Goal: Book appointment/travel/reservation

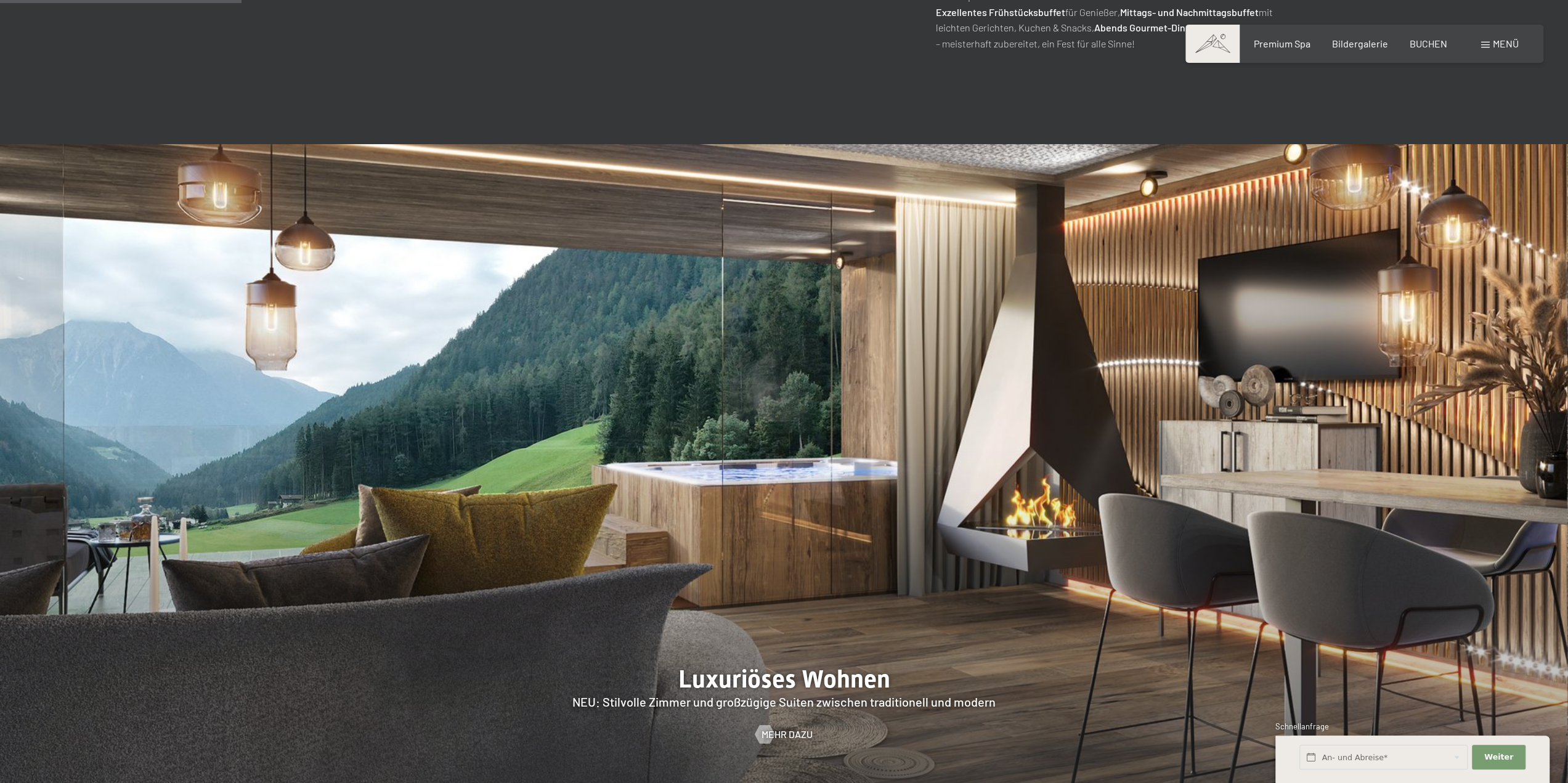
scroll to position [1294, 0]
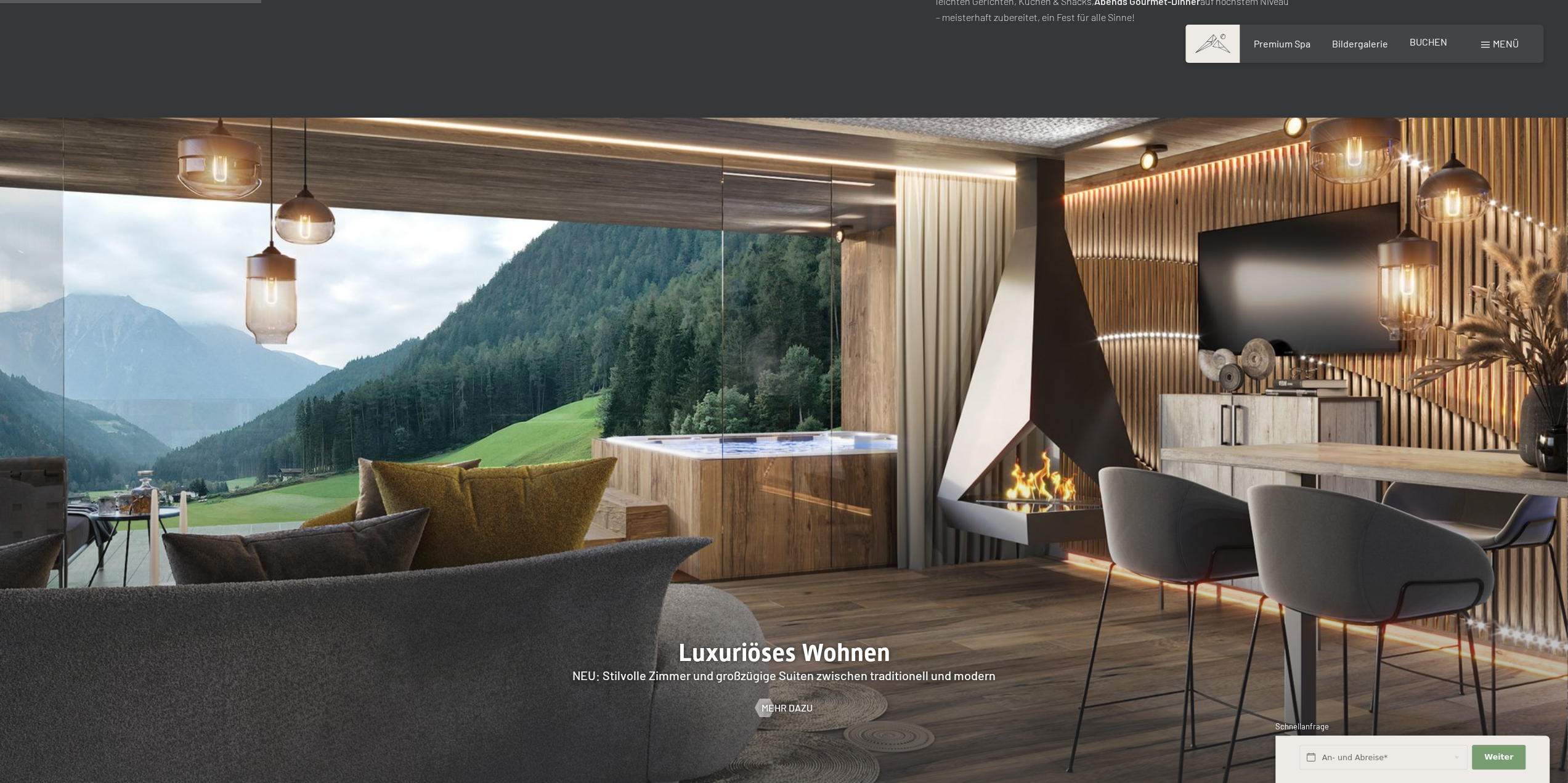
click at [1432, 45] on span "BUCHEN" at bounding box center [1429, 42] width 37 height 12
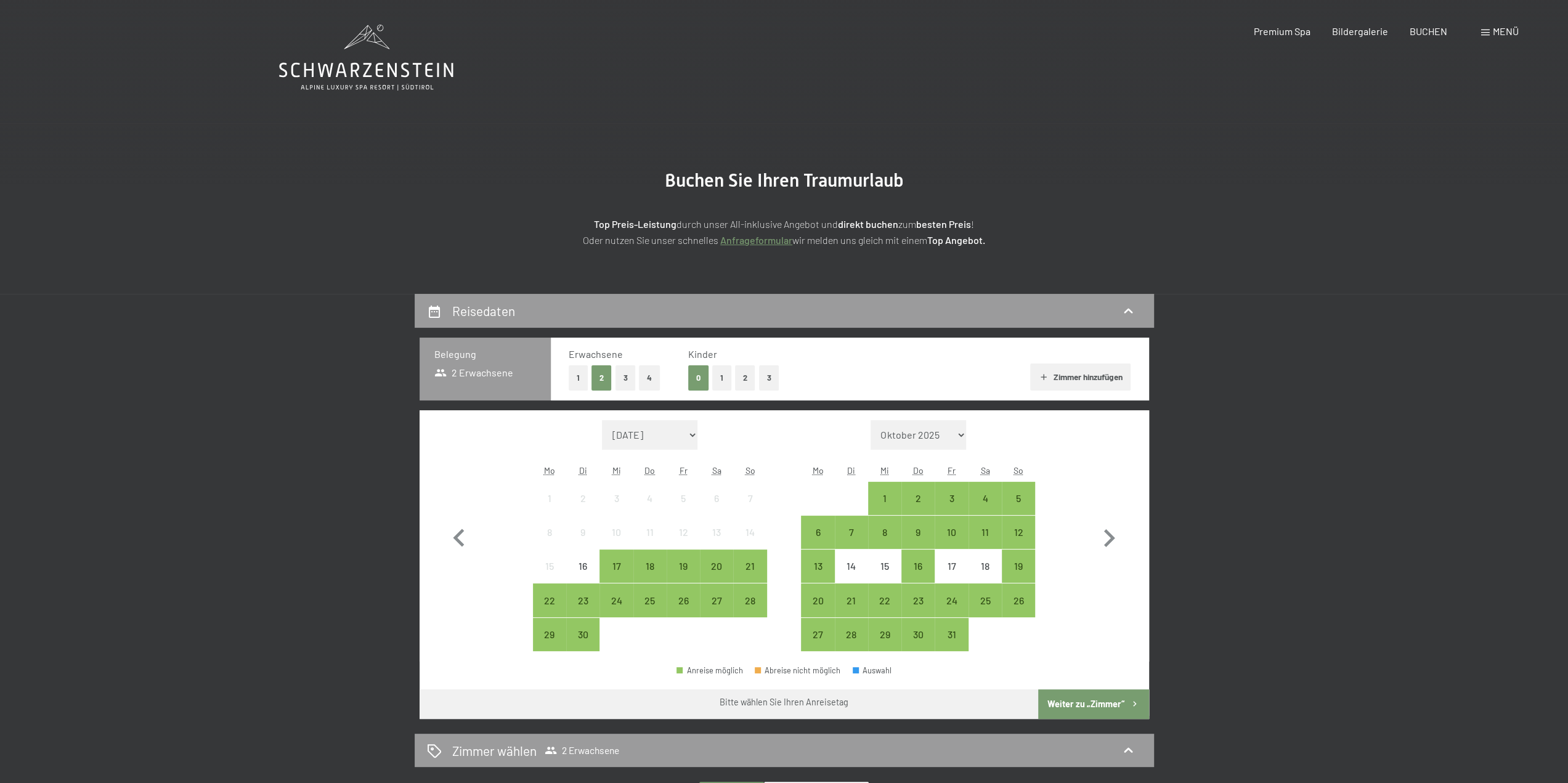
click at [962, 436] on select "Oktober 2025 November 2025 Dezember 2025 Januar 2026 Februar 2026 März 2026 Apr…" at bounding box center [919, 434] width 96 height 29
click at [1107, 533] on icon "button" at bounding box center [1109, 538] width 11 height 18
select select "2025-10-01"
select select "2025-11-01"
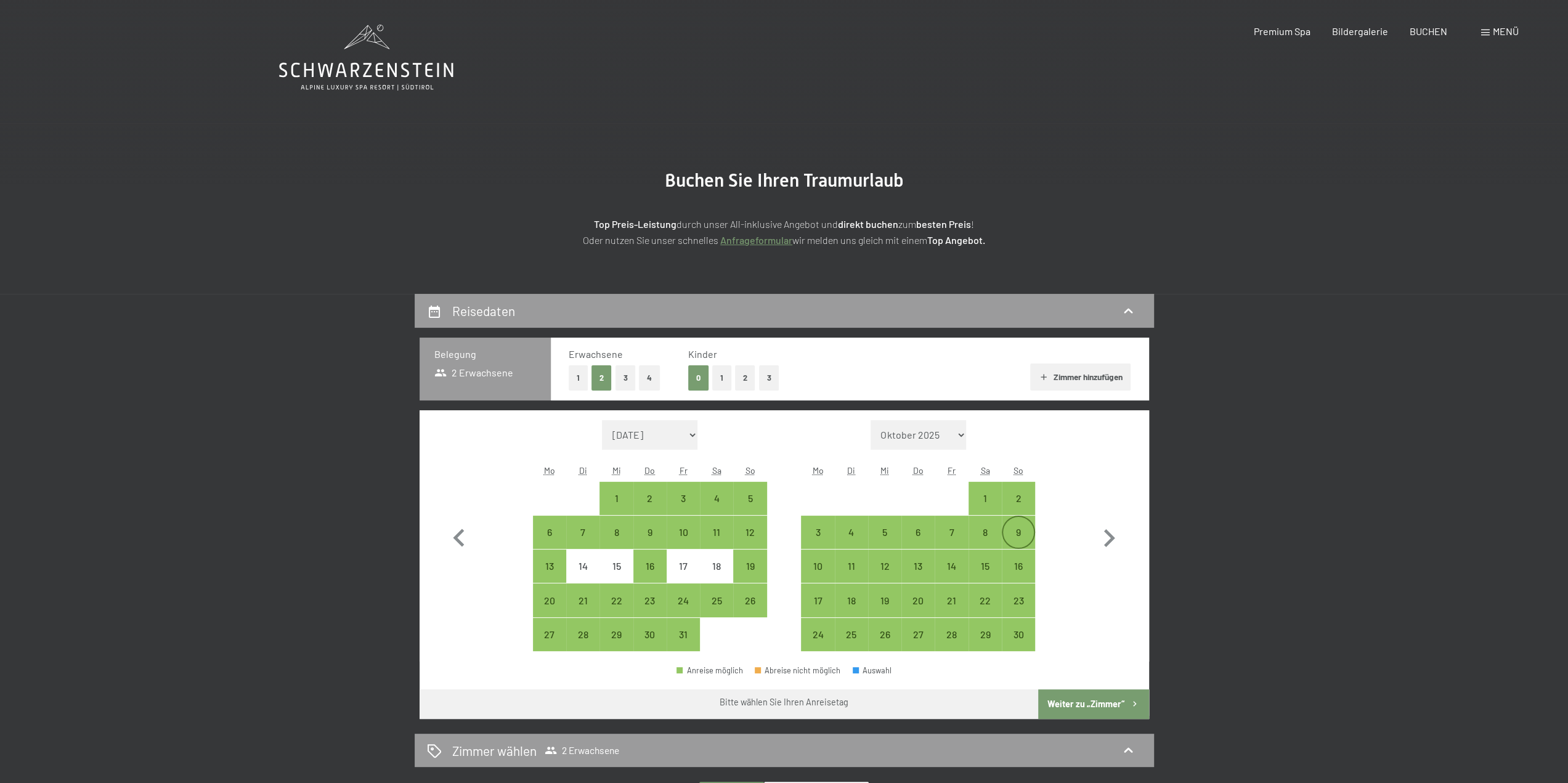
click at [1015, 532] on div "9" at bounding box center [1018, 542] width 31 height 31
select select "2025-10-01"
select select "2025-11-01"
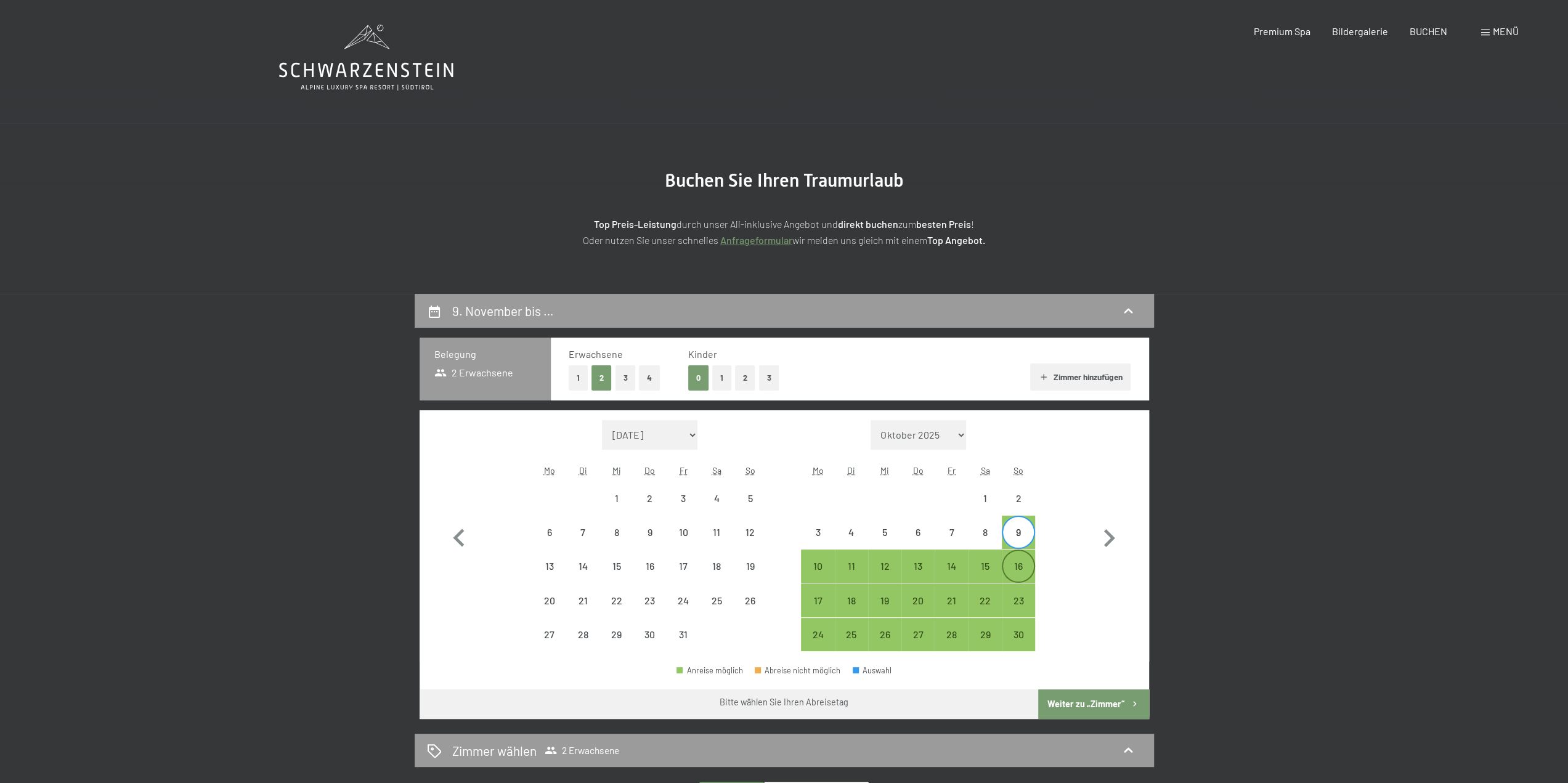
click at [1022, 572] on div "16" at bounding box center [1018, 576] width 31 height 31
select select "2025-10-01"
select select "2025-11-01"
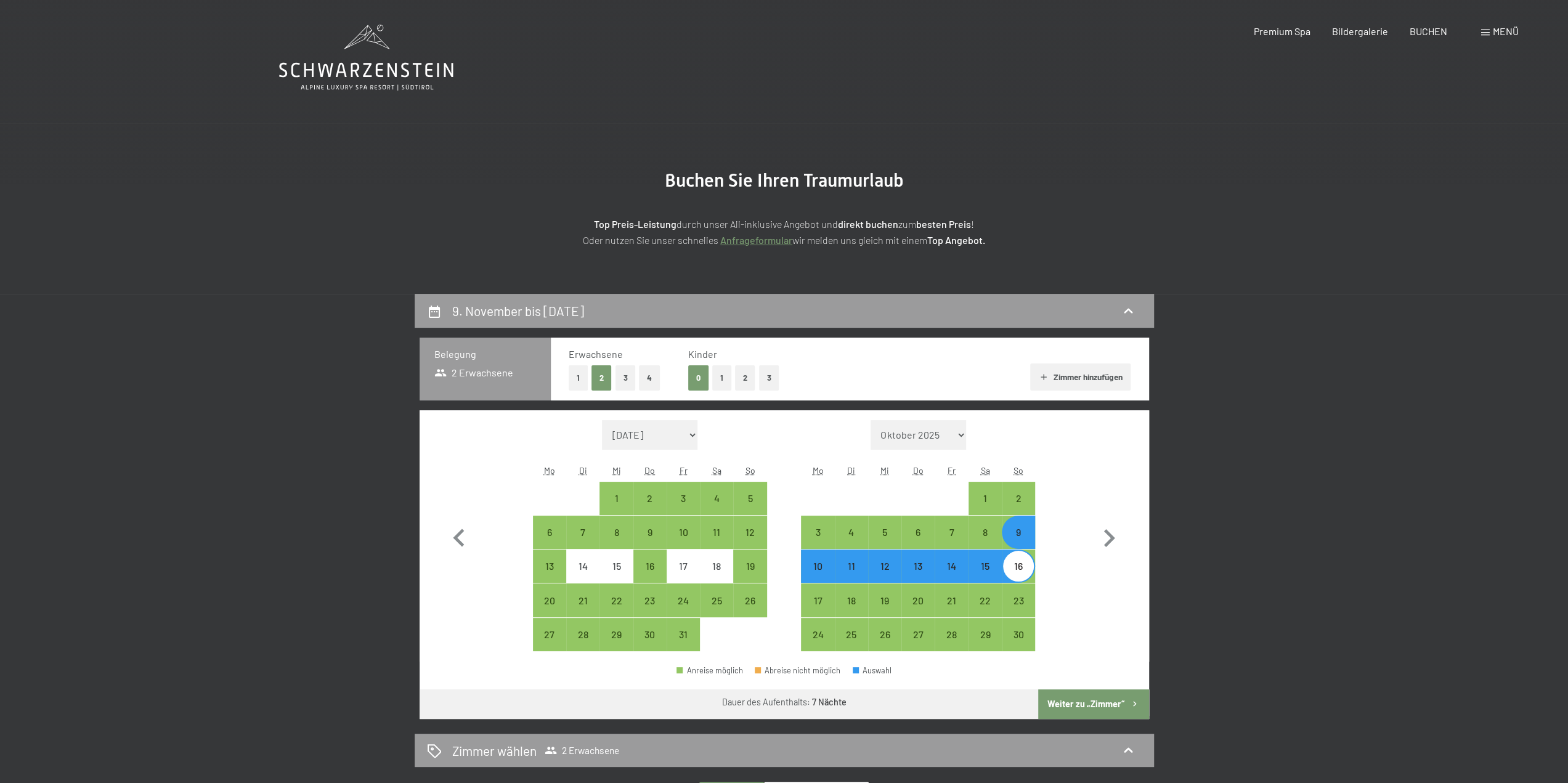
click at [1100, 706] on button "Weiter zu „Zimmer“" at bounding box center [1093, 704] width 110 height 29
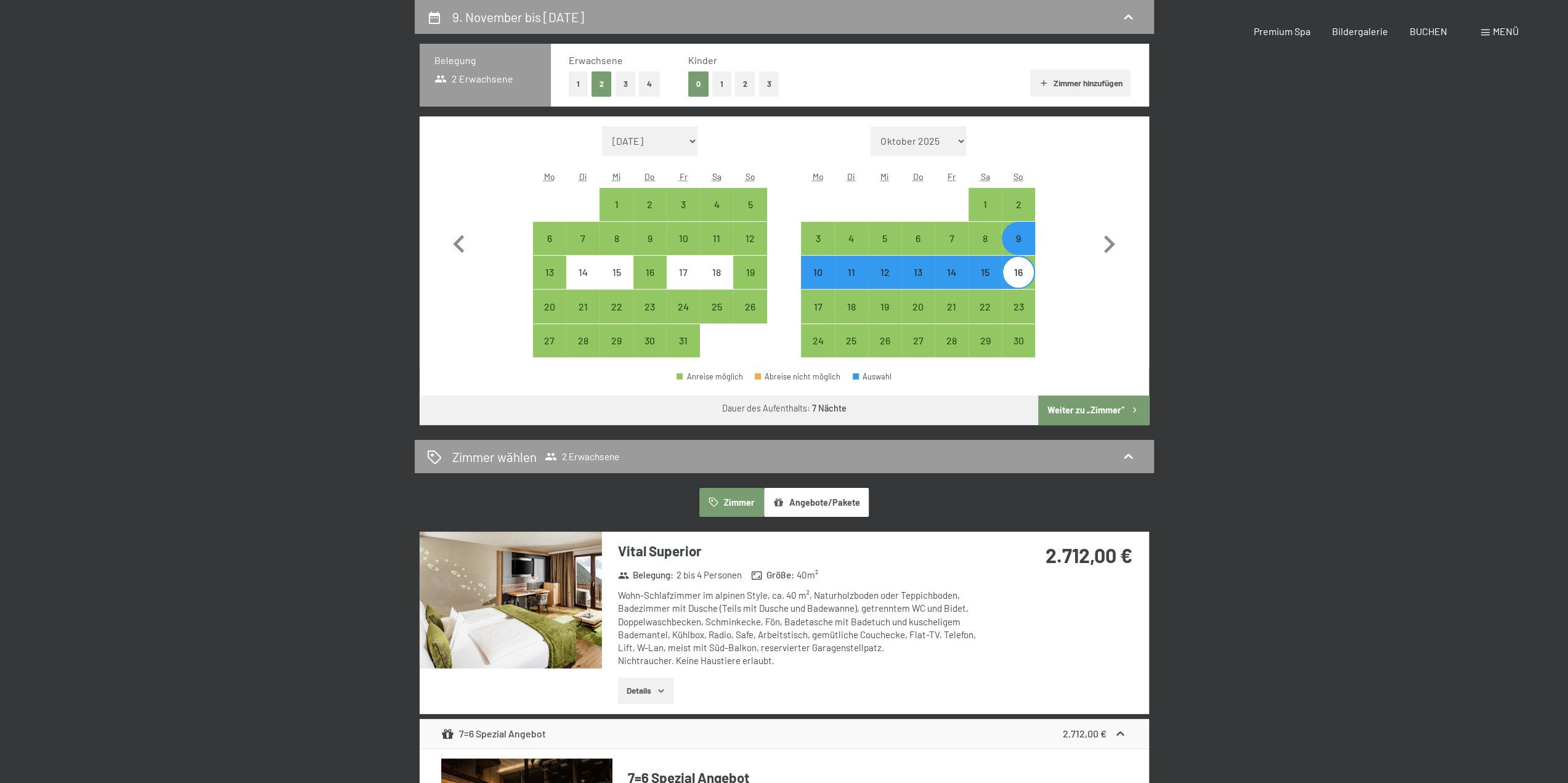
select select "2025-10-01"
select select "2025-11-01"
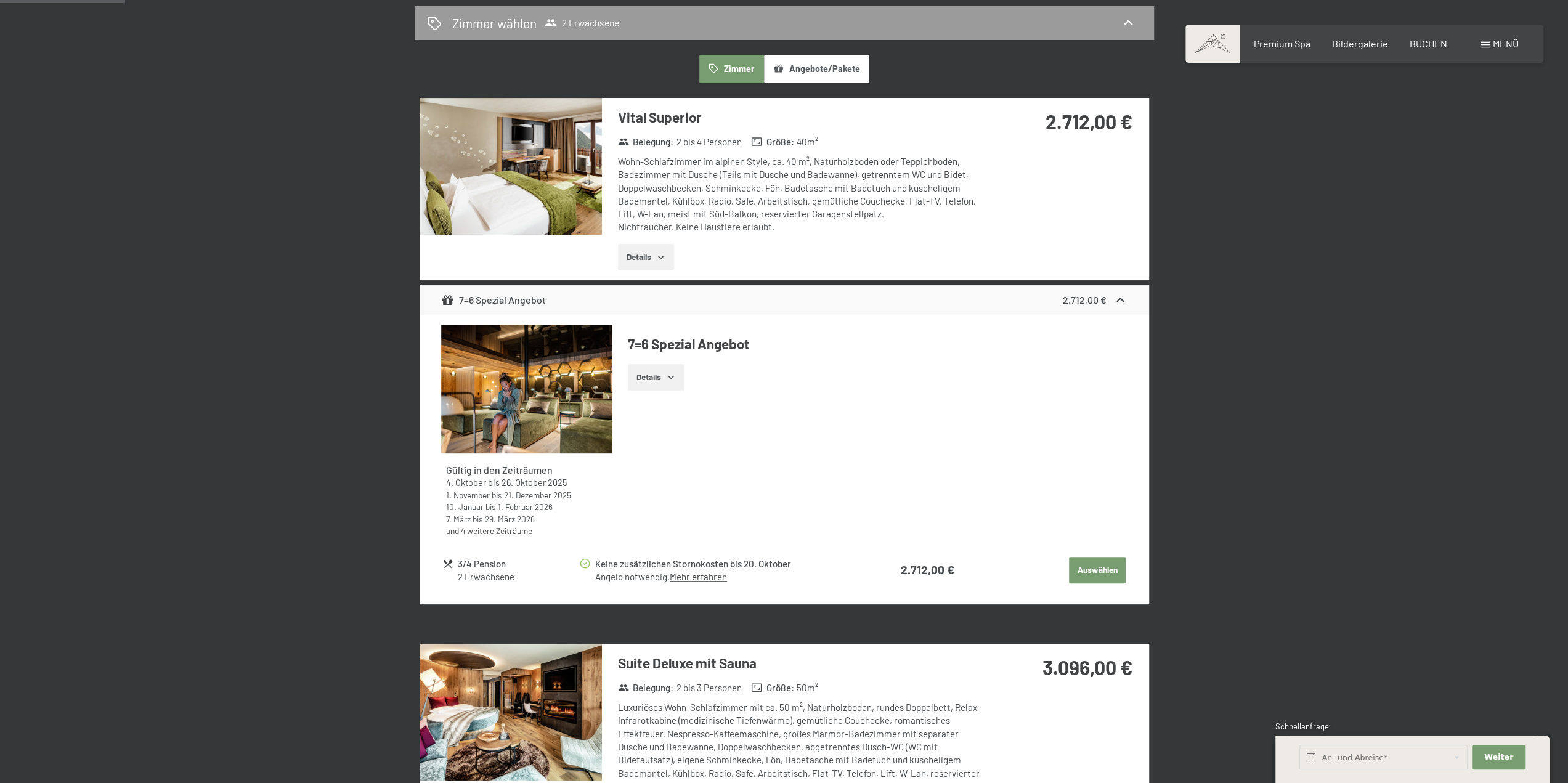
scroll to position [356, 0]
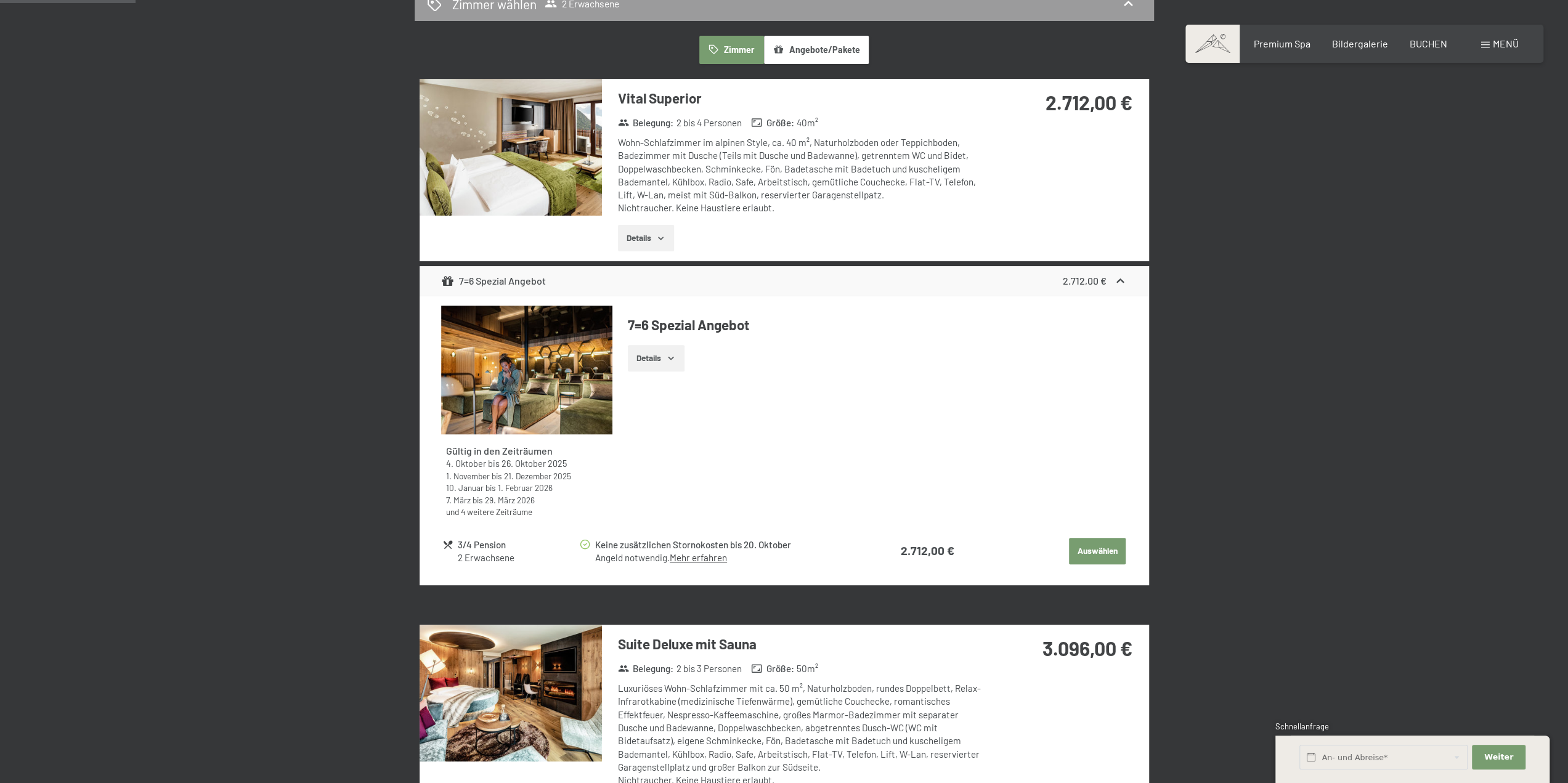
click at [1119, 278] on icon at bounding box center [1120, 280] width 13 height 13
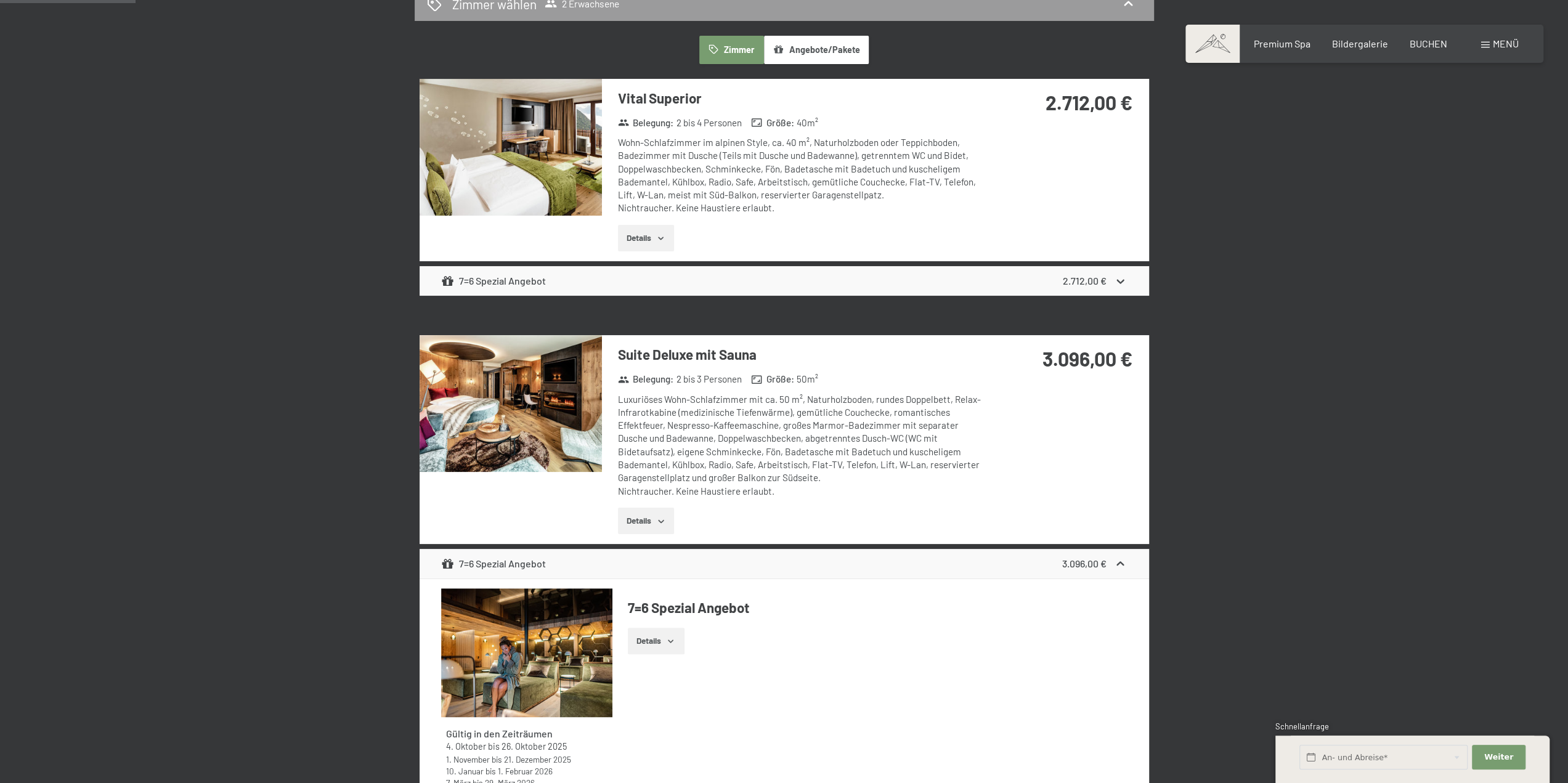
click at [643, 525] on button "Details" at bounding box center [646, 521] width 56 height 27
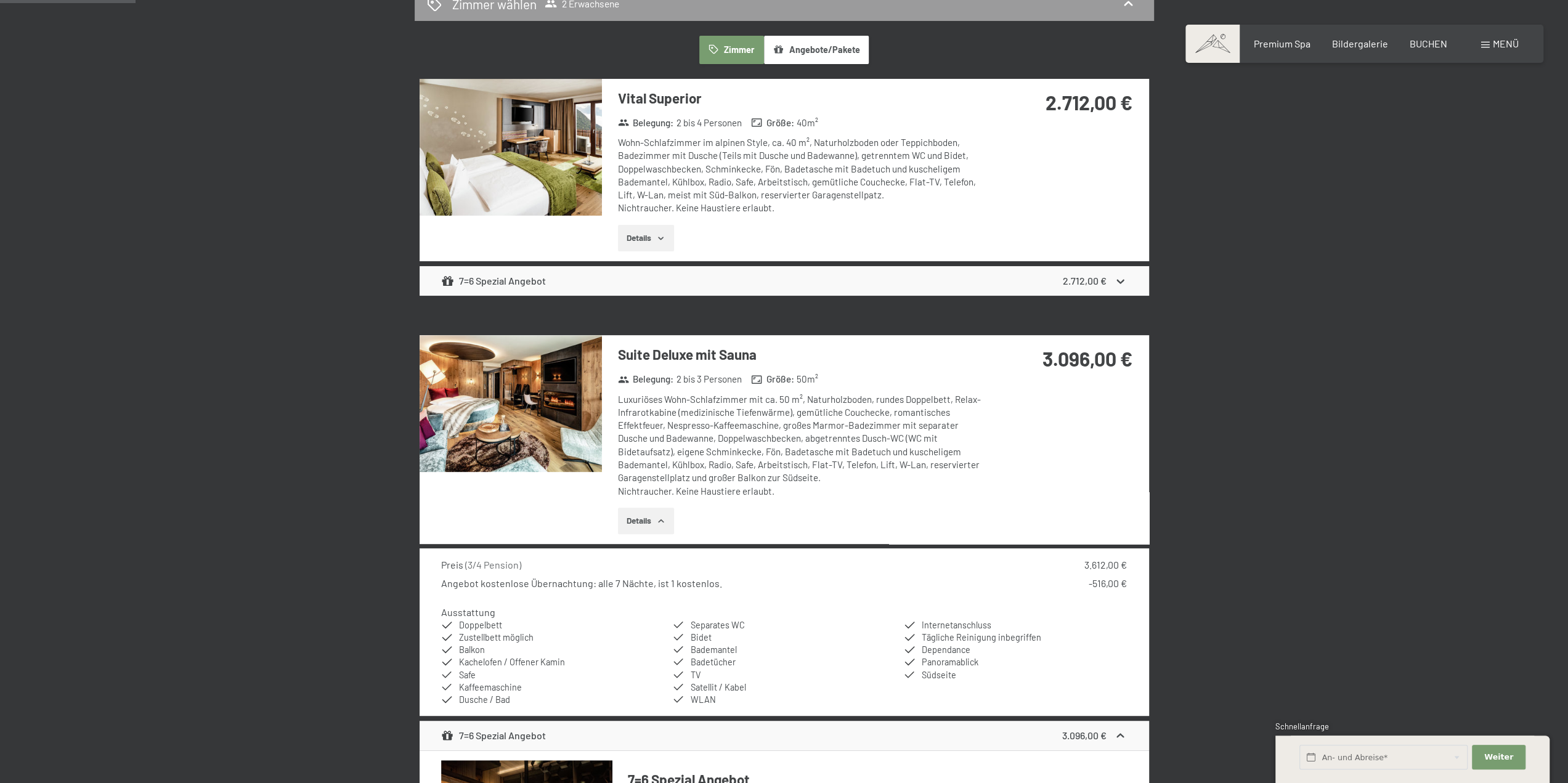
click at [643, 525] on button "Details" at bounding box center [646, 521] width 56 height 27
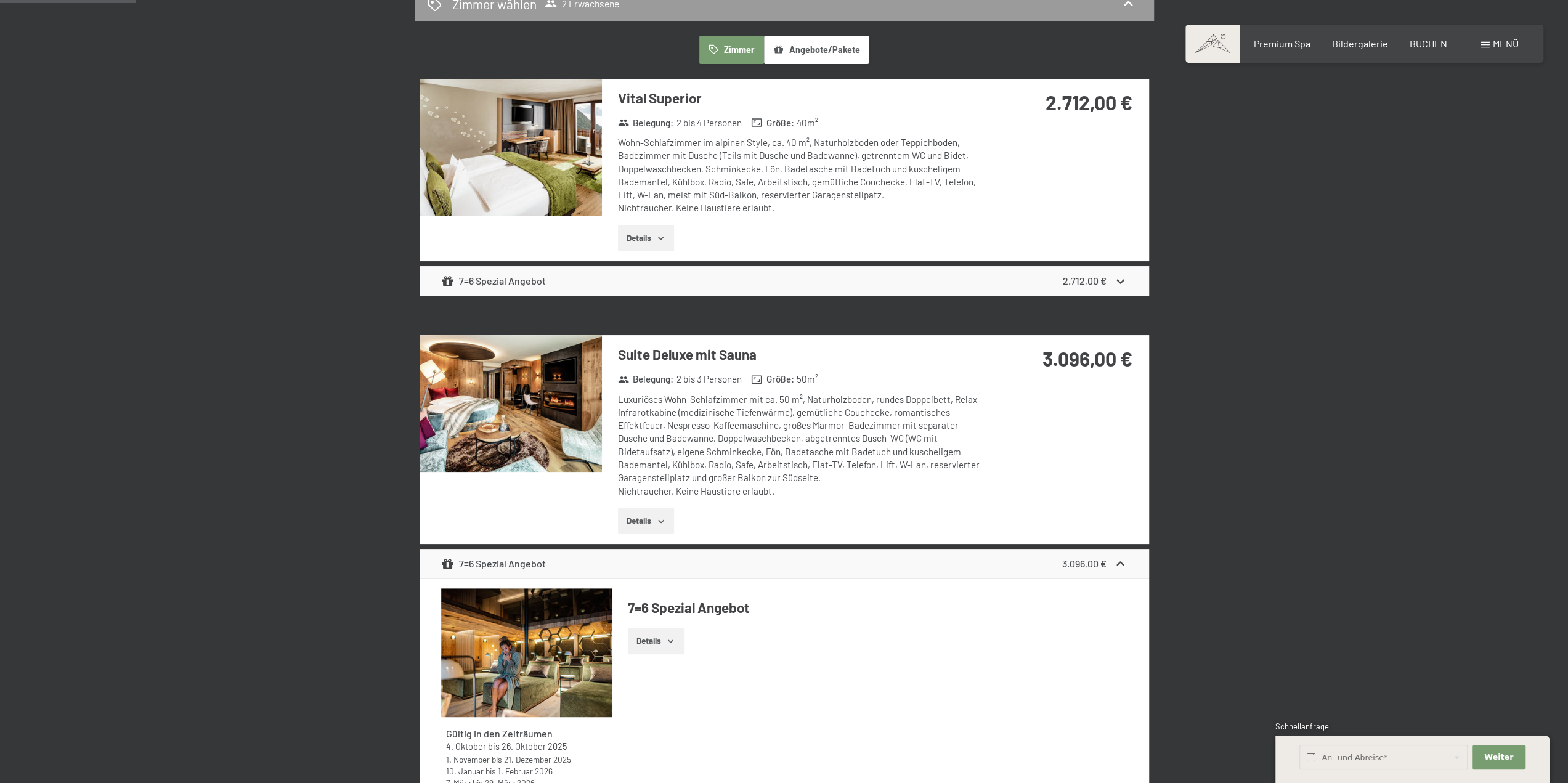
click at [1117, 563] on icon at bounding box center [1120, 563] width 7 height 4
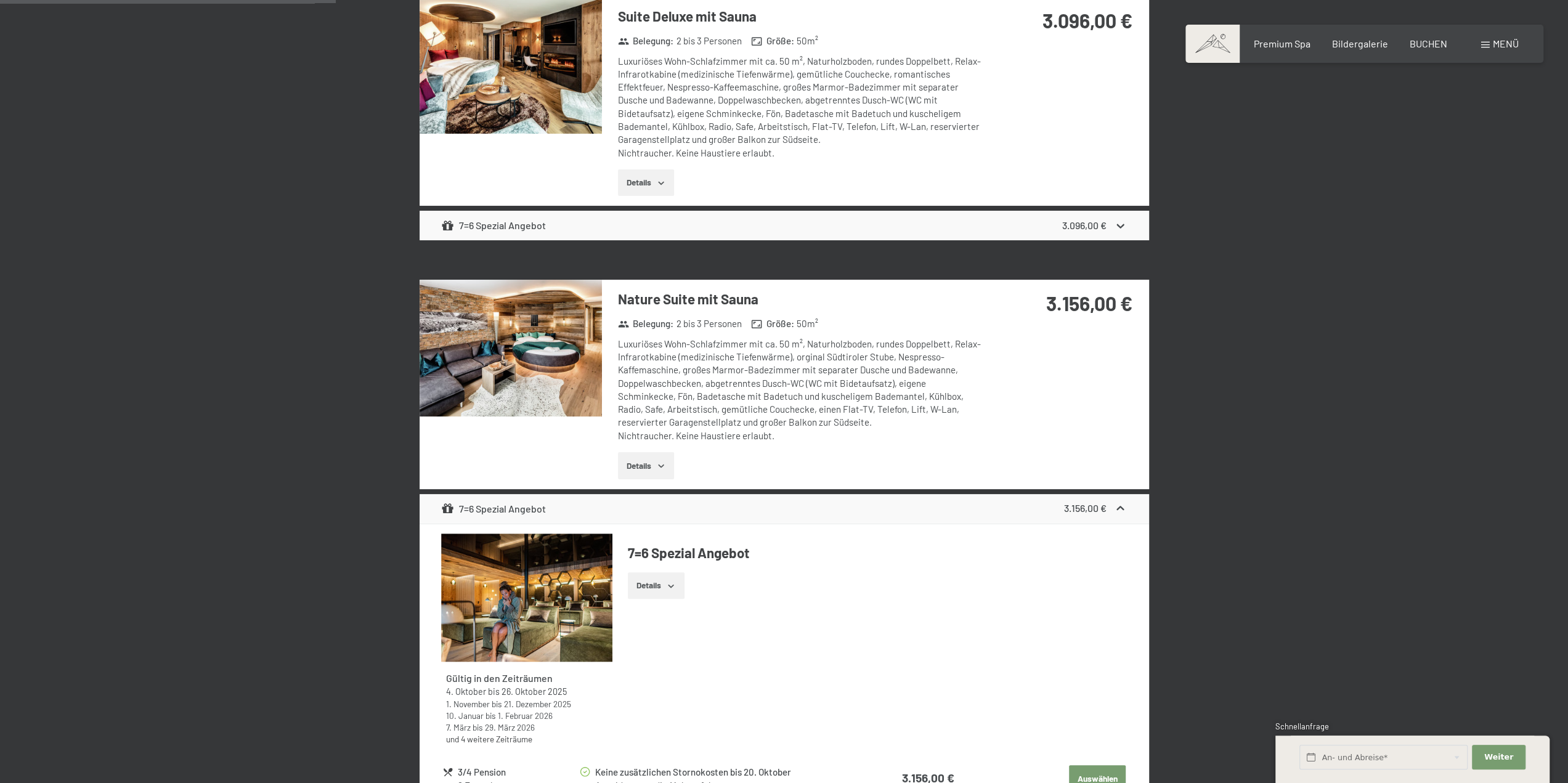
scroll to position [787, 0]
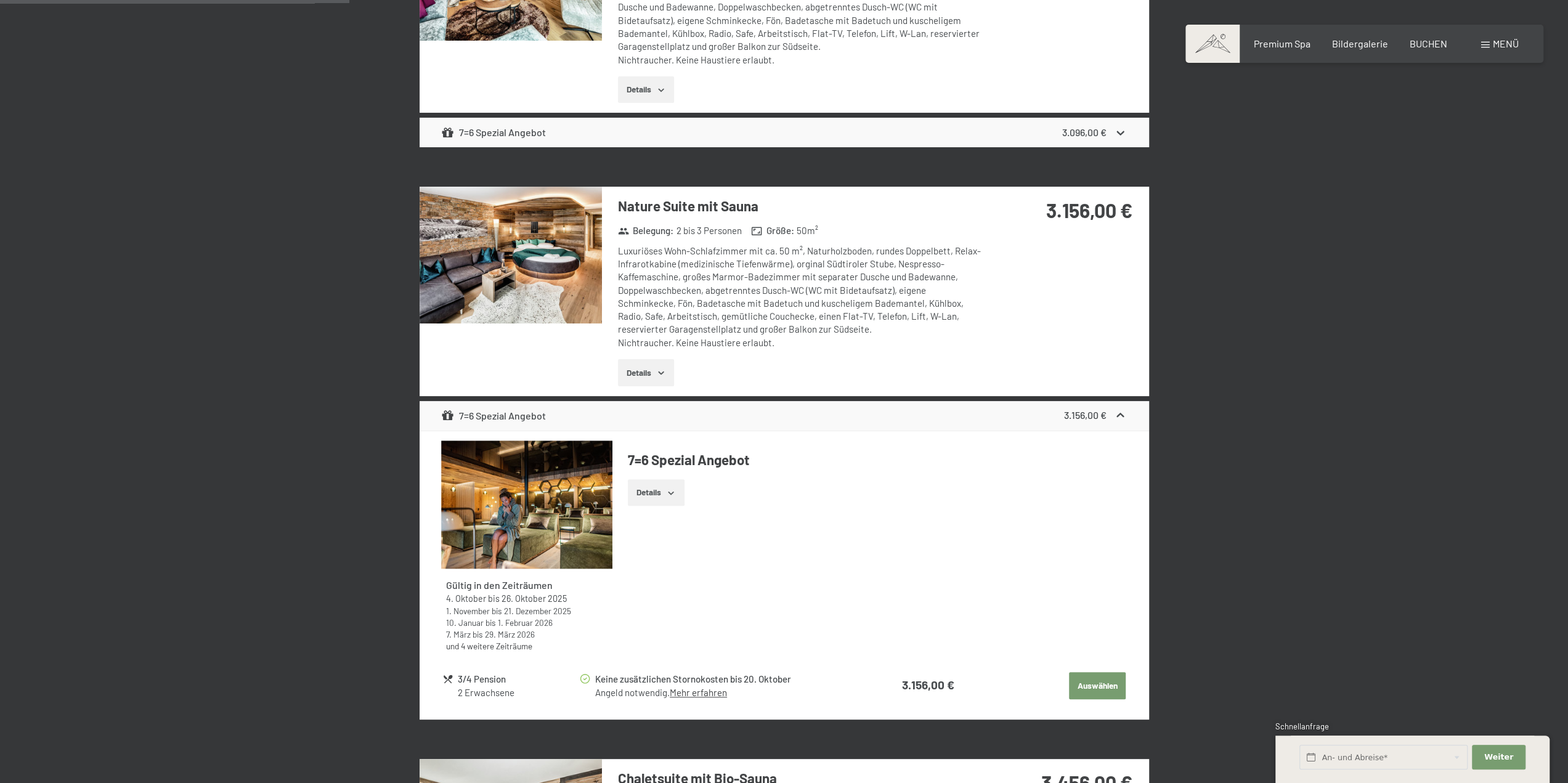
click at [1120, 410] on icon at bounding box center [1120, 416] width 13 height 13
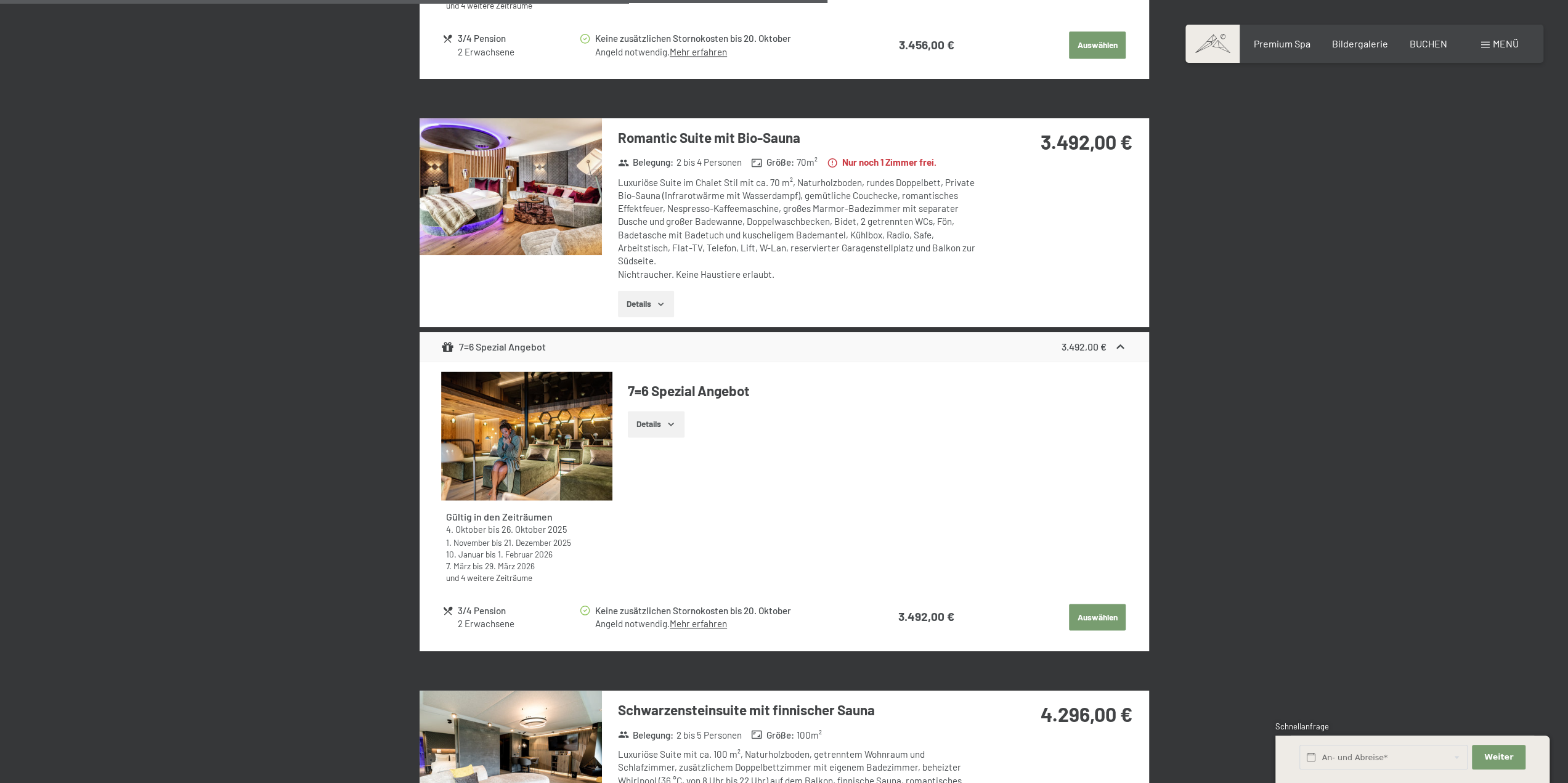
scroll to position [1711, 0]
click at [1118, 344] on icon at bounding box center [1120, 346] width 7 height 4
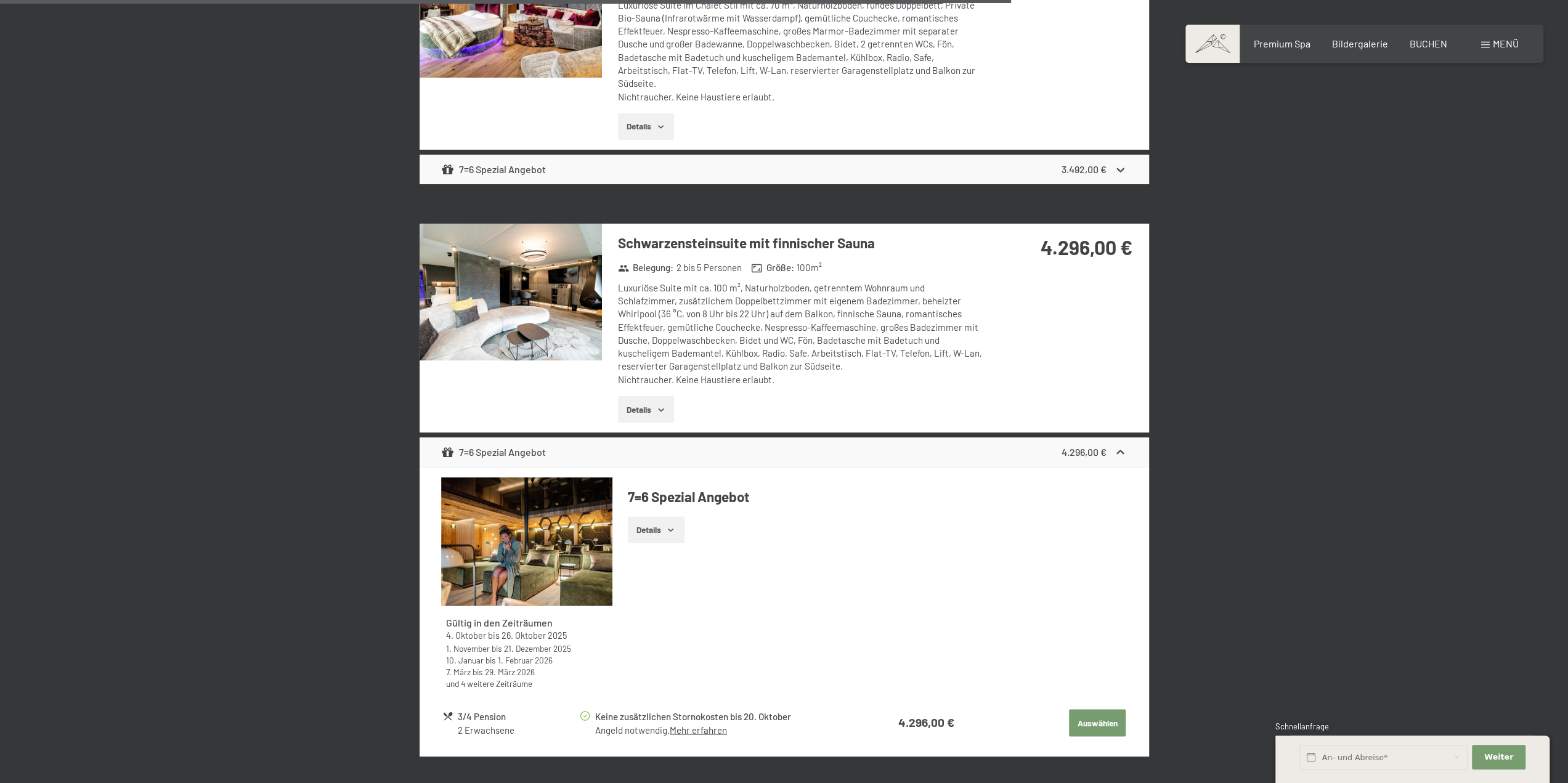
scroll to position [1958, 0]
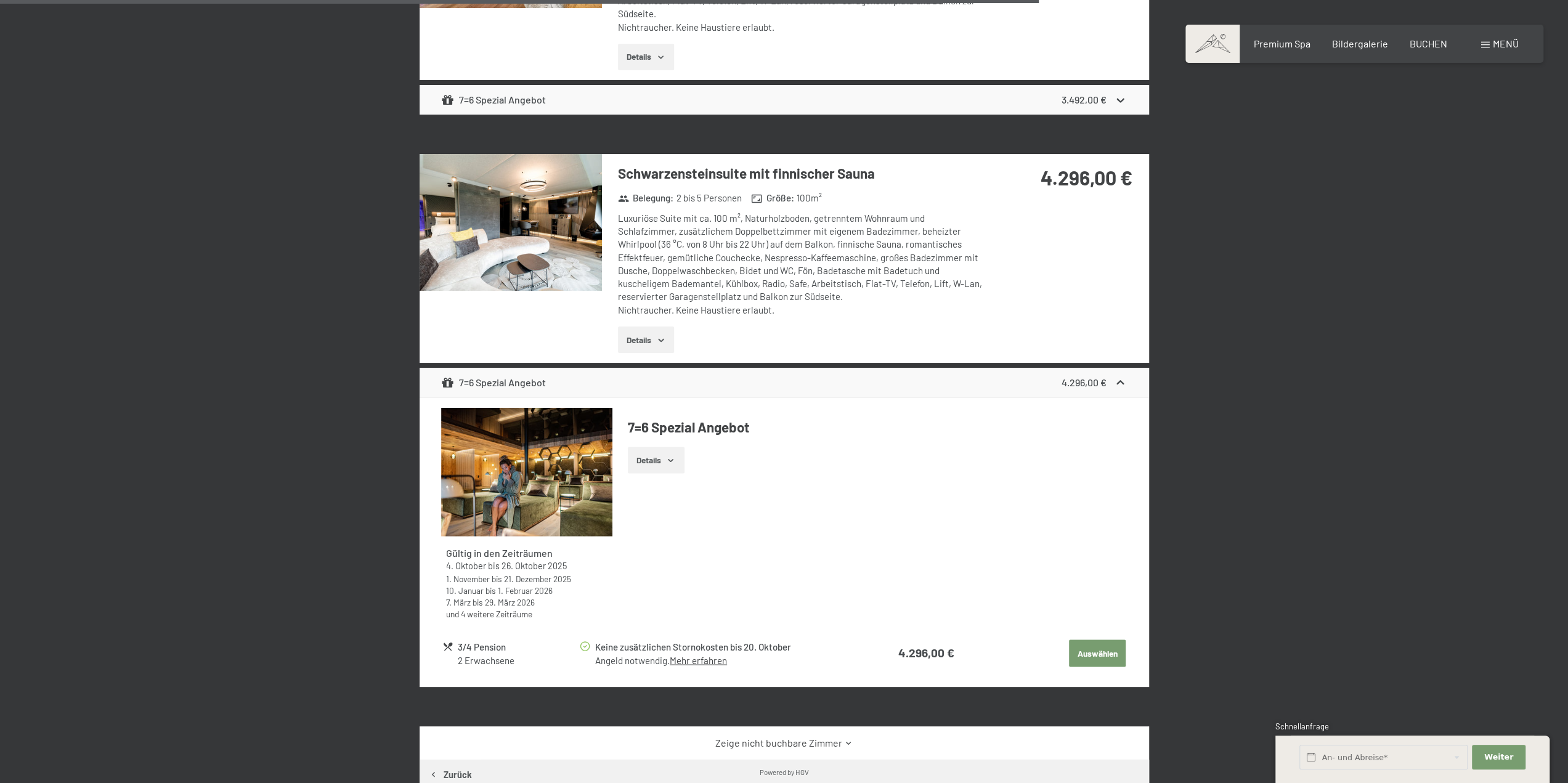
click at [1120, 382] on icon at bounding box center [1120, 382] width 13 height 13
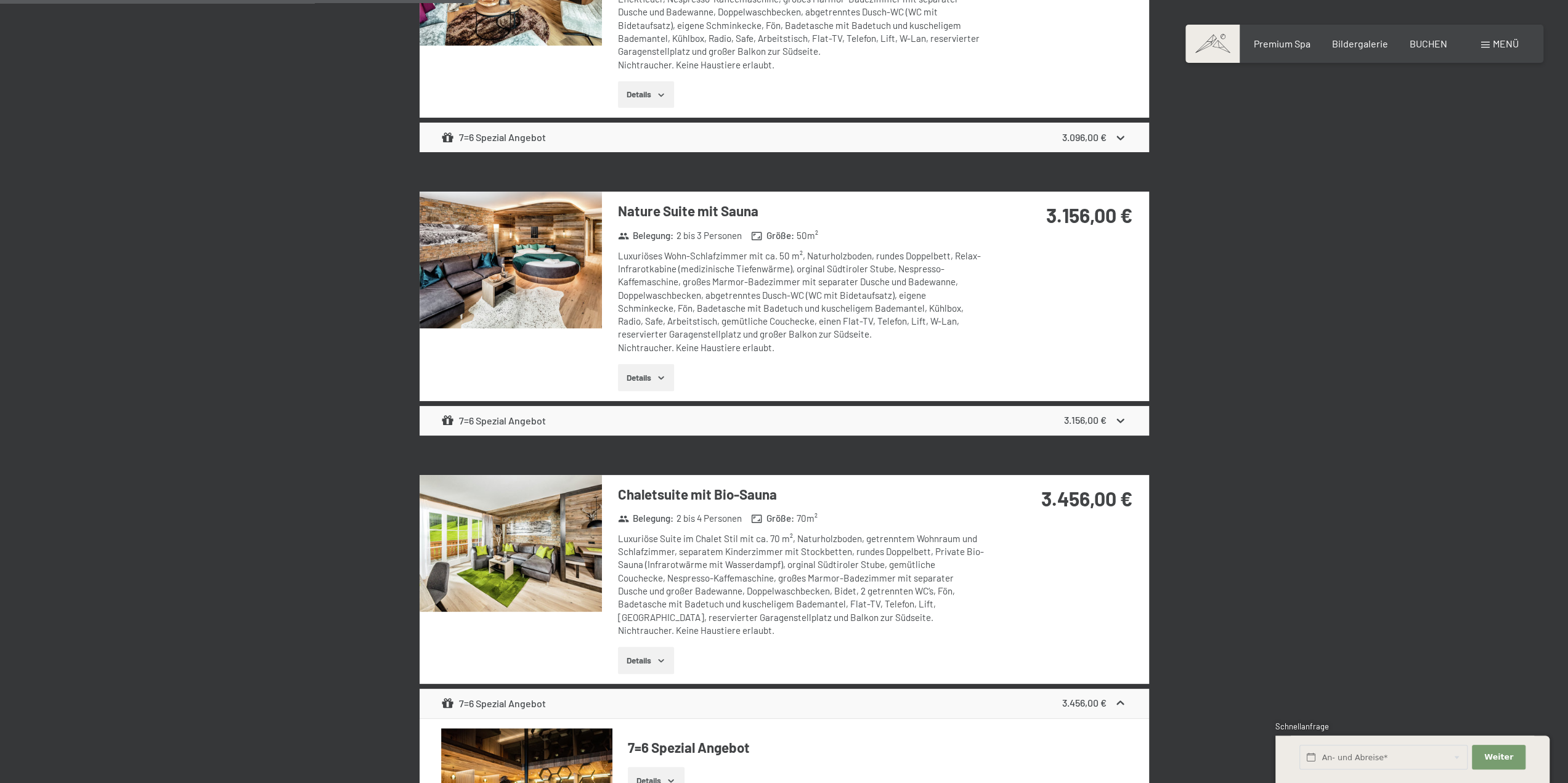
scroll to position [725, 0]
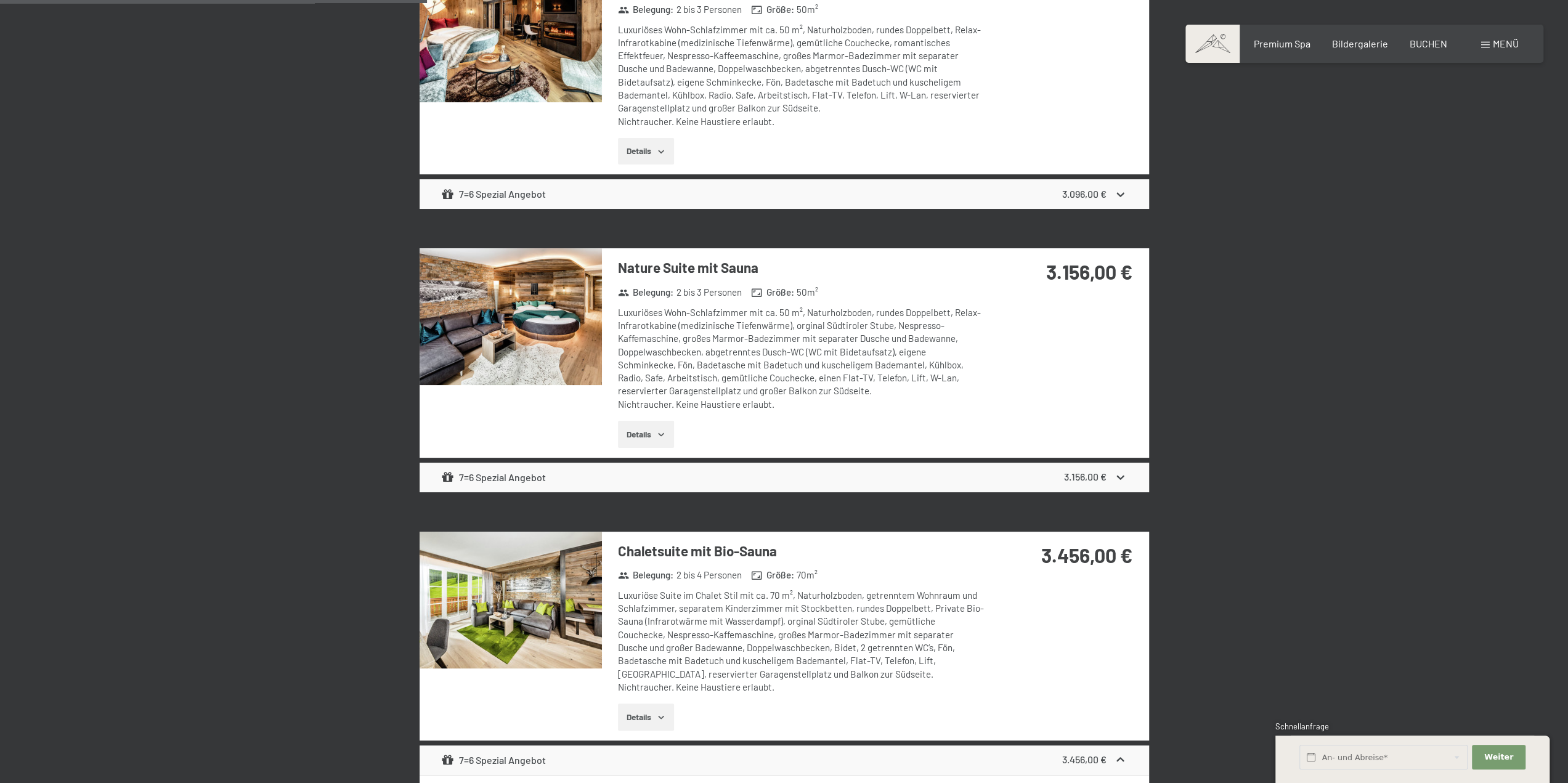
click at [637, 435] on button "Details" at bounding box center [646, 434] width 56 height 27
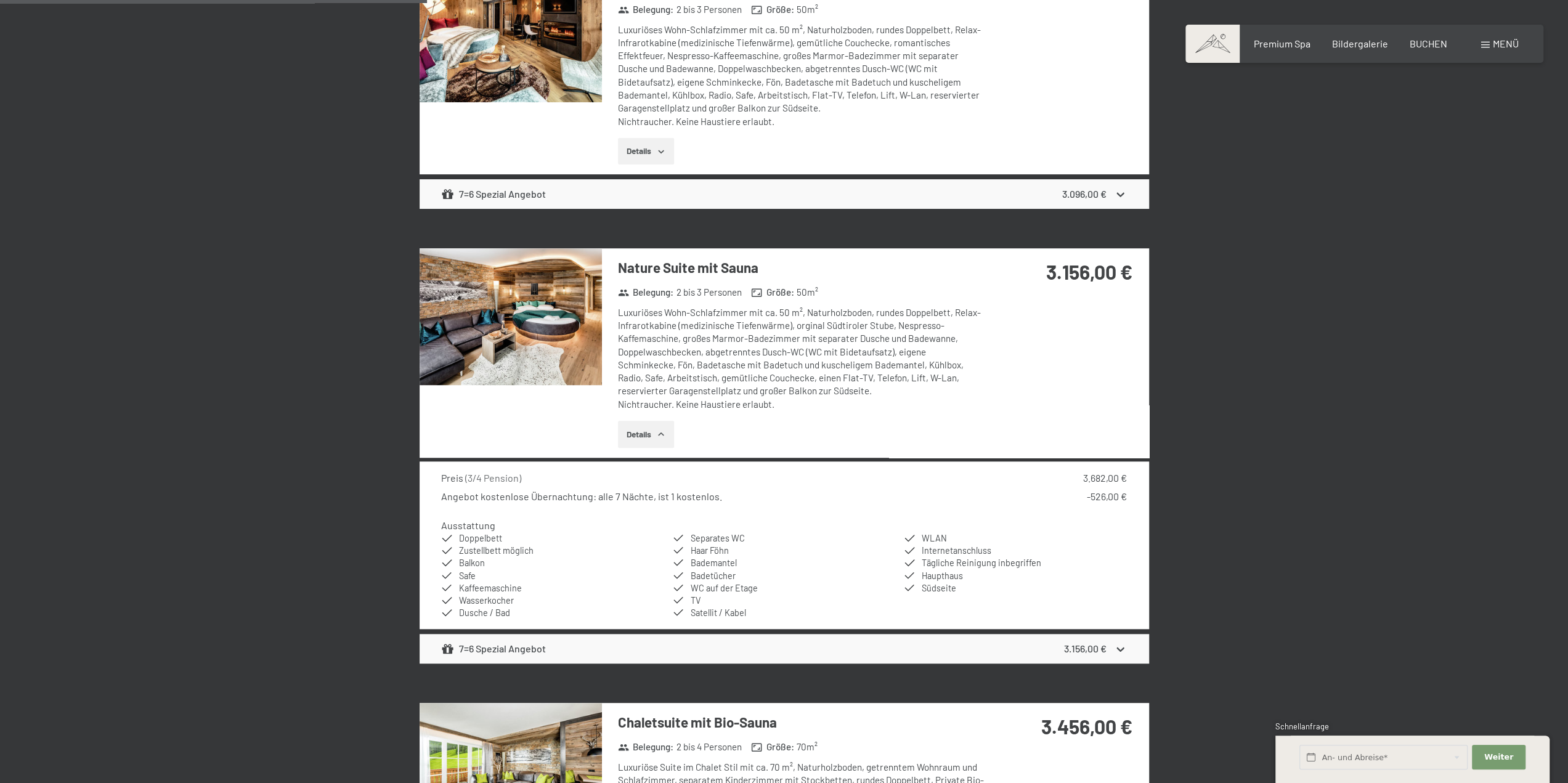
click at [637, 430] on button "Details" at bounding box center [646, 434] width 56 height 27
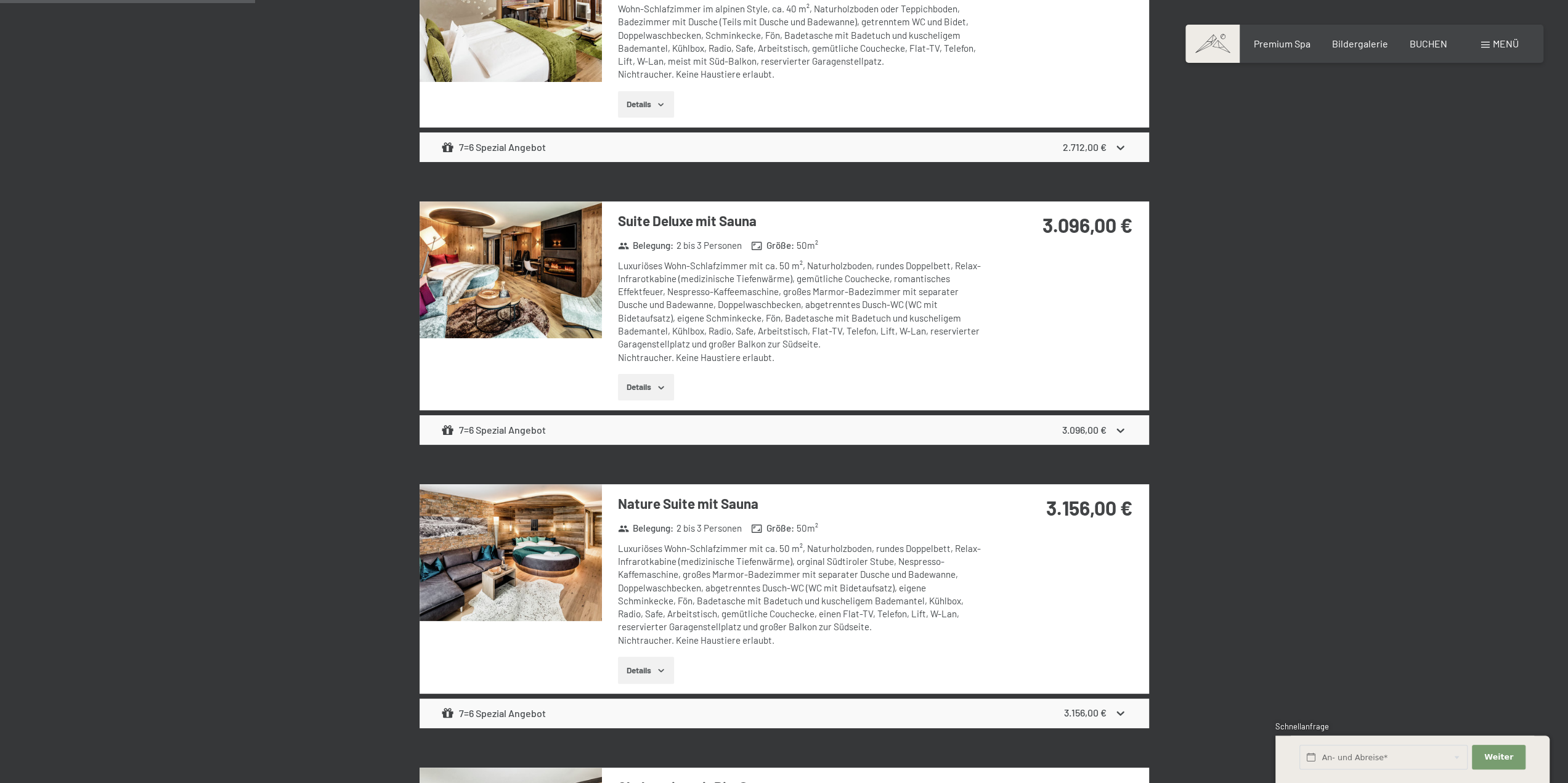
scroll to position [417, 0]
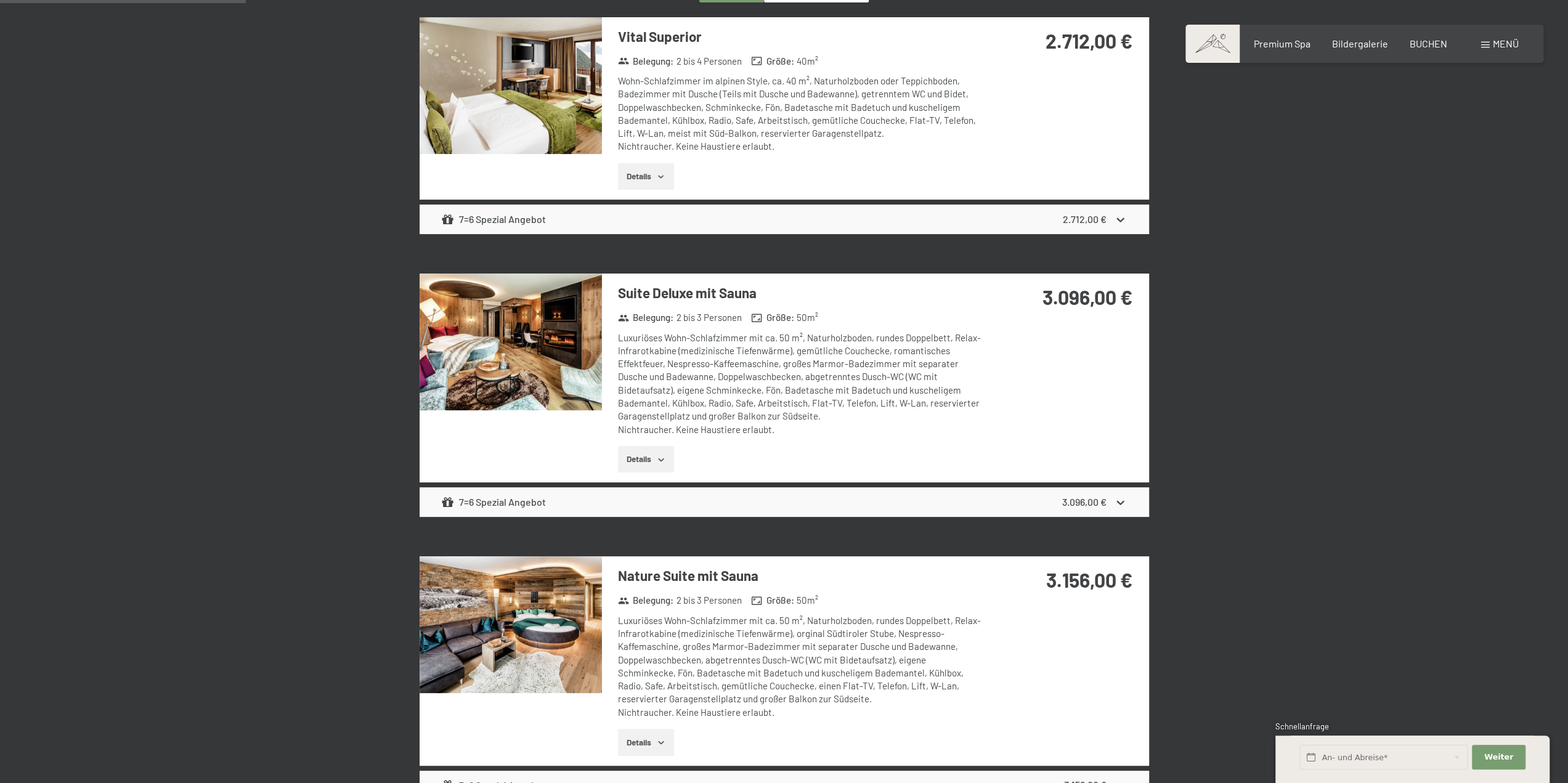
click at [642, 463] on button "Details" at bounding box center [646, 460] width 56 height 27
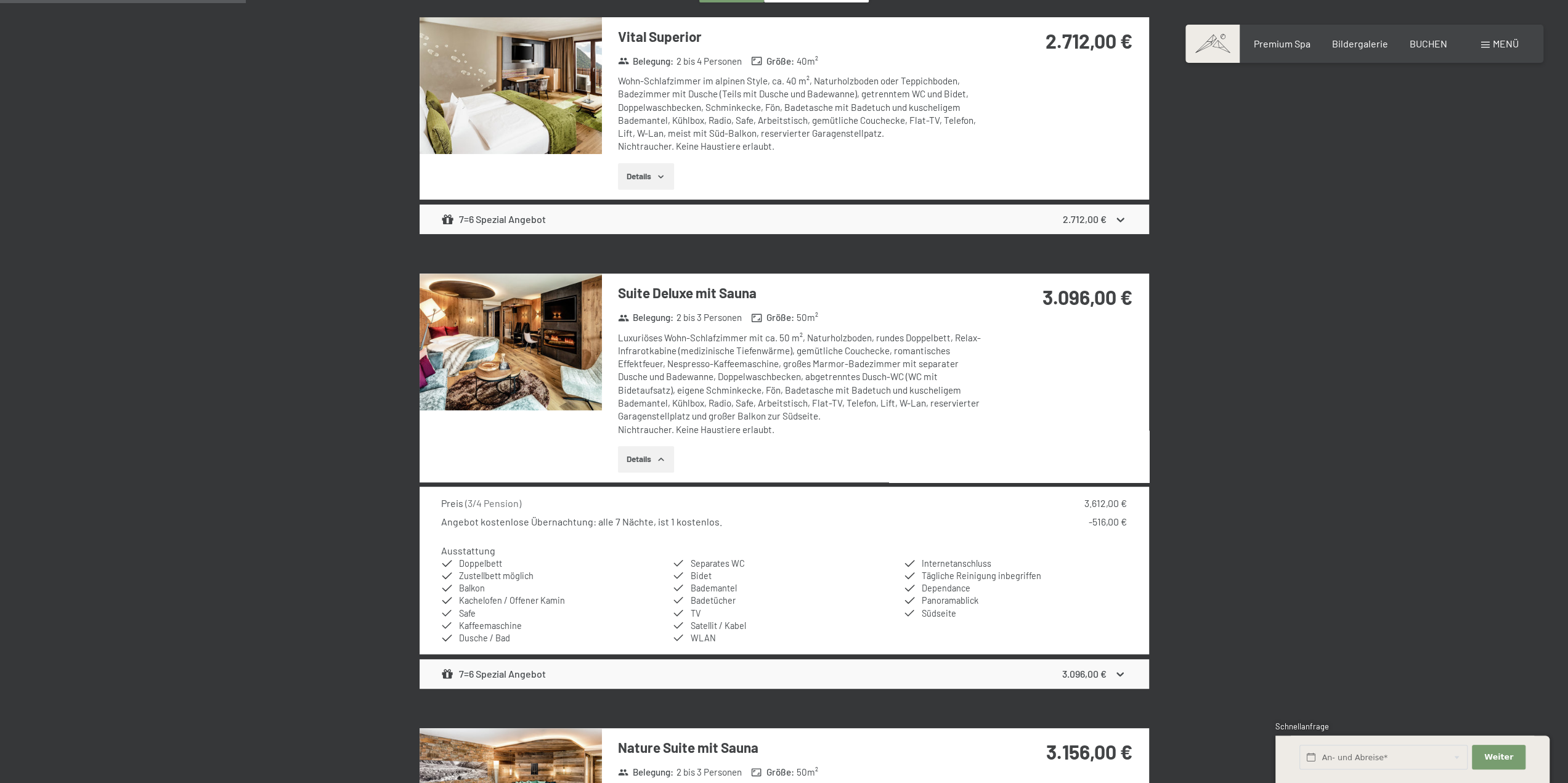
click at [552, 366] on img at bounding box center [510, 342] width 182 height 136
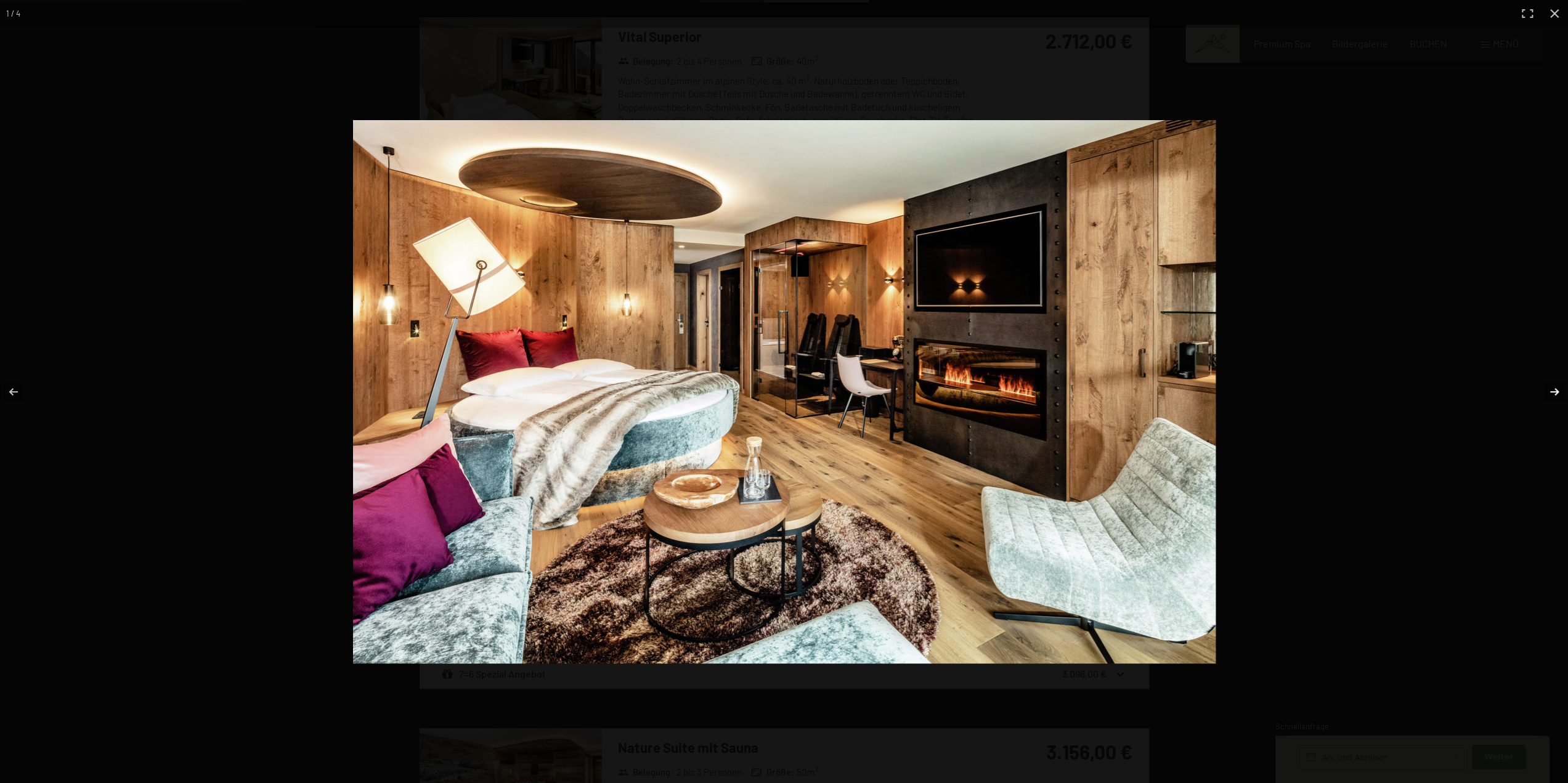
click at [1558, 394] on button "button" at bounding box center [1546, 392] width 43 height 62
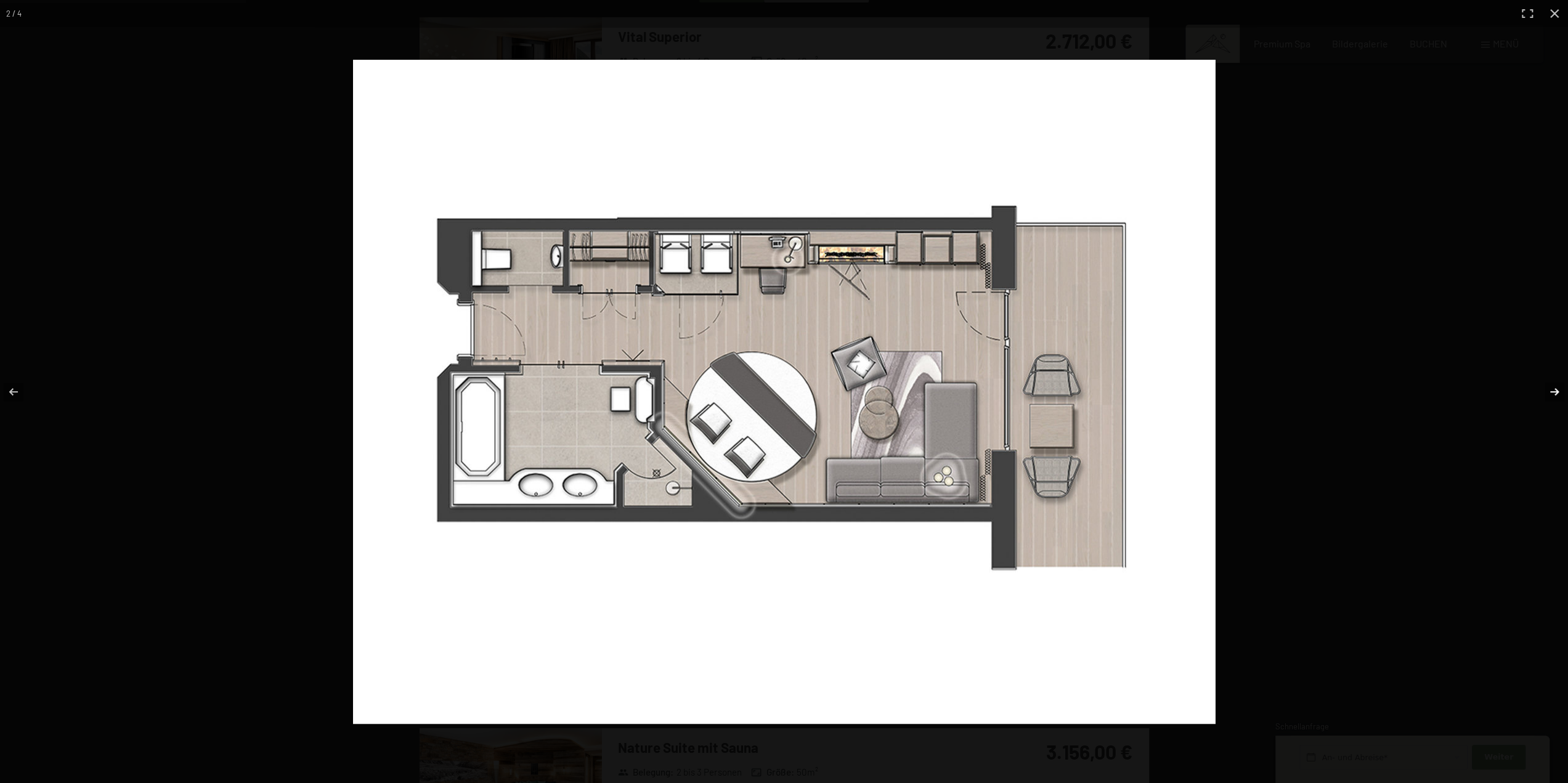
click at [1558, 394] on button "button" at bounding box center [1546, 392] width 43 height 62
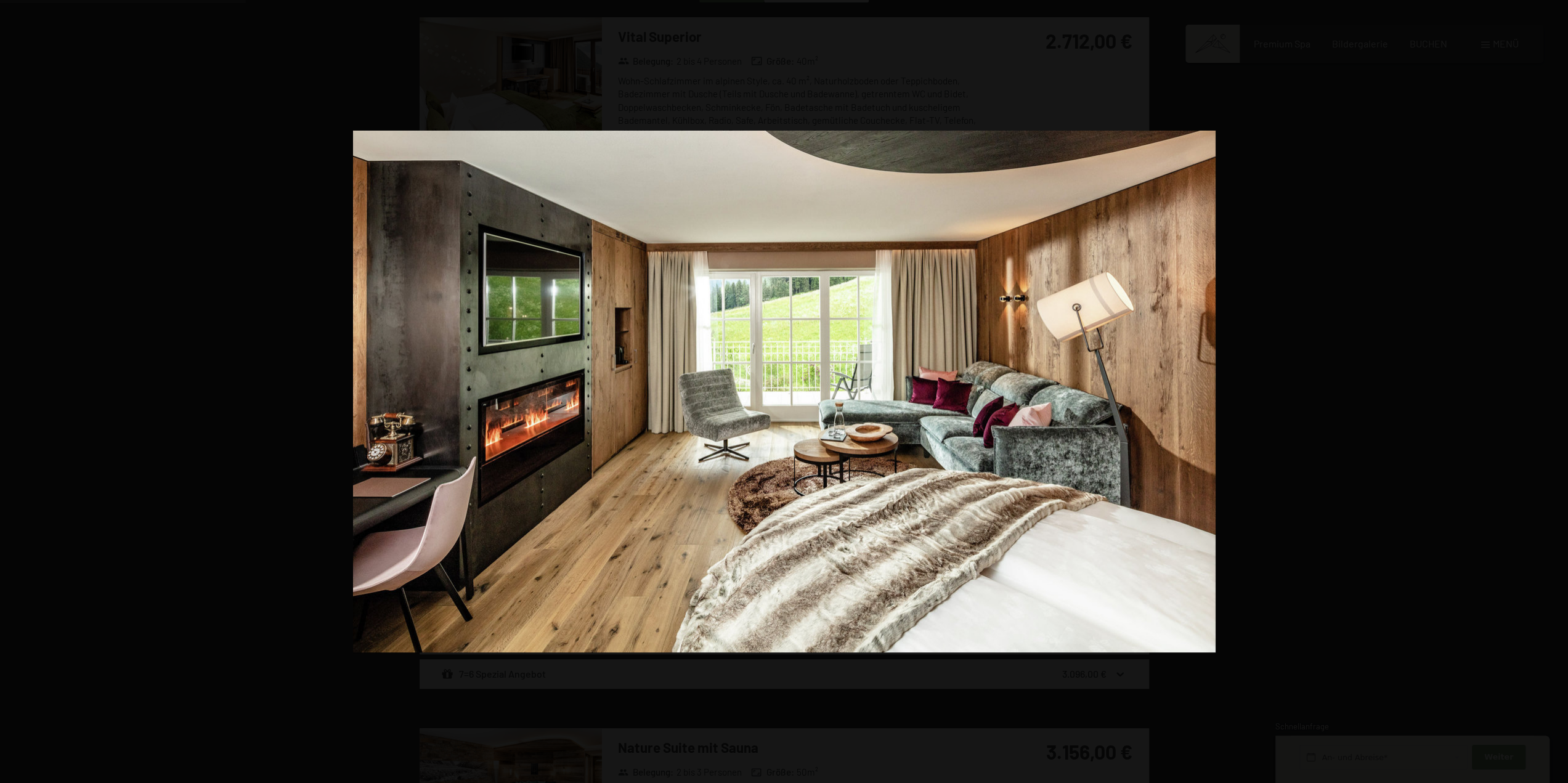
click at [1558, 394] on button "button" at bounding box center [1546, 392] width 43 height 62
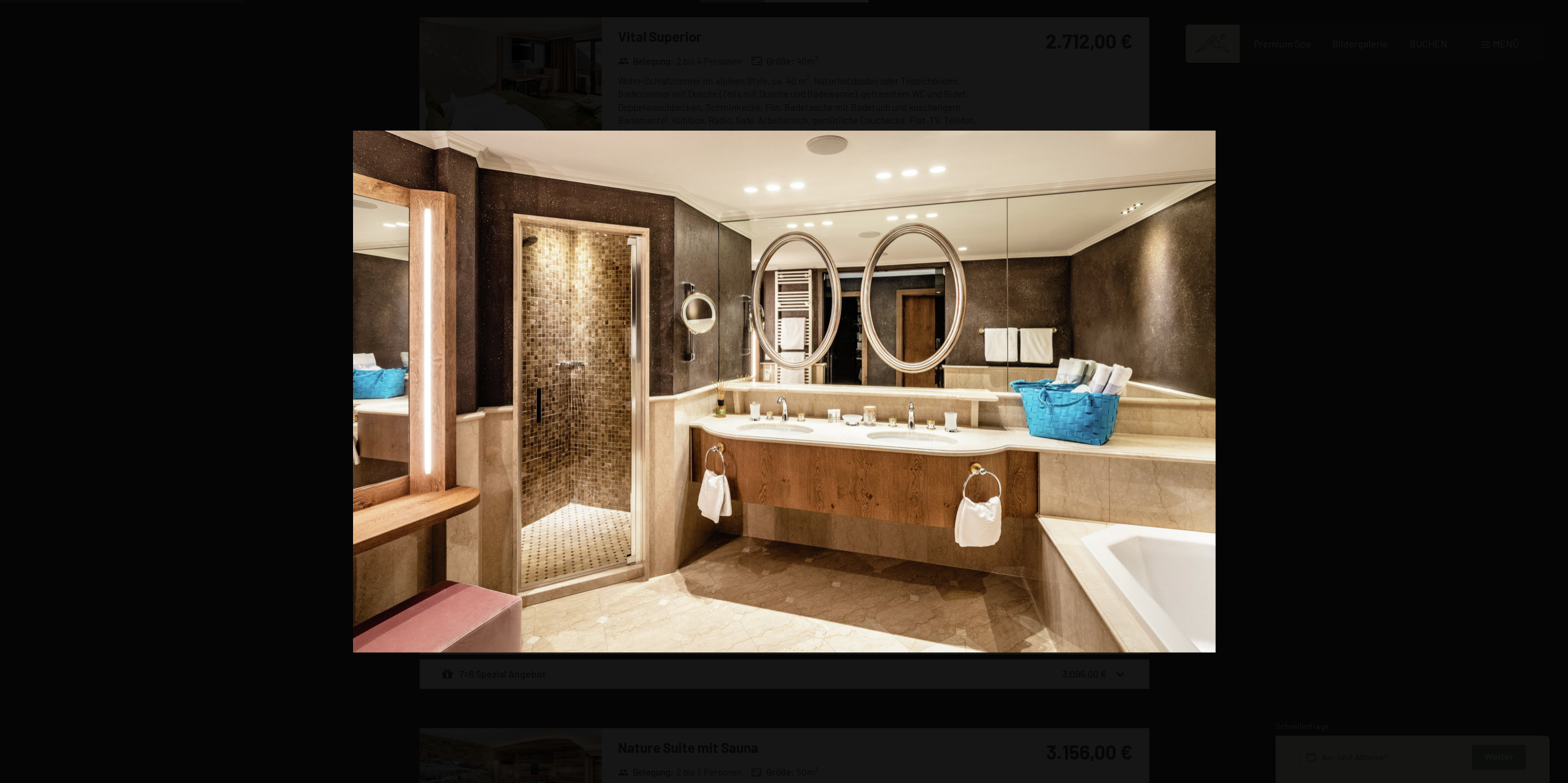
click at [1558, 394] on button "button" at bounding box center [1546, 392] width 43 height 62
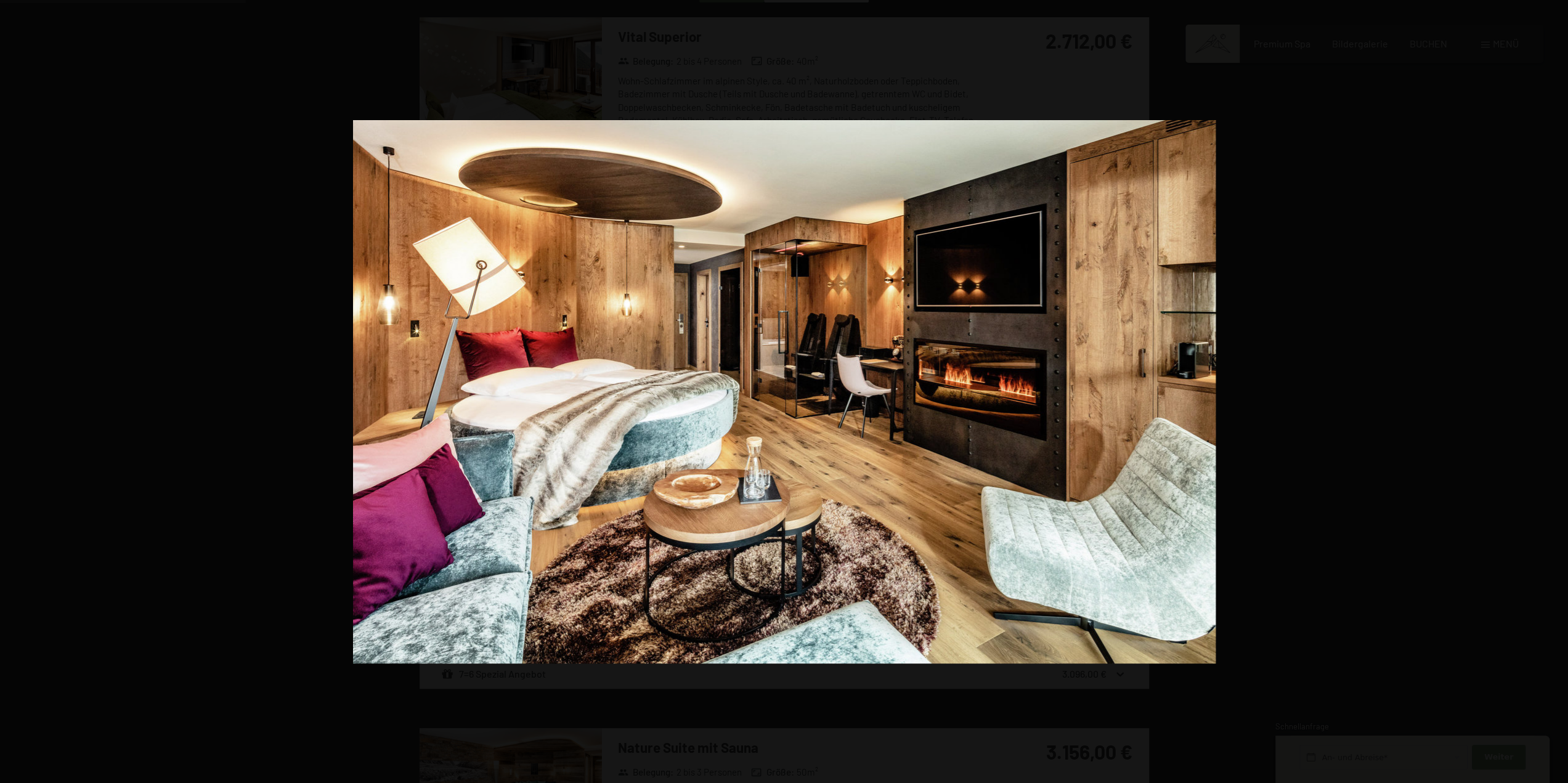
click at [1558, 394] on button "button" at bounding box center [1546, 392] width 43 height 62
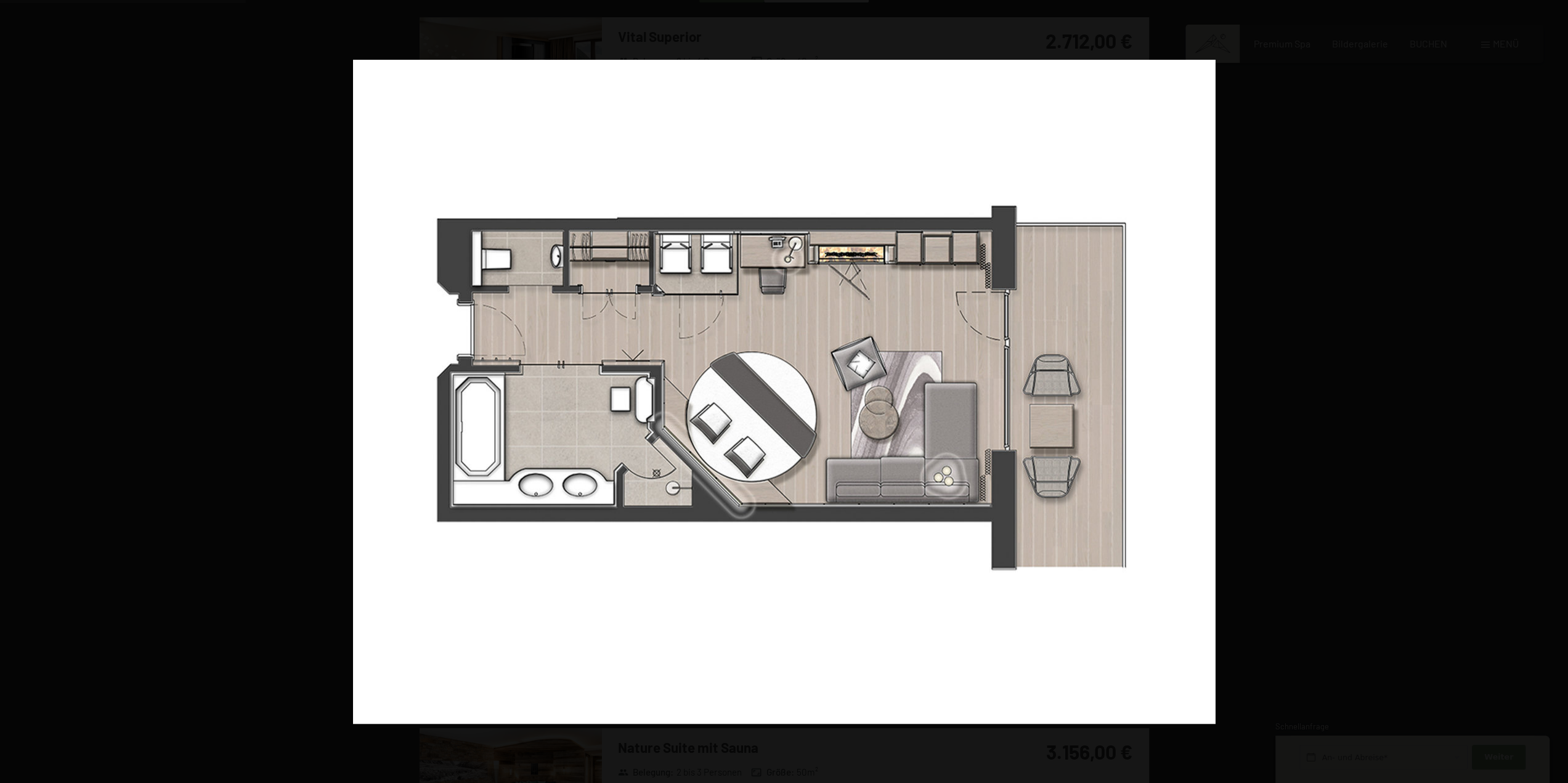
click at [1558, 394] on button "button" at bounding box center [1546, 392] width 43 height 62
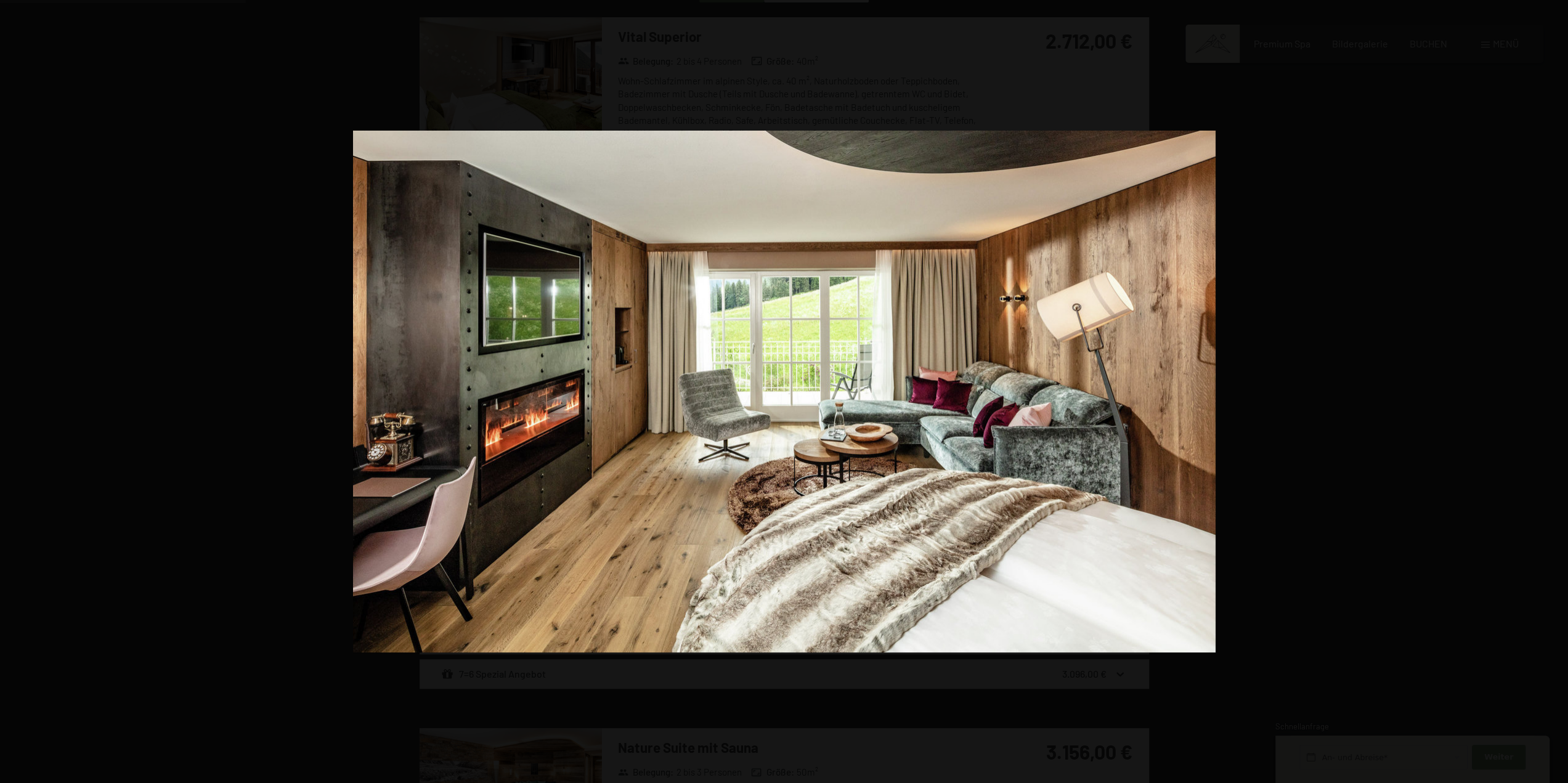
click at [1558, 394] on button "button" at bounding box center [1546, 392] width 43 height 62
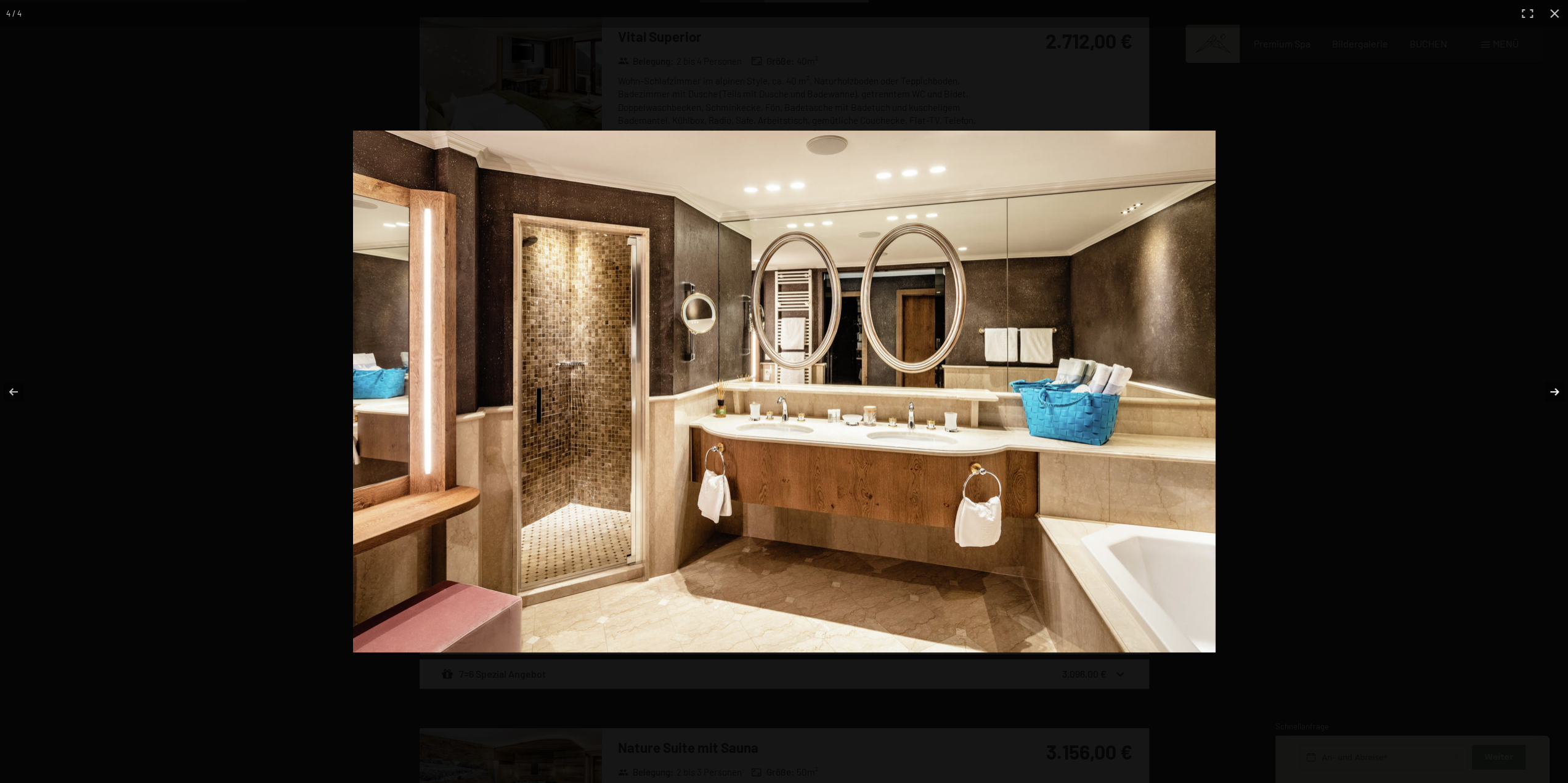
click at [1556, 394] on button "button" at bounding box center [1546, 392] width 43 height 62
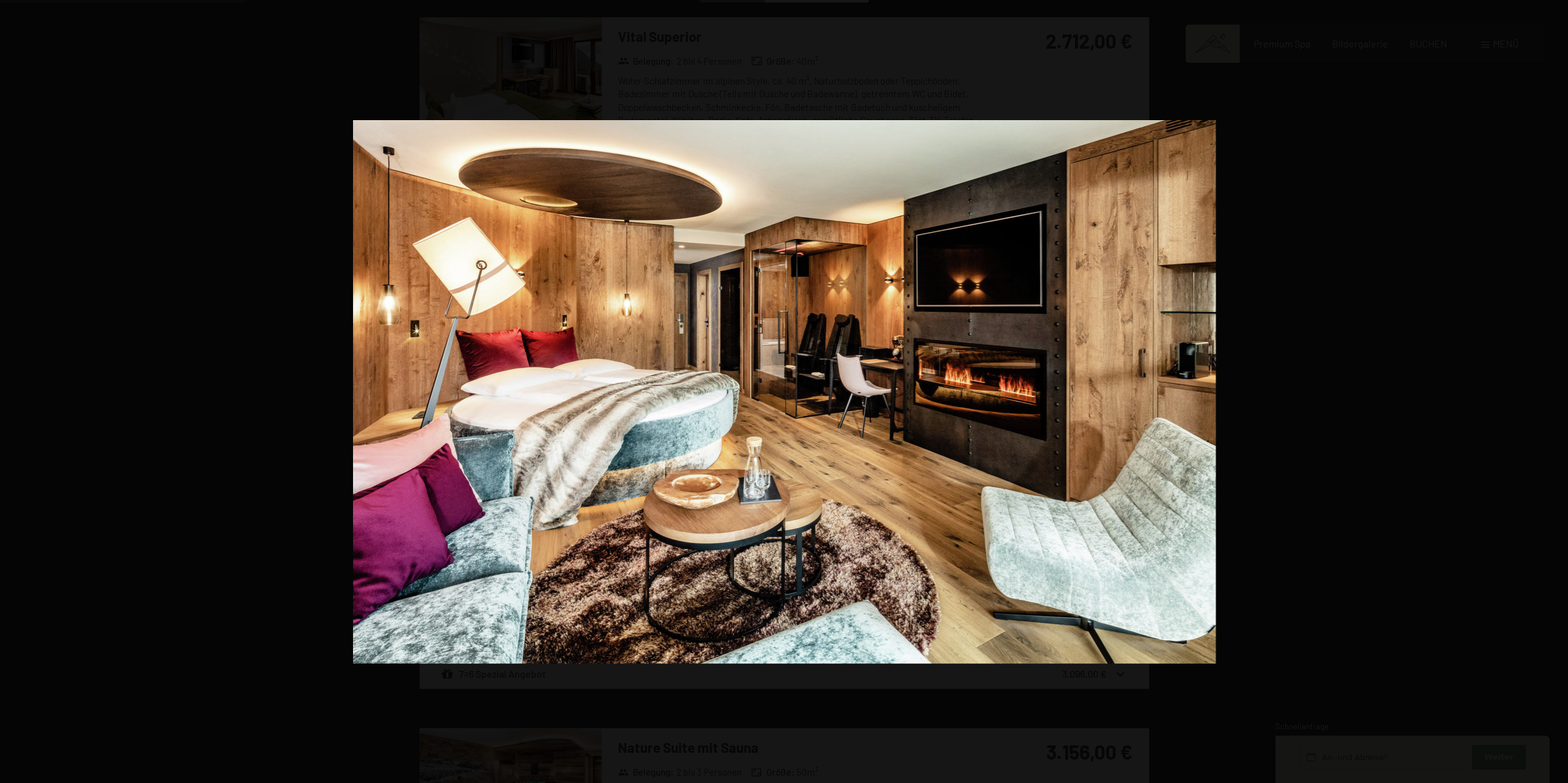
click at [1556, 394] on button "button" at bounding box center [1546, 392] width 43 height 62
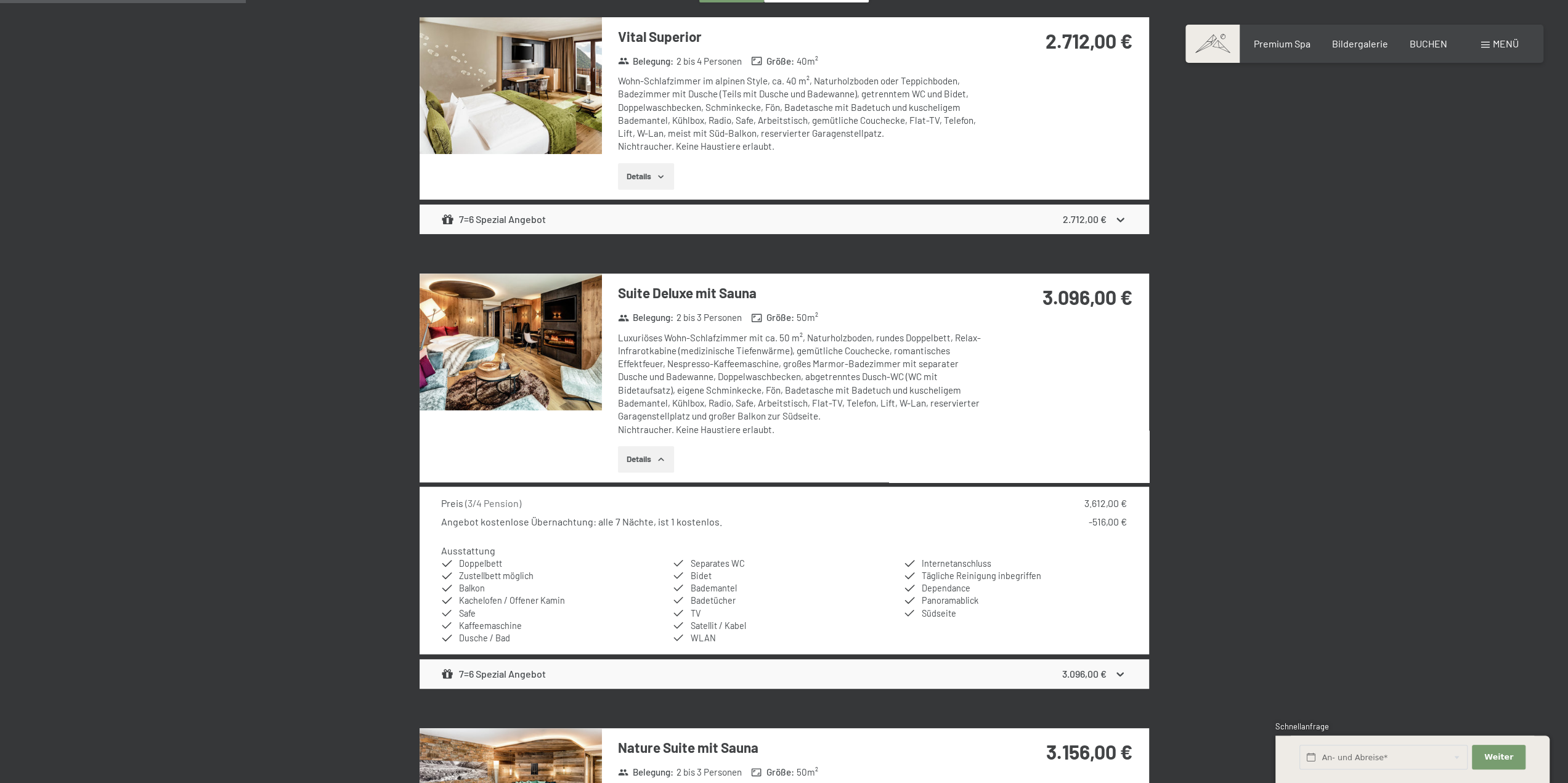
click at [0, 0] on button "button" at bounding box center [0, 0] width 0 height 0
click at [469, 344] on img at bounding box center [510, 342] width 182 height 136
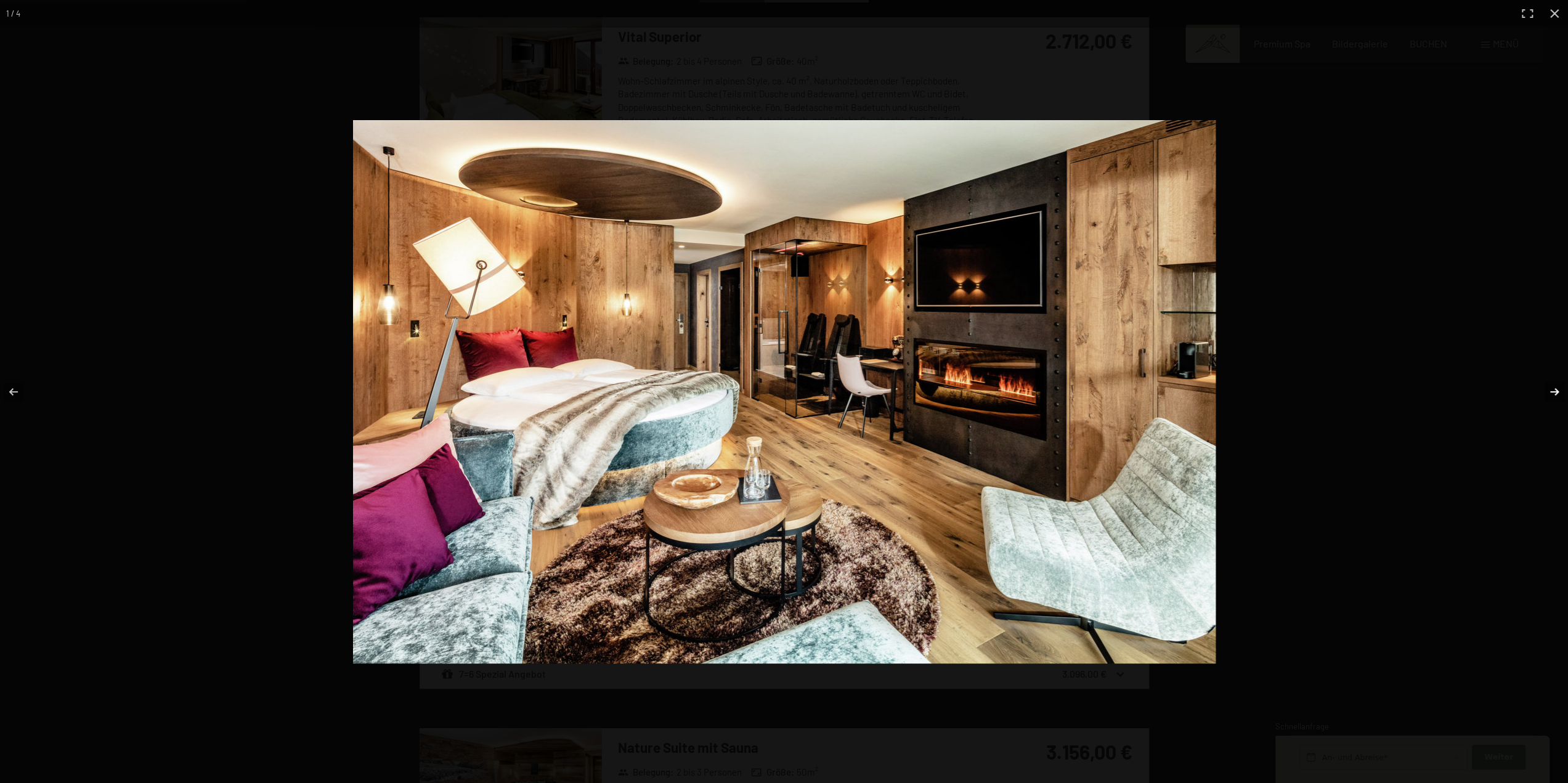
click at [1561, 394] on button "button" at bounding box center [1546, 392] width 43 height 62
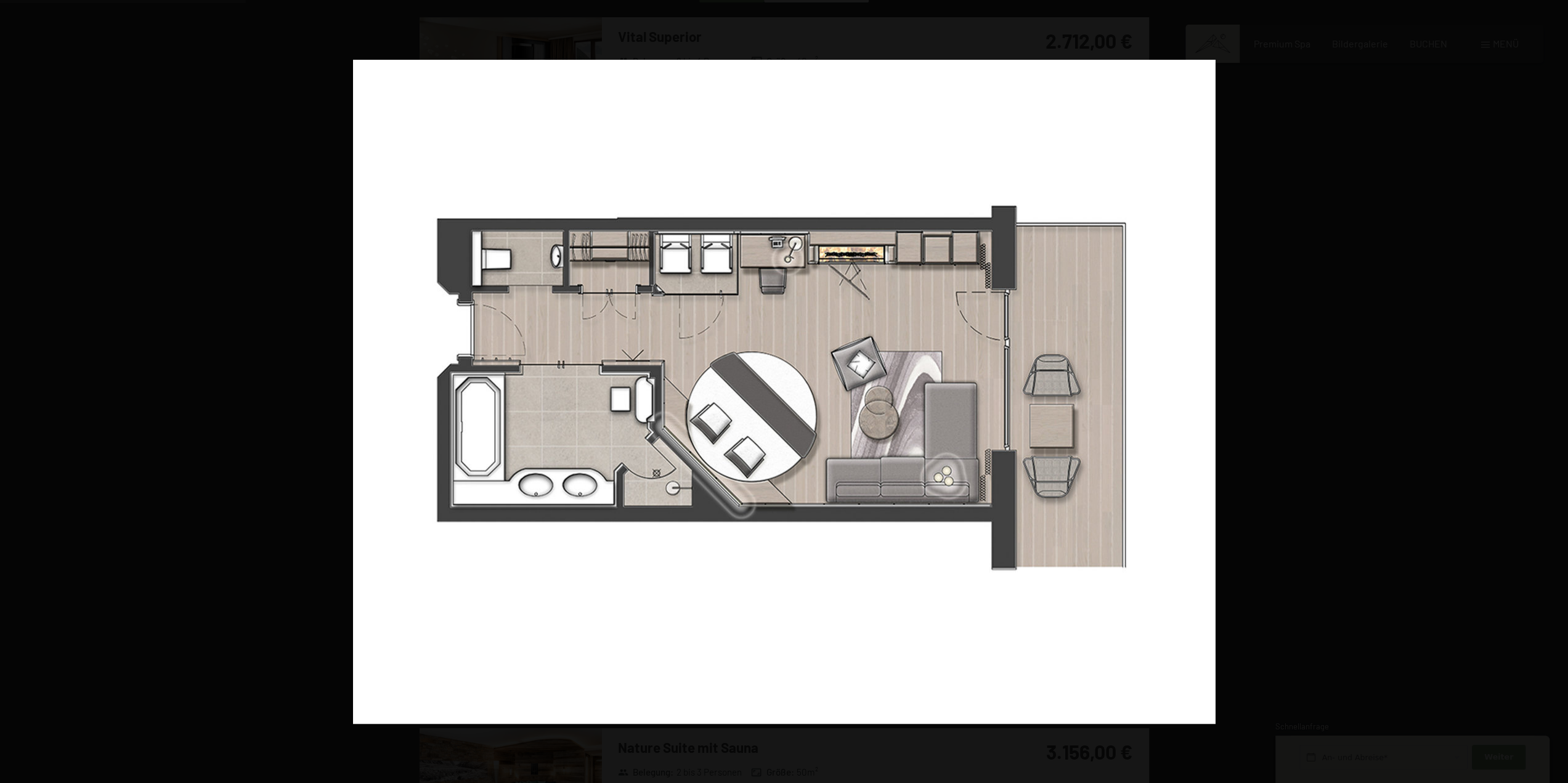
click at [1561, 394] on button "button" at bounding box center [1546, 392] width 43 height 62
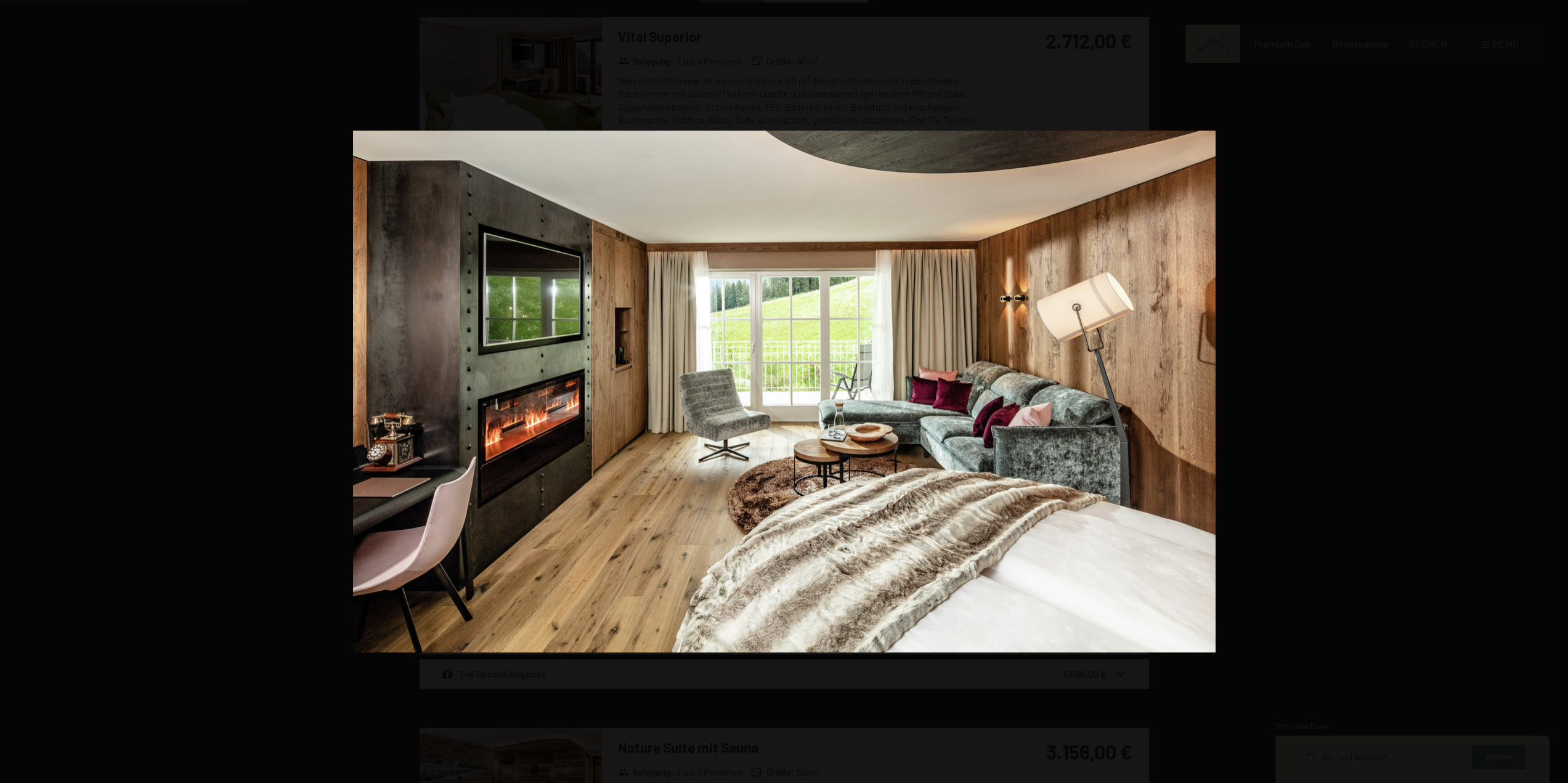
click at [1561, 394] on button "button" at bounding box center [1546, 392] width 43 height 62
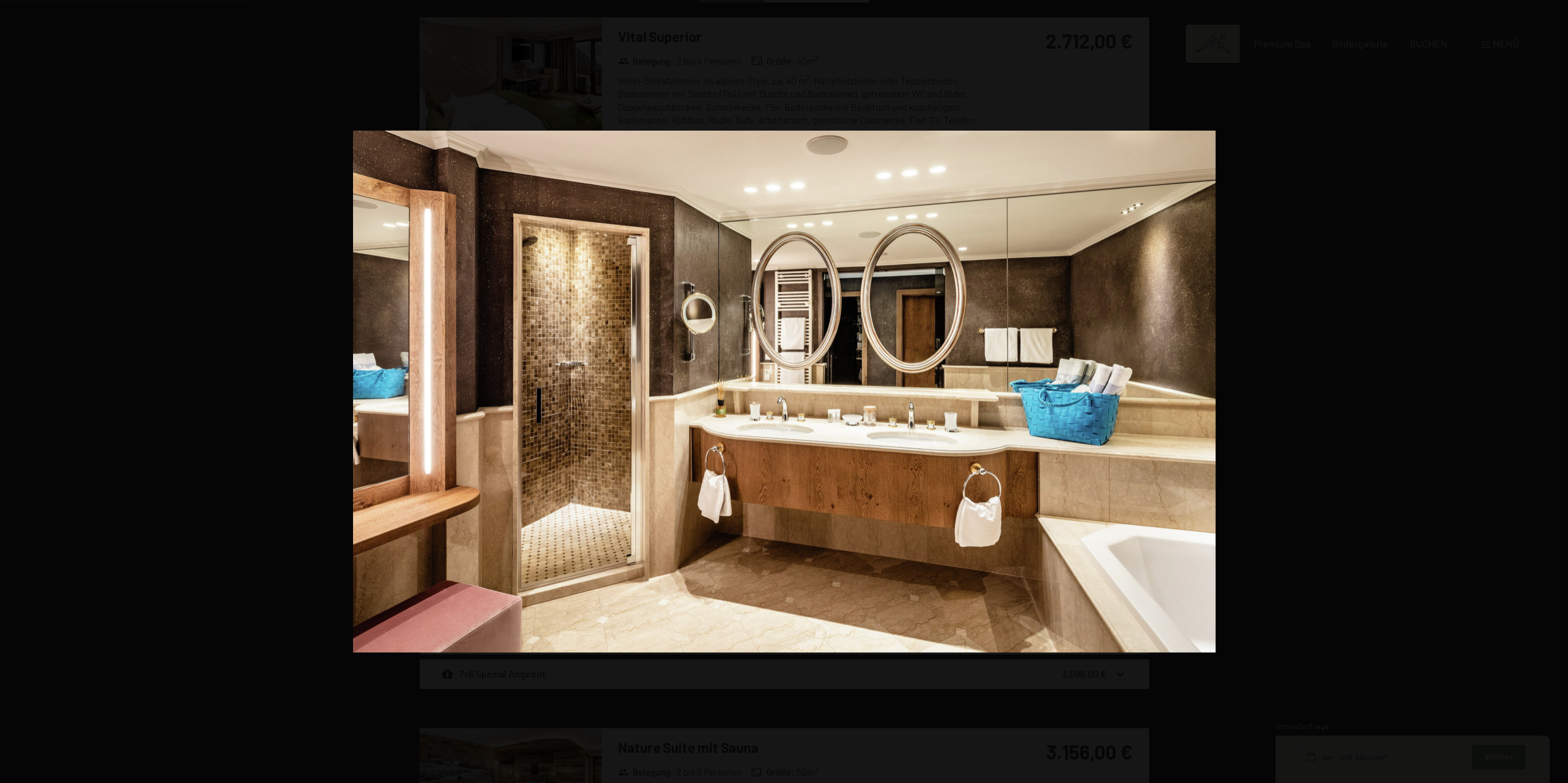
click at [1561, 394] on button "button" at bounding box center [1546, 392] width 43 height 62
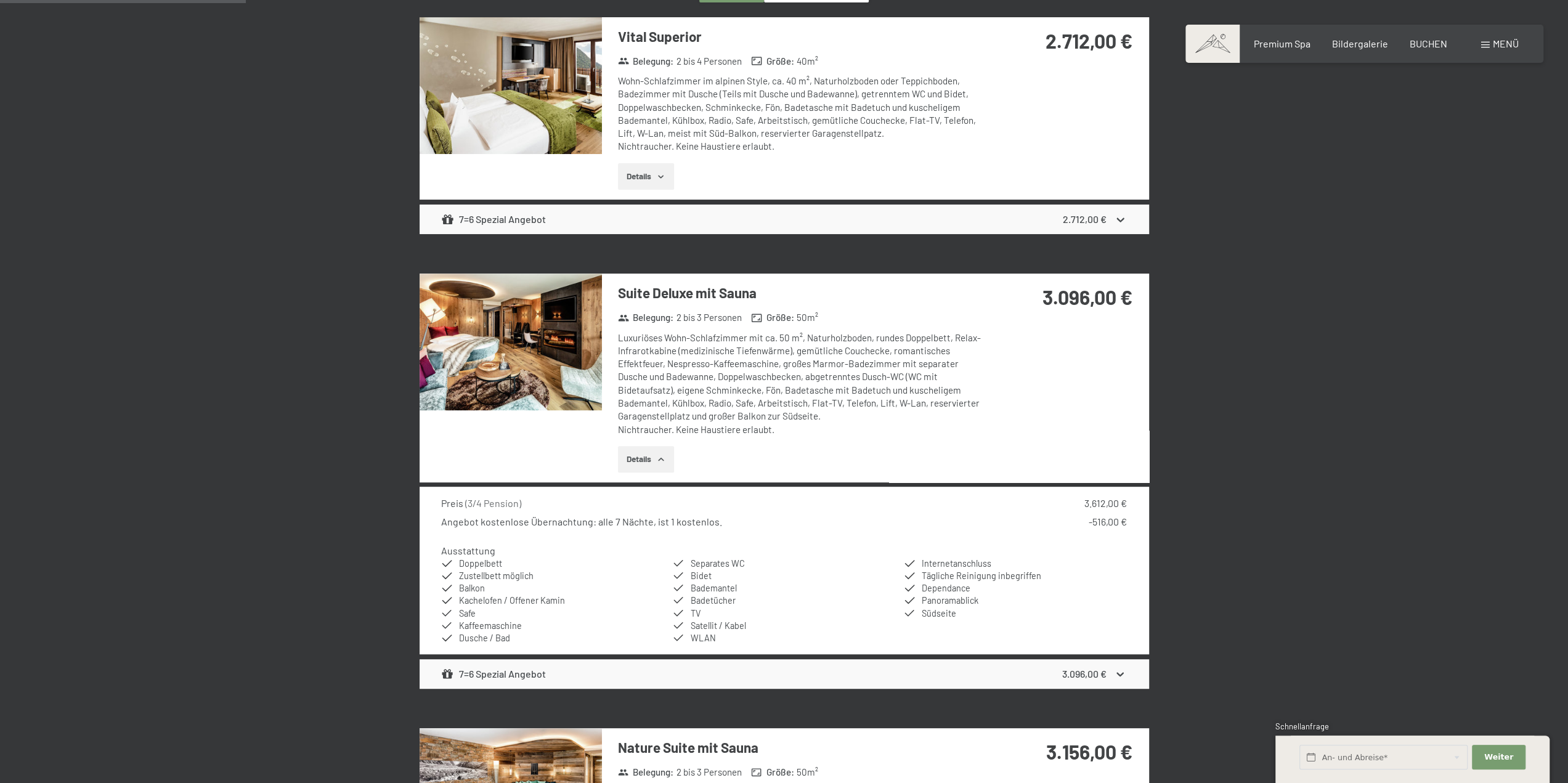
click at [0, 0] on button "button" at bounding box center [0, 0] width 0 height 0
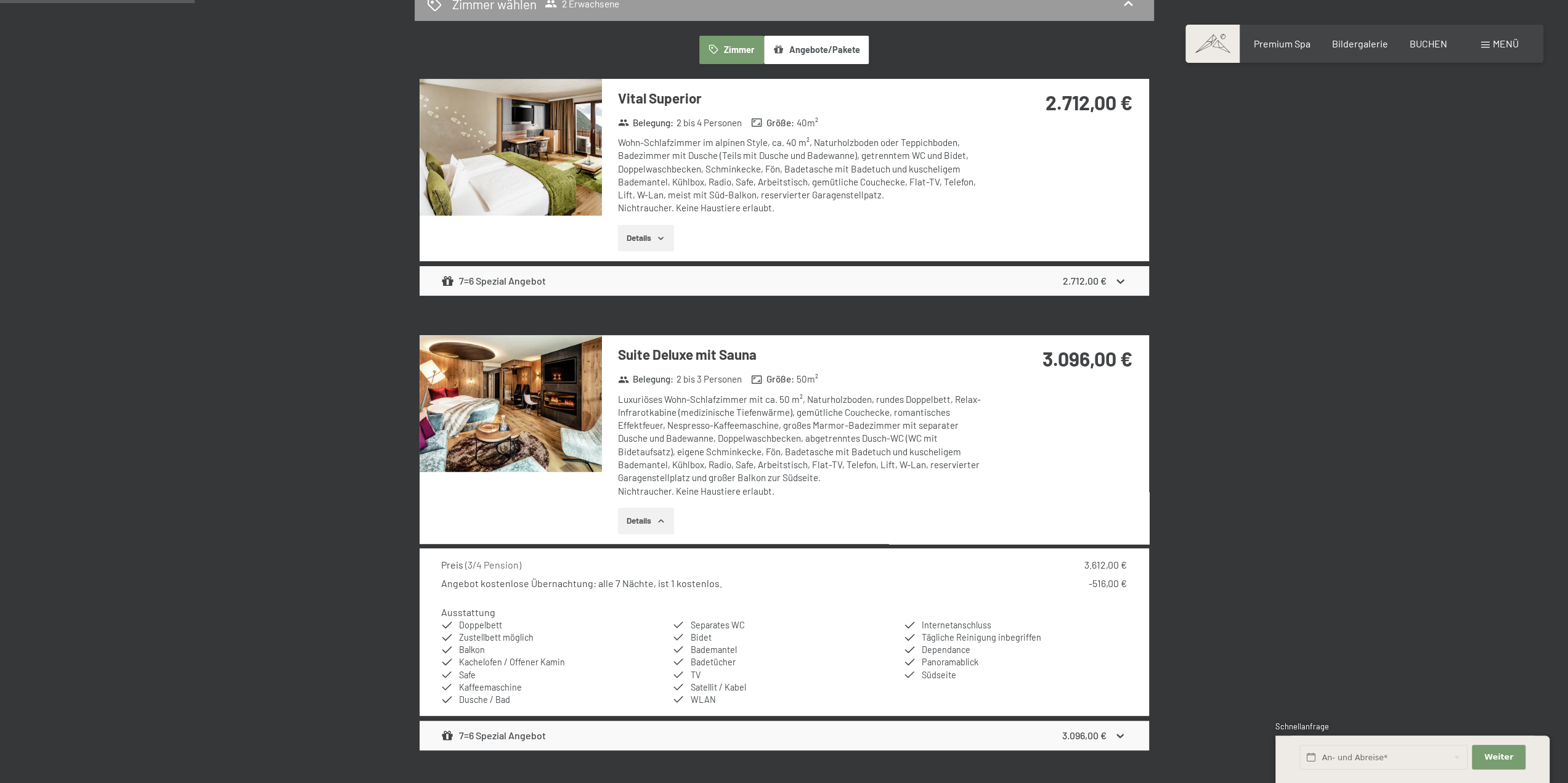
scroll to position [294, 0]
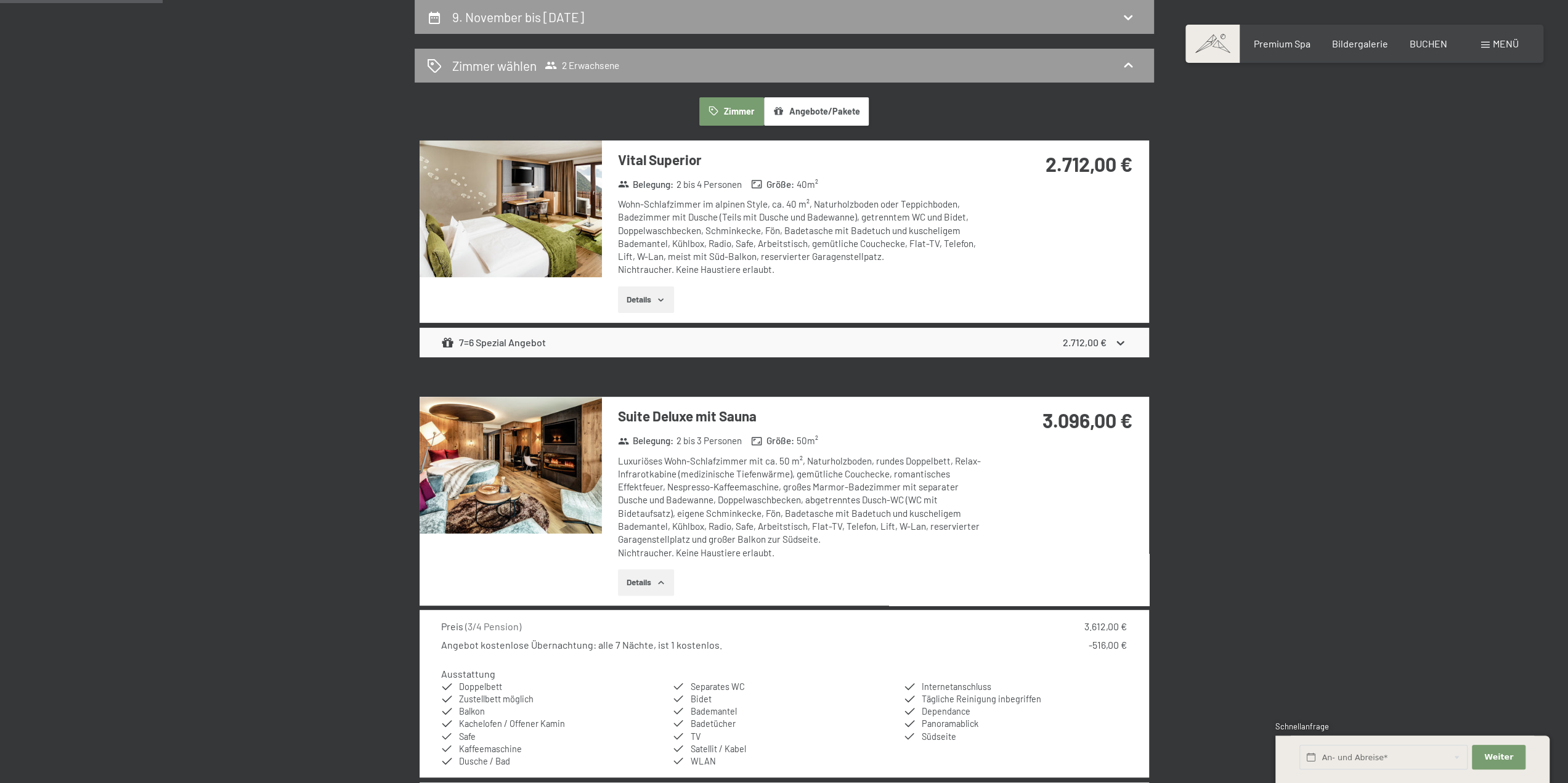
click at [642, 296] on button "Details" at bounding box center [646, 300] width 56 height 27
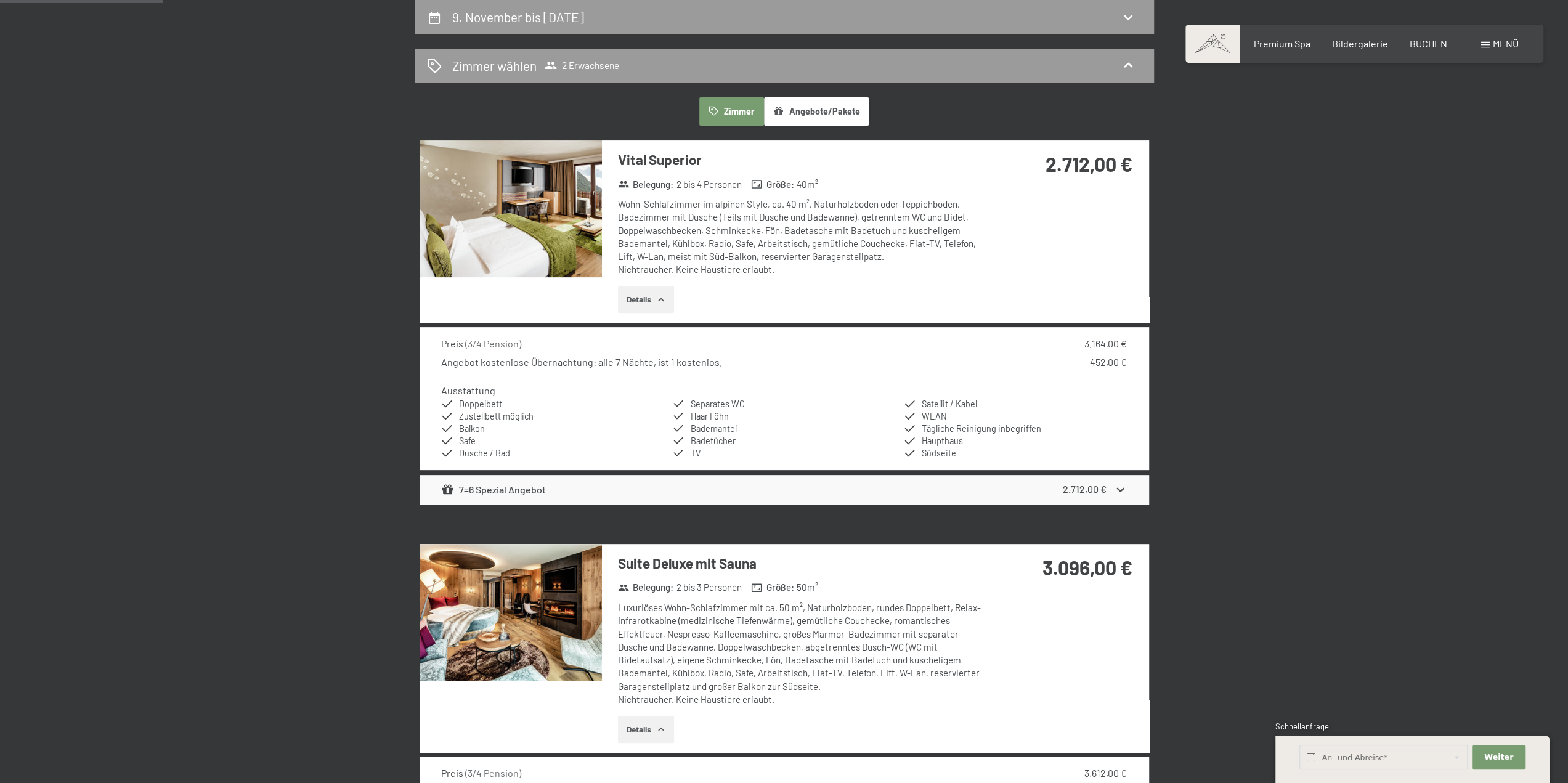
click at [565, 233] on img at bounding box center [510, 208] width 182 height 136
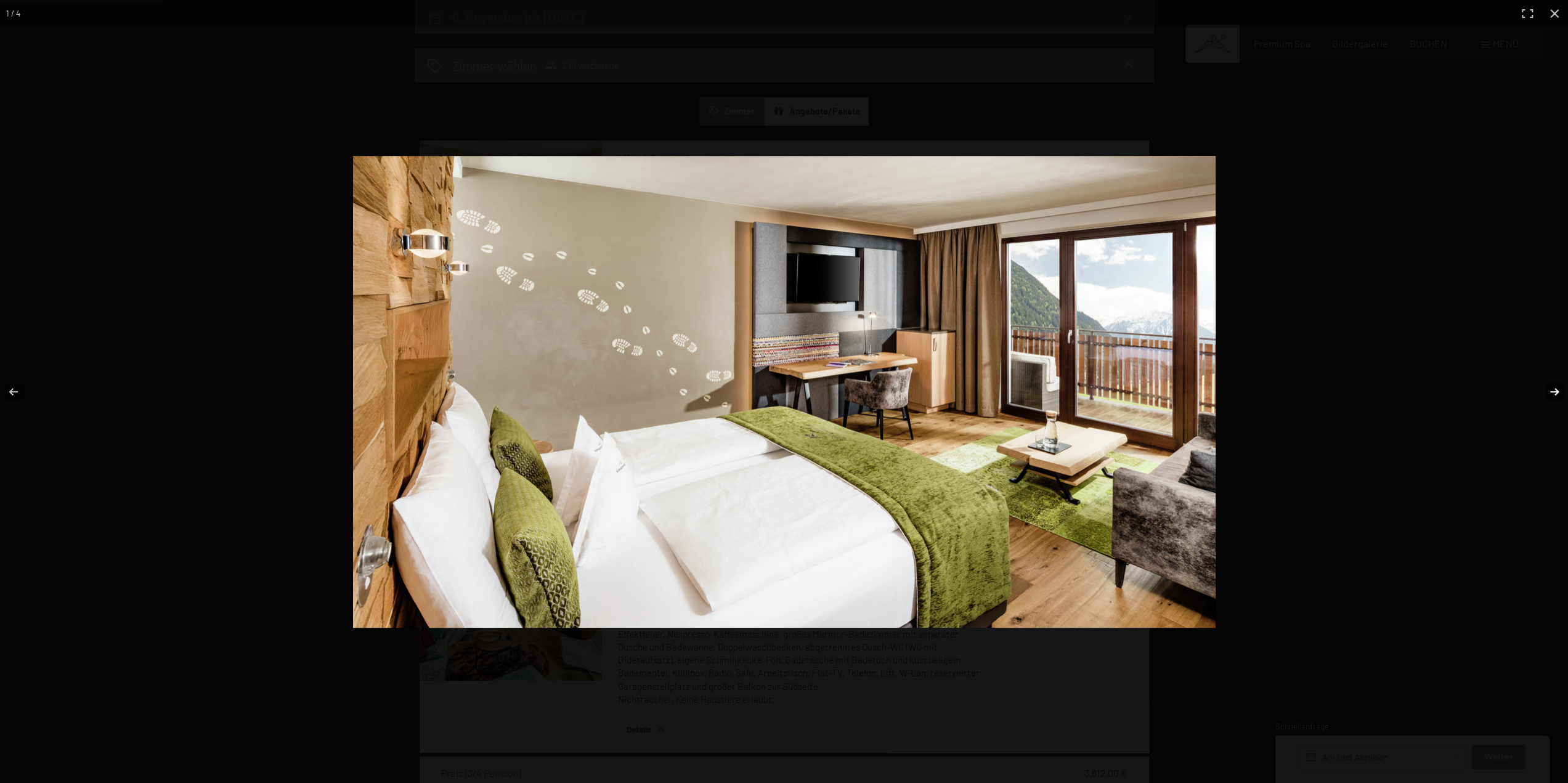
click at [1557, 392] on button "button" at bounding box center [1546, 392] width 43 height 62
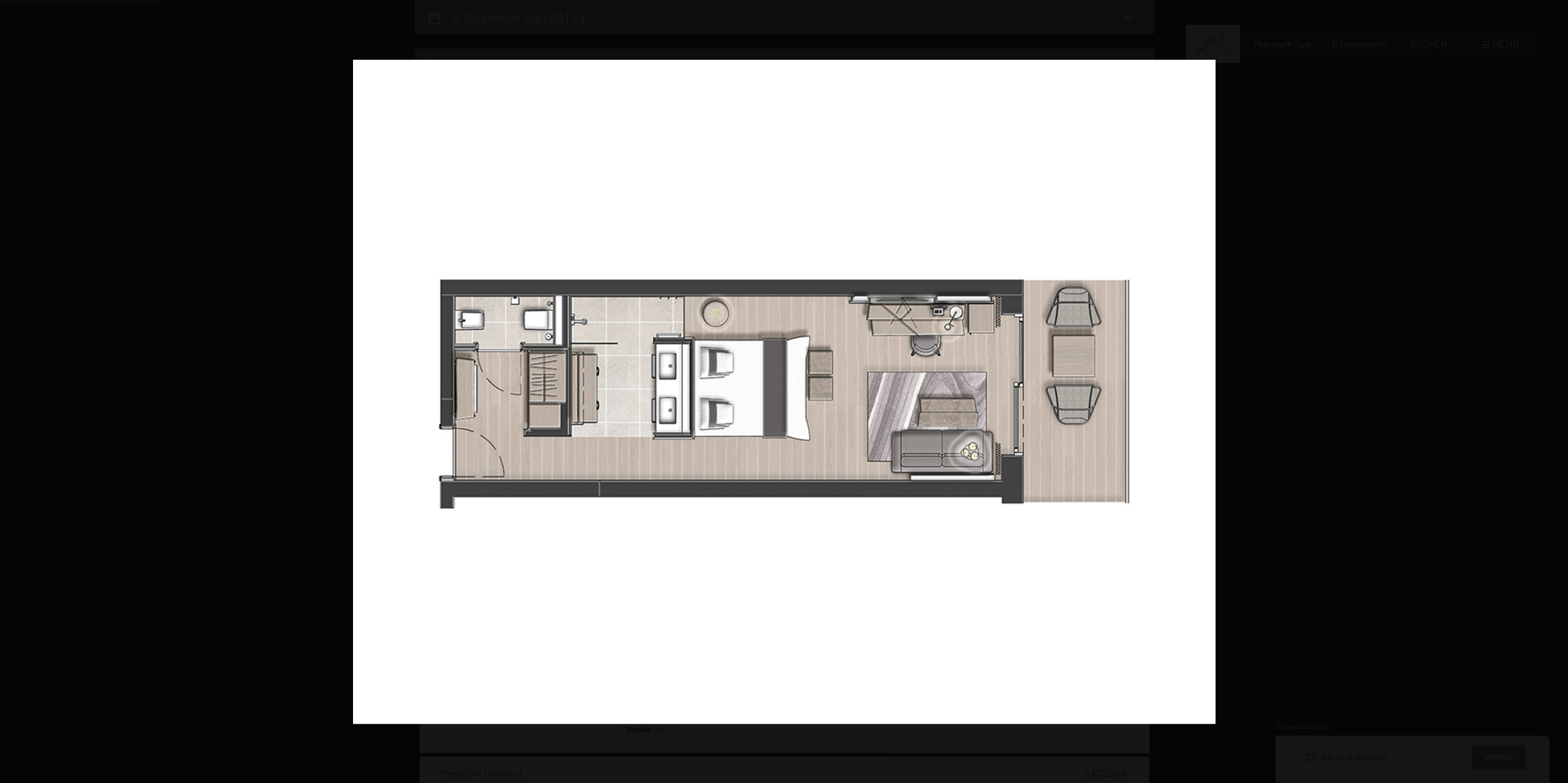
click at [1556, 392] on button "button" at bounding box center [1546, 392] width 43 height 62
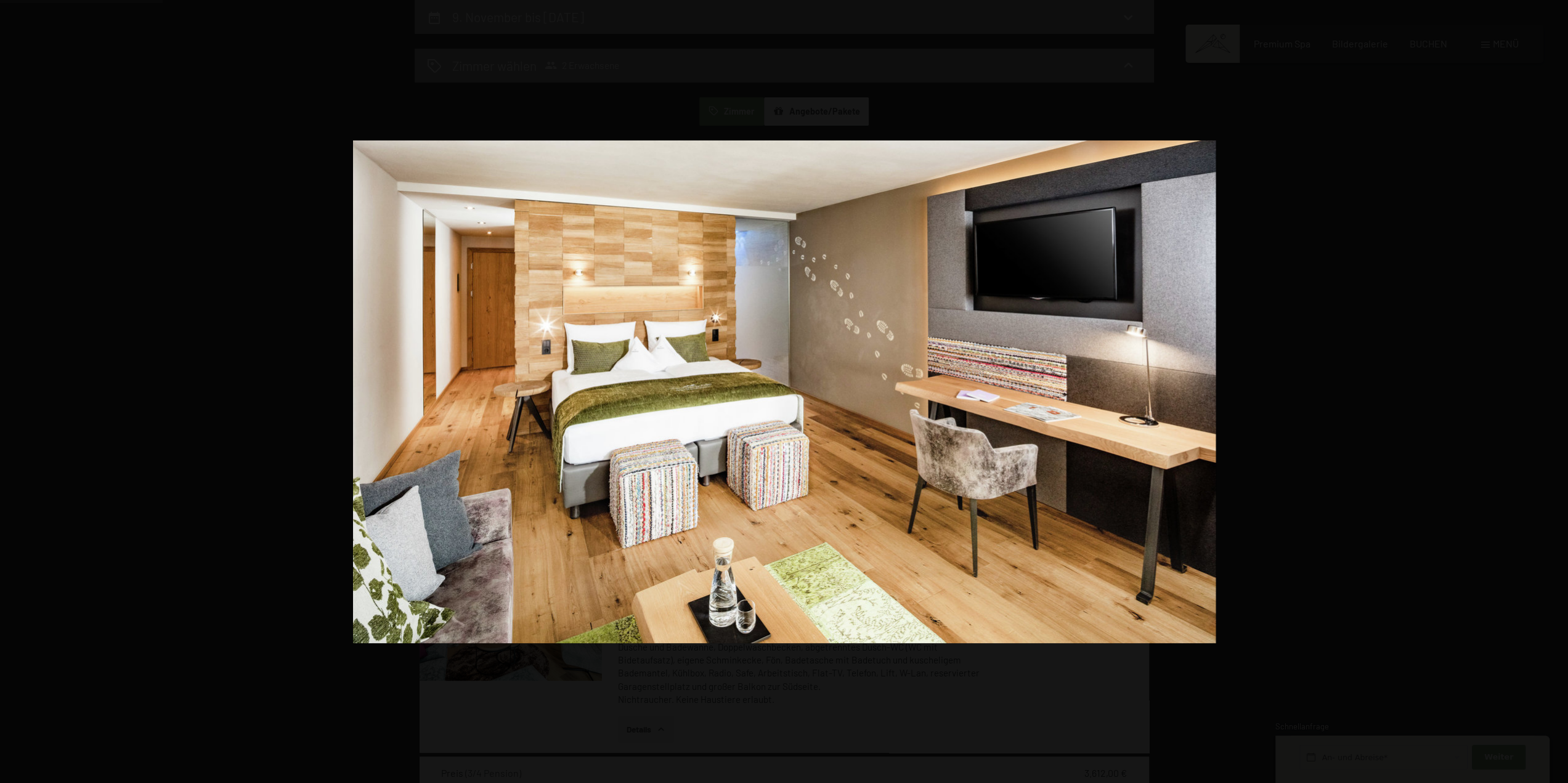
click at [1556, 392] on button "button" at bounding box center [1546, 392] width 43 height 62
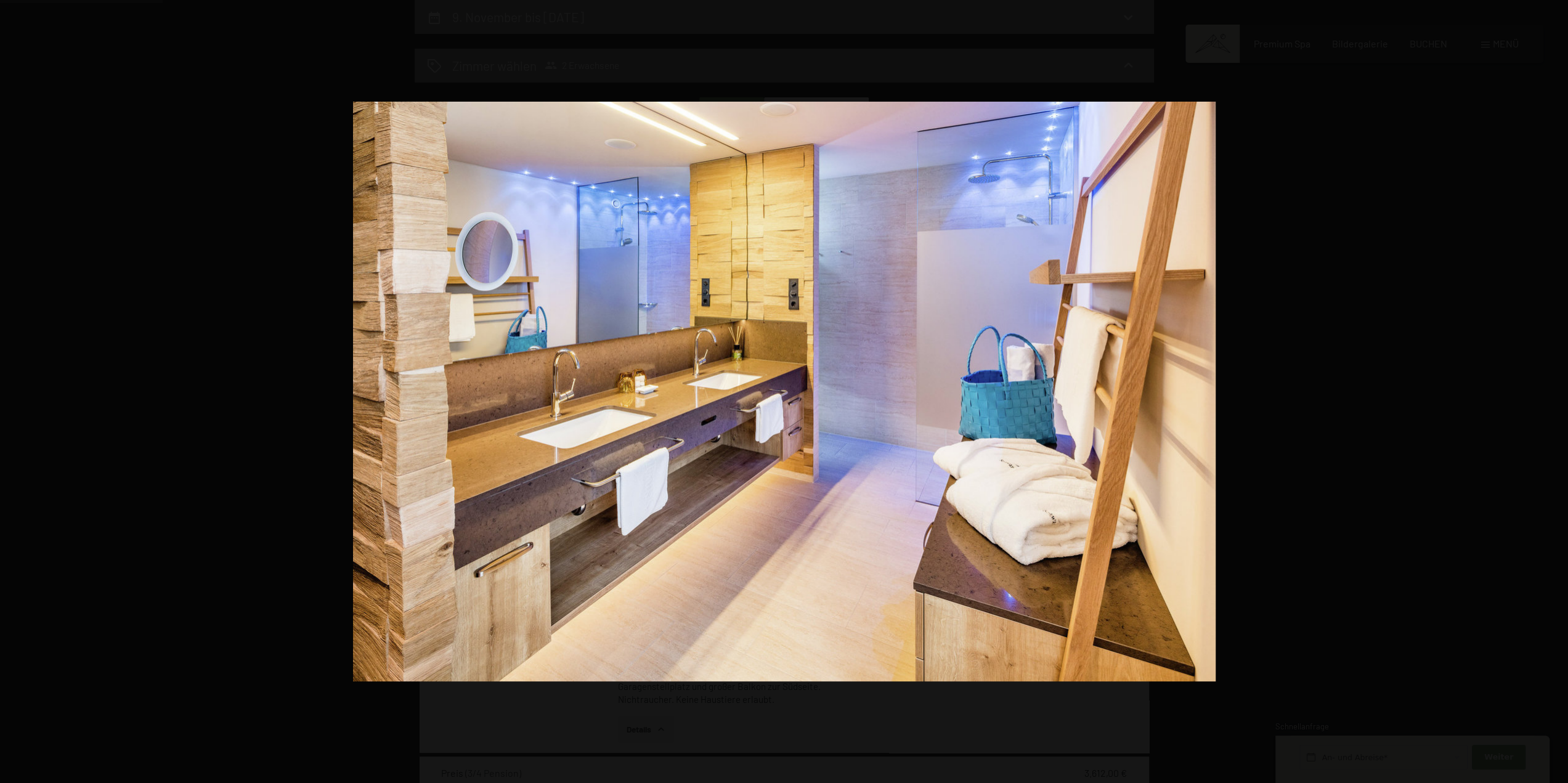
click at [1556, 392] on button "button" at bounding box center [1546, 392] width 43 height 62
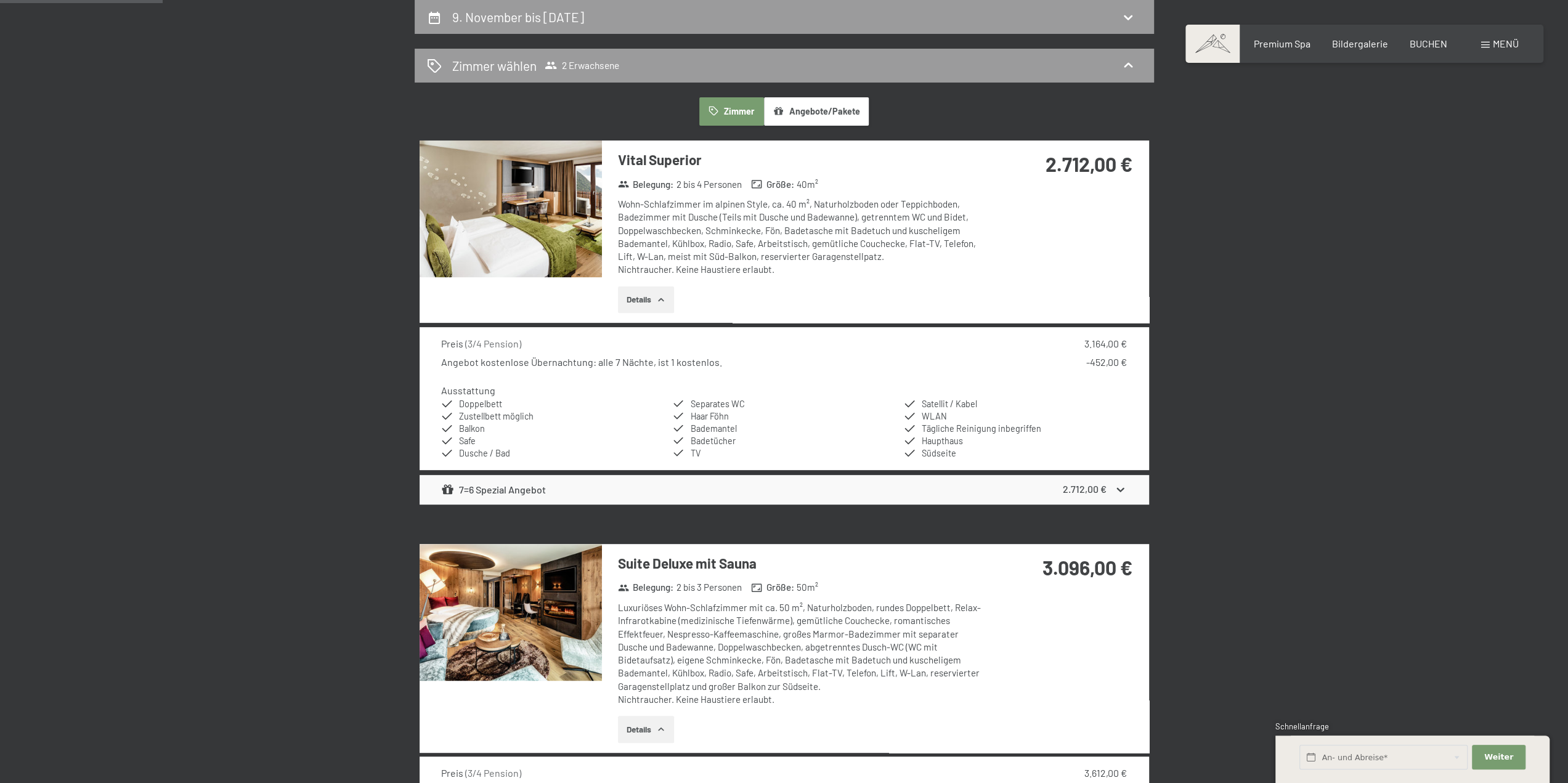
click at [0, 0] on button "button" at bounding box center [0, 0] width 0 height 0
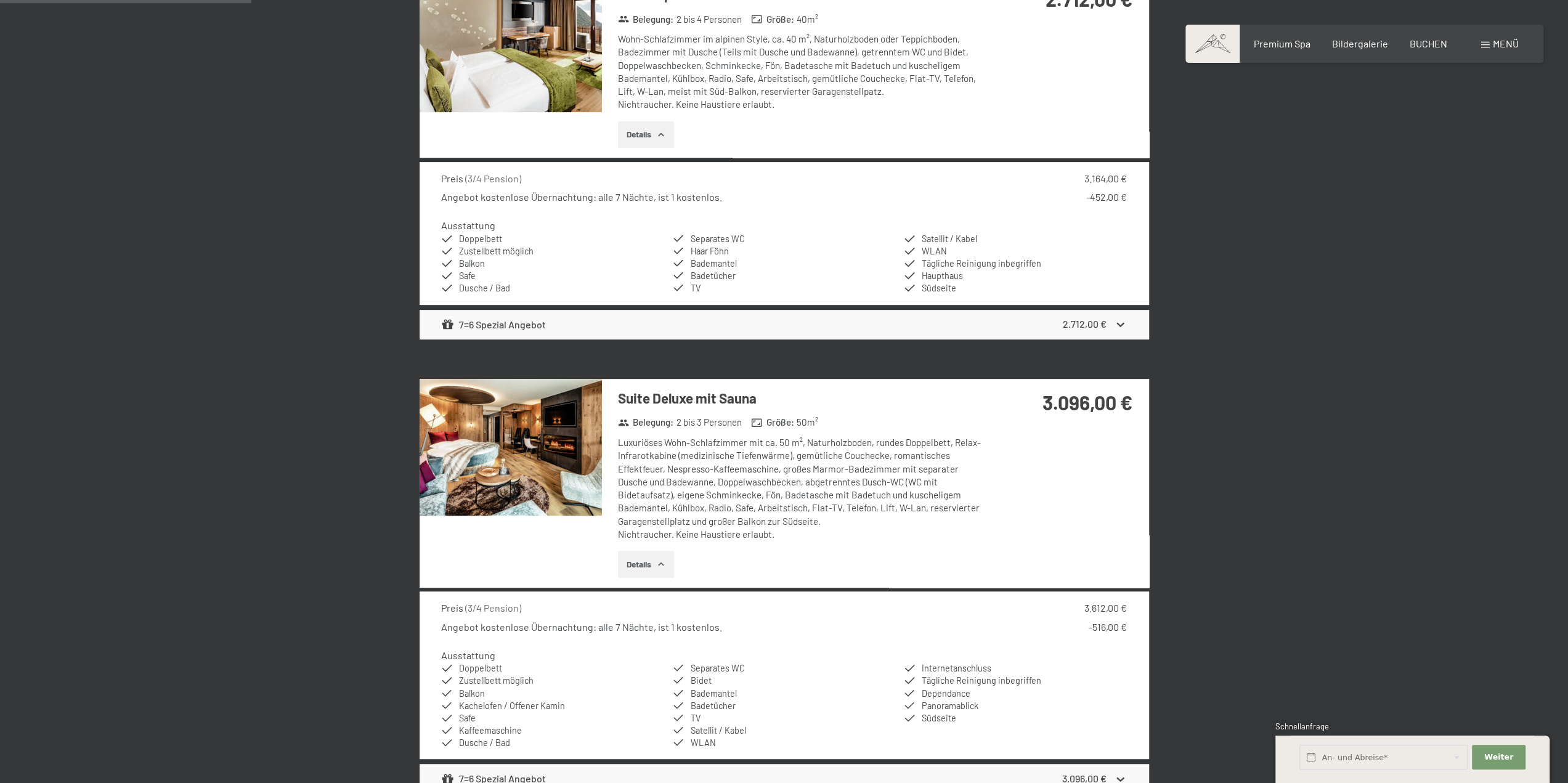
scroll to position [478, 0]
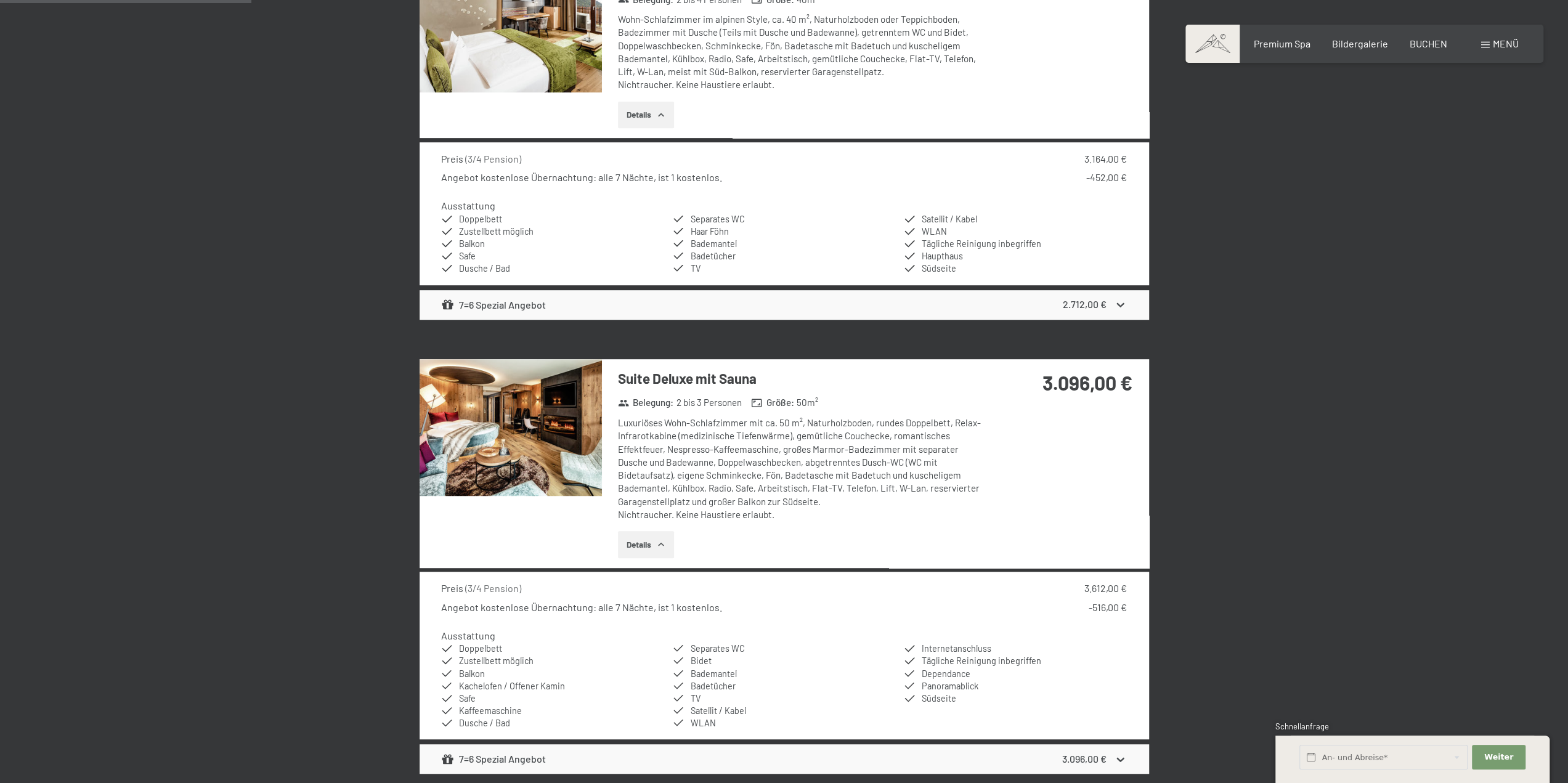
click at [553, 430] on img at bounding box center [510, 428] width 182 height 136
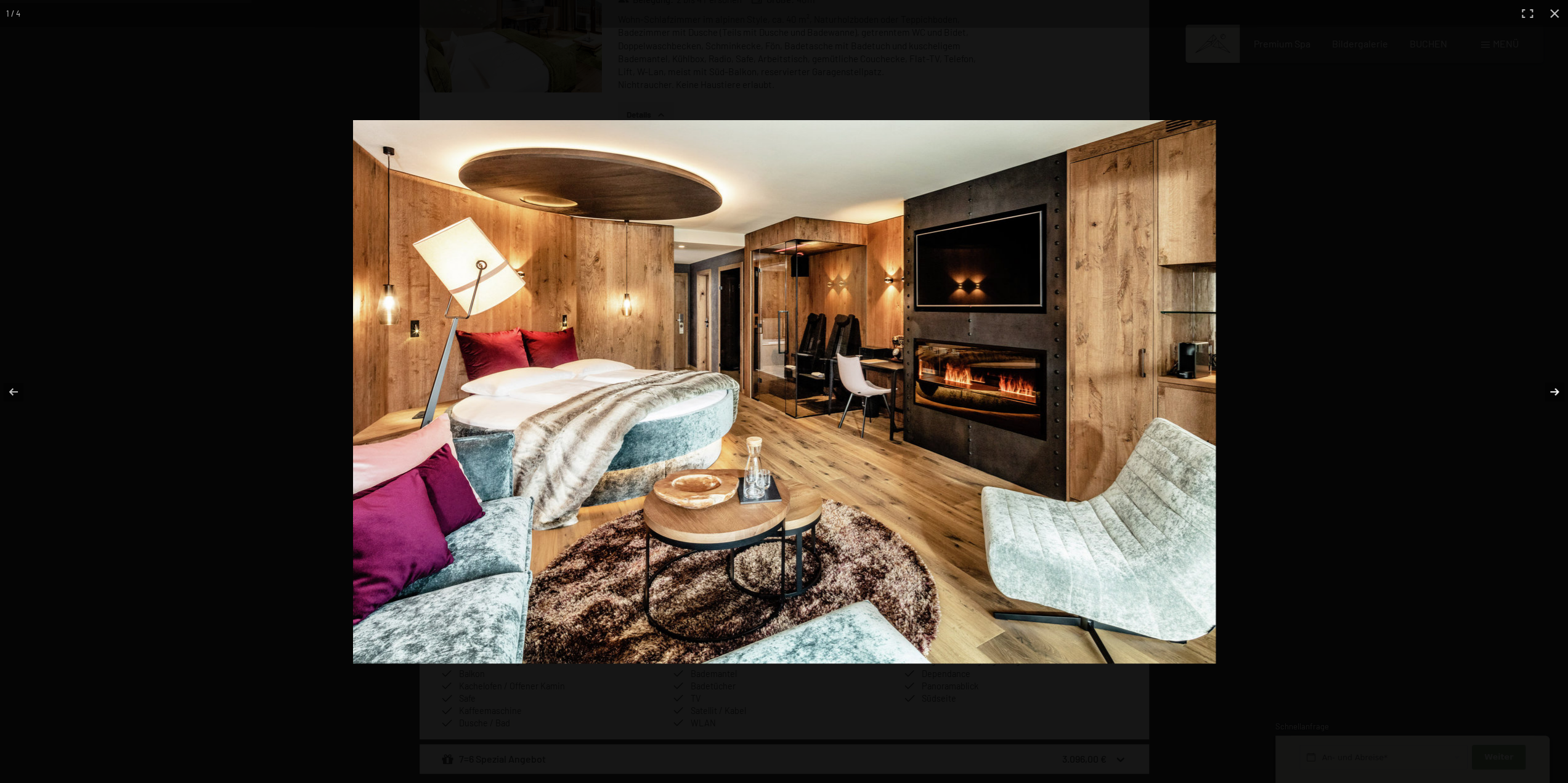
click at [1558, 394] on button "button" at bounding box center [1546, 392] width 43 height 62
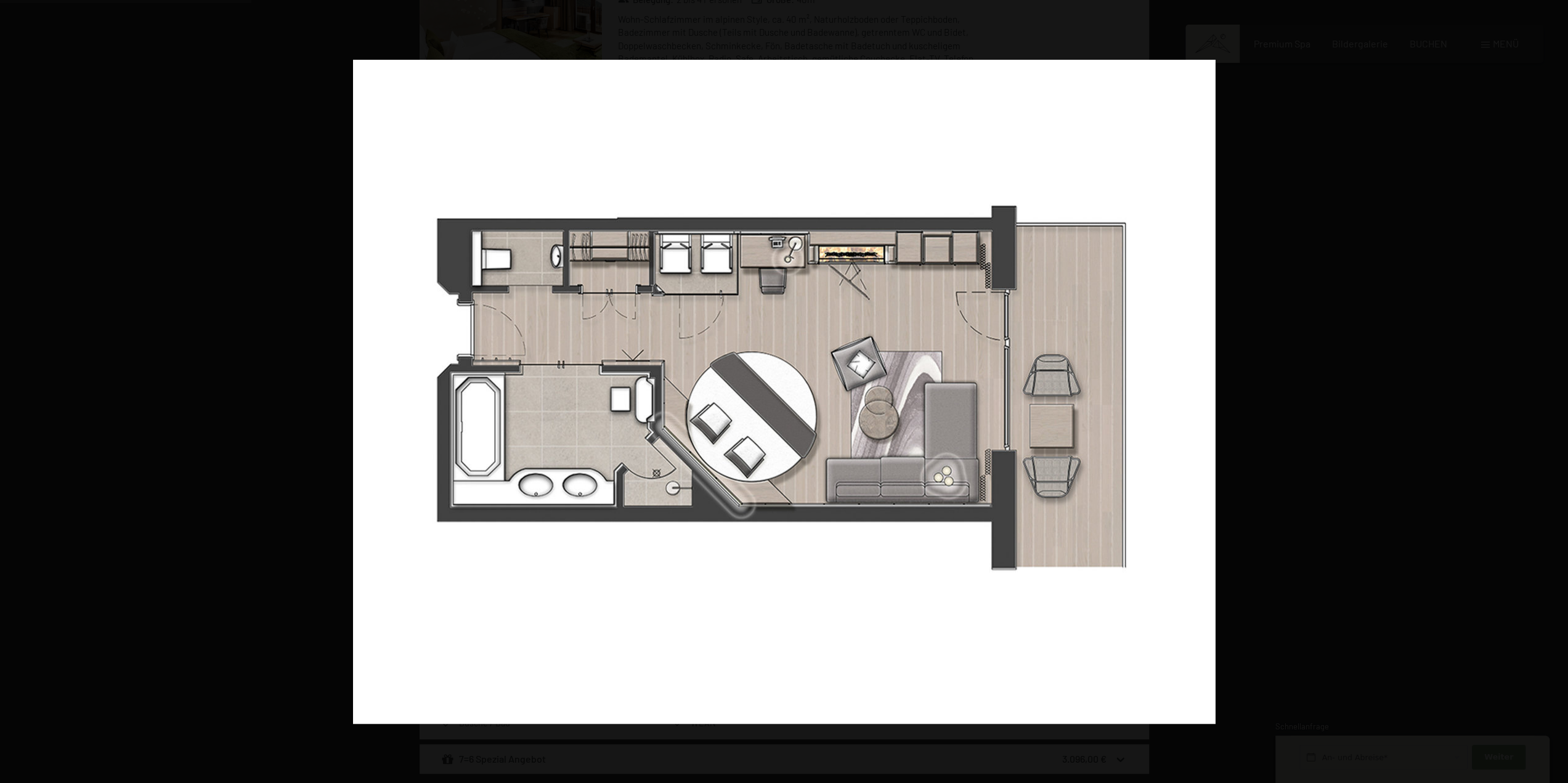
click at [1558, 394] on button "button" at bounding box center [1546, 392] width 43 height 62
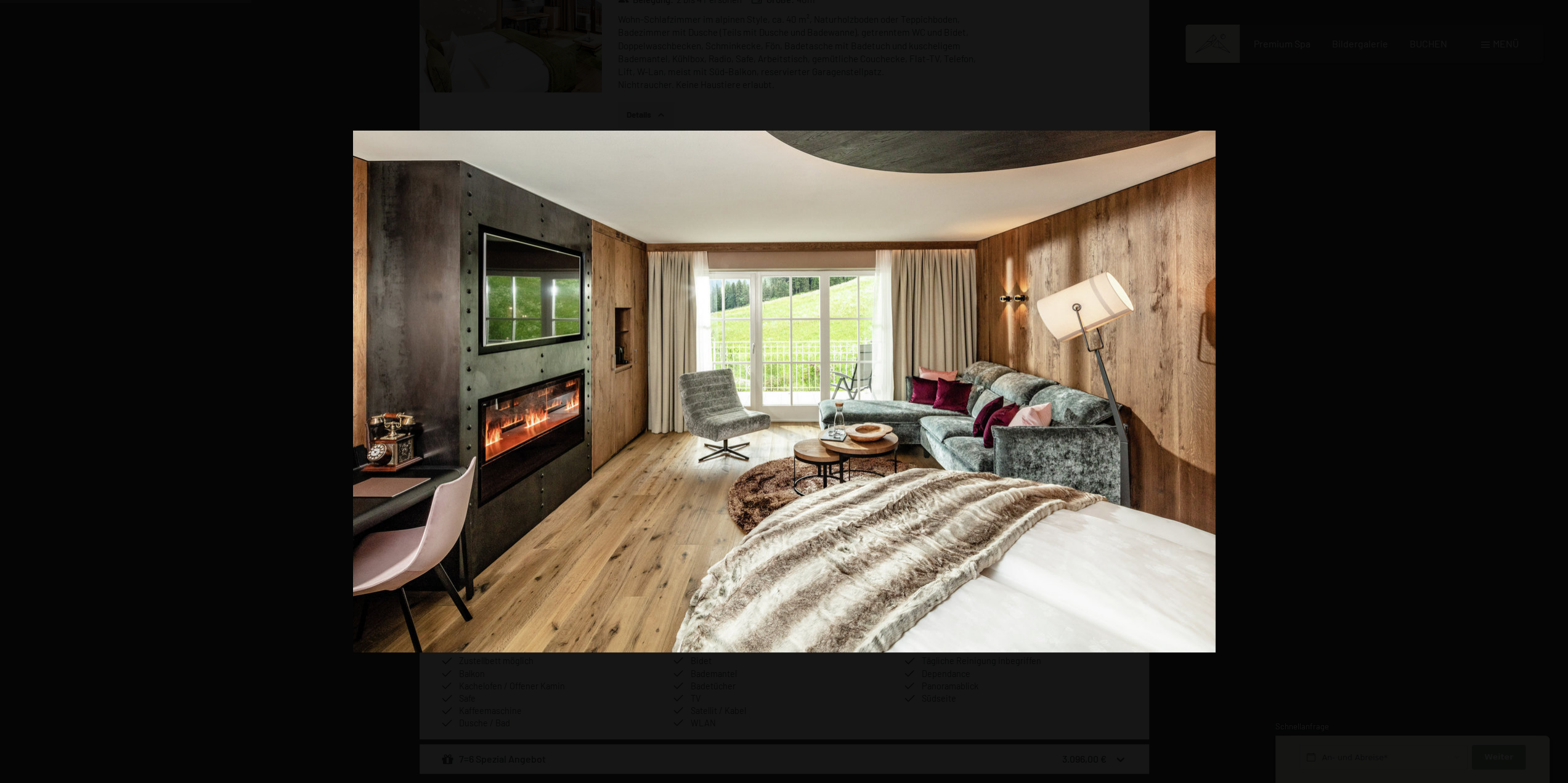
click at [1558, 394] on button "button" at bounding box center [1546, 392] width 43 height 62
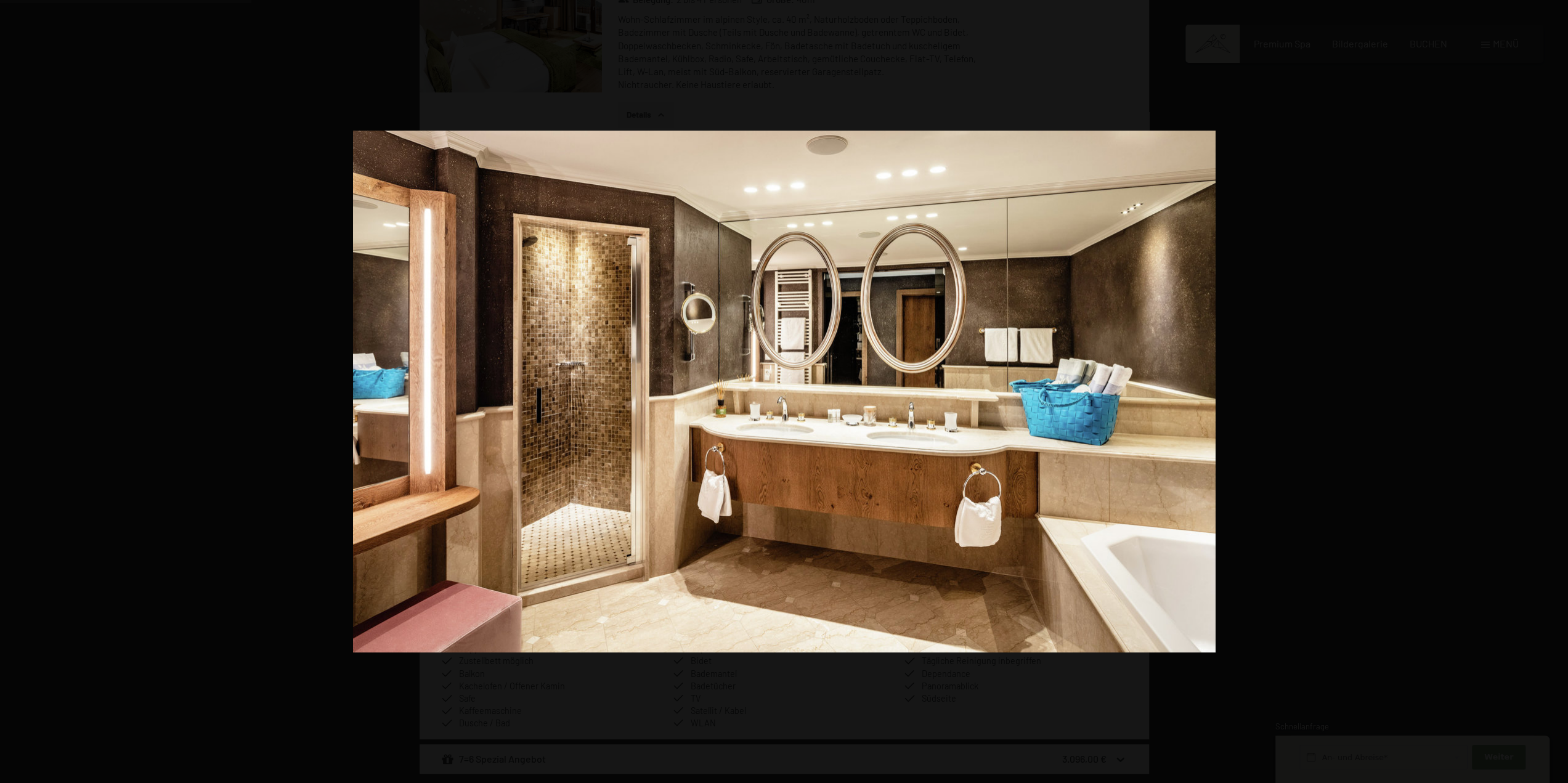
click at [1558, 394] on button "button" at bounding box center [1546, 392] width 43 height 62
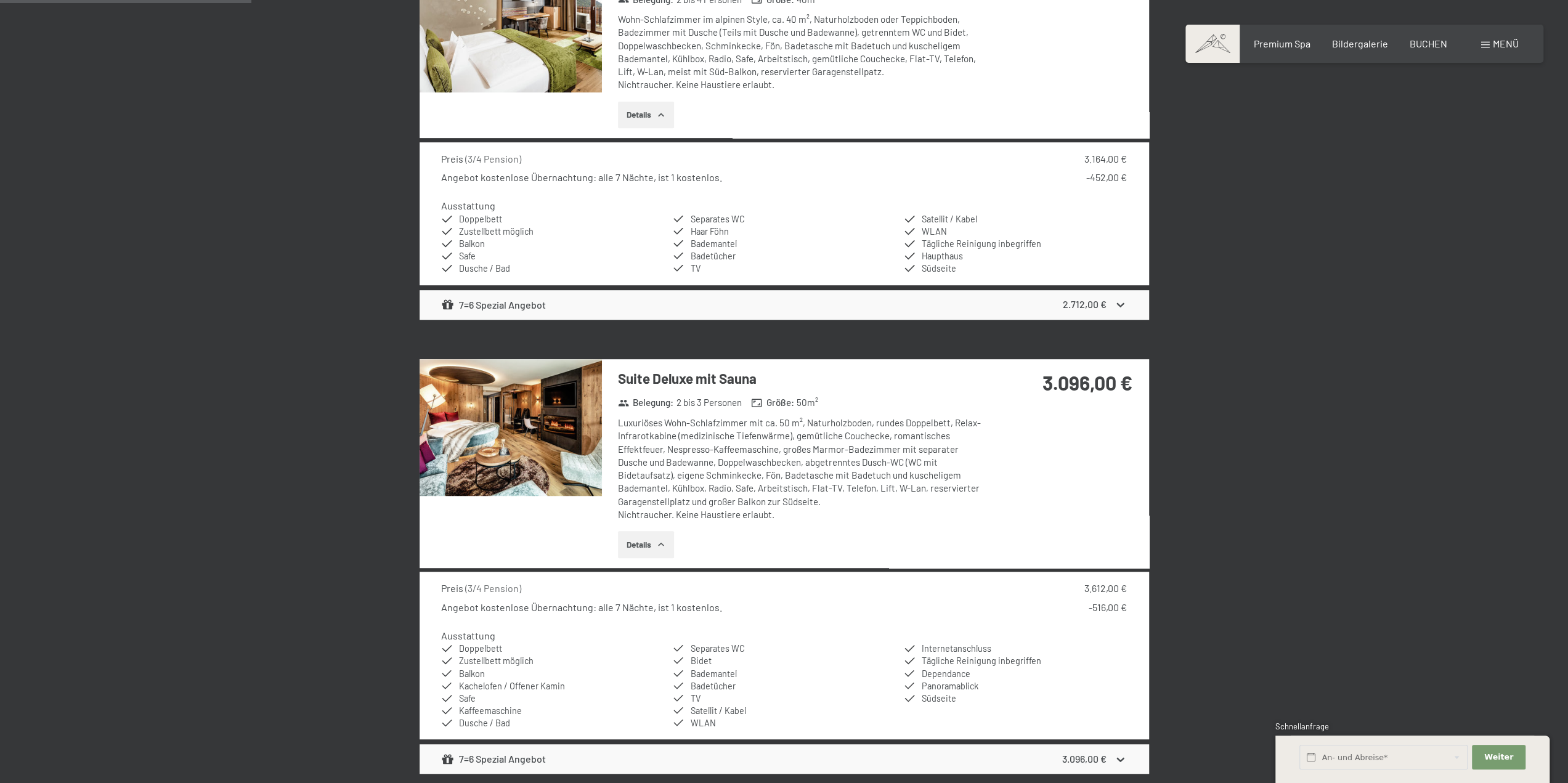
click at [0, 0] on button "button" at bounding box center [0, 0] width 0 height 0
click at [638, 543] on button "Details" at bounding box center [646, 544] width 56 height 27
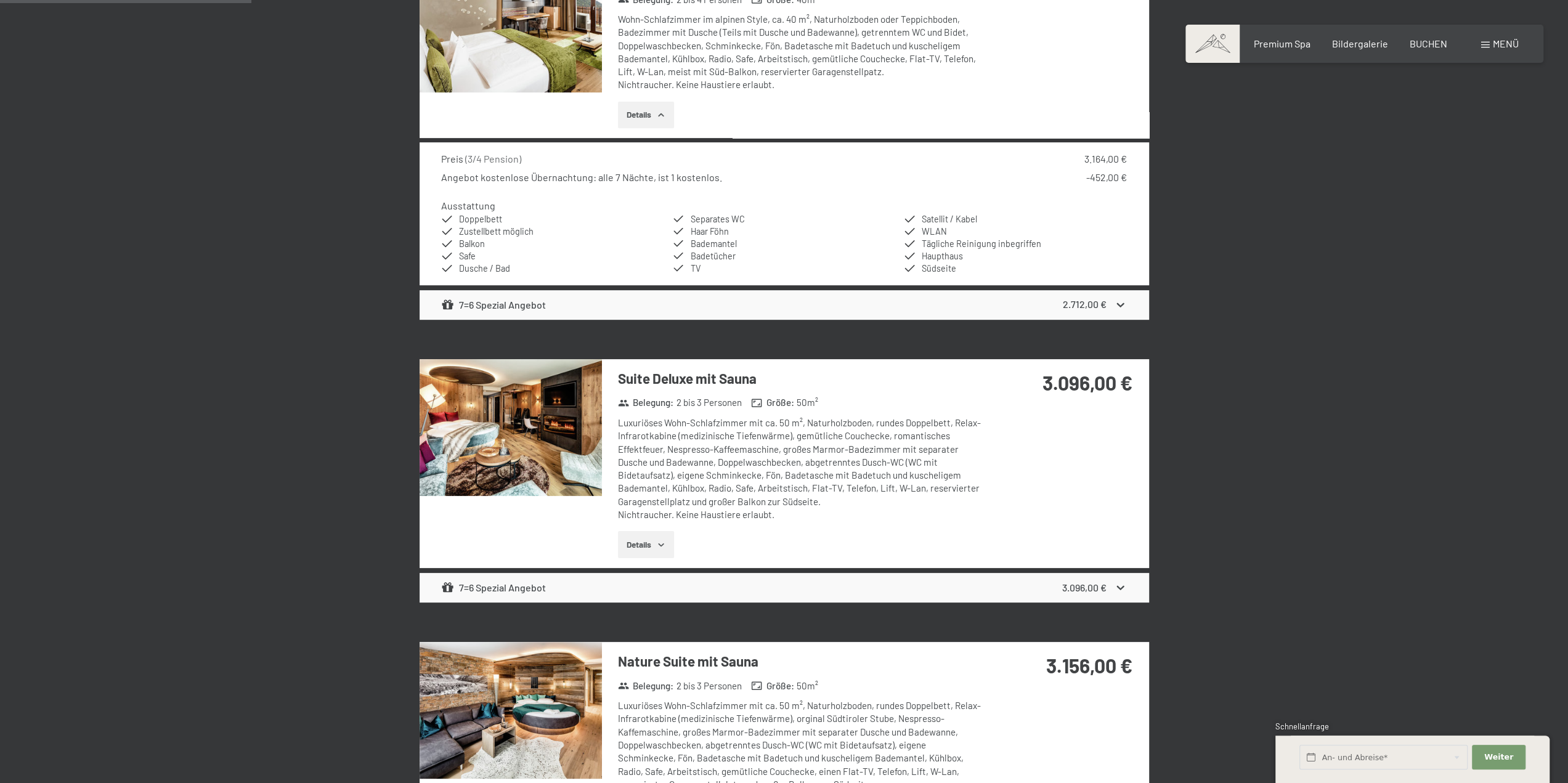
click at [638, 543] on button "Details" at bounding box center [646, 544] width 56 height 27
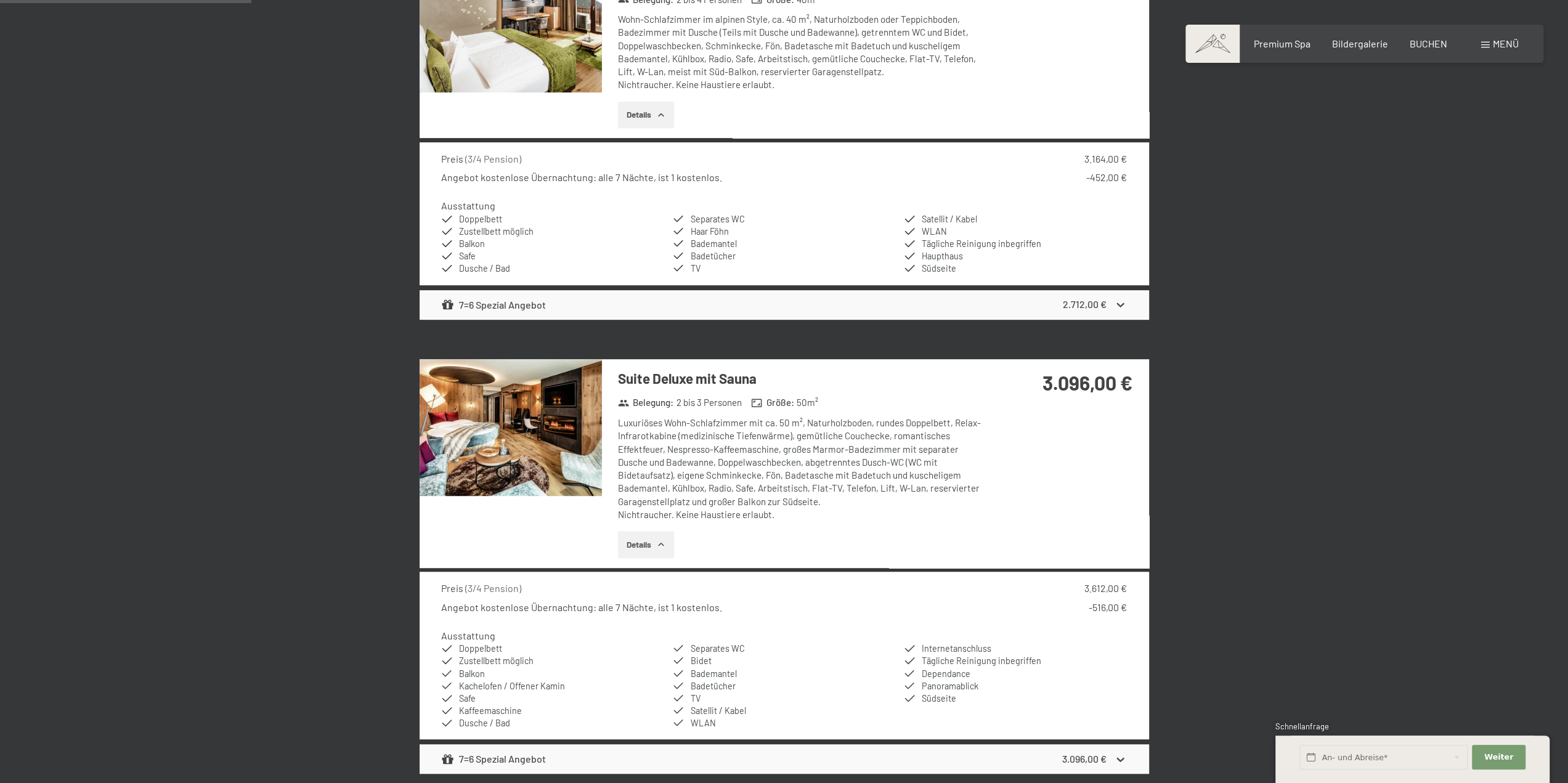
click at [482, 434] on img at bounding box center [510, 428] width 182 height 136
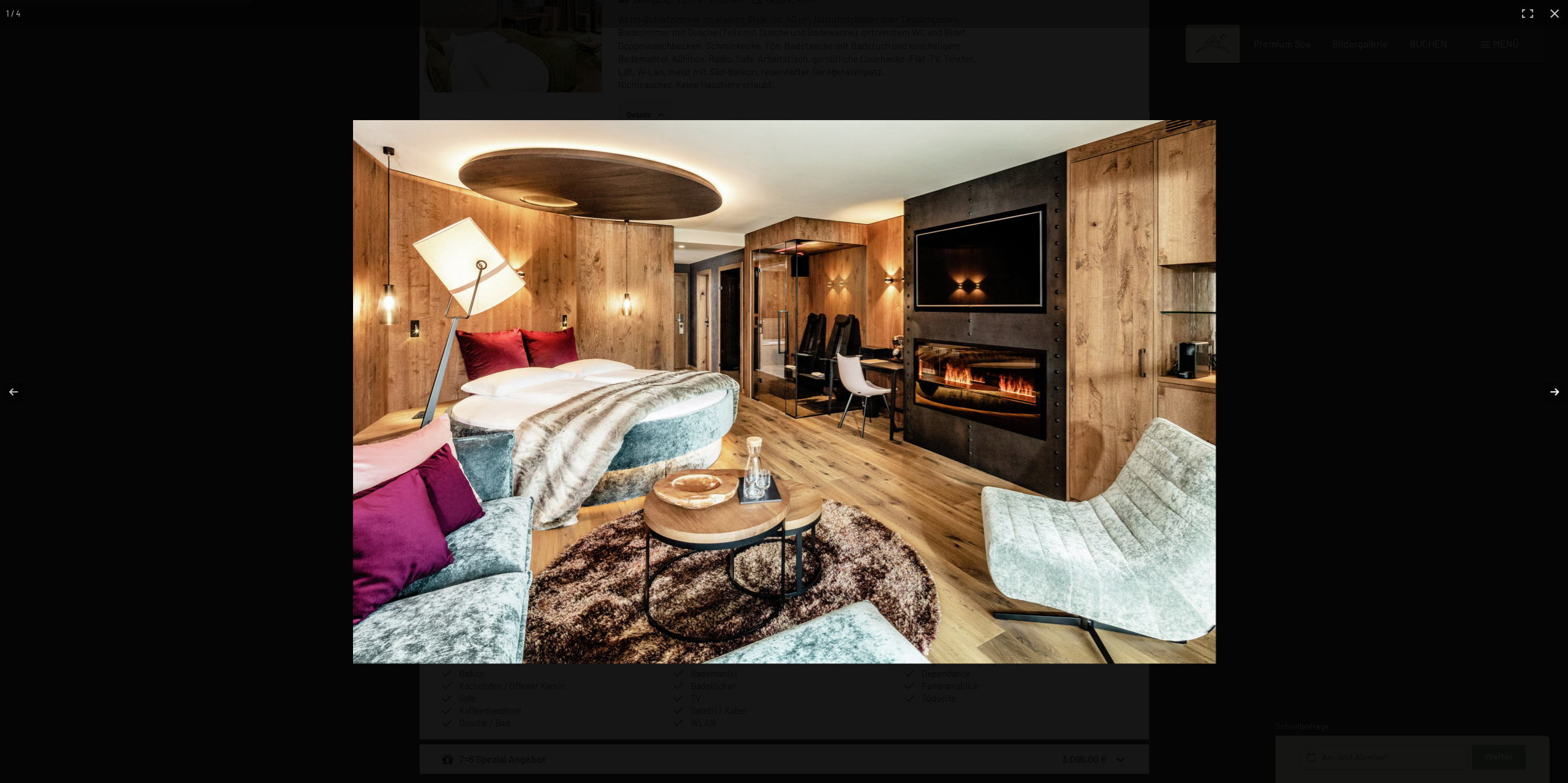
click at [1554, 390] on button "button" at bounding box center [1546, 392] width 43 height 62
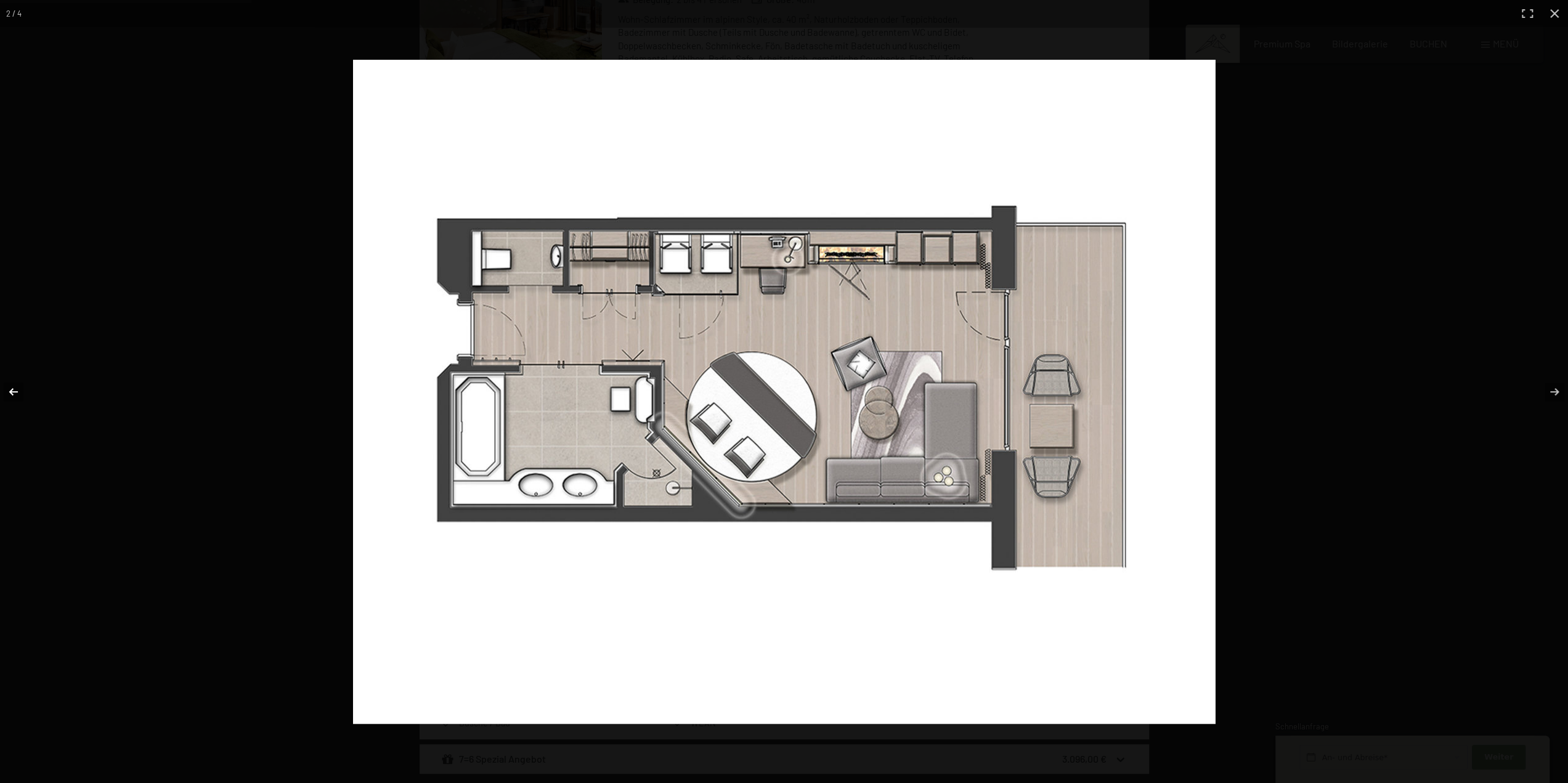
click at [17, 386] on button "button" at bounding box center [22, 392] width 43 height 62
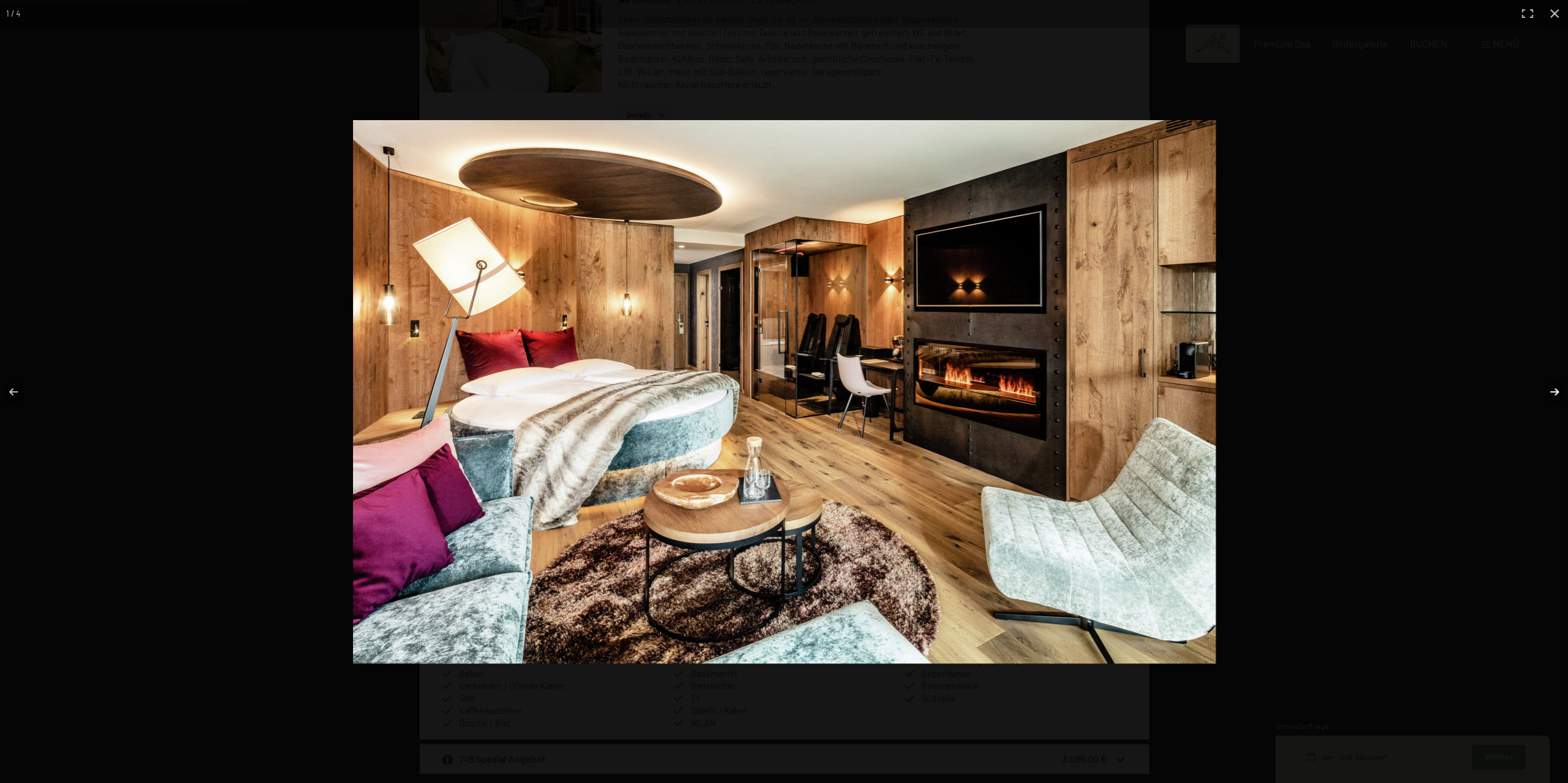
click at [1550, 392] on button "button" at bounding box center [1546, 392] width 43 height 62
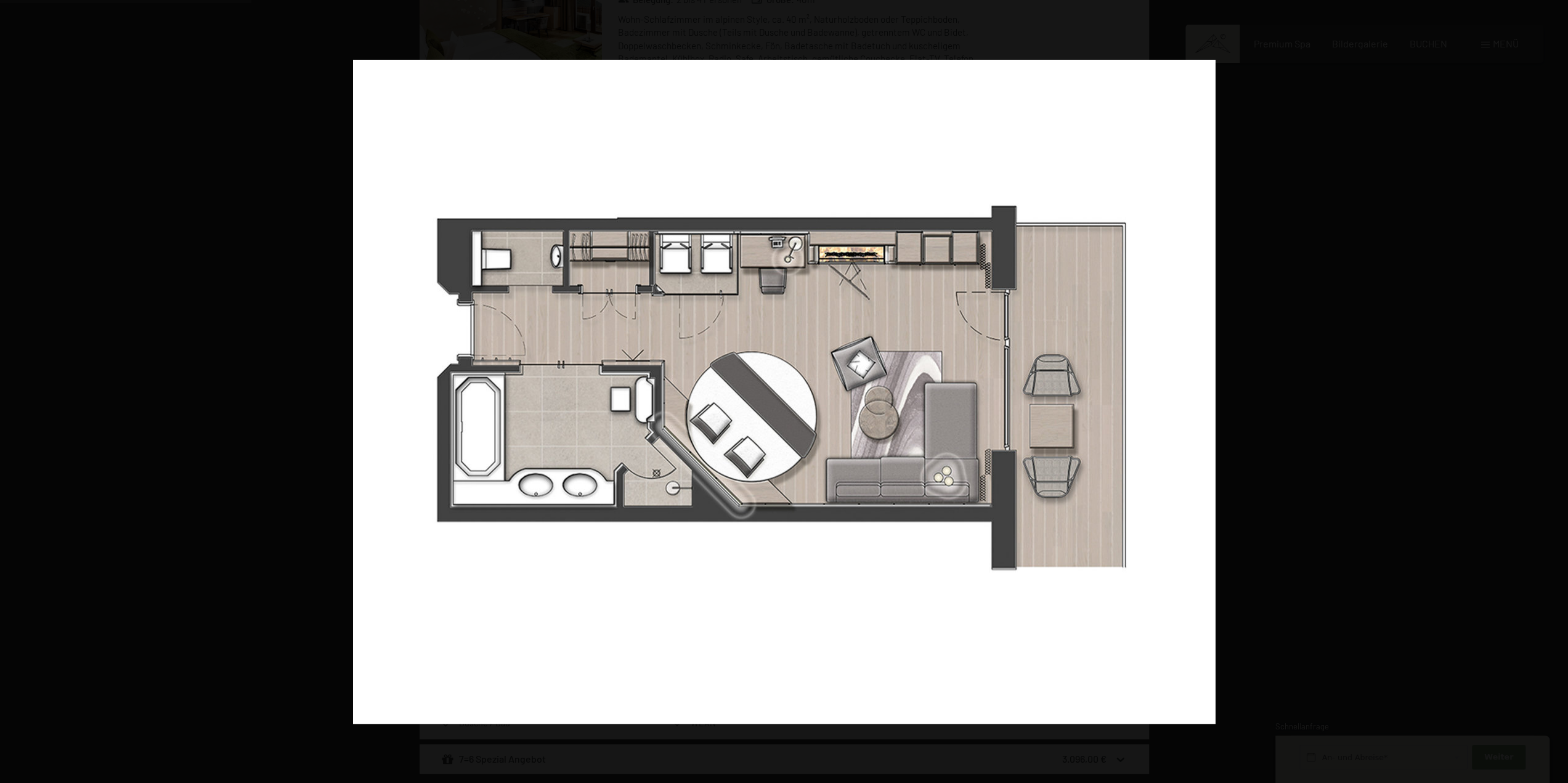
click at [12, 388] on button "button" at bounding box center [22, 392] width 43 height 62
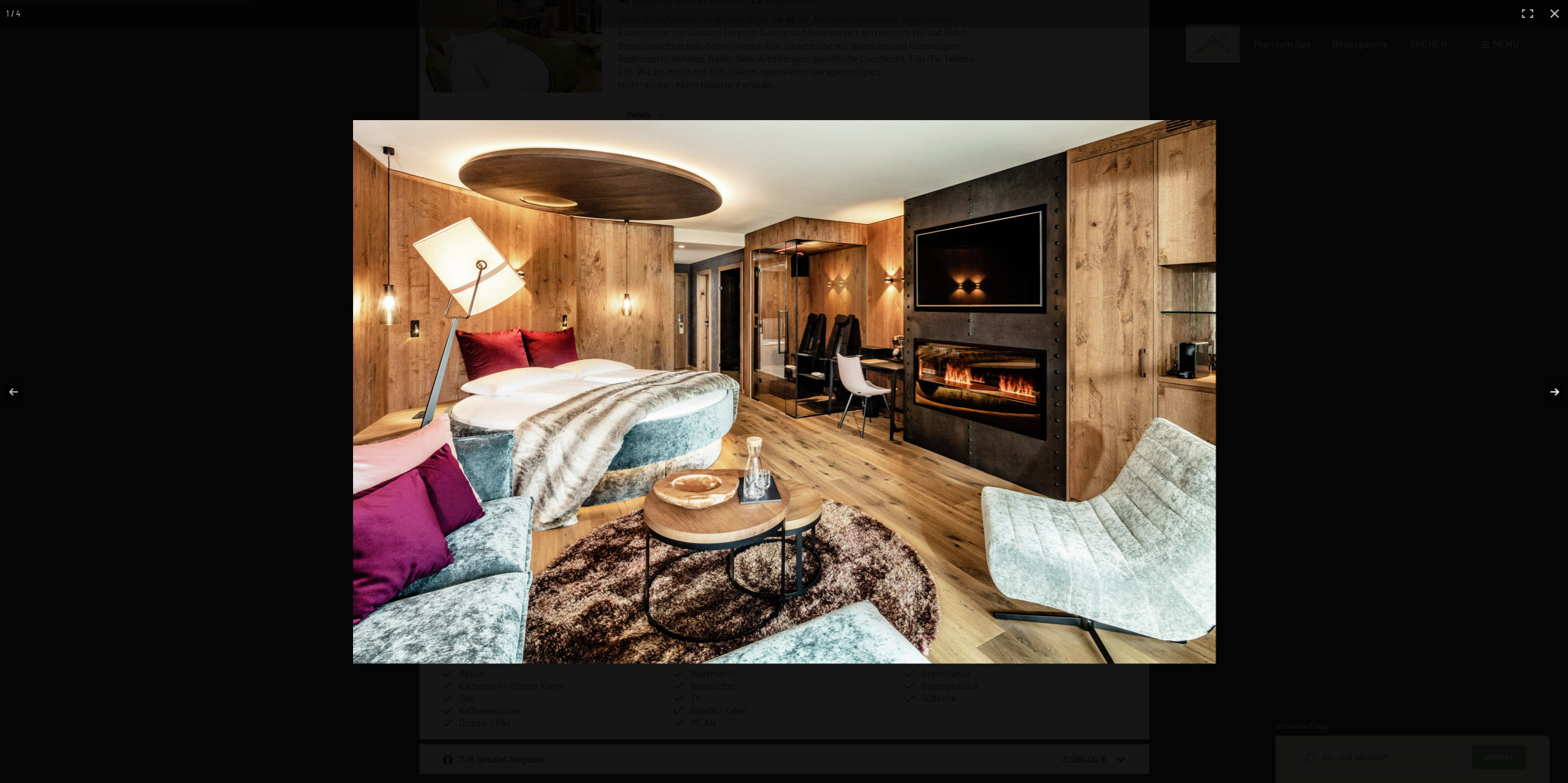
click at [1555, 389] on button "button" at bounding box center [1546, 392] width 43 height 62
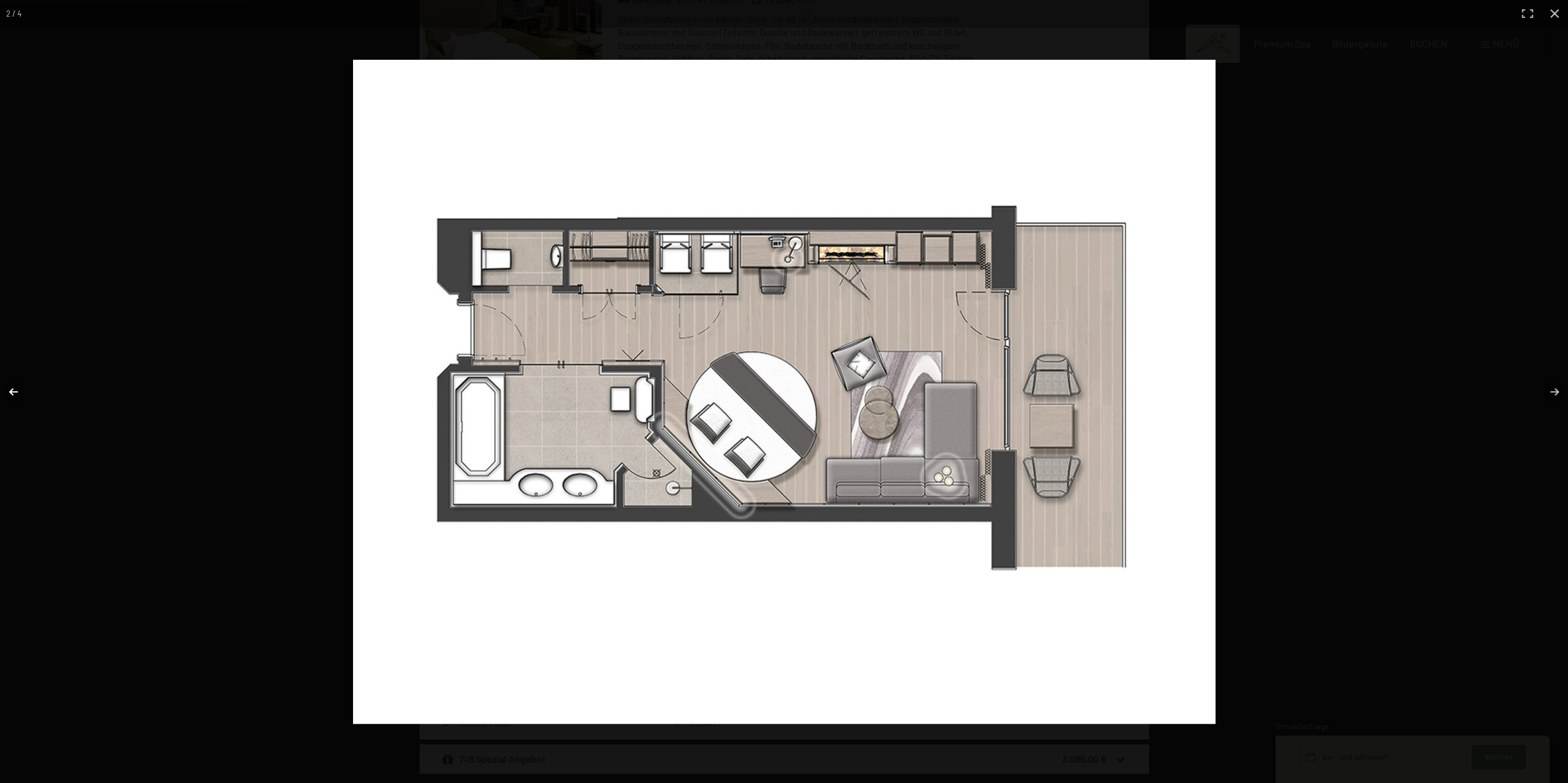
click at [19, 391] on button "button" at bounding box center [22, 392] width 43 height 62
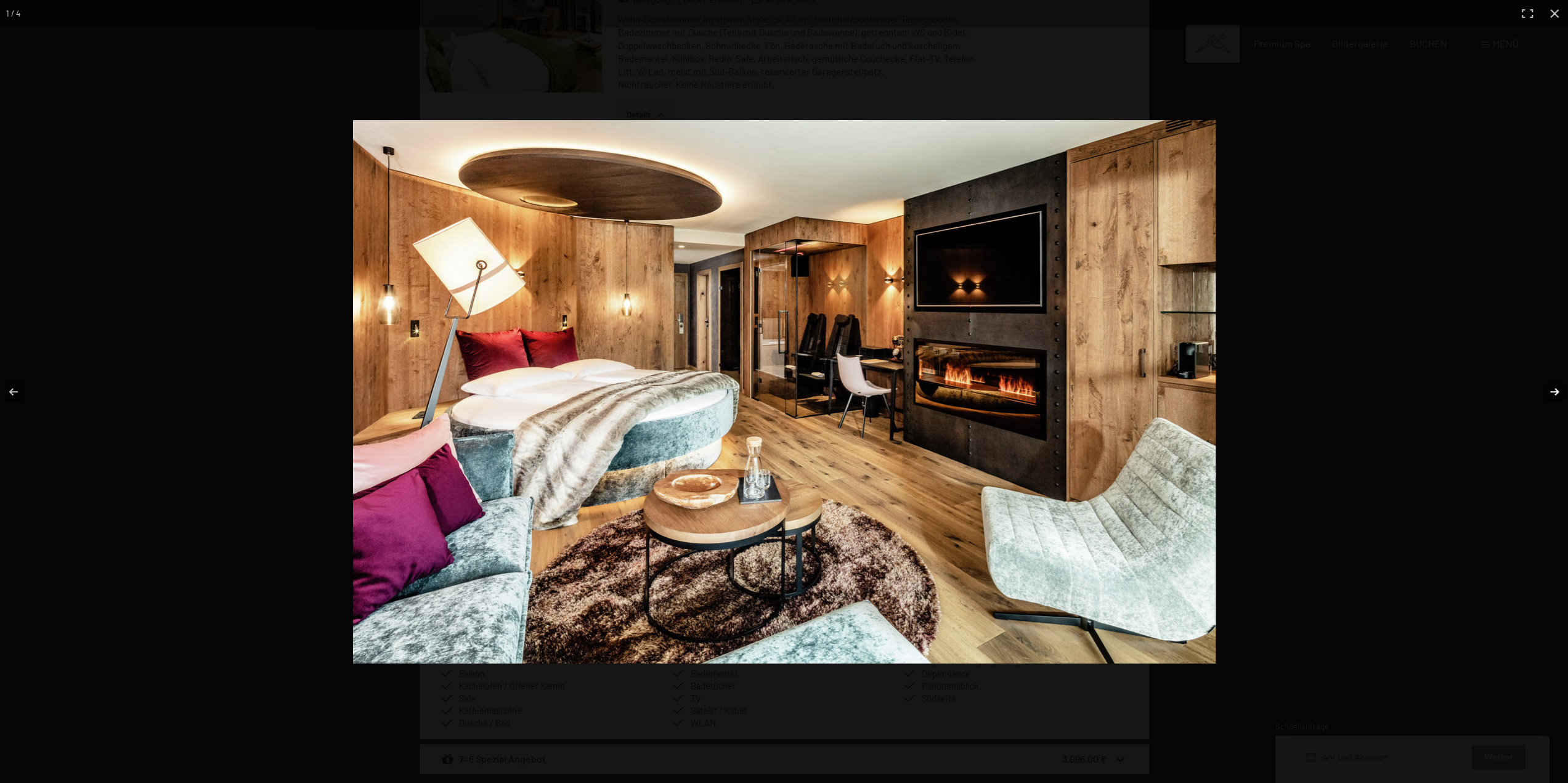
click at [1562, 386] on button "button" at bounding box center [1546, 392] width 43 height 62
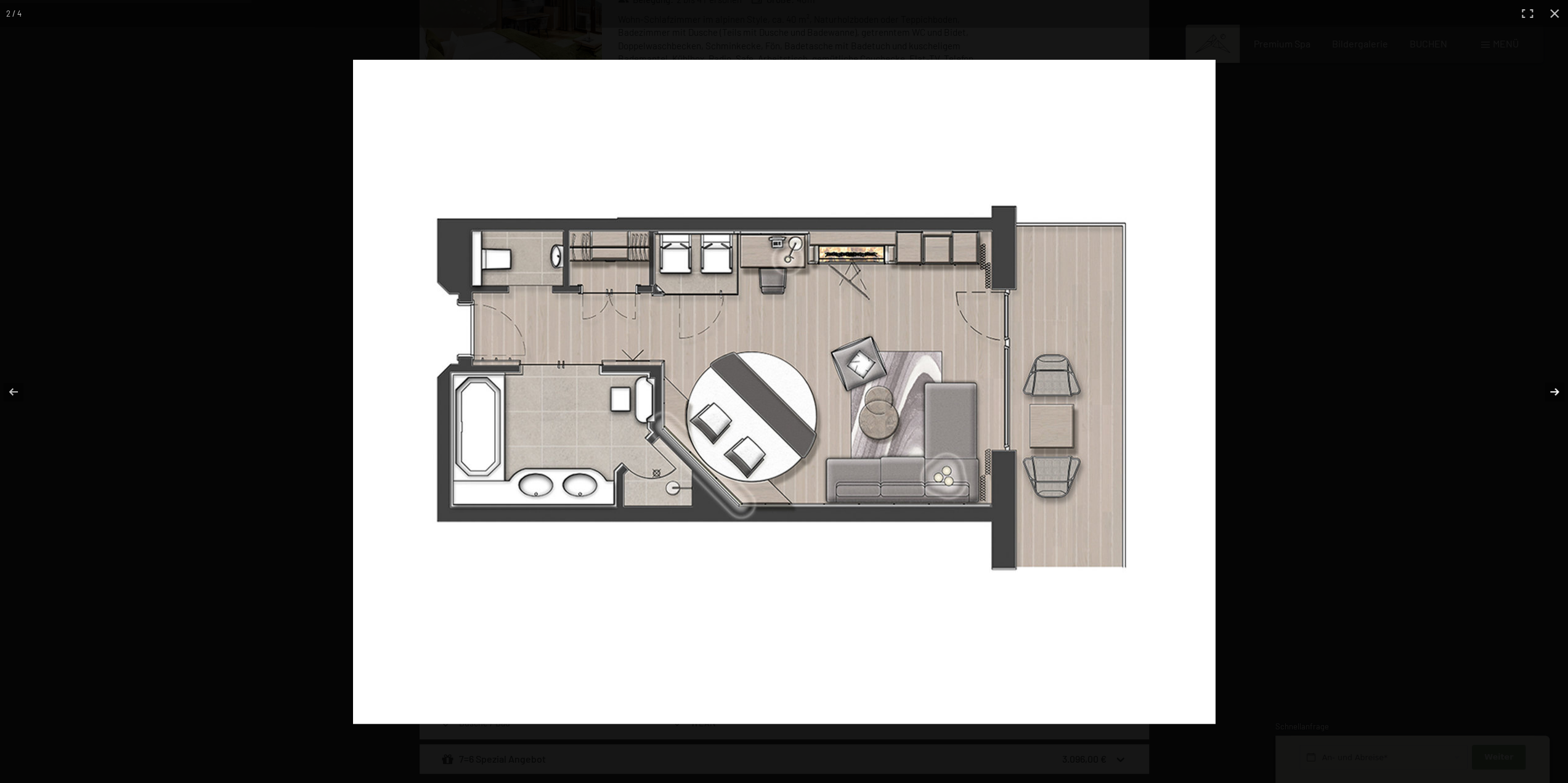
click at [1562, 386] on button "button" at bounding box center [1546, 392] width 43 height 62
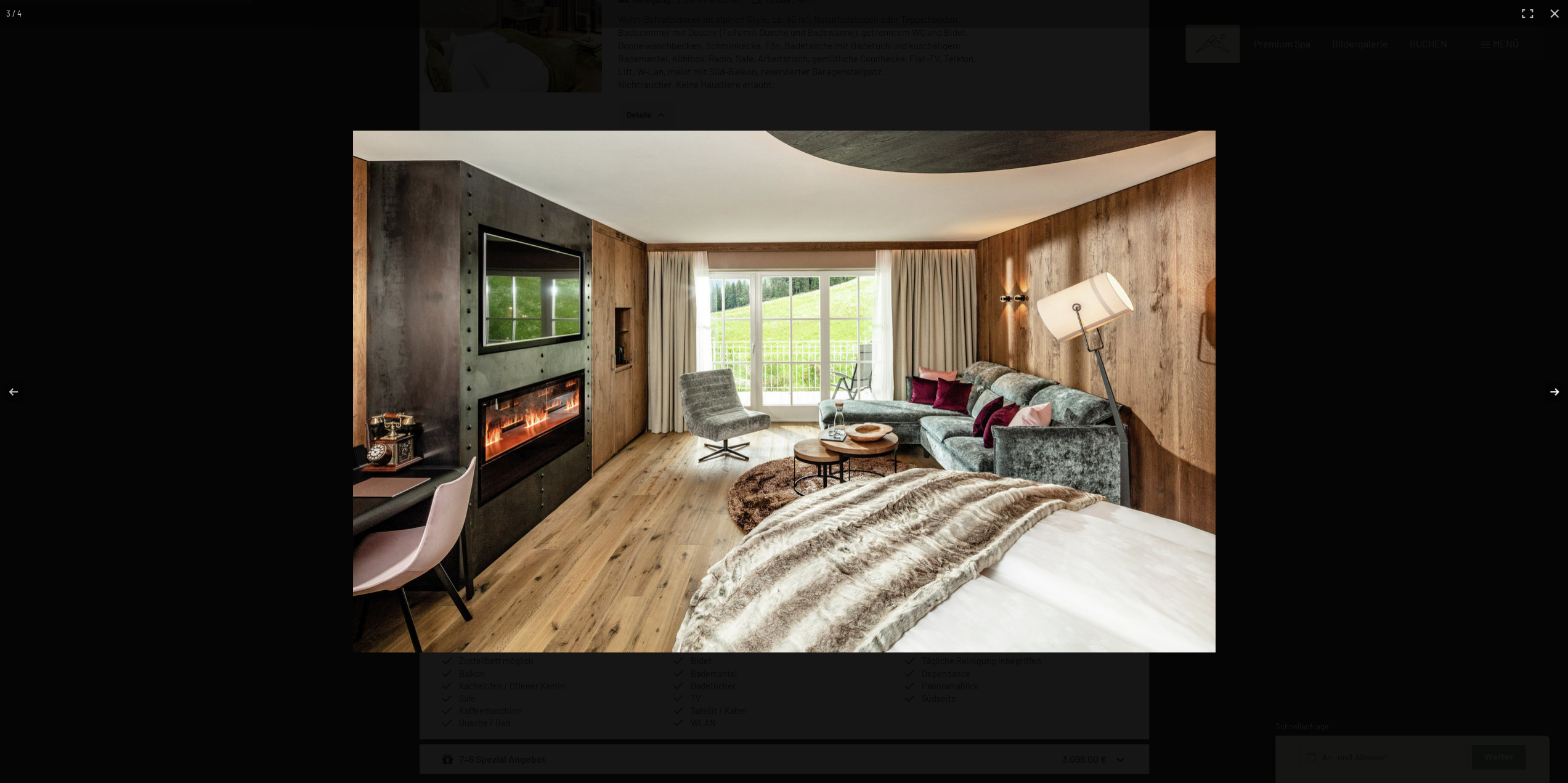
click at [1555, 391] on button "button" at bounding box center [1546, 392] width 43 height 62
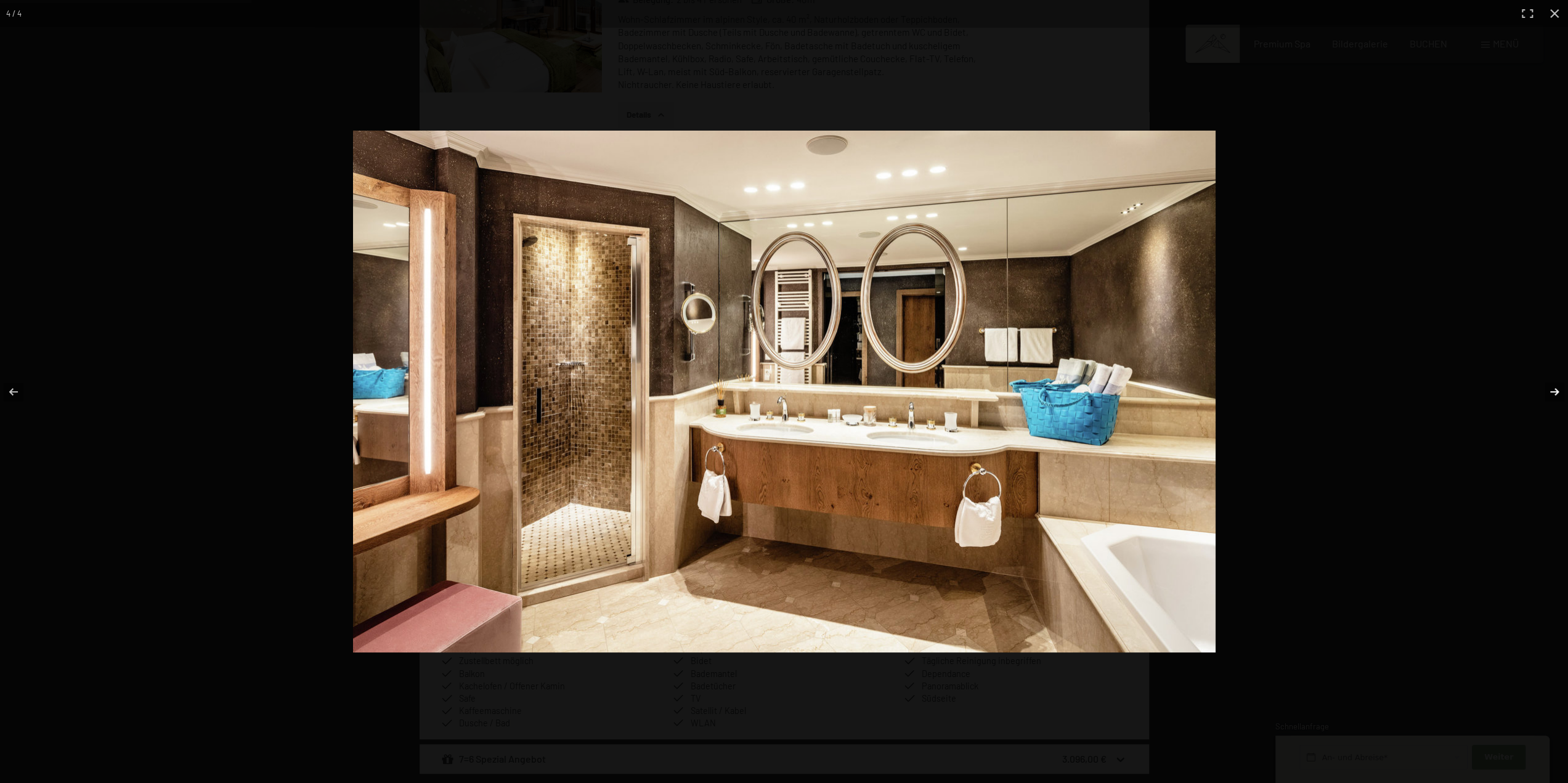
click at [1554, 391] on button "button" at bounding box center [1546, 392] width 43 height 62
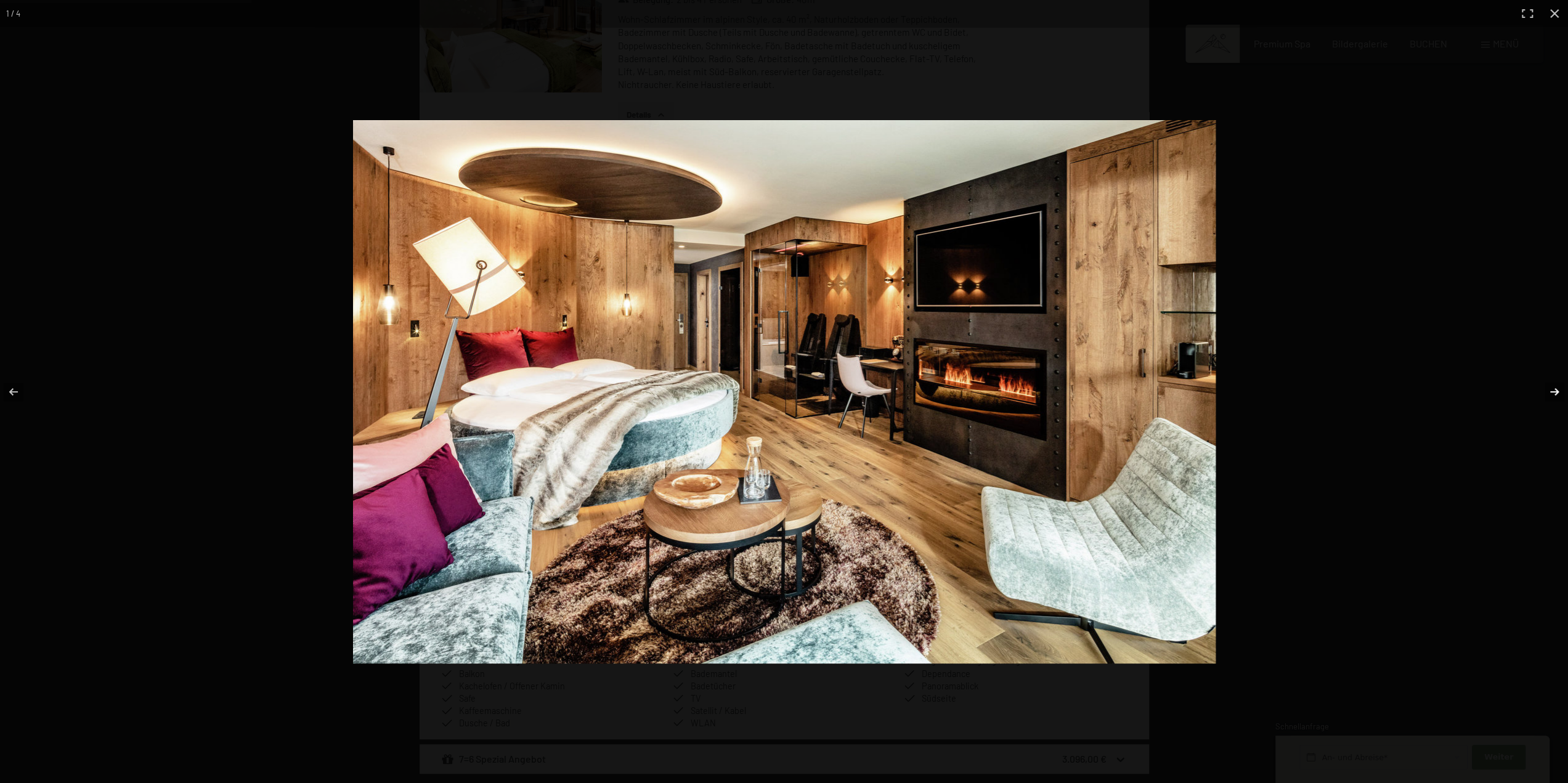
click at [1554, 391] on button "button" at bounding box center [1546, 392] width 43 height 62
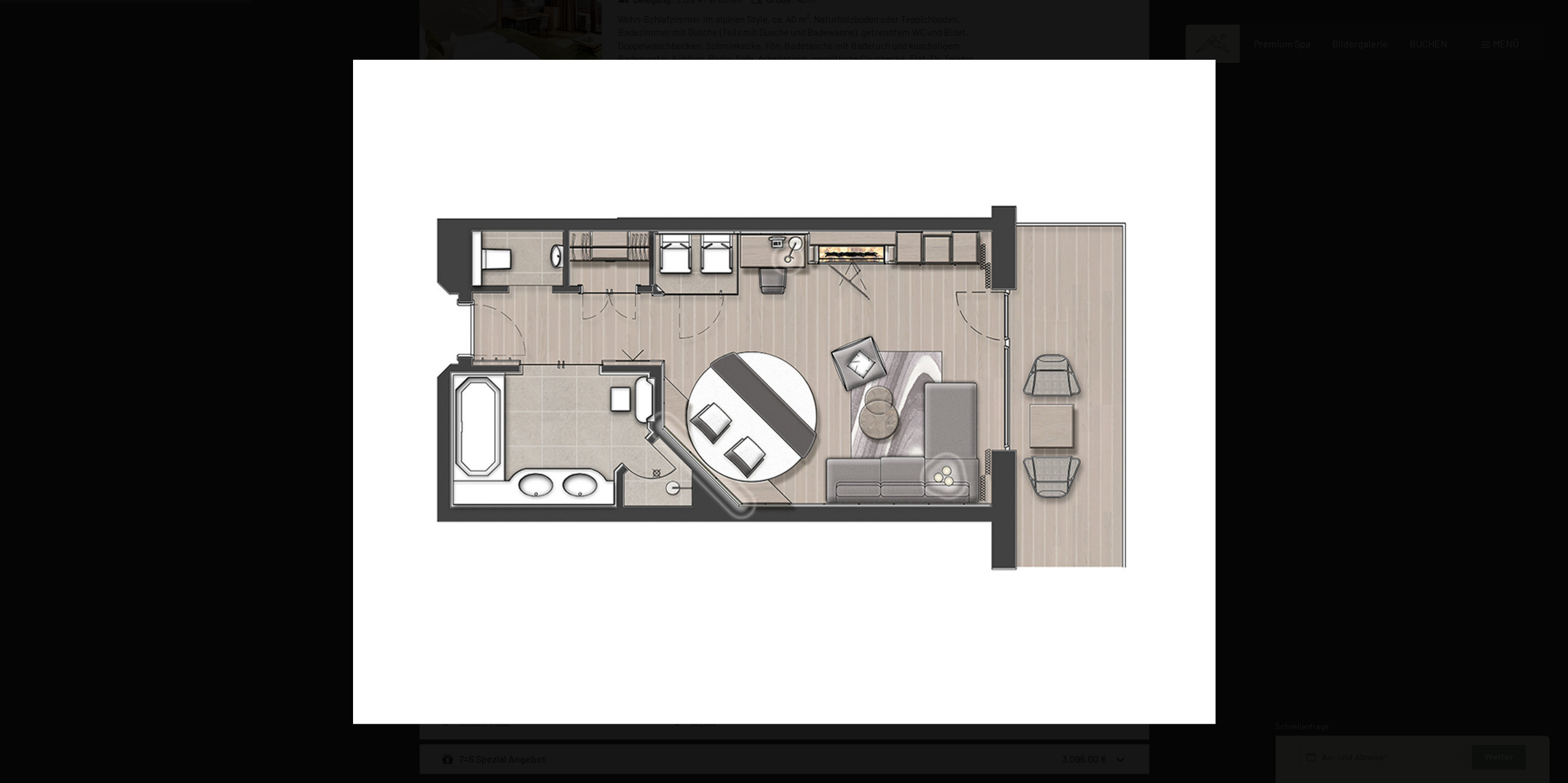
click at [1554, 391] on button "button" at bounding box center [1546, 392] width 43 height 62
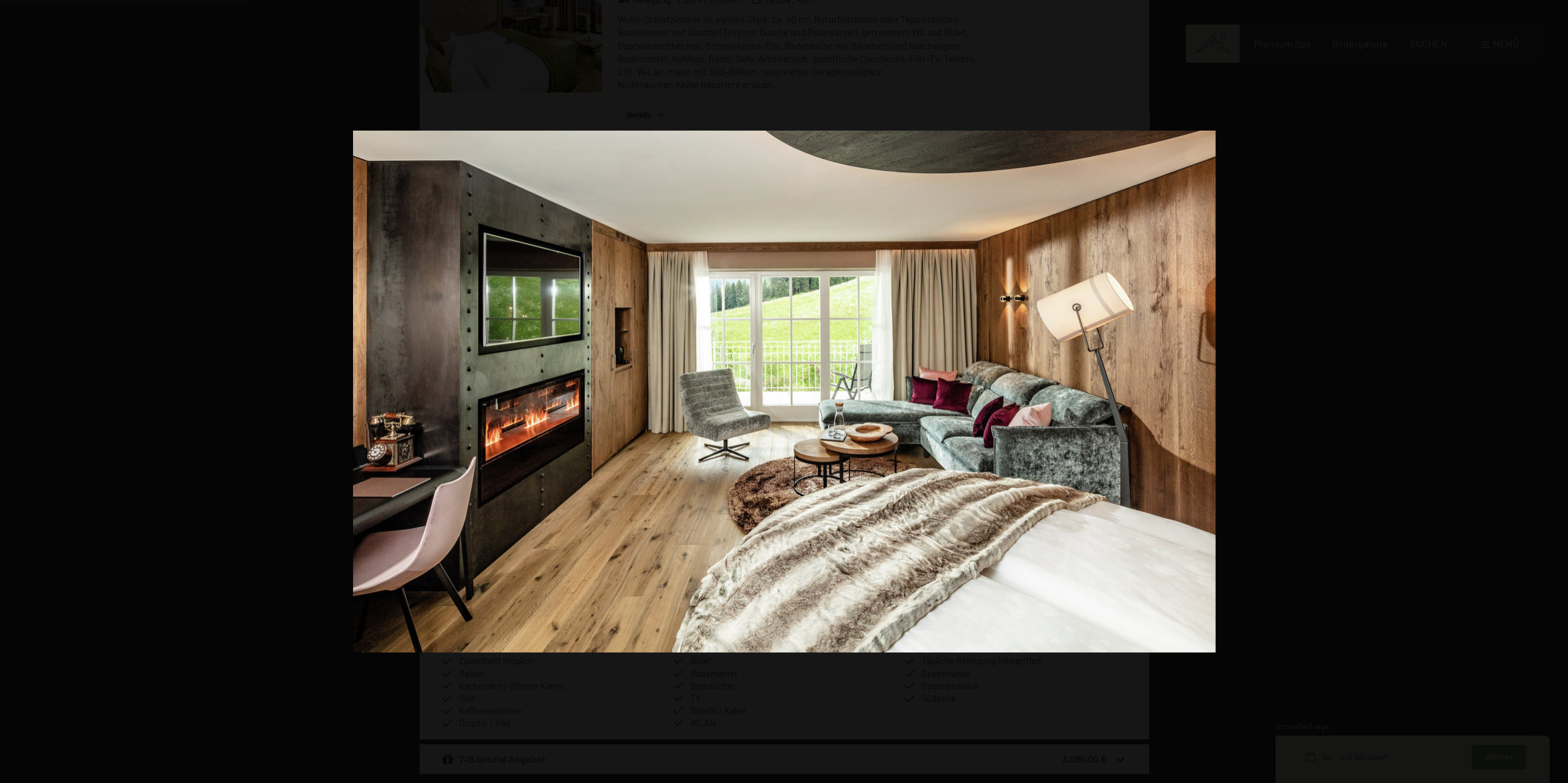
click at [1554, 391] on button "button" at bounding box center [1546, 392] width 43 height 62
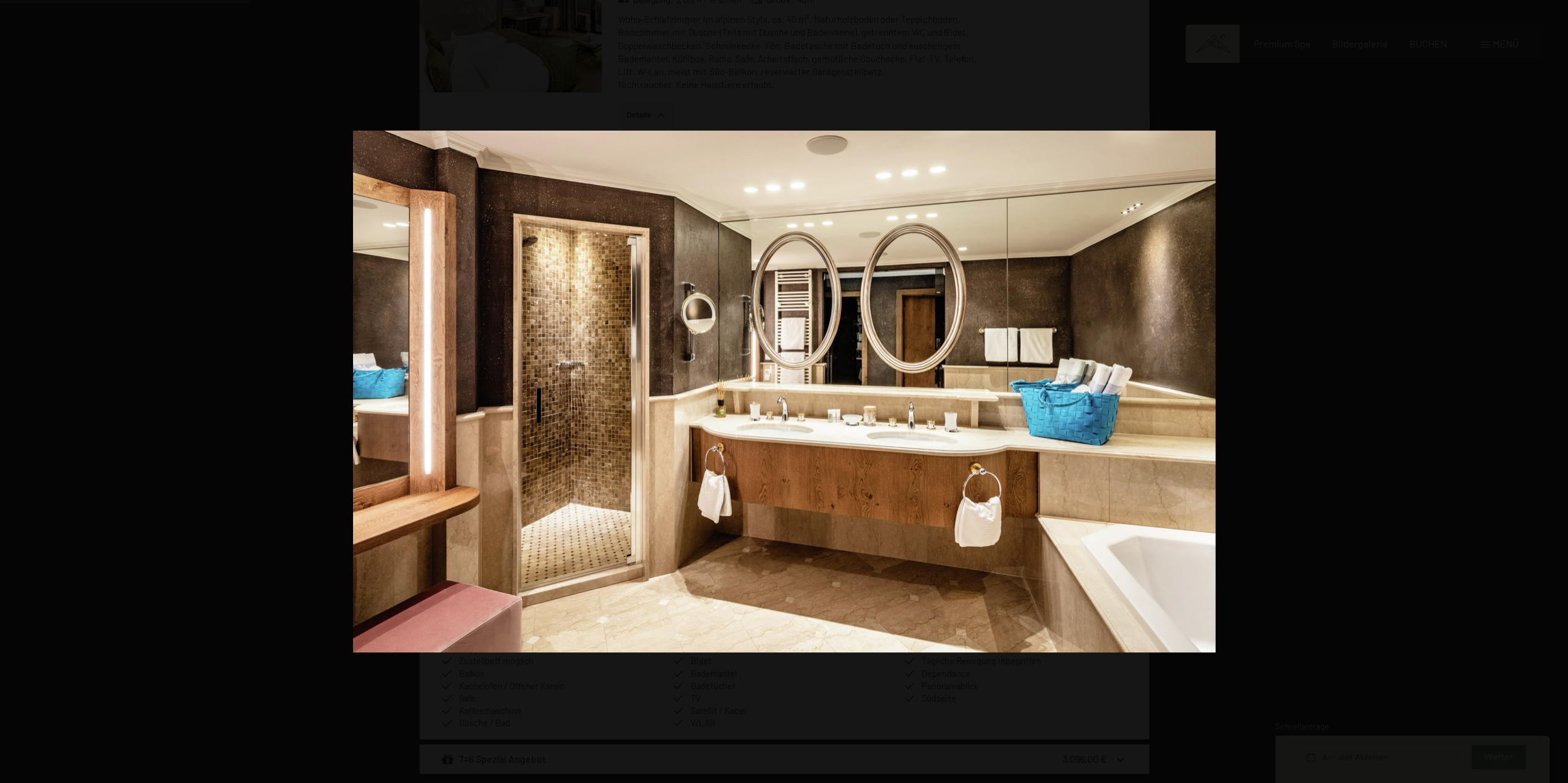
click at [1554, 391] on button "button" at bounding box center [1546, 392] width 43 height 62
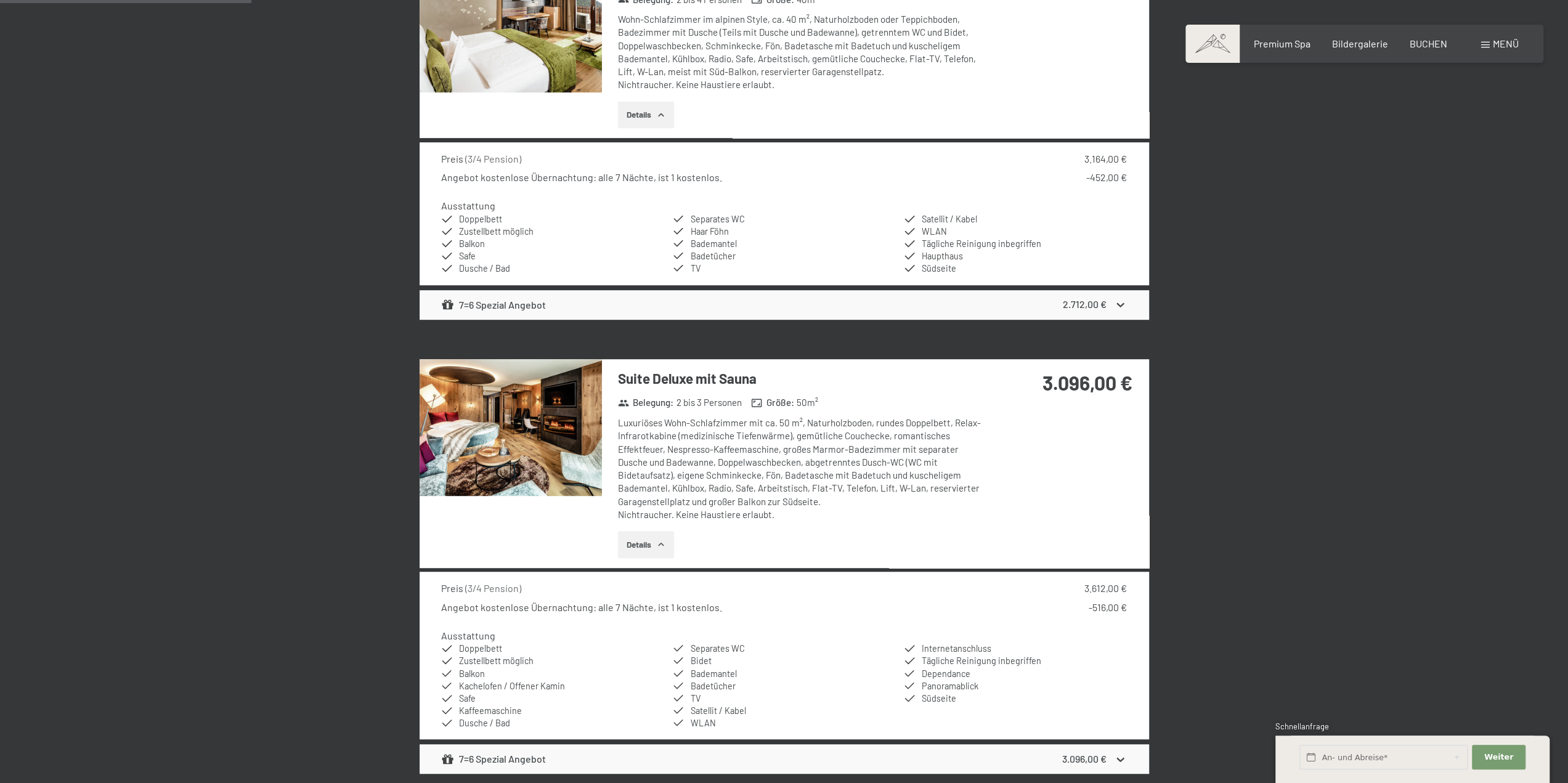
click at [0, 0] on button "button" at bounding box center [0, 0] width 0 height 0
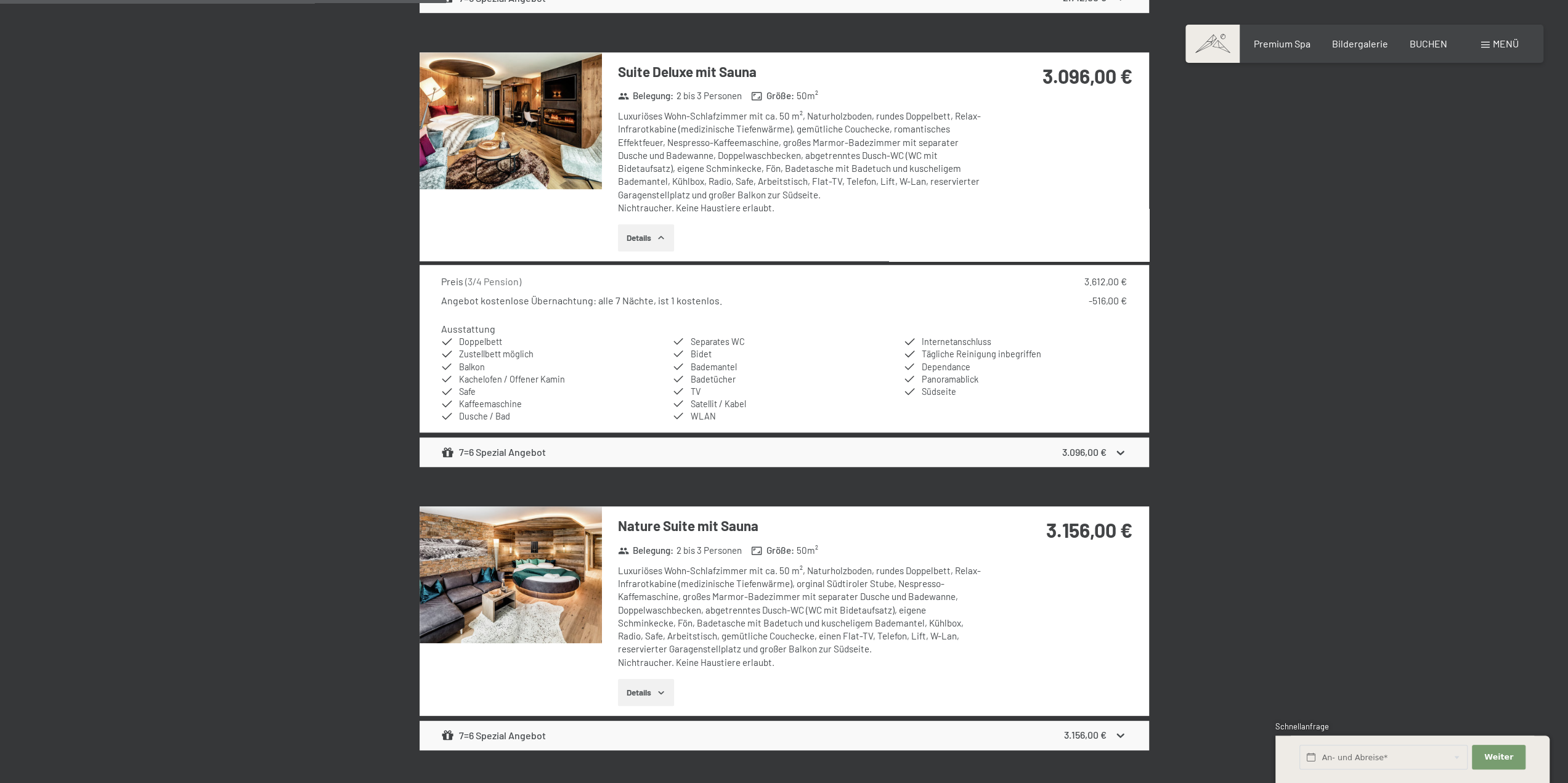
scroll to position [848, 0]
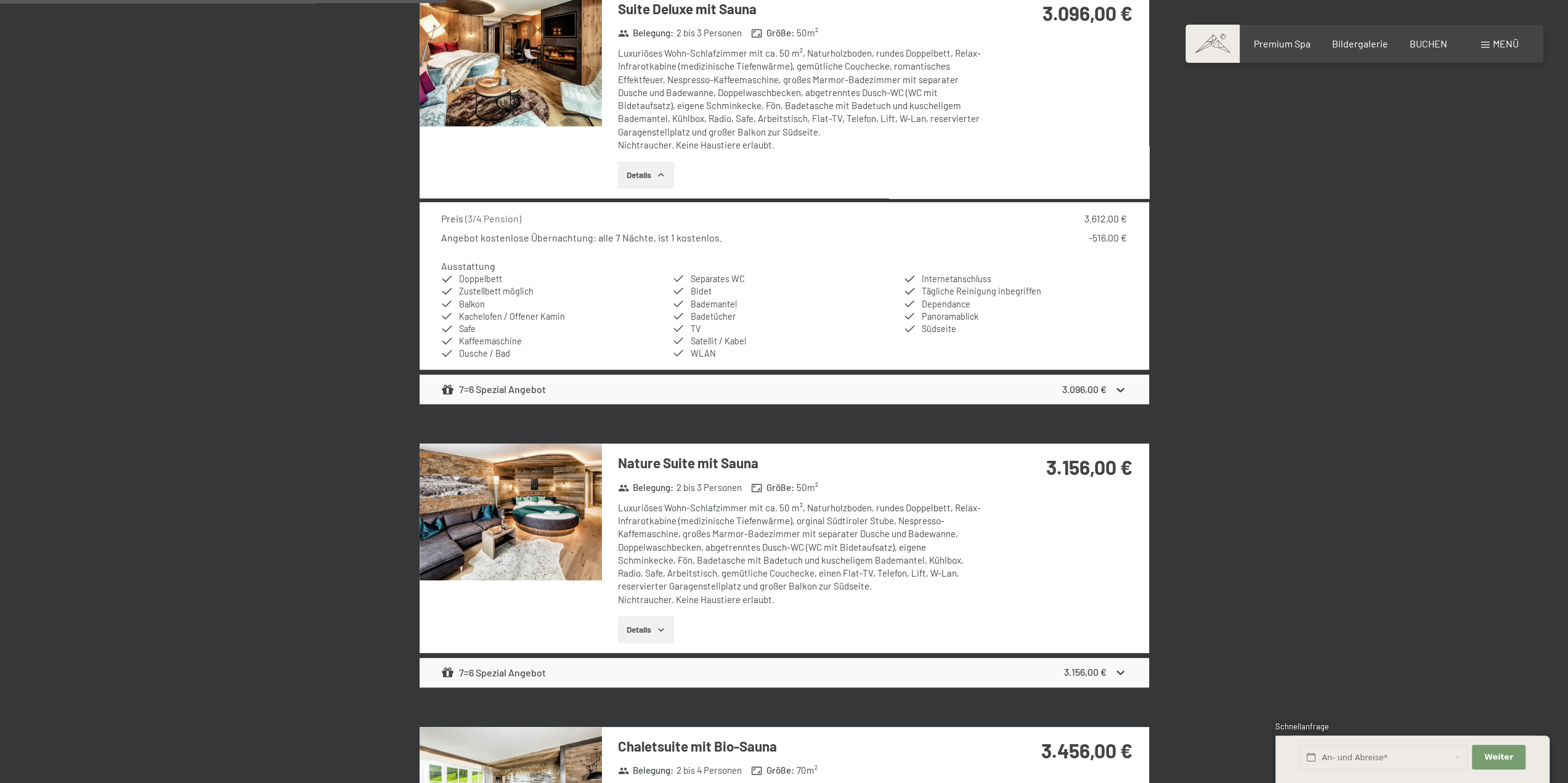
click at [537, 492] on img at bounding box center [510, 512] width 182 height 136
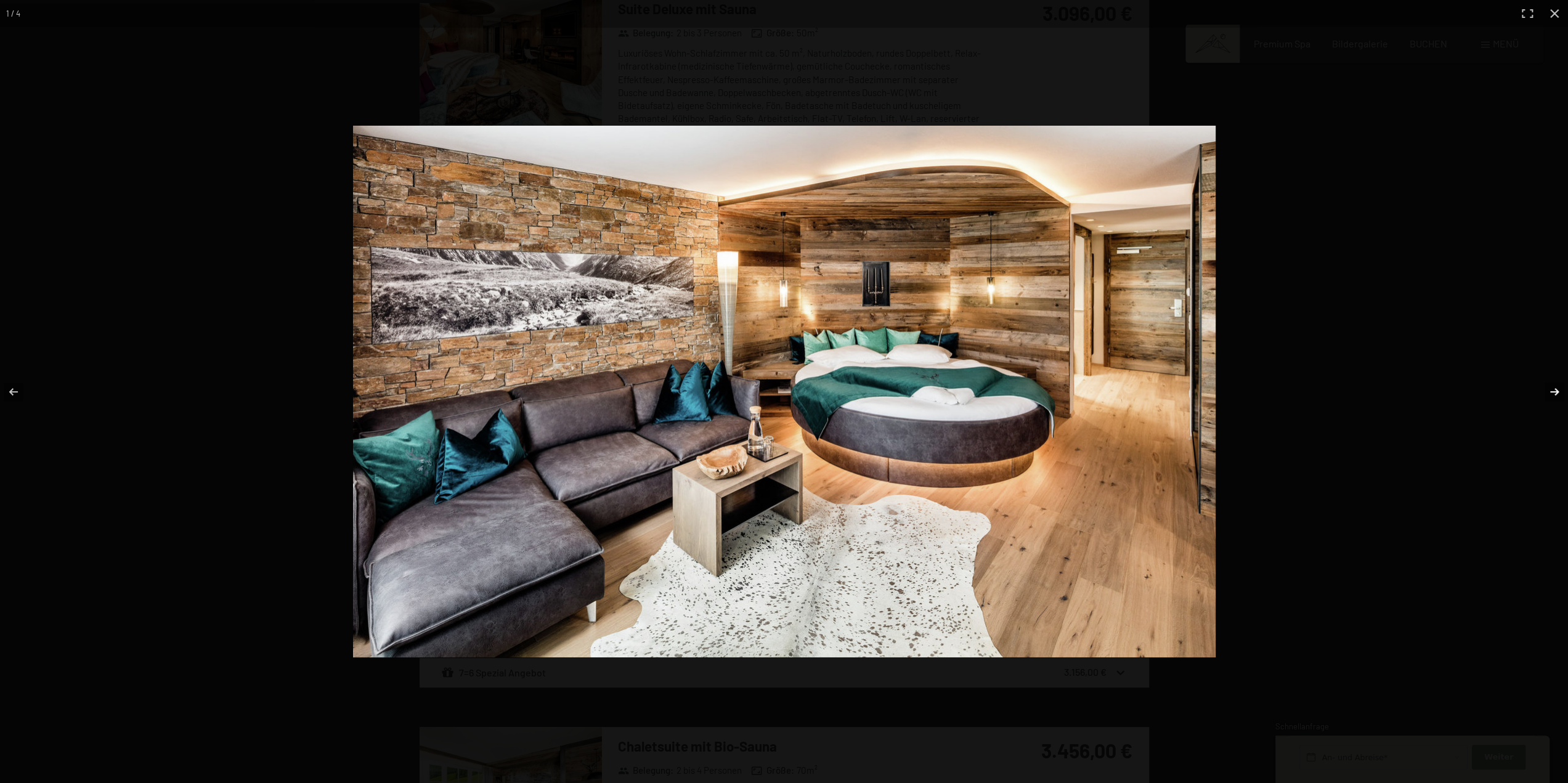
click at [1560, 392] on button "button" at bounding box center [1546, 392] width 43 height 62
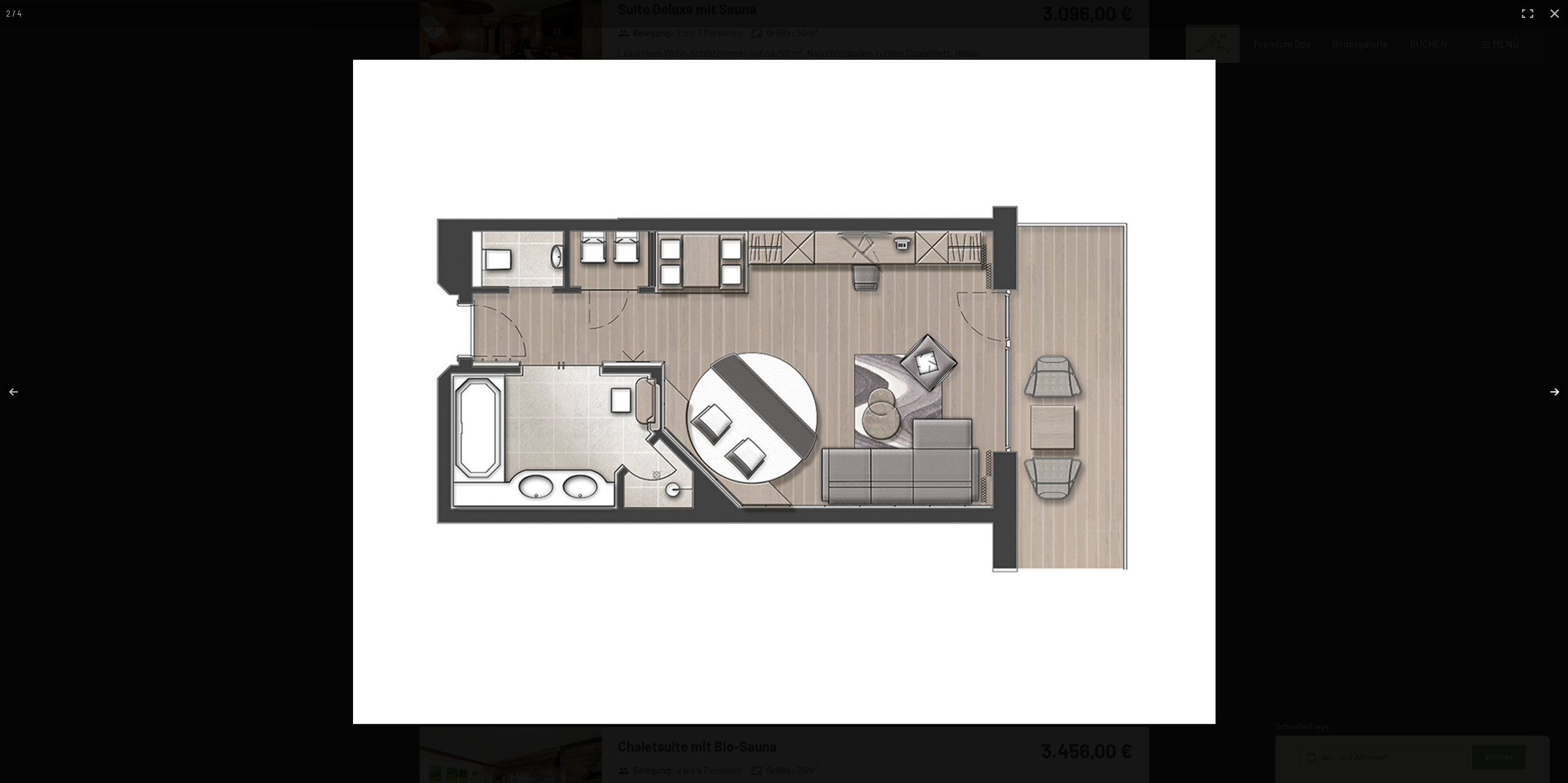
click at [1560, 392] on button "button" at bounding box center [1546, 392] width 43 height 62
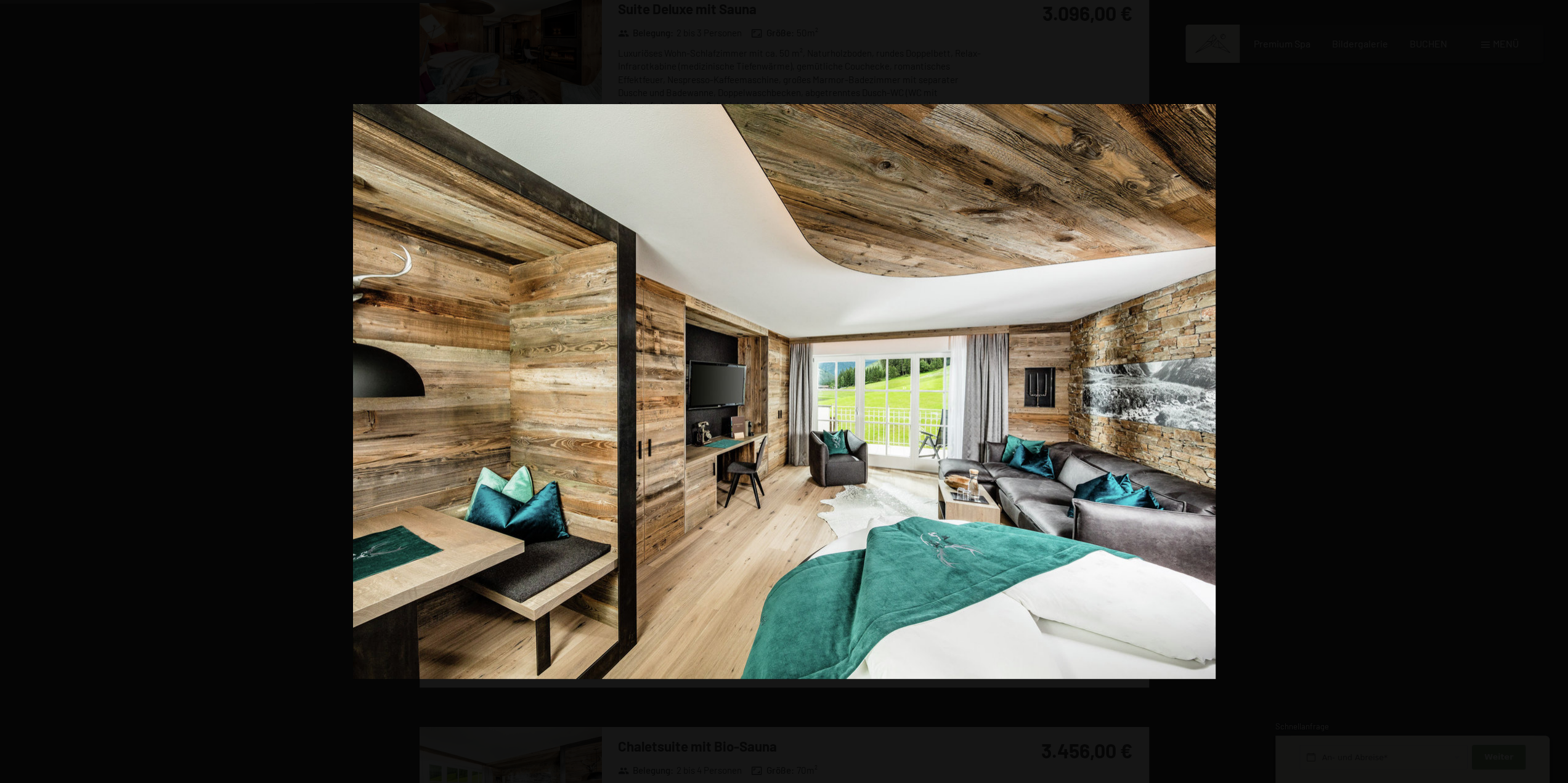
click at [1560, 392] on button "button" at bounding box center [1546, 392] width 43 height 62
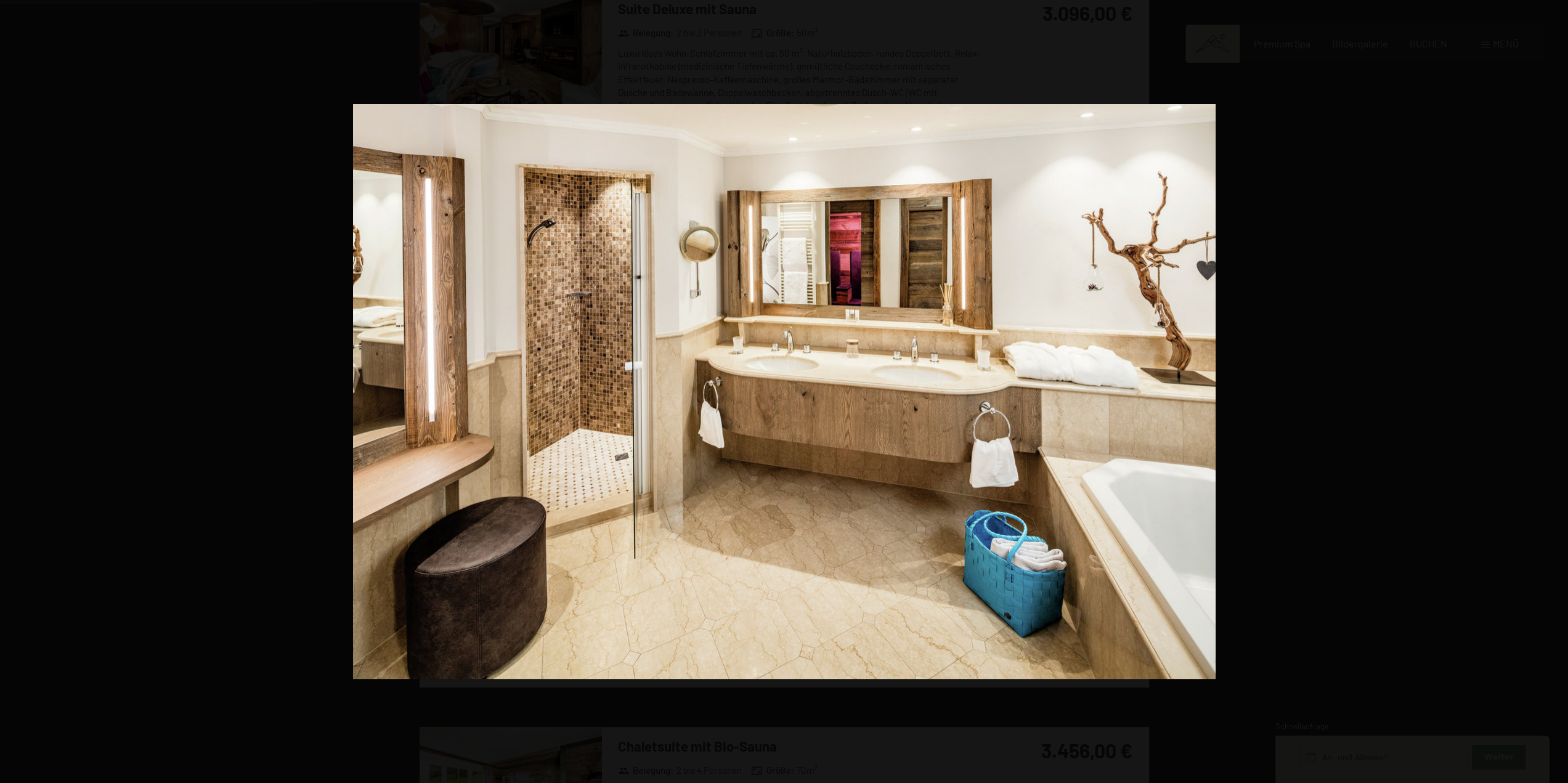
click at [1560, 392] on button "button" at bounding box center [1546, 392] width 43 height 62
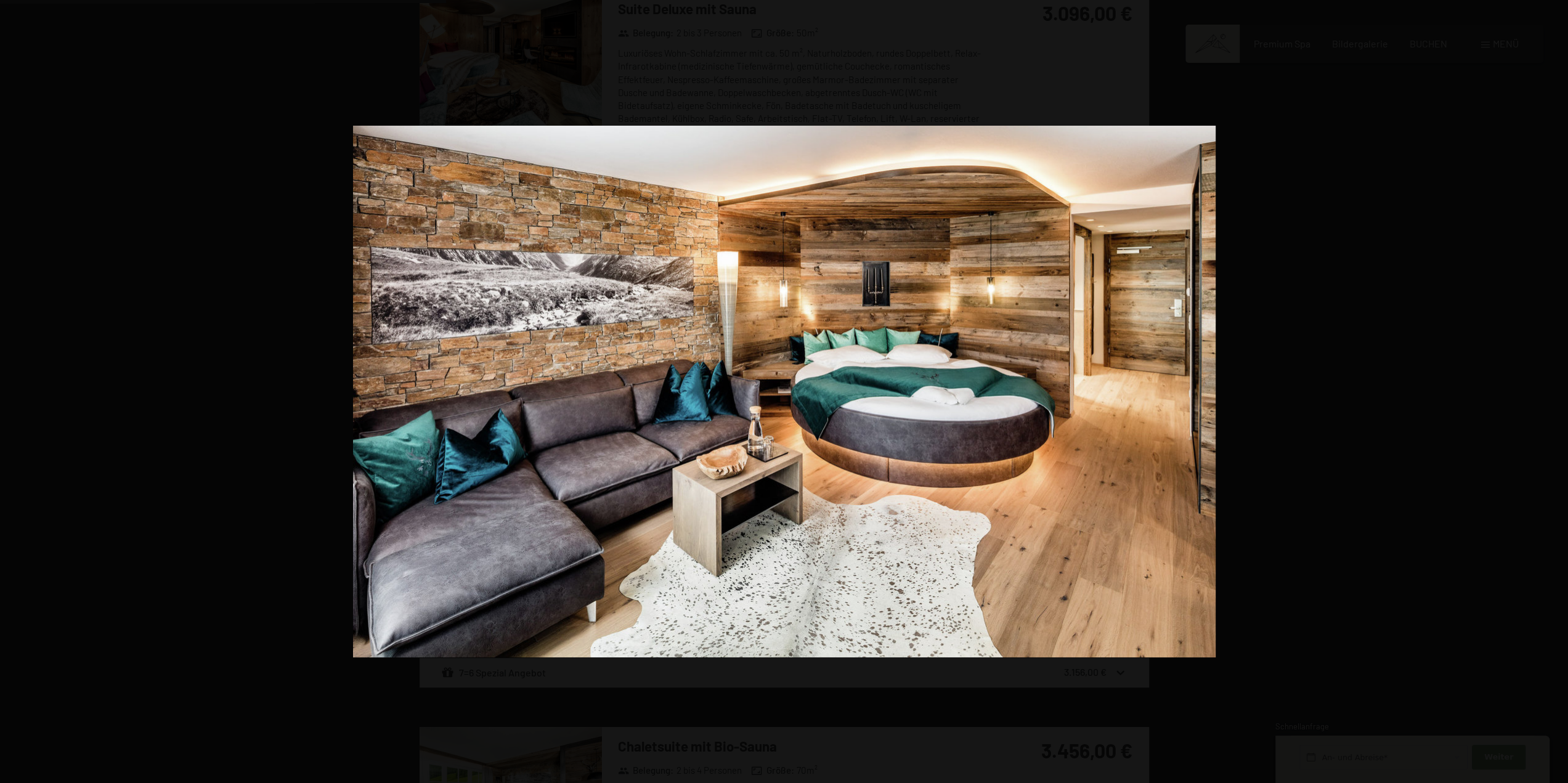
click at [1555, 394] on button "button" at bounding box center [1546, 392] width 43 height 62
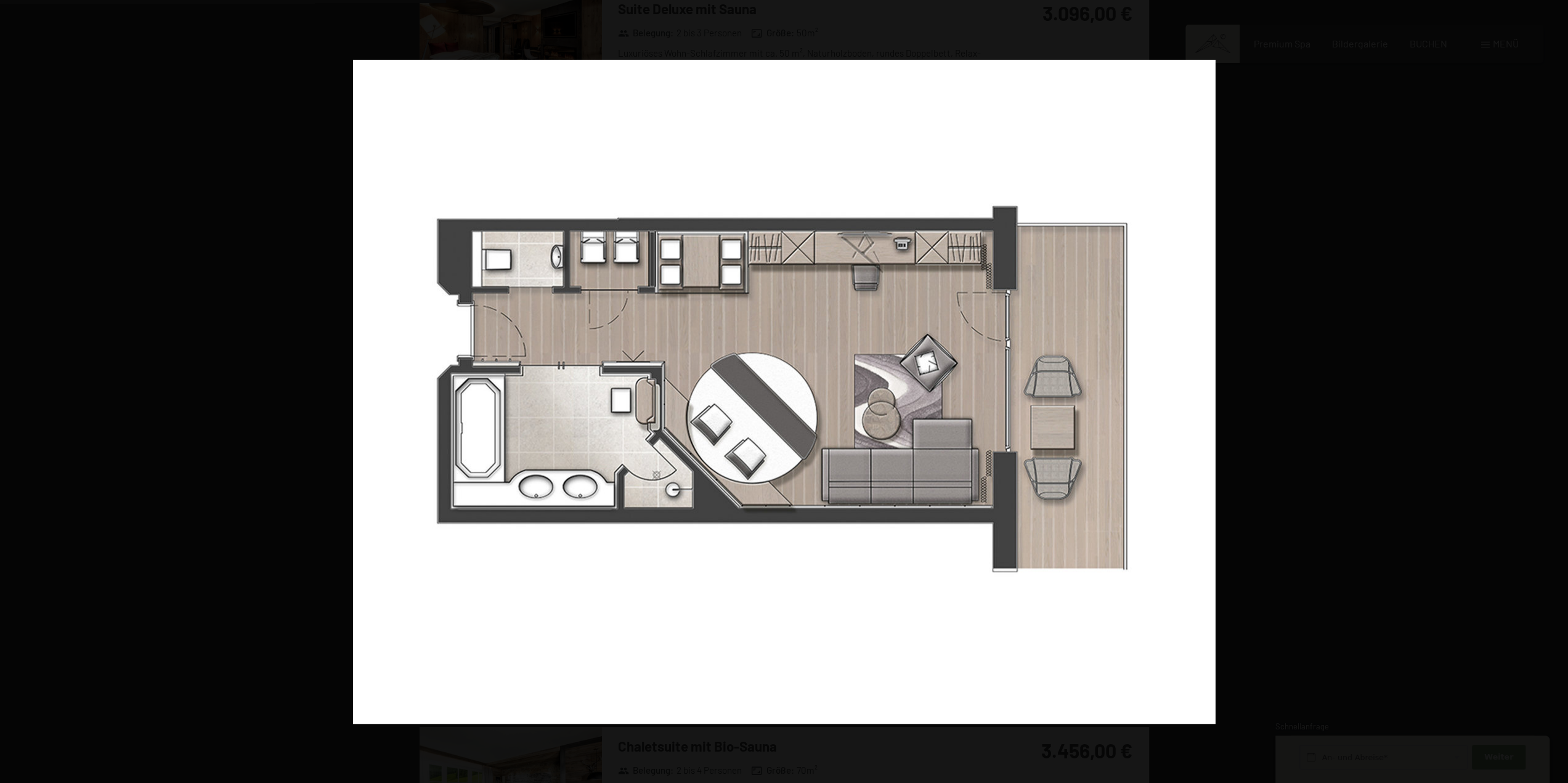
click at [1555, 394] on button "button" at bounding box center [1546, 392] width 43 height 62
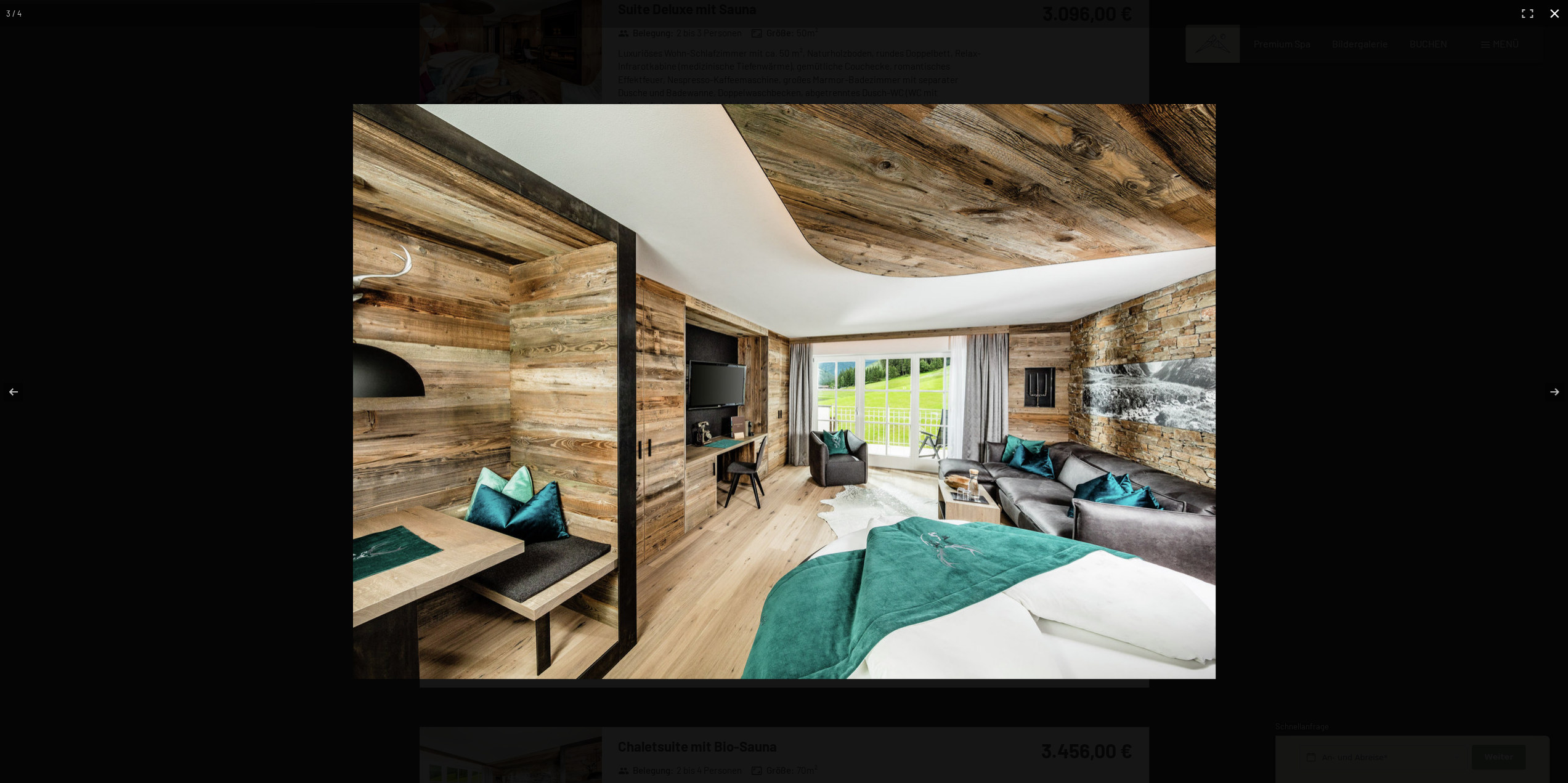
click at [1555, 13] on button "button" at bounding box center [1555, 14] width 27 height 27
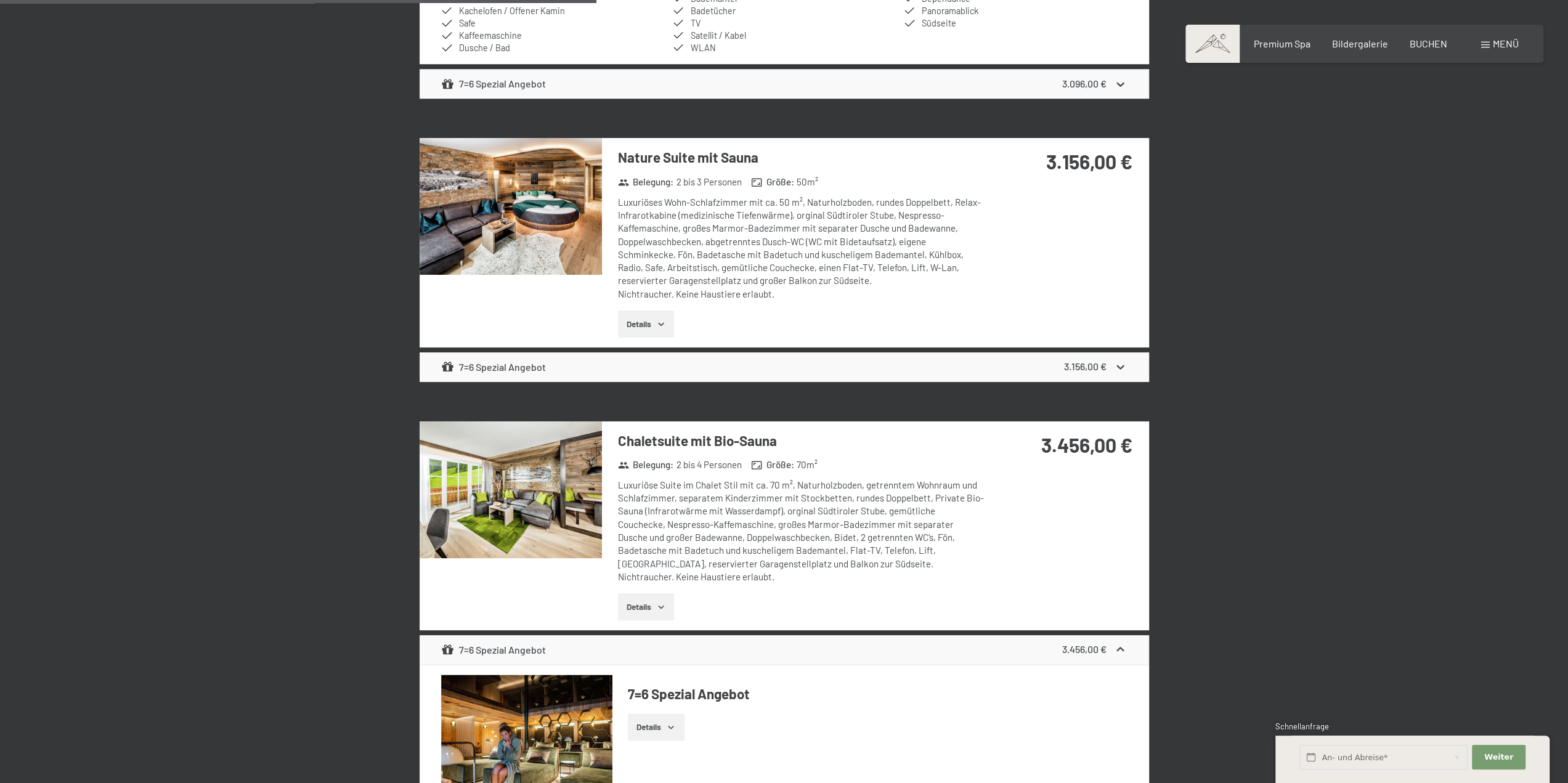
scroll to position [1156, 0]
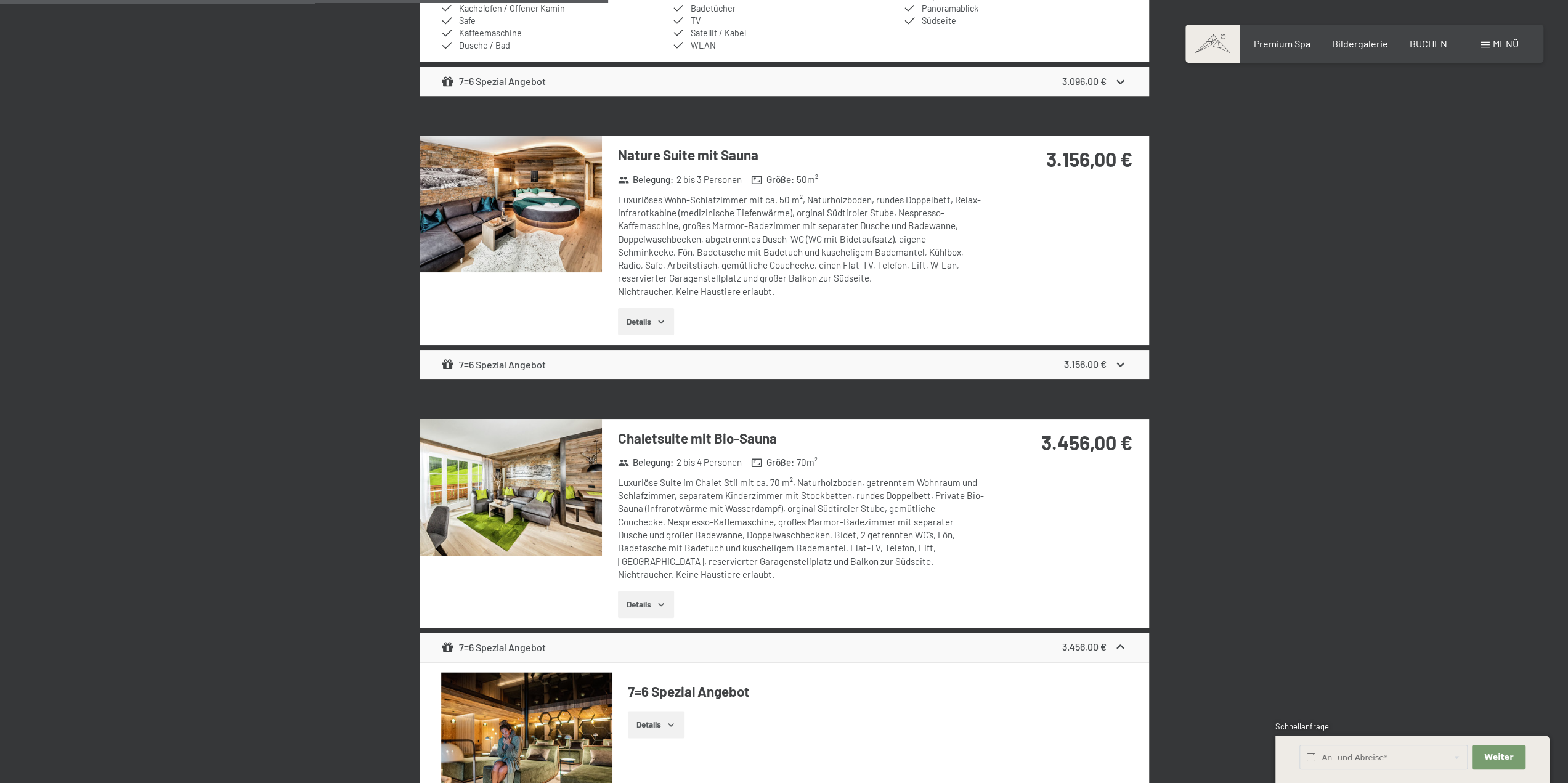
click at [558, 503] on img at bounding box center [510, 488] width 182 height 136
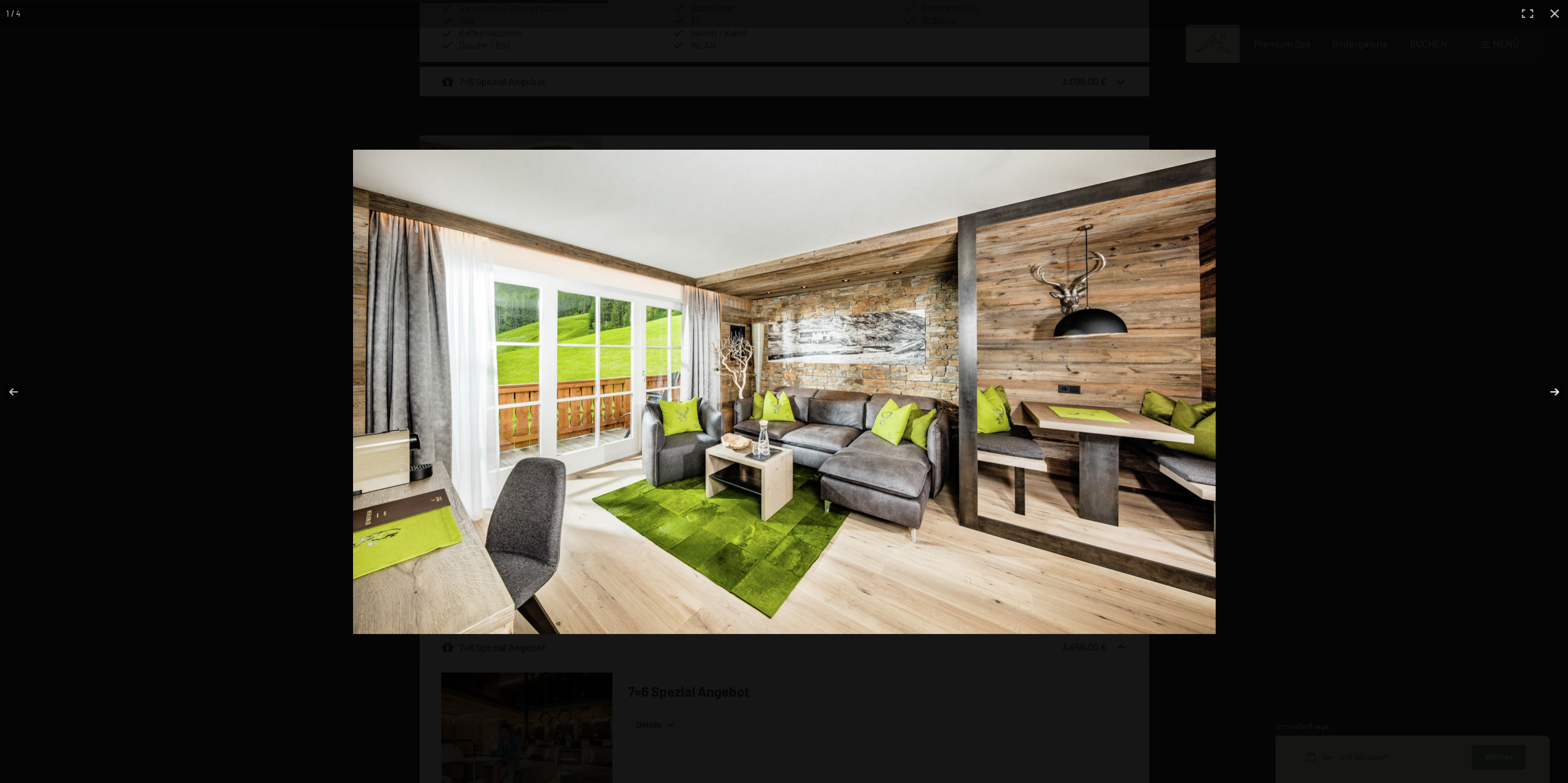
click at [1558, 389] on button "button" at bounding box center [1546, 392] width 43 height 62
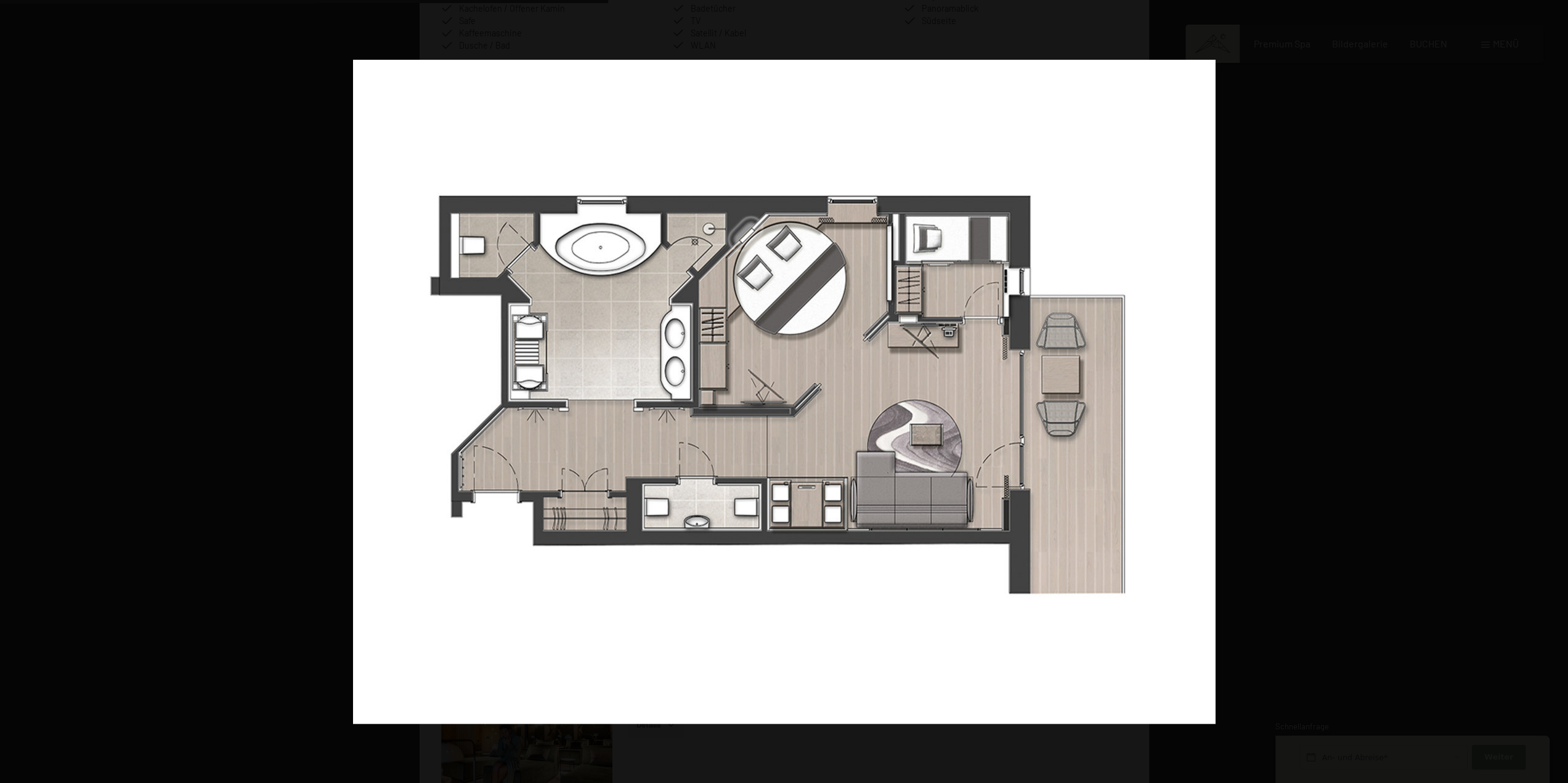
click at [1558, 389] on button "button" at bounding box center [1546, 392] width 43 height 62
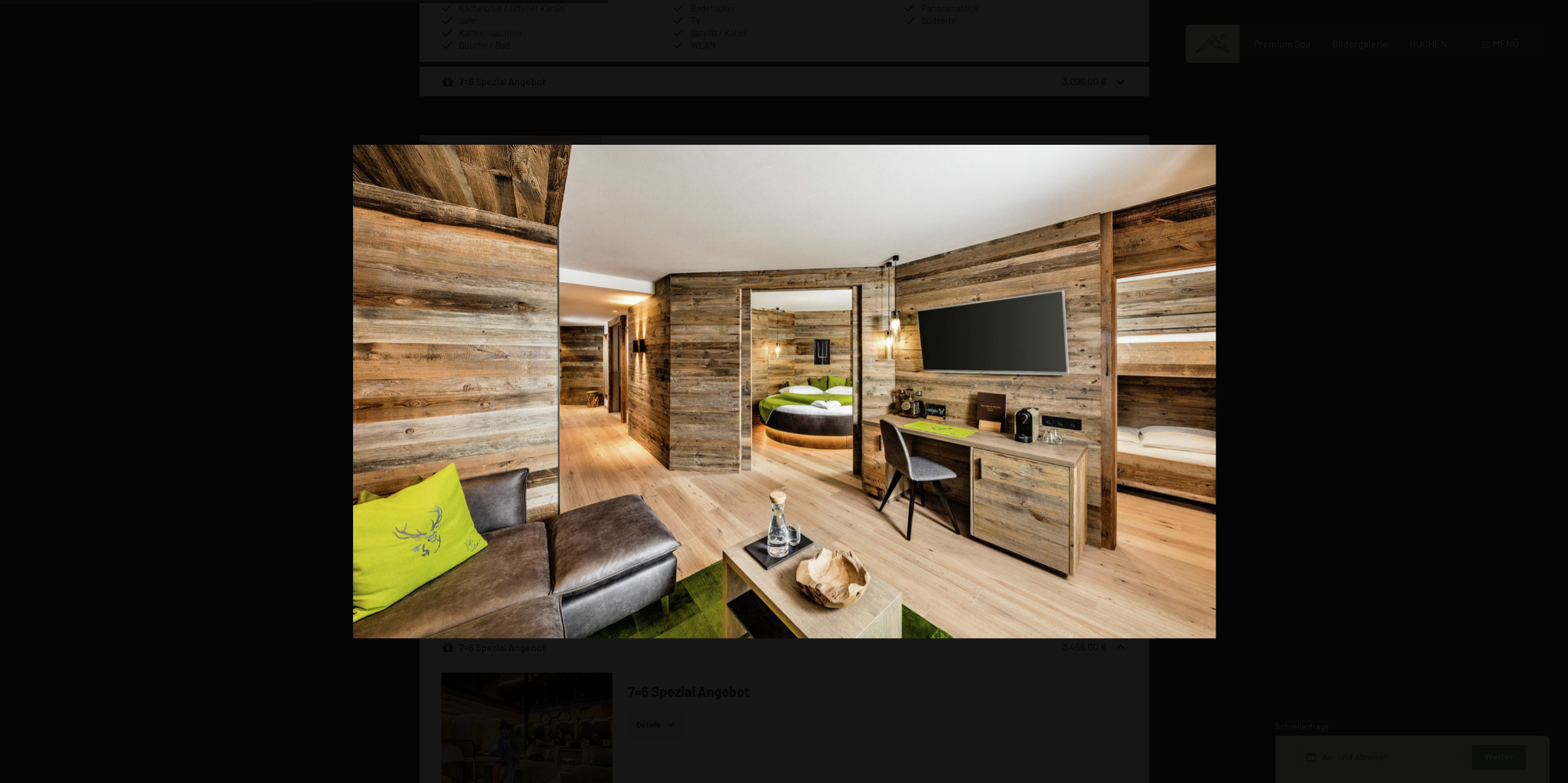
click at [1558, 389] on button "button" at bounding box center [1546, 392] width 43 height 62
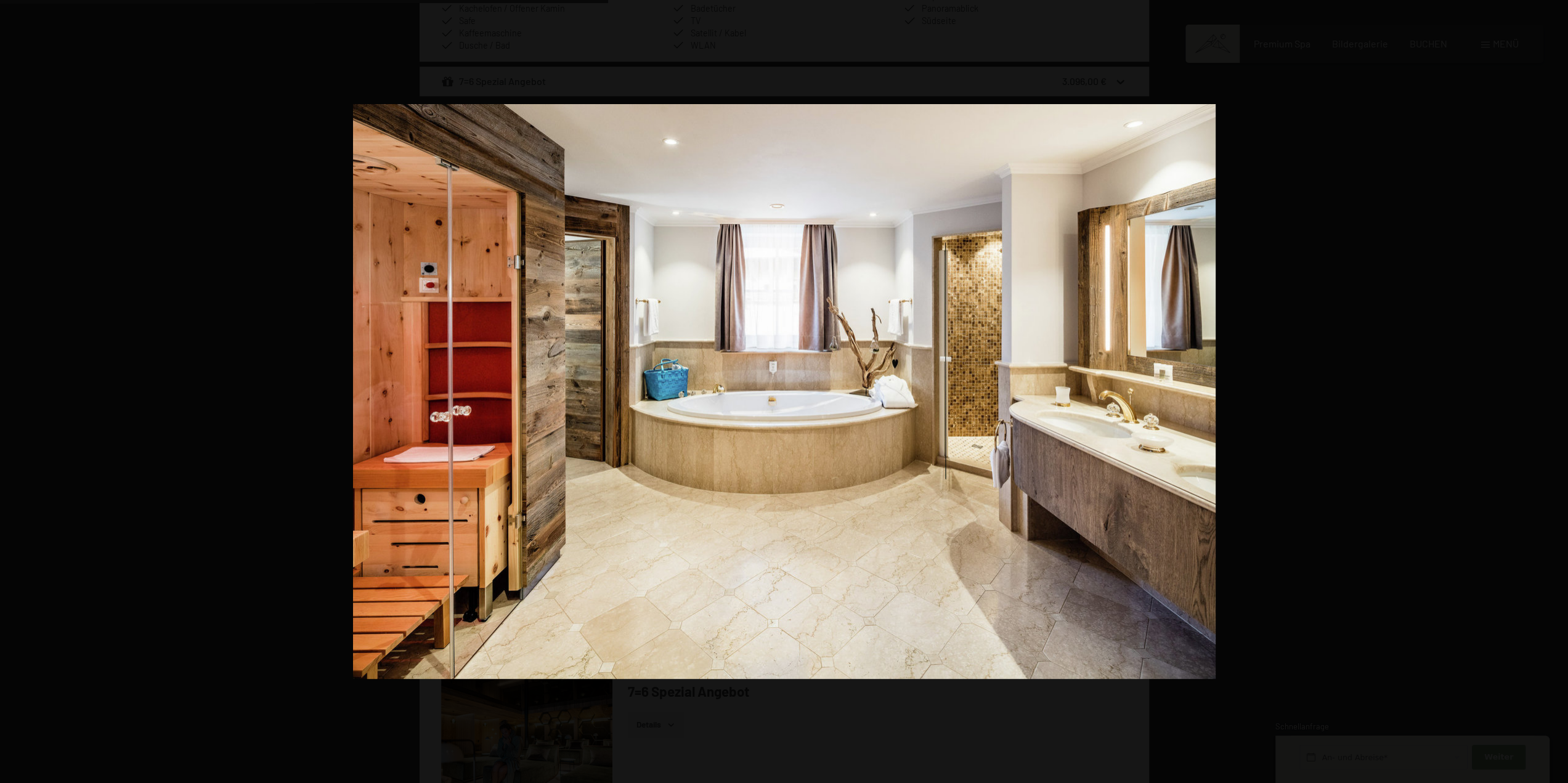
click at [1558, 389] on button "button" at bounding box center [1546, 392] width 43 height 62
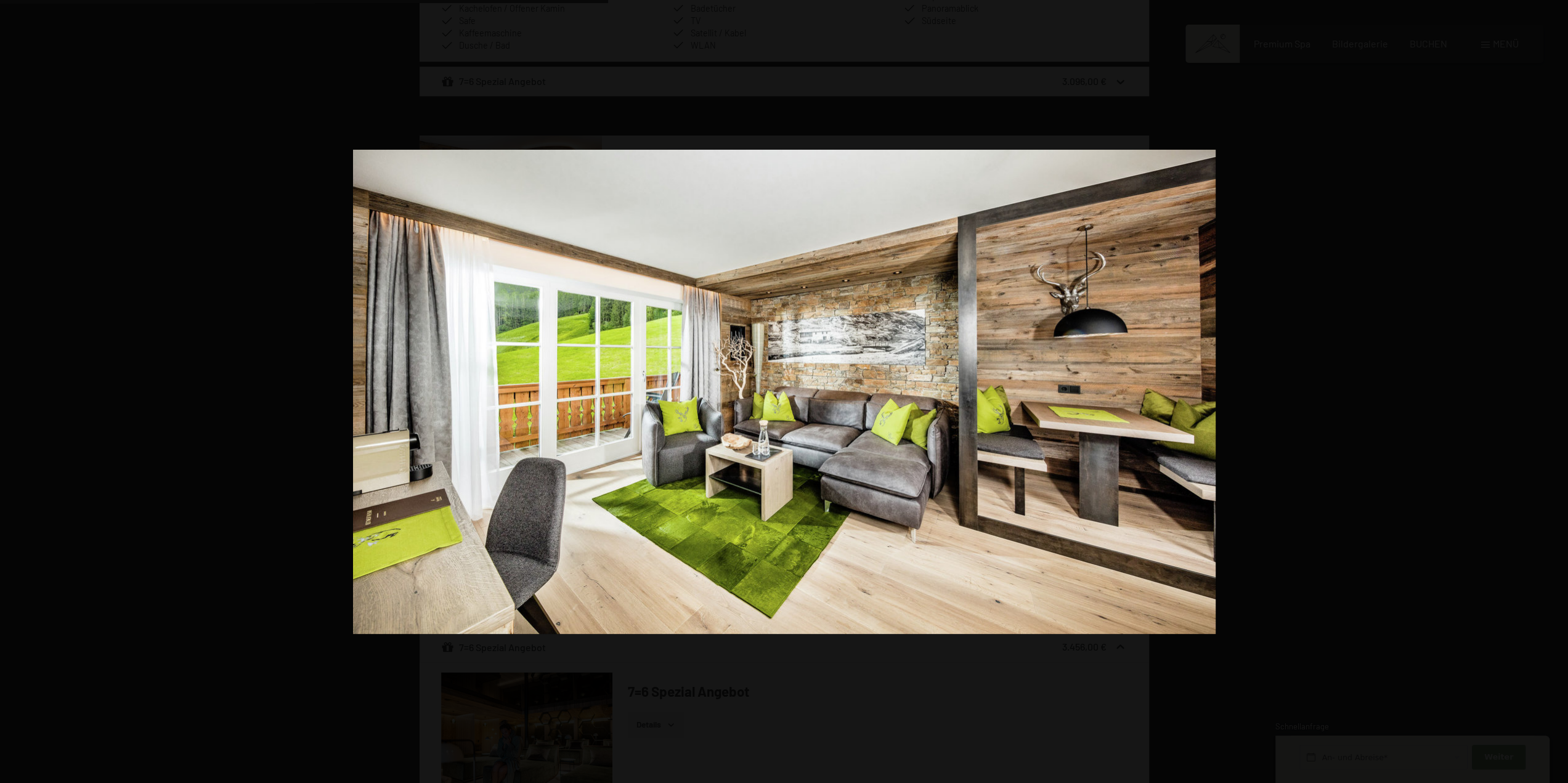
click at [1558, 389] on button "button" at bounding box center [1546, 392] width 43 height 62
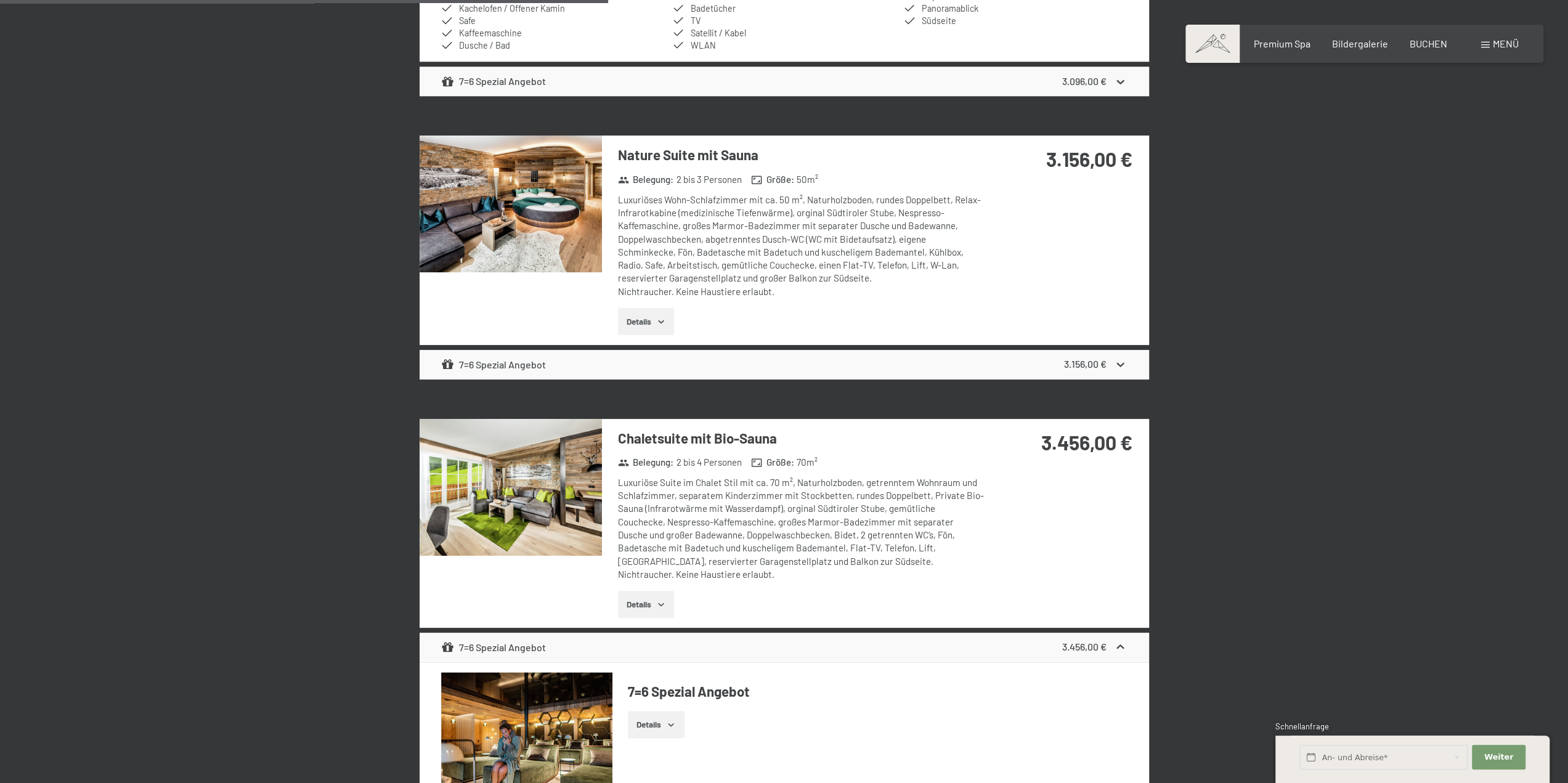
click at [0, 0] on button "button" at bounding box center [0, 0] width 0 height 0
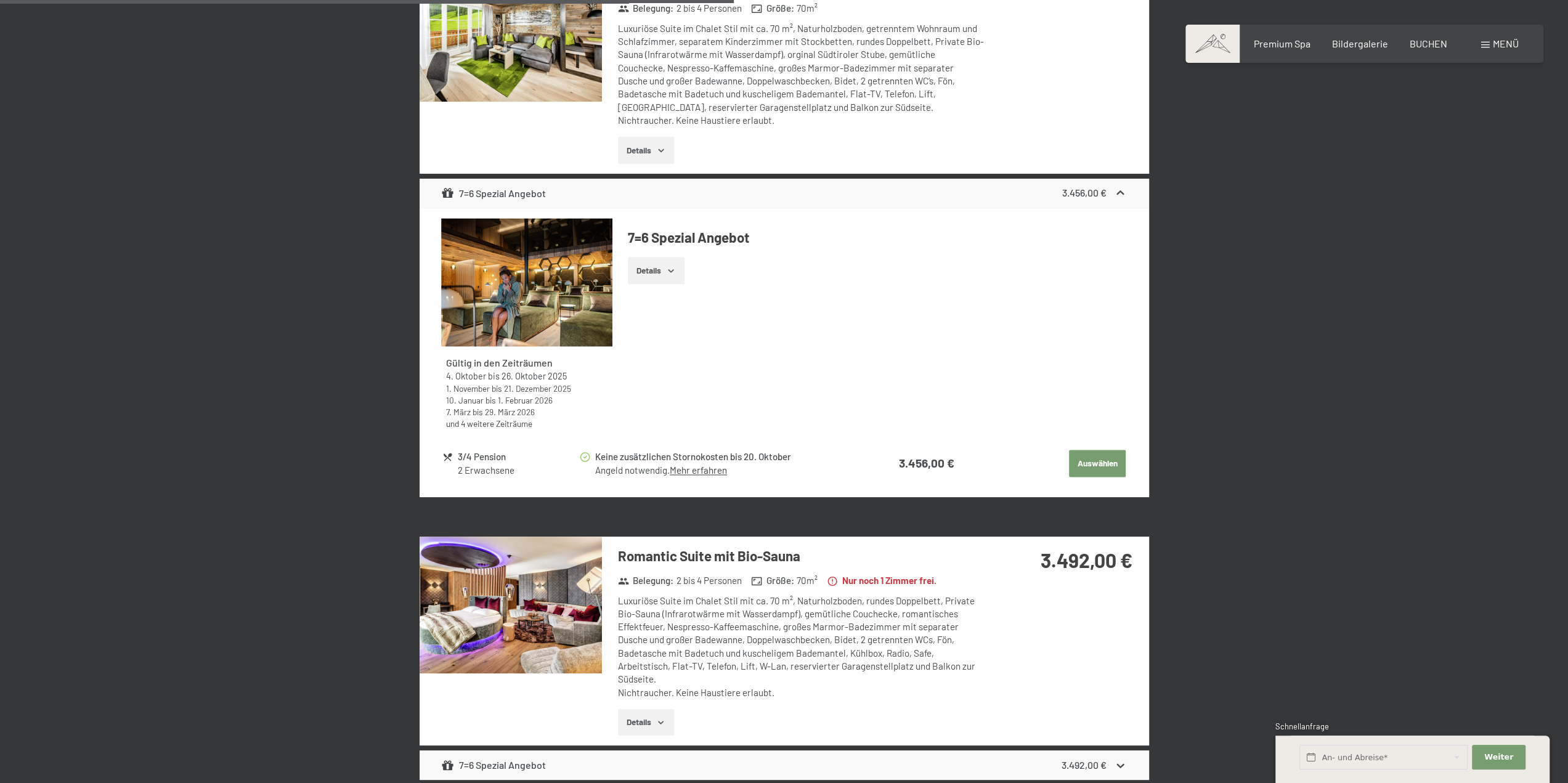
scroll to position [1649, 0]
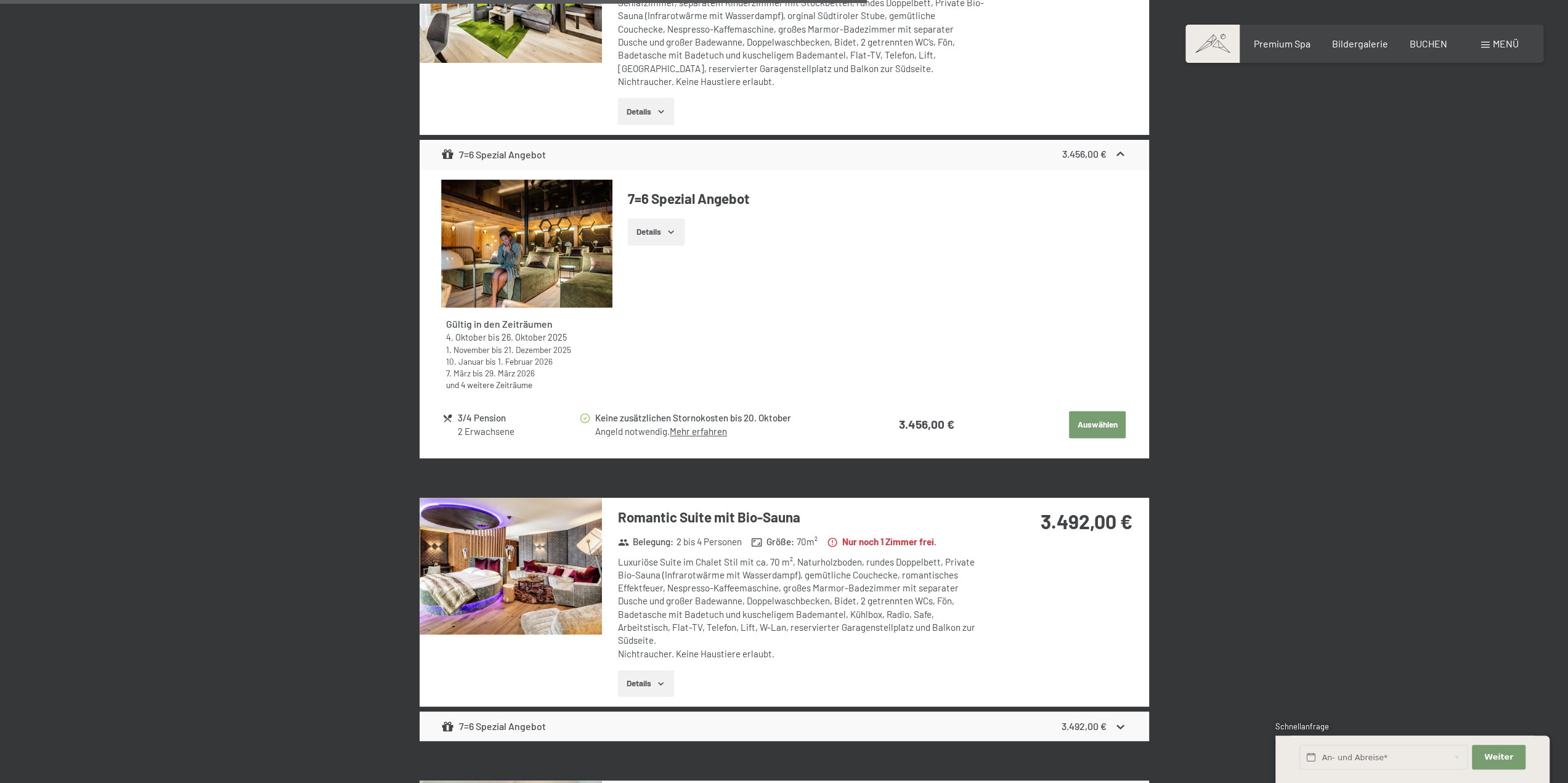
click at [554, 577] on img at bounding box center [510, 566] width 182 height 136
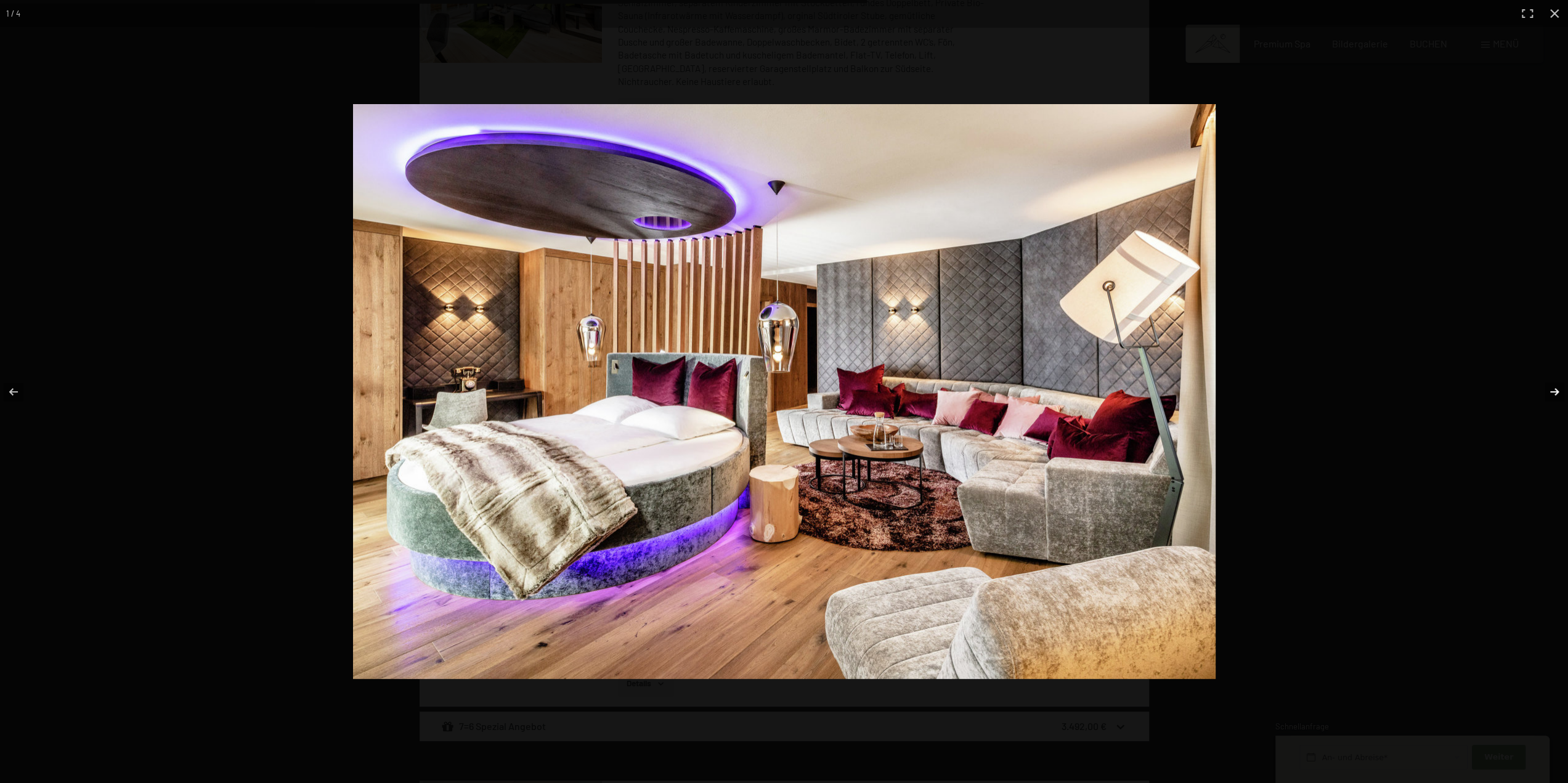
click at [1552, 390] on button "button" at bounding box center [1546, 392] width 43 height 62
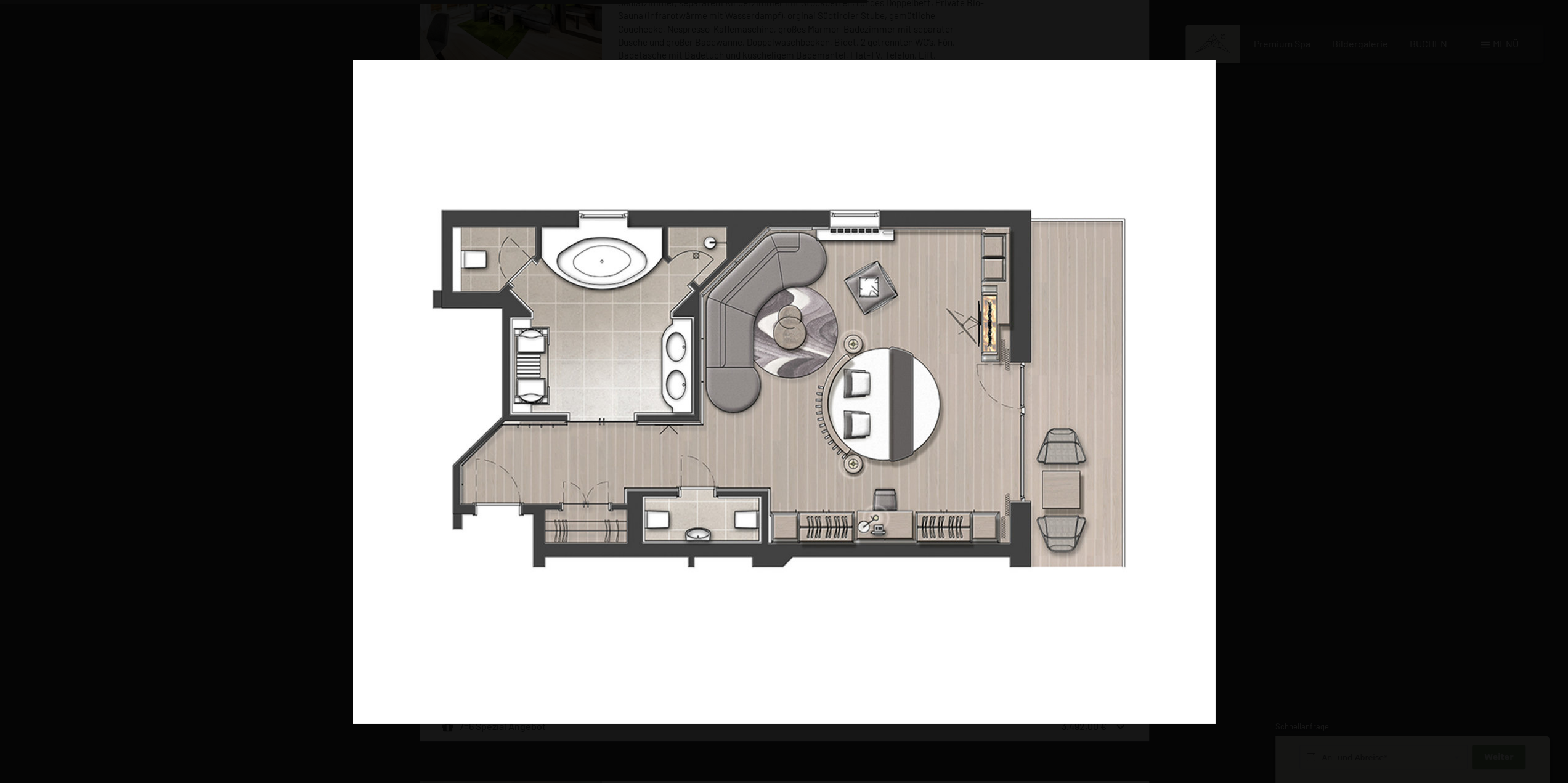
click at [1552, 390] on button "button" at bounding box center [1546, 392] width 43 height 62
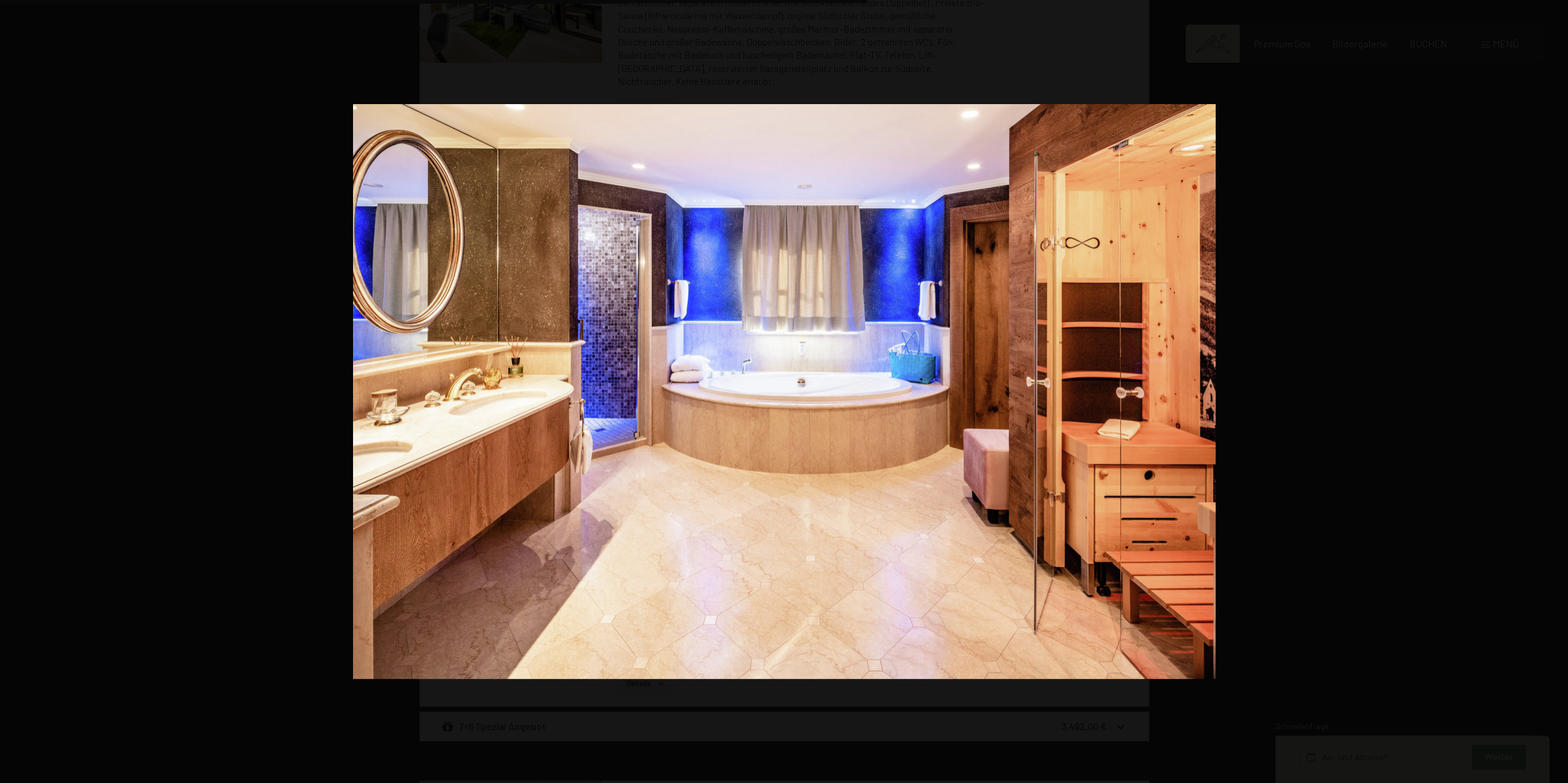
click at [1552, 390] on button "button" at bounding box center [1546, 392] width 43 height 62
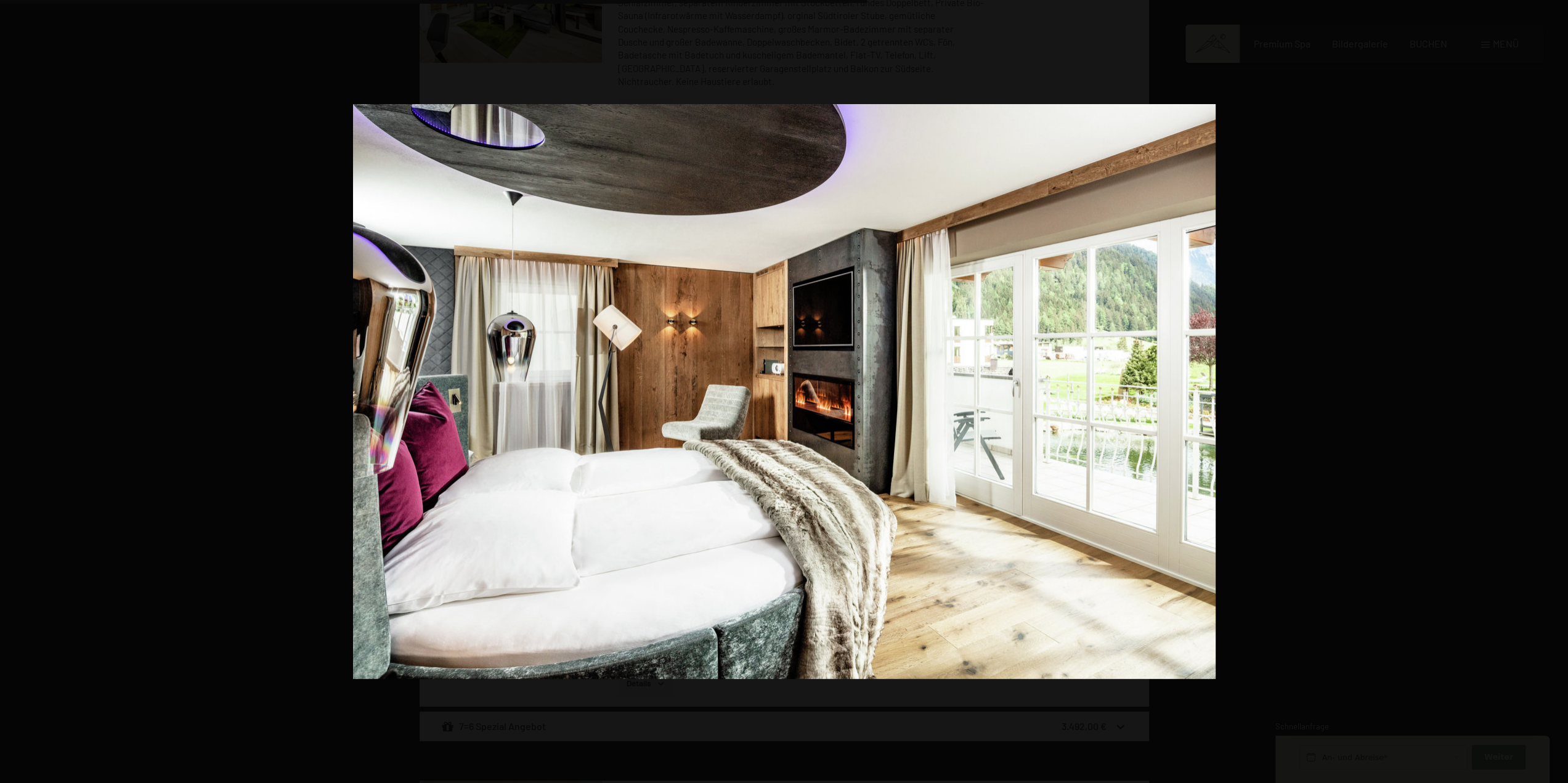
click at [1552, 390] on button "button" at bounding box center [1546, 392] width 43 height 62
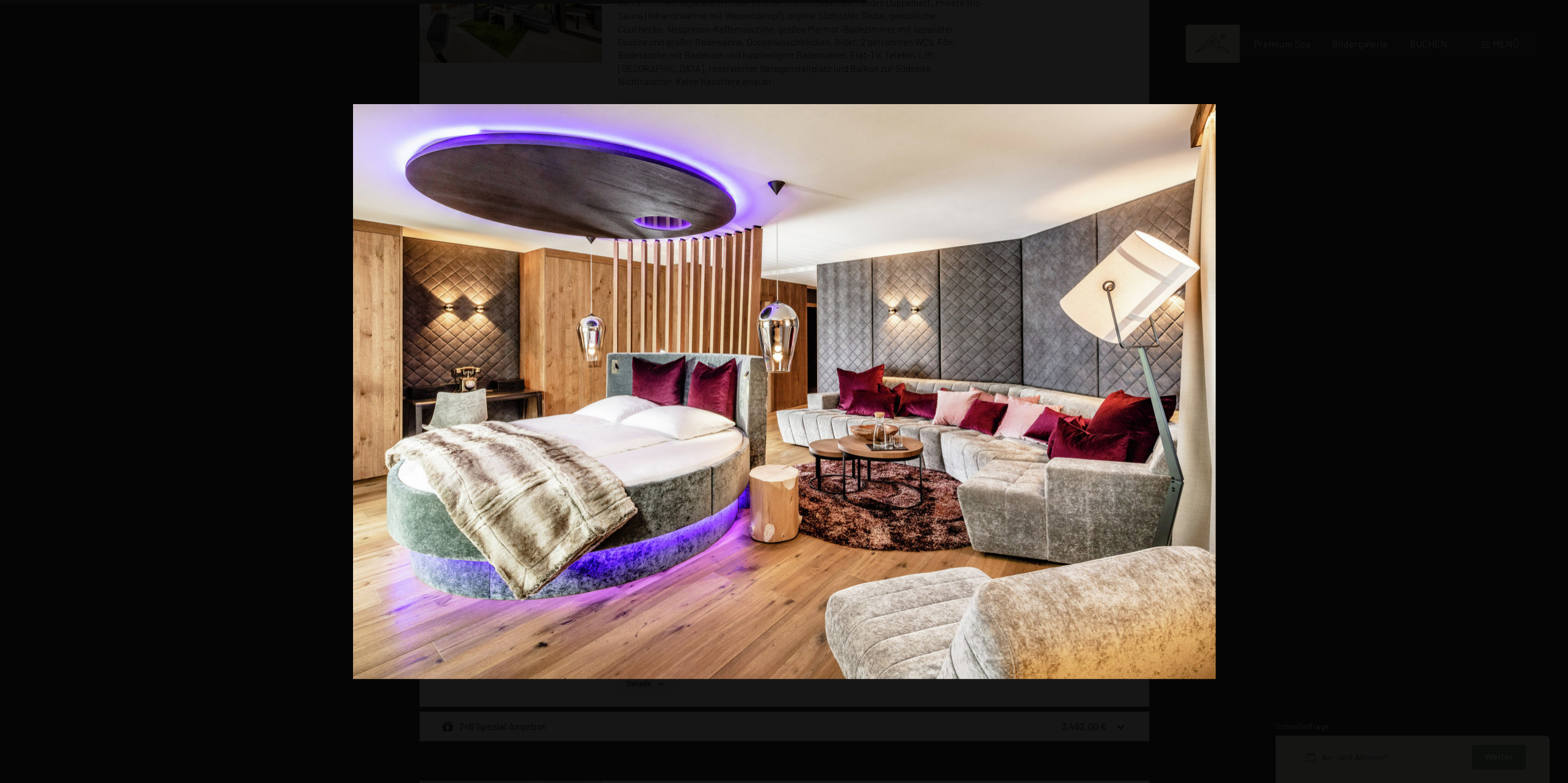
click at [1552, 390] on button "button" at bounding box center [1546, 392] width 43 height 62
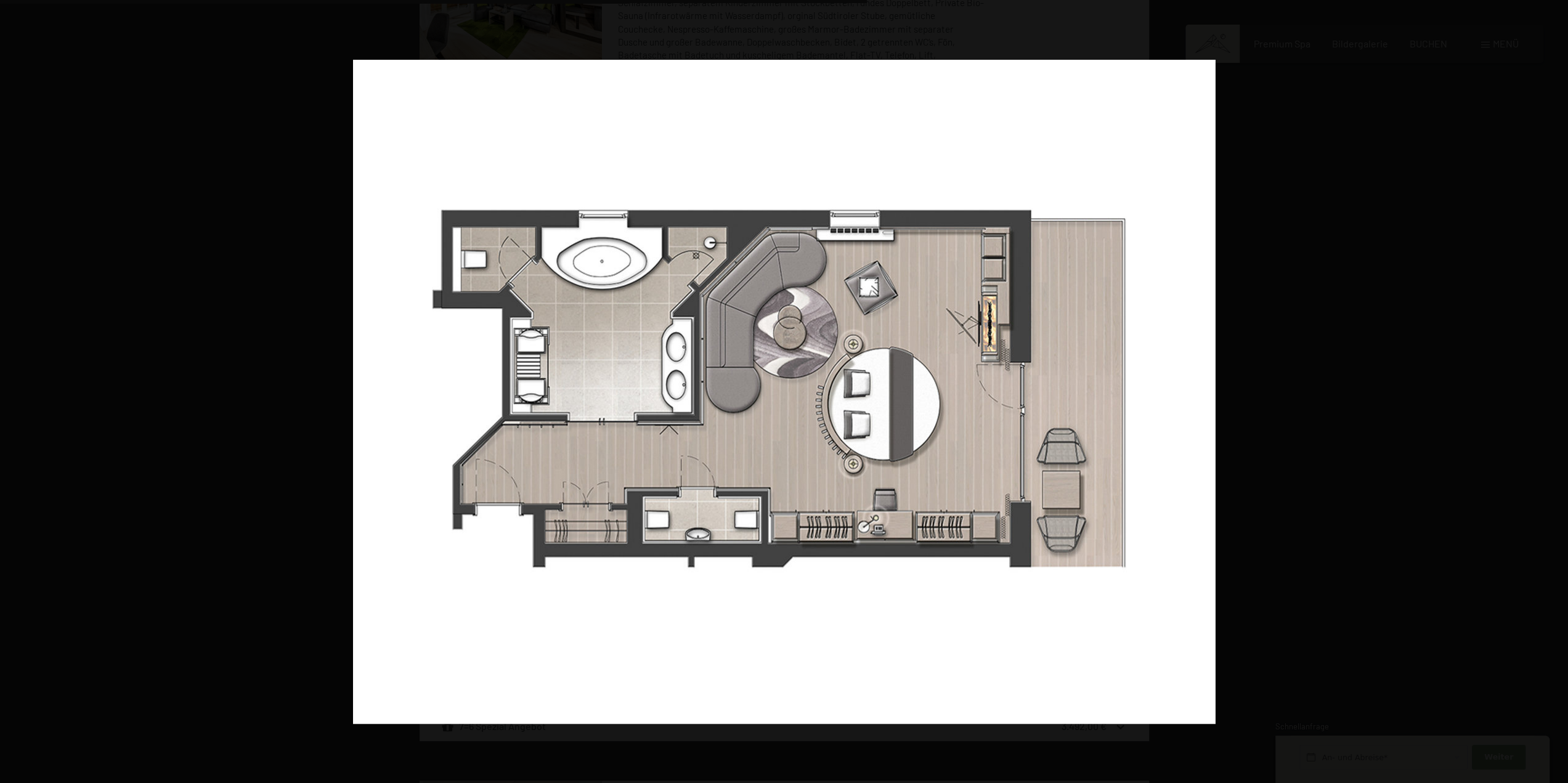
click at [1552, 390] on button "button" at bounding box center [1546, 392] width 43 height 62
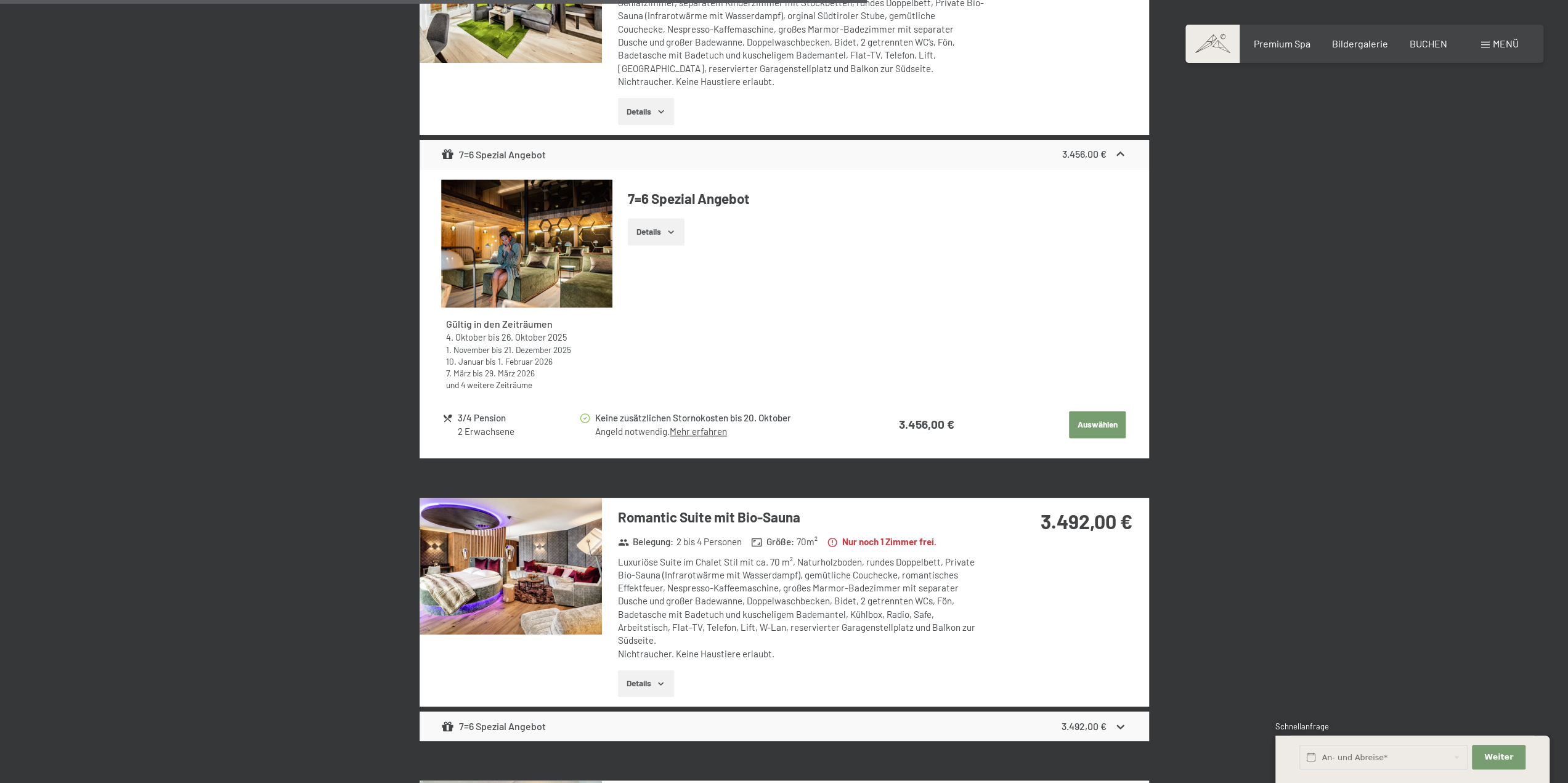
click at [0, 0] on button "button" at bounding box center [0, 0] width 0 height 0
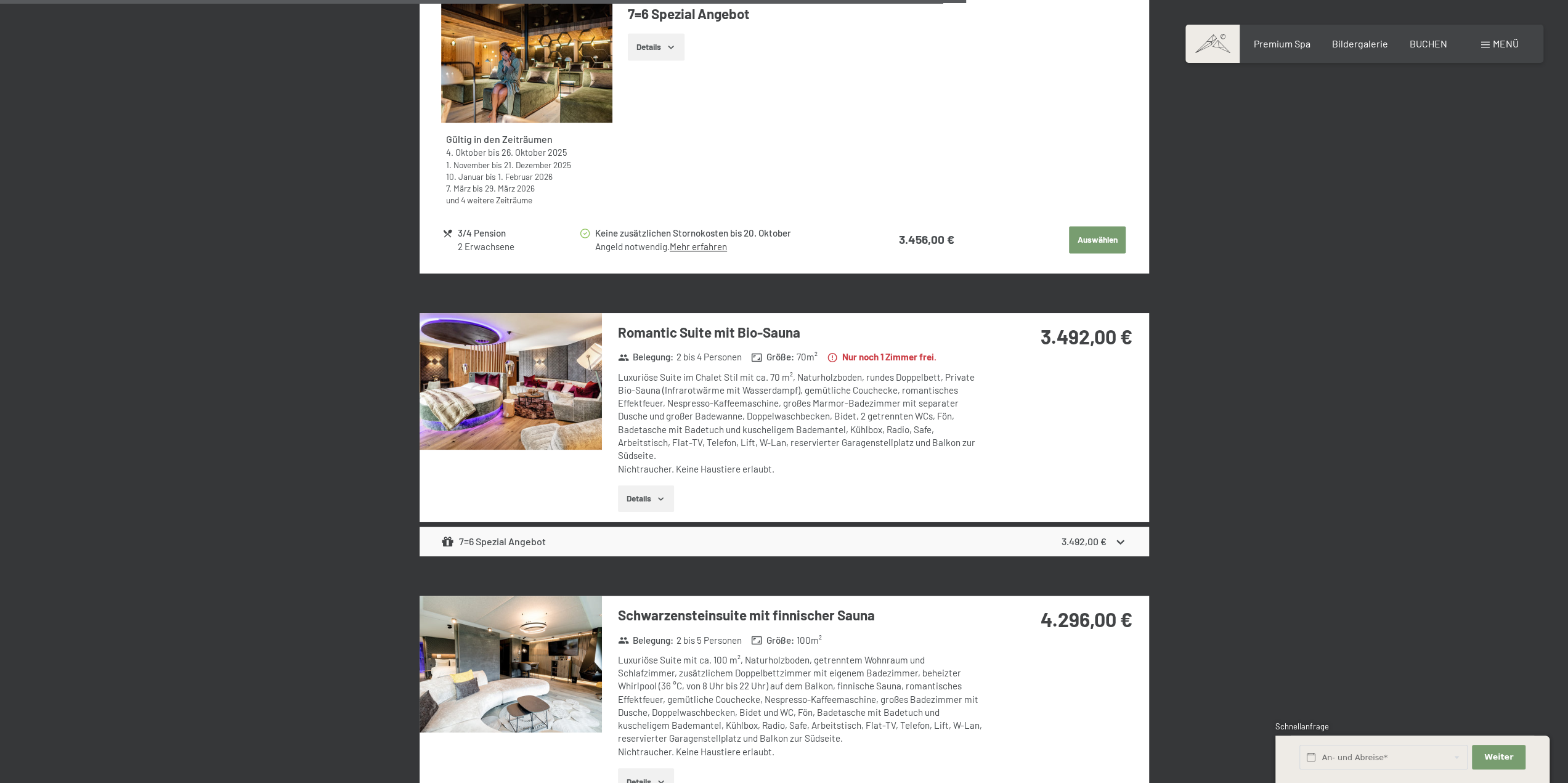
scroll to position [1896, 0]
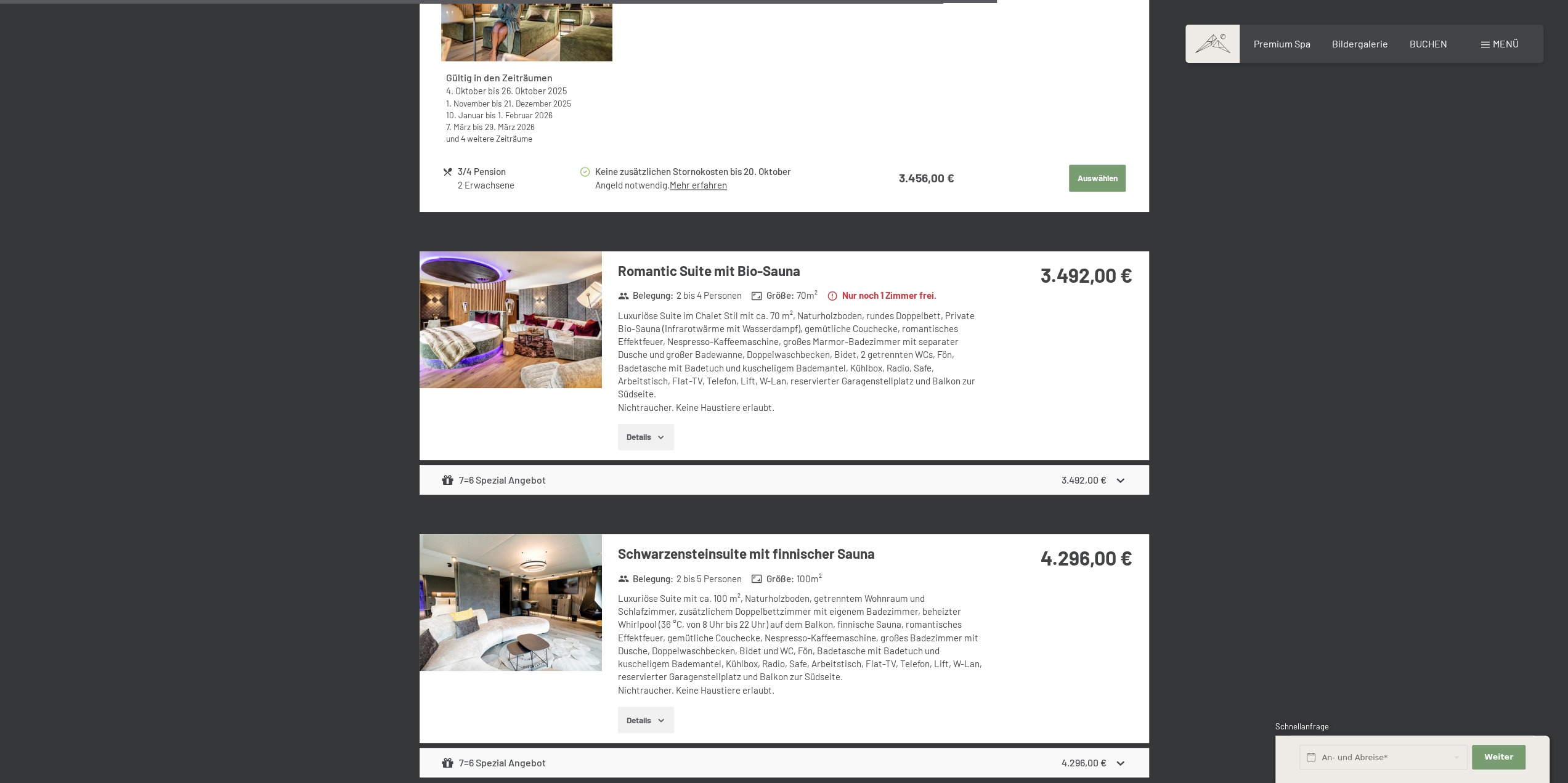
click at [468, 635] on img at bounding box center [510, 602] width 182 height 136
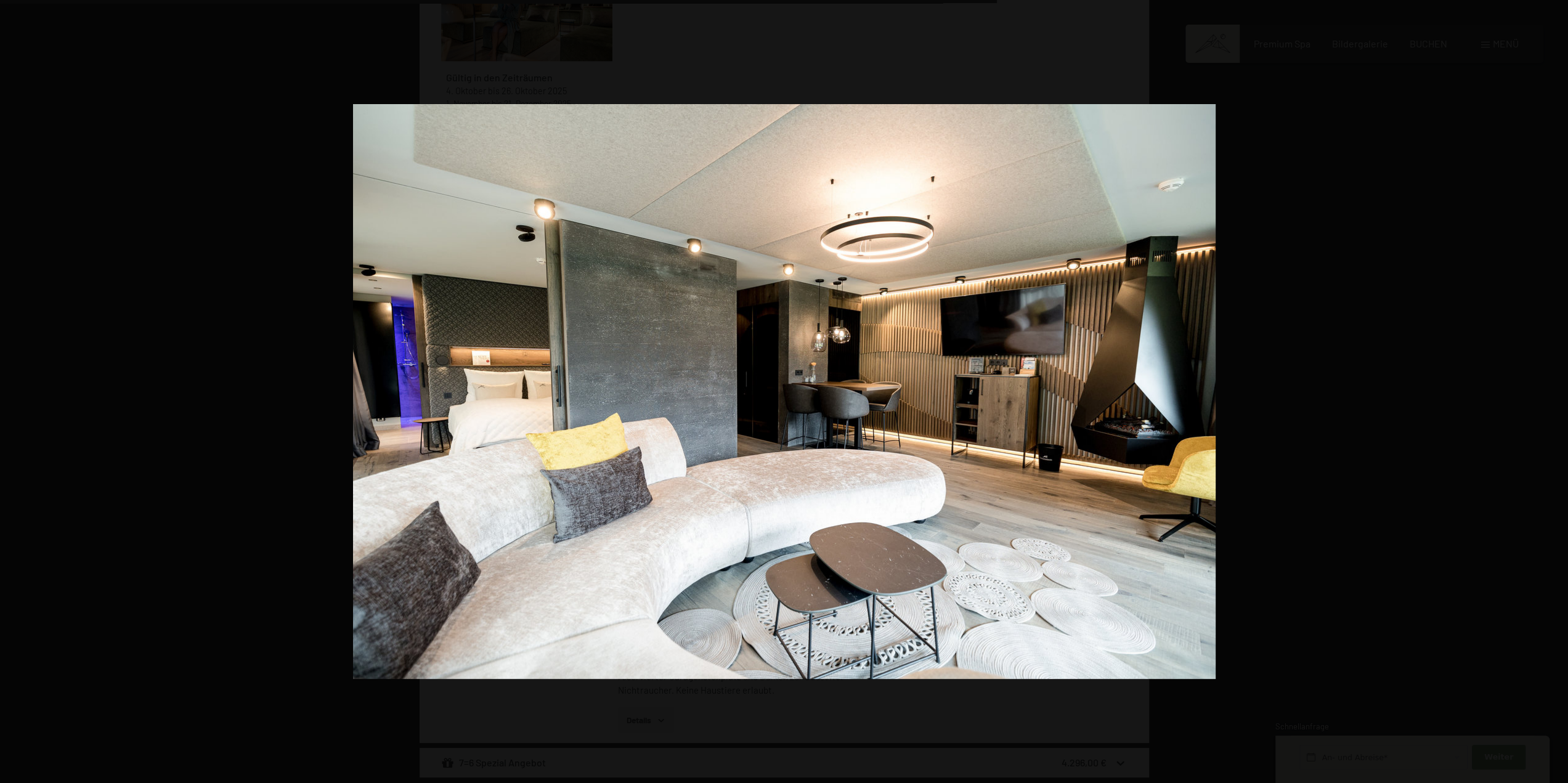
click at [1552, 392] on button "button" at bounding box center [1546, 392] width 43 height 62
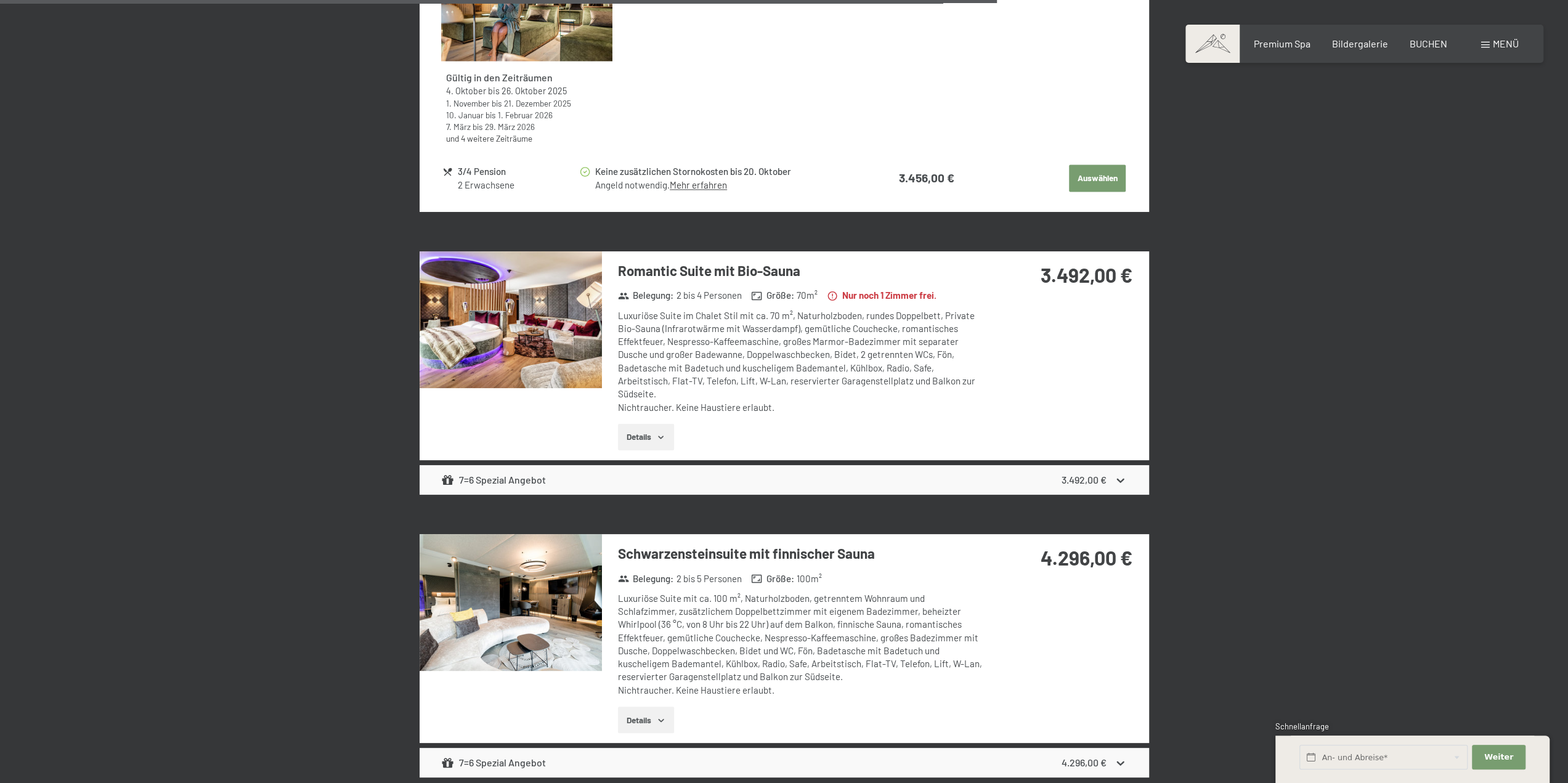
click at [0, 0] on button "button" at bounding box center [0, 0] width 0 height 0
click at [544, 608] on img at bounding box center [510, 602] width 182 height 136
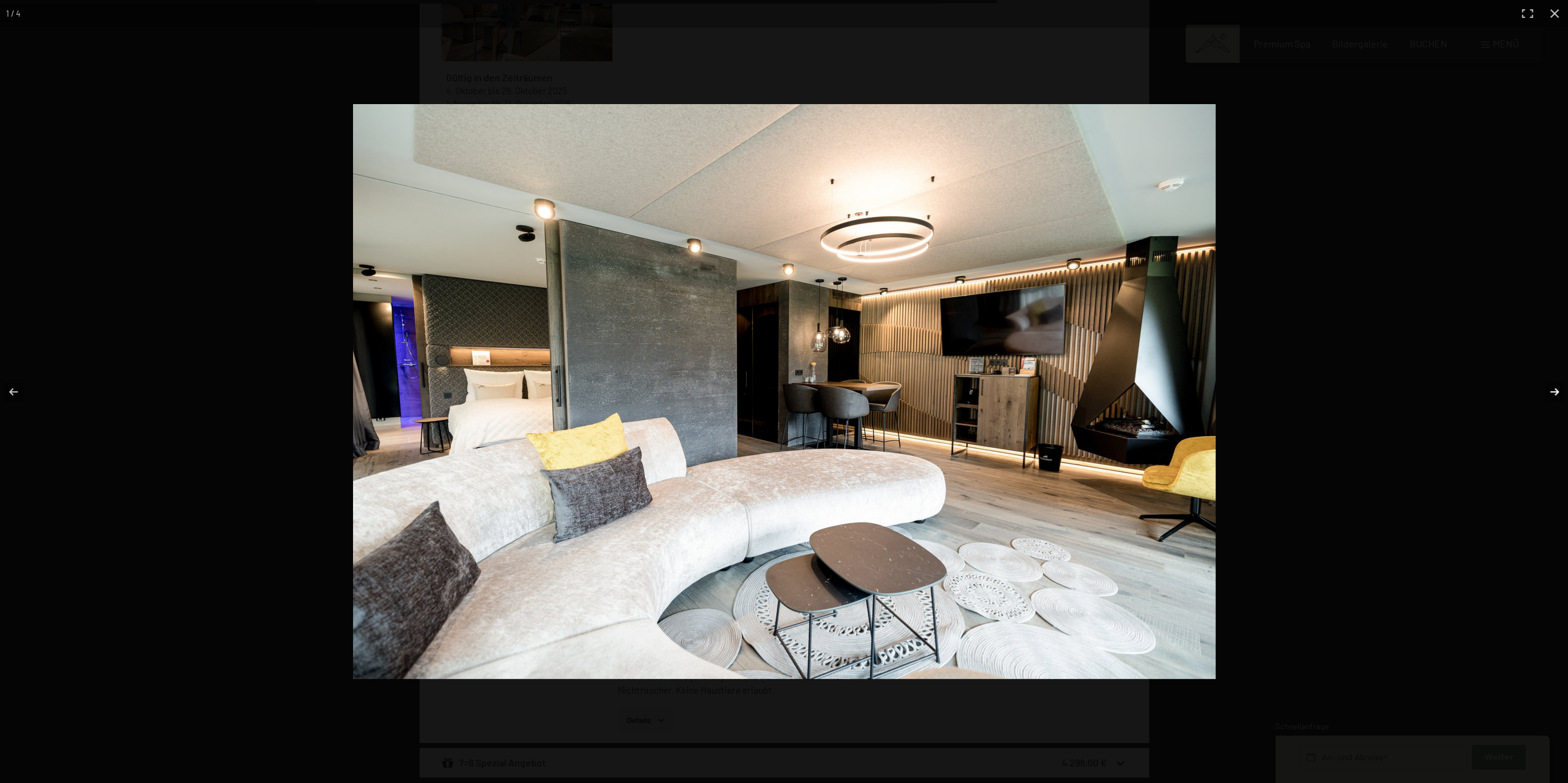
click at [1555, 394] on button "button" at bounding box center [1546, 392] width 43 height 62
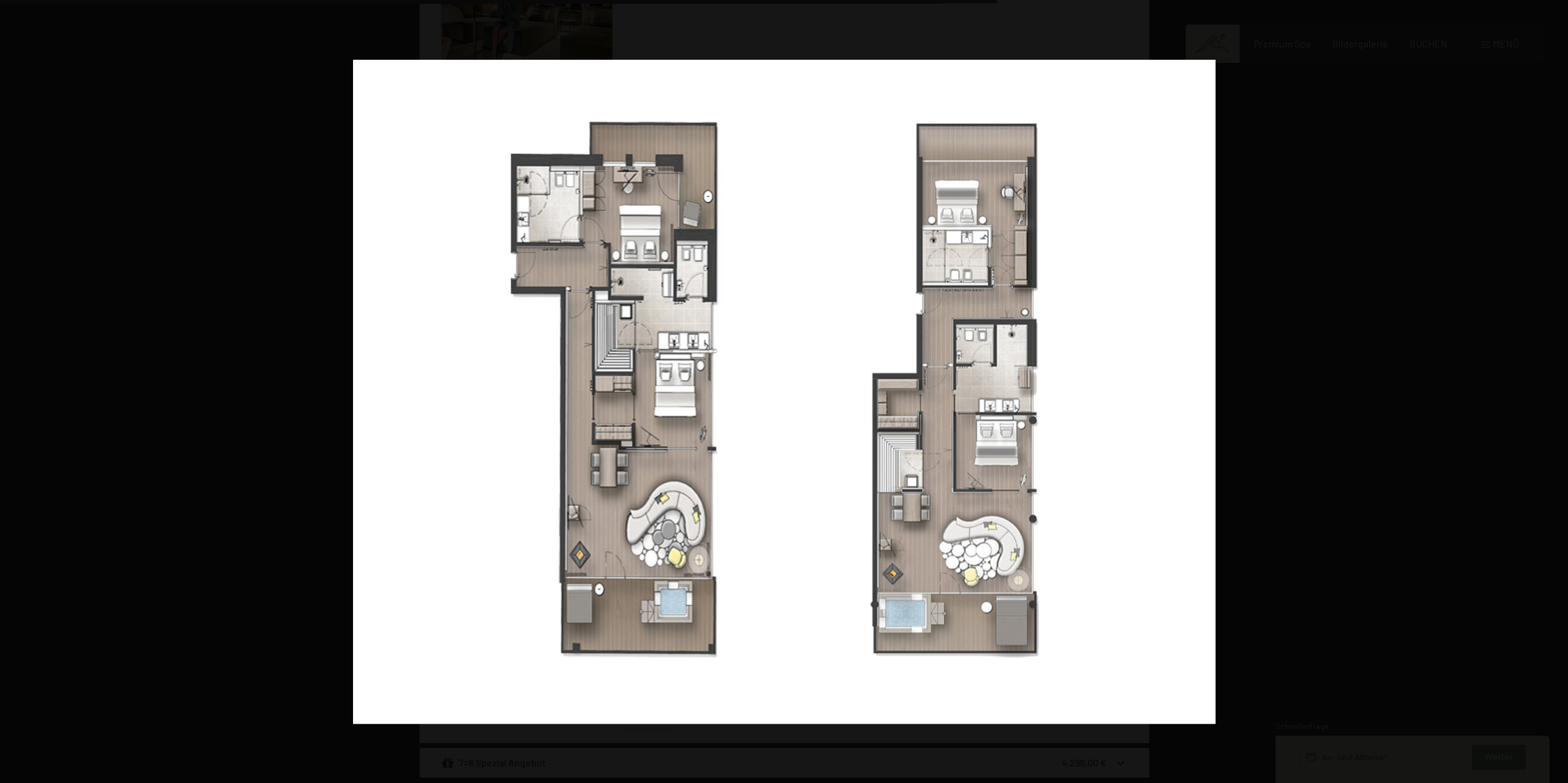
click at [1555, 394] on button "button" at bounding box center [1546, 392] width 43 height 62
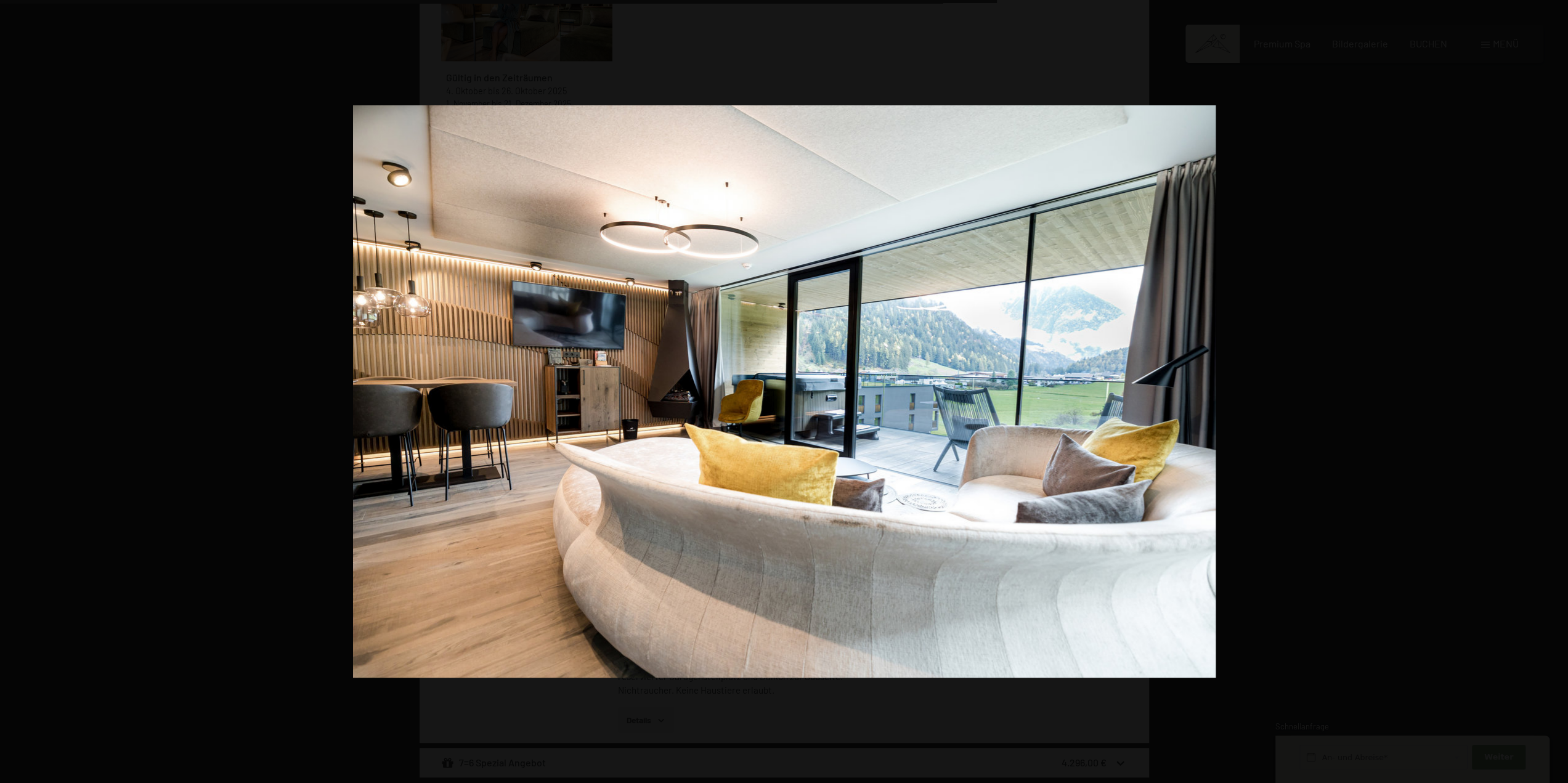
click at [1555, 394] on button "button" at bounding box center [1546, 392] width 43 height 62
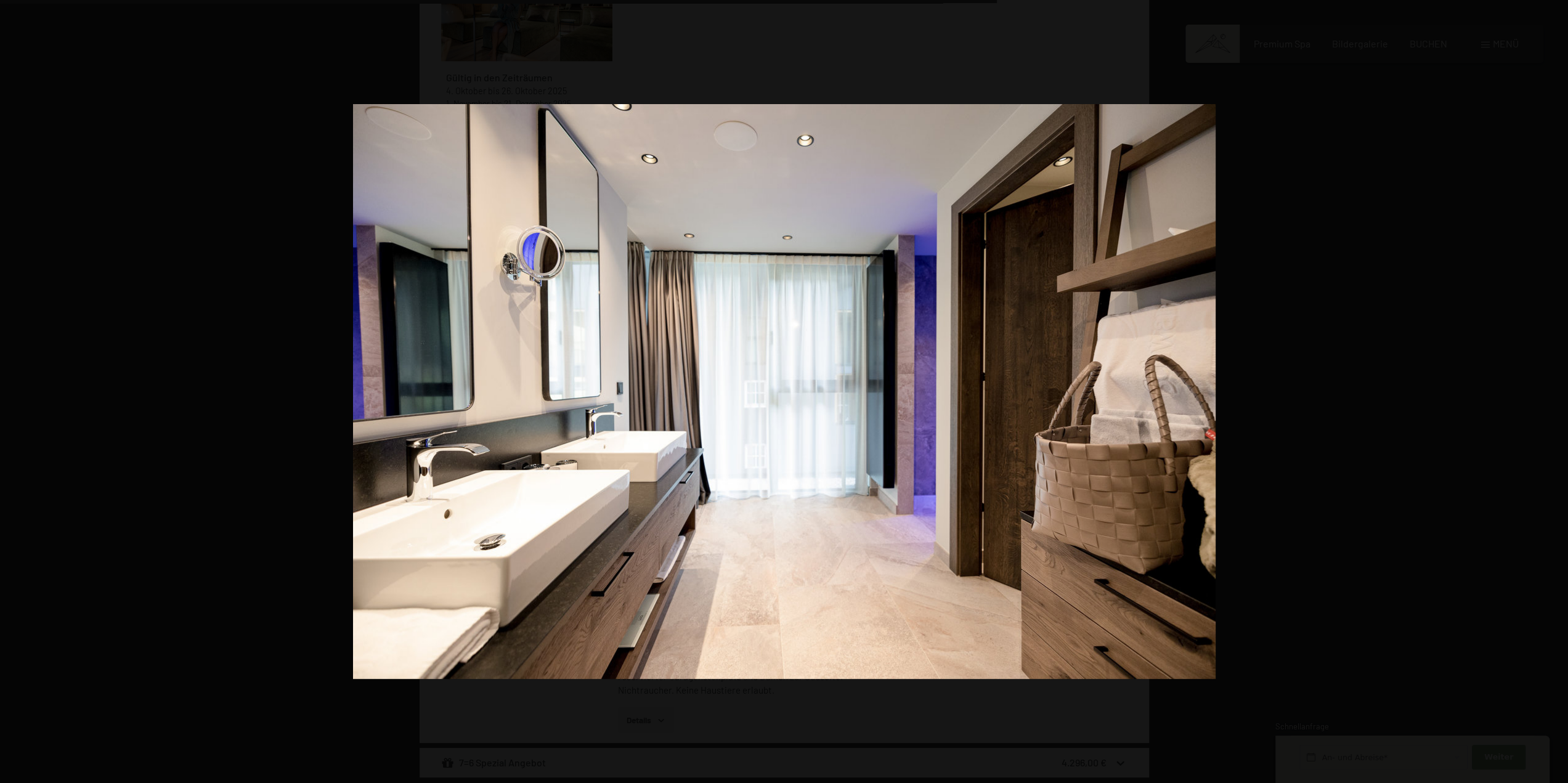
click at [1555, 394] on button "button" at bounding box center [1546, 392] width 43 height 62
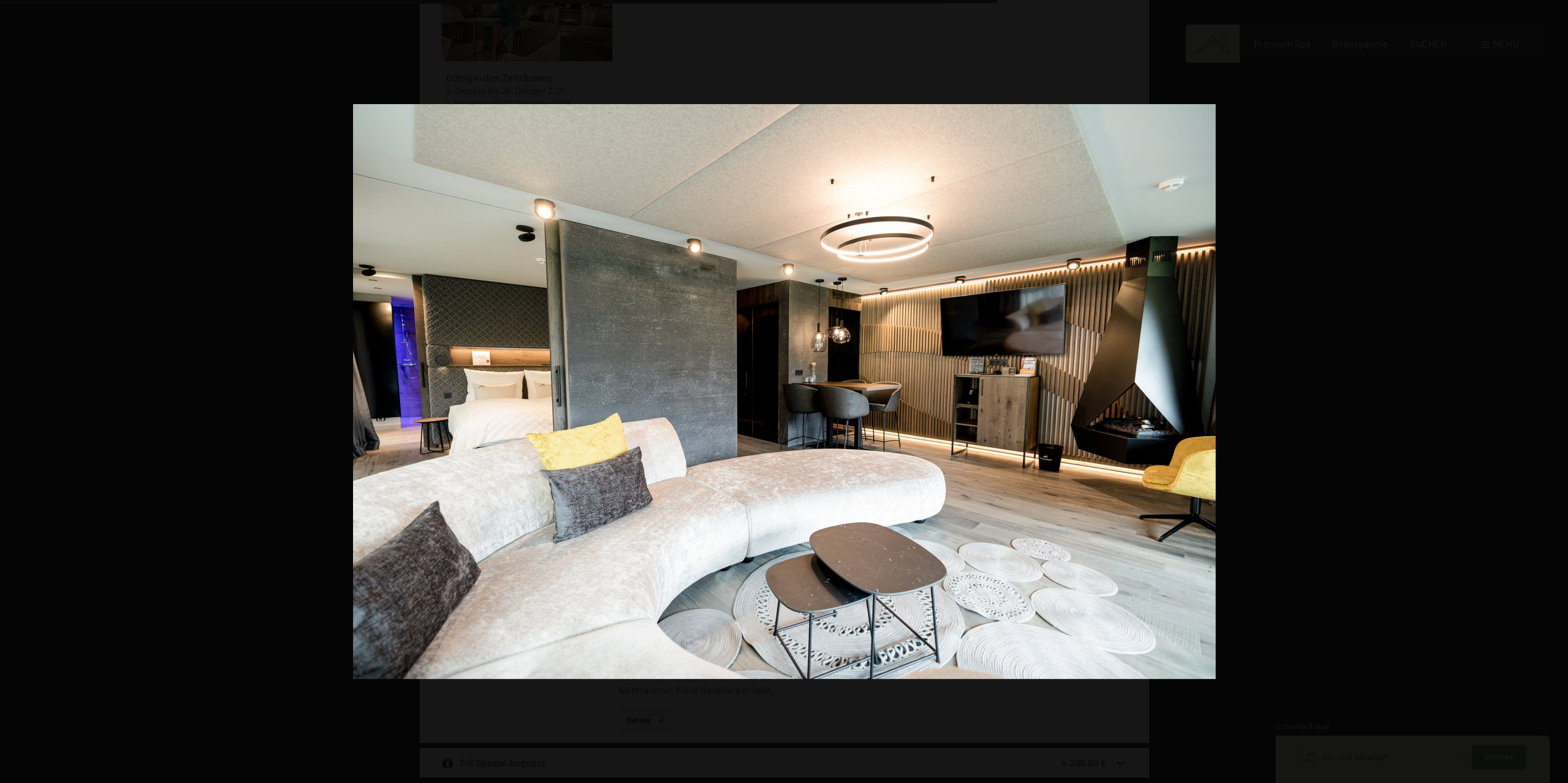
click at [1555, 394] on button "button" at bounding box center [1546, 392] width 43 height 62
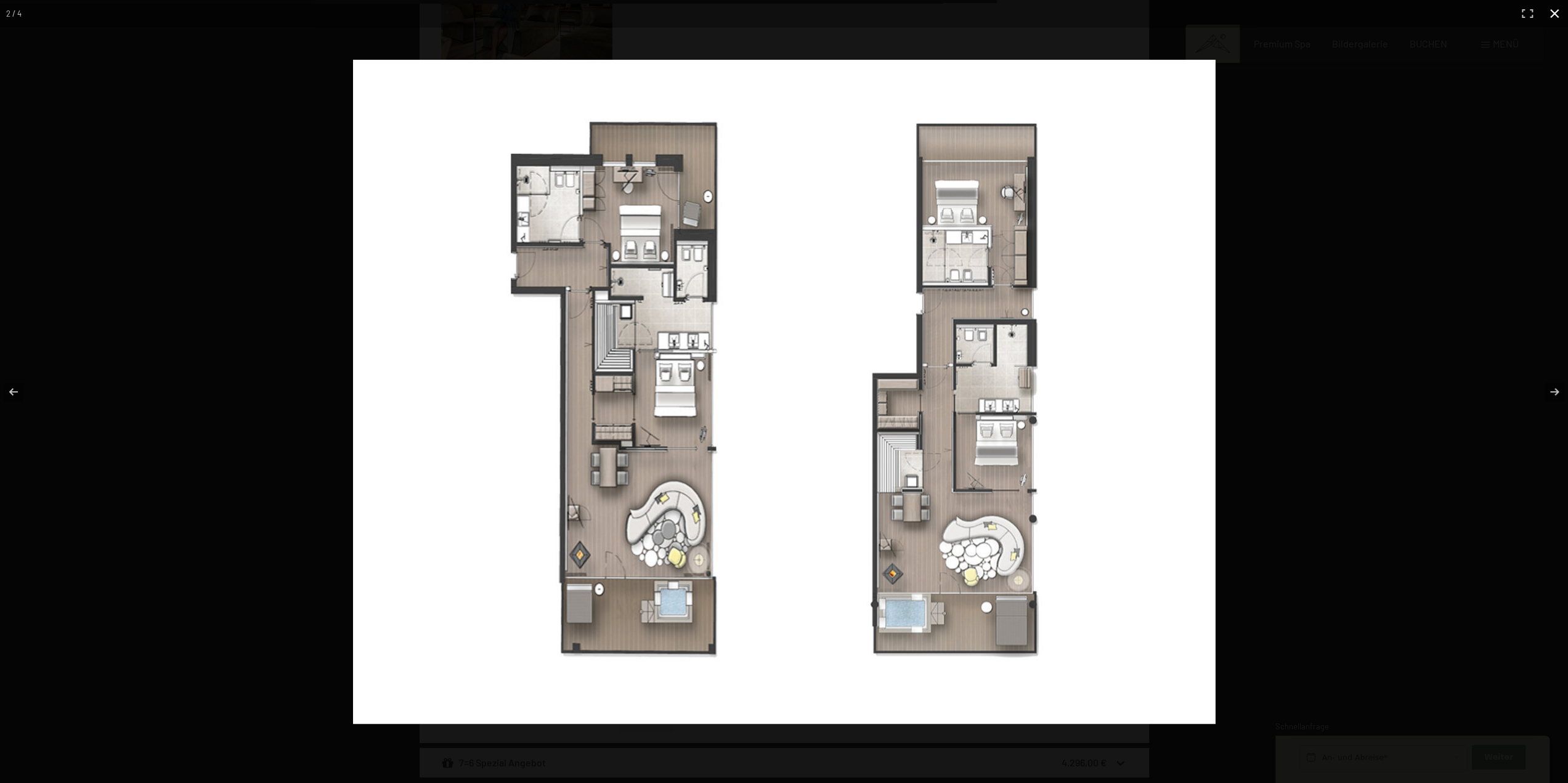
click at [1556, 16] on button "button" at bounding box center [1555, 14] width 27 height 27
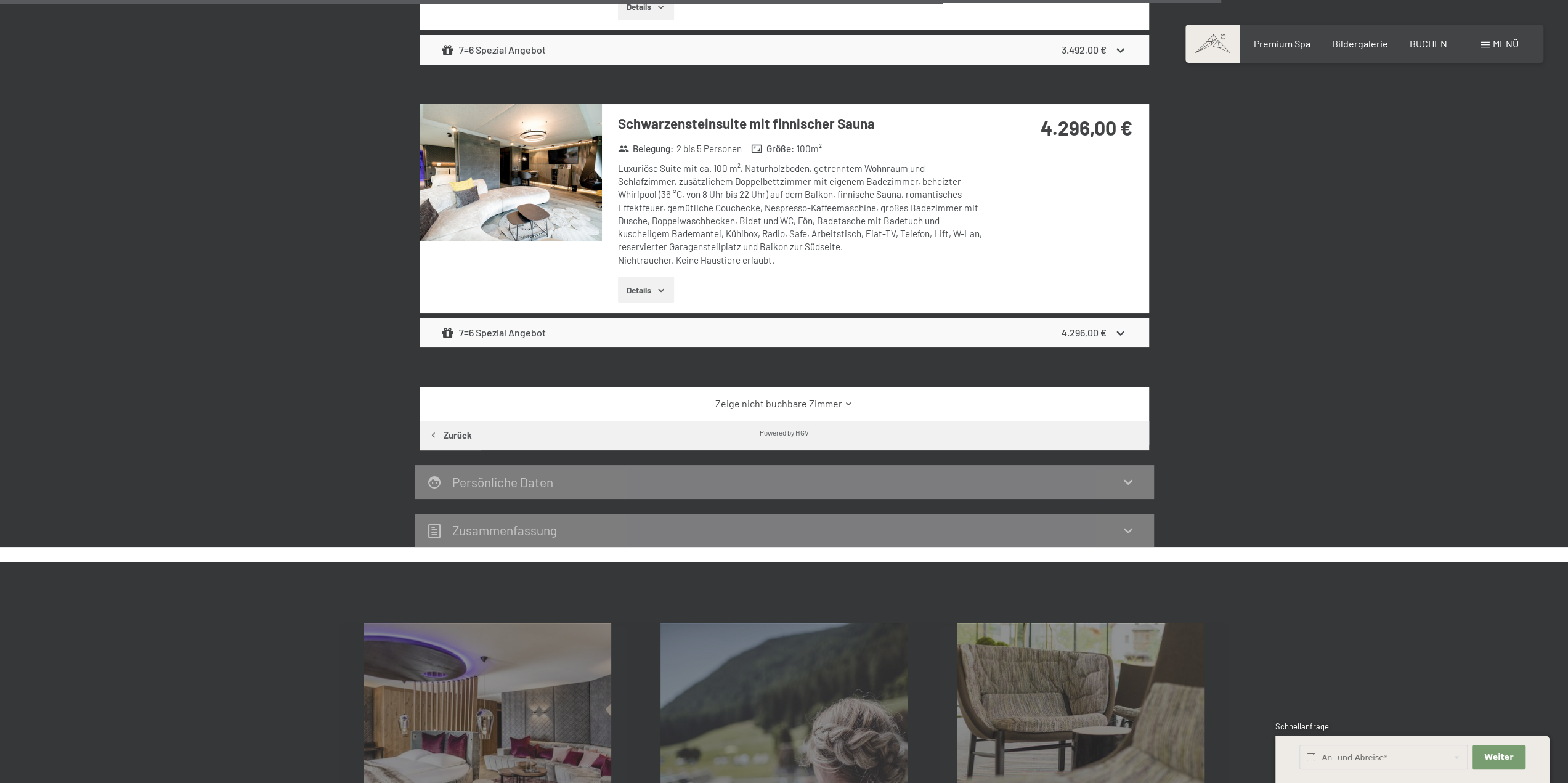
scroll to position [2327, 0]
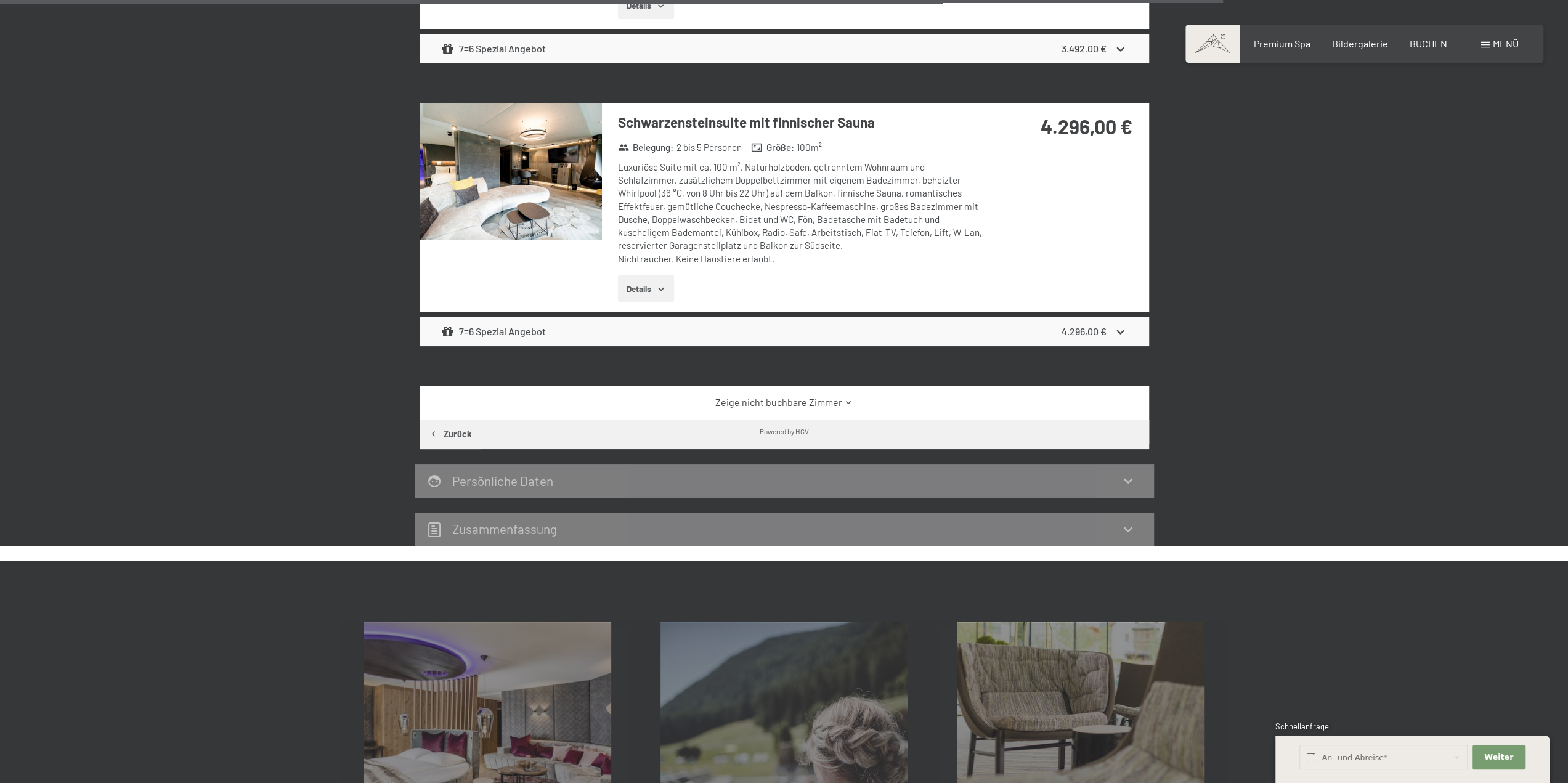
click at [811, 398] on link "Zeige nicht buchbare Zimmer" at bounding box center [784, 402] width 685 height 14
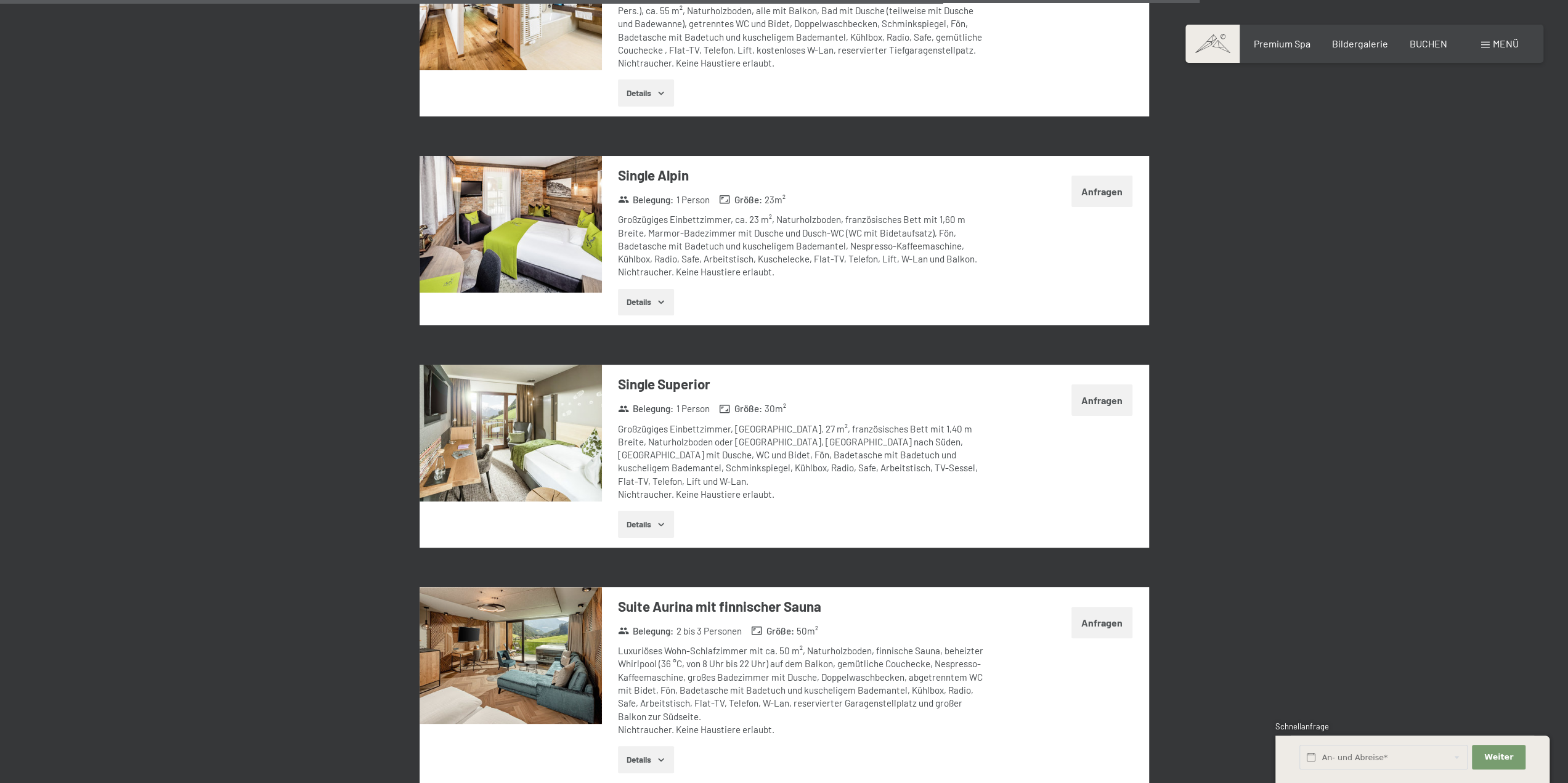
scroll to position [3498, 0]
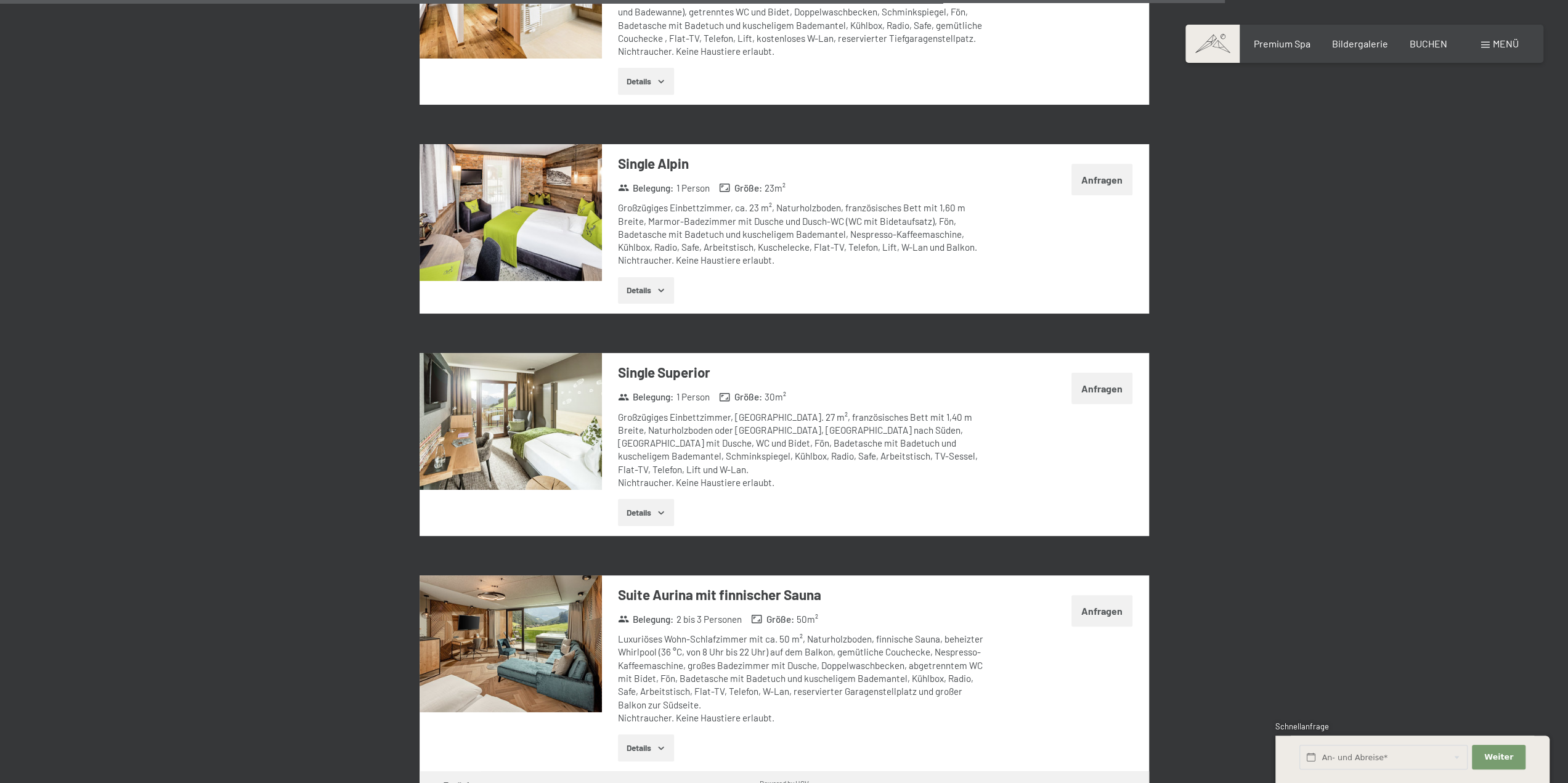
click at [558, 620] on img at bounding box center [510, 644] width 182 height 136
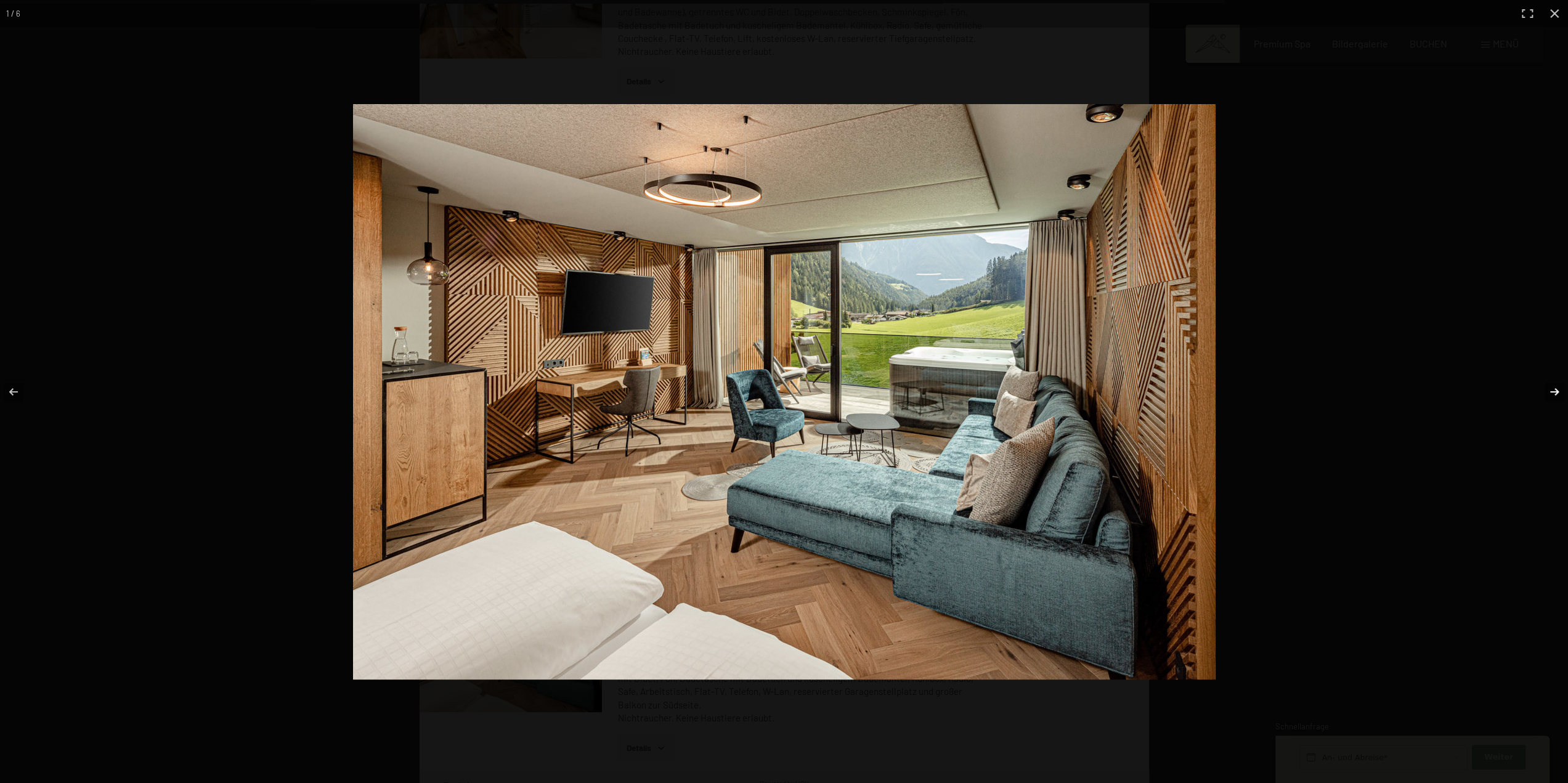
click at [1559, 389] on button "button" at bounding box center [1546, 392] width 43 height 62
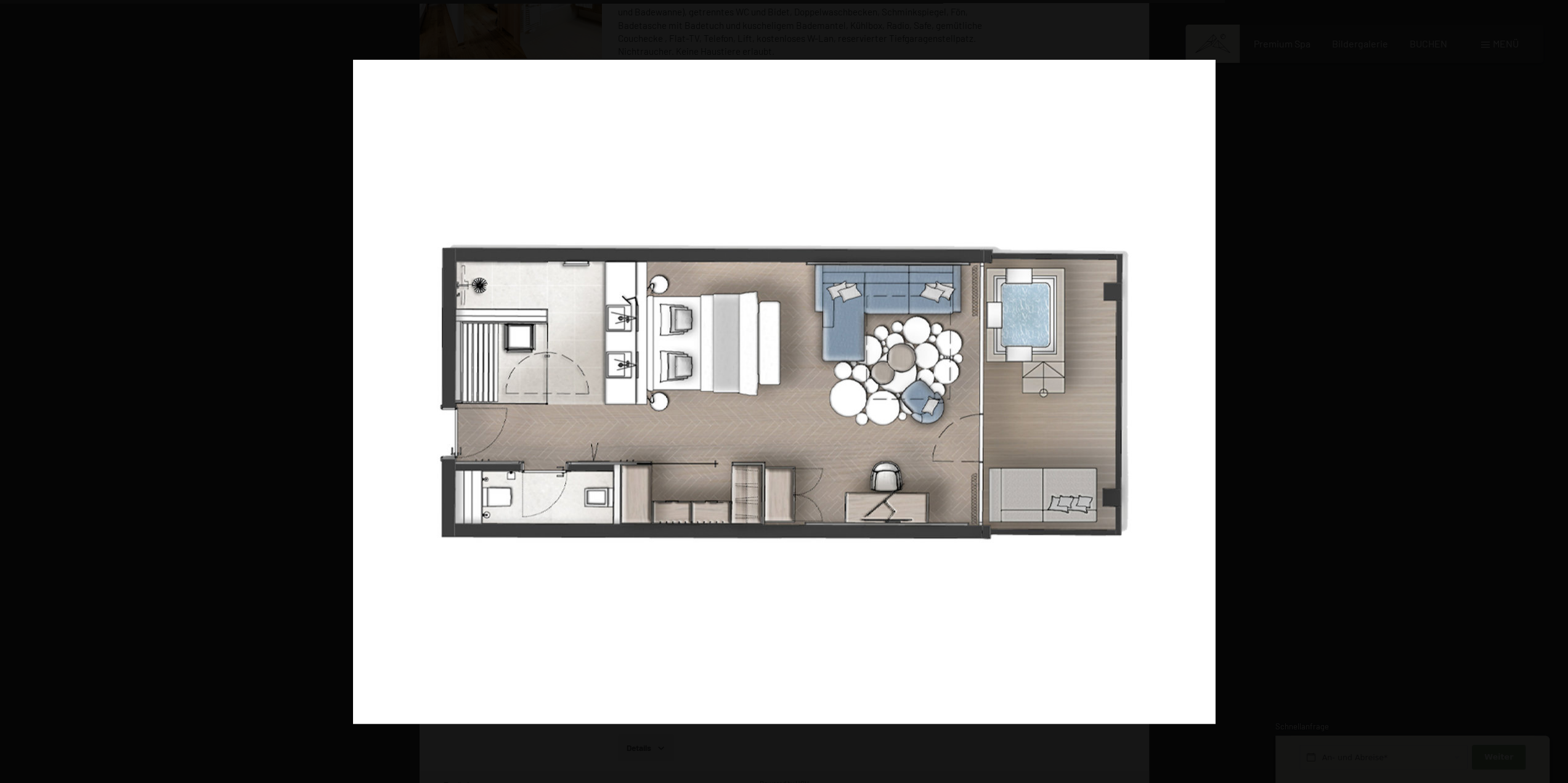
click at [1559, 389] on button "button" at bounding box center [1546, 392] width 43 height 62
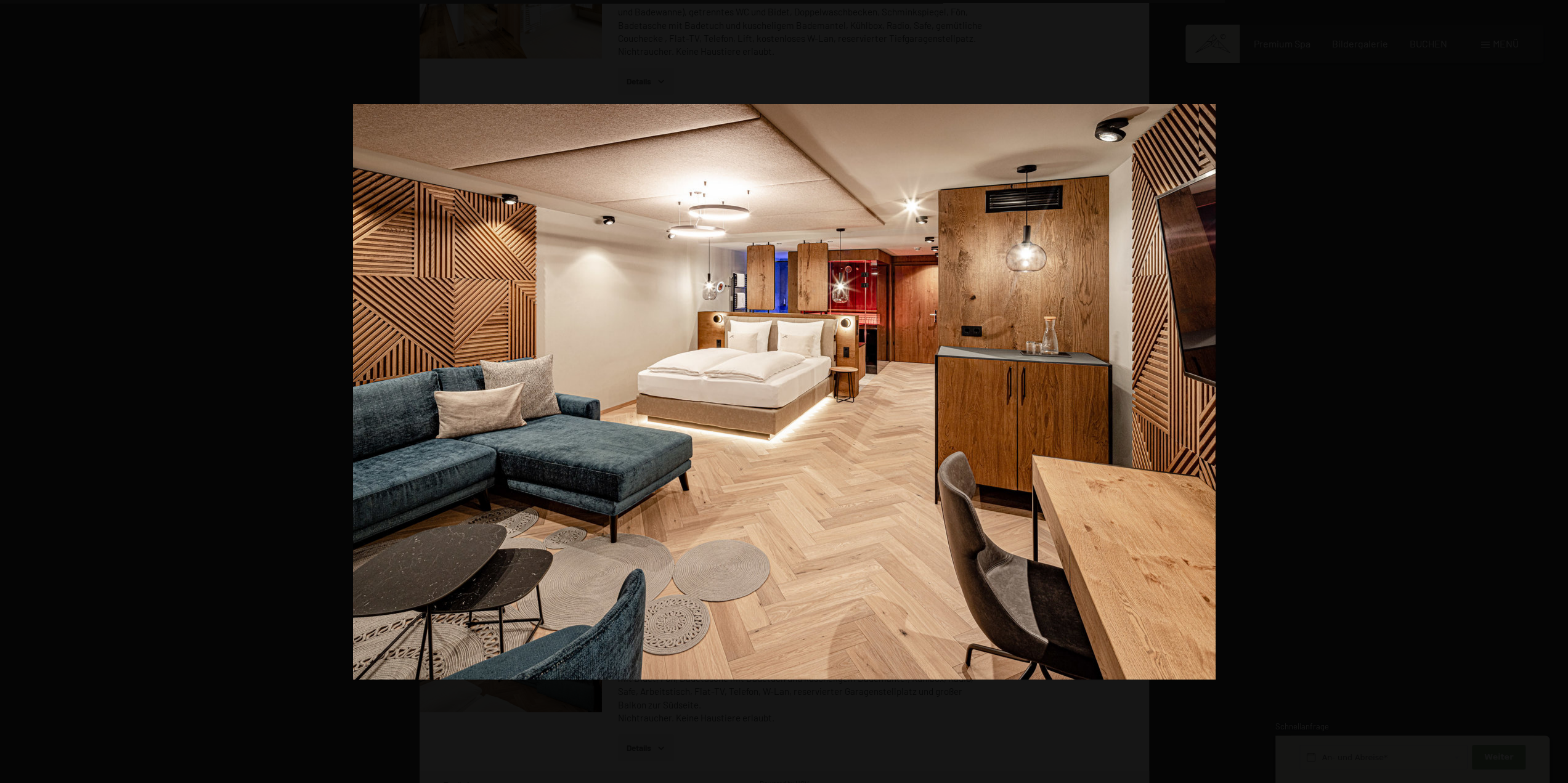
click at [1559, 389] on button "button" at bounding box center [1546, 392] width 43 height 62
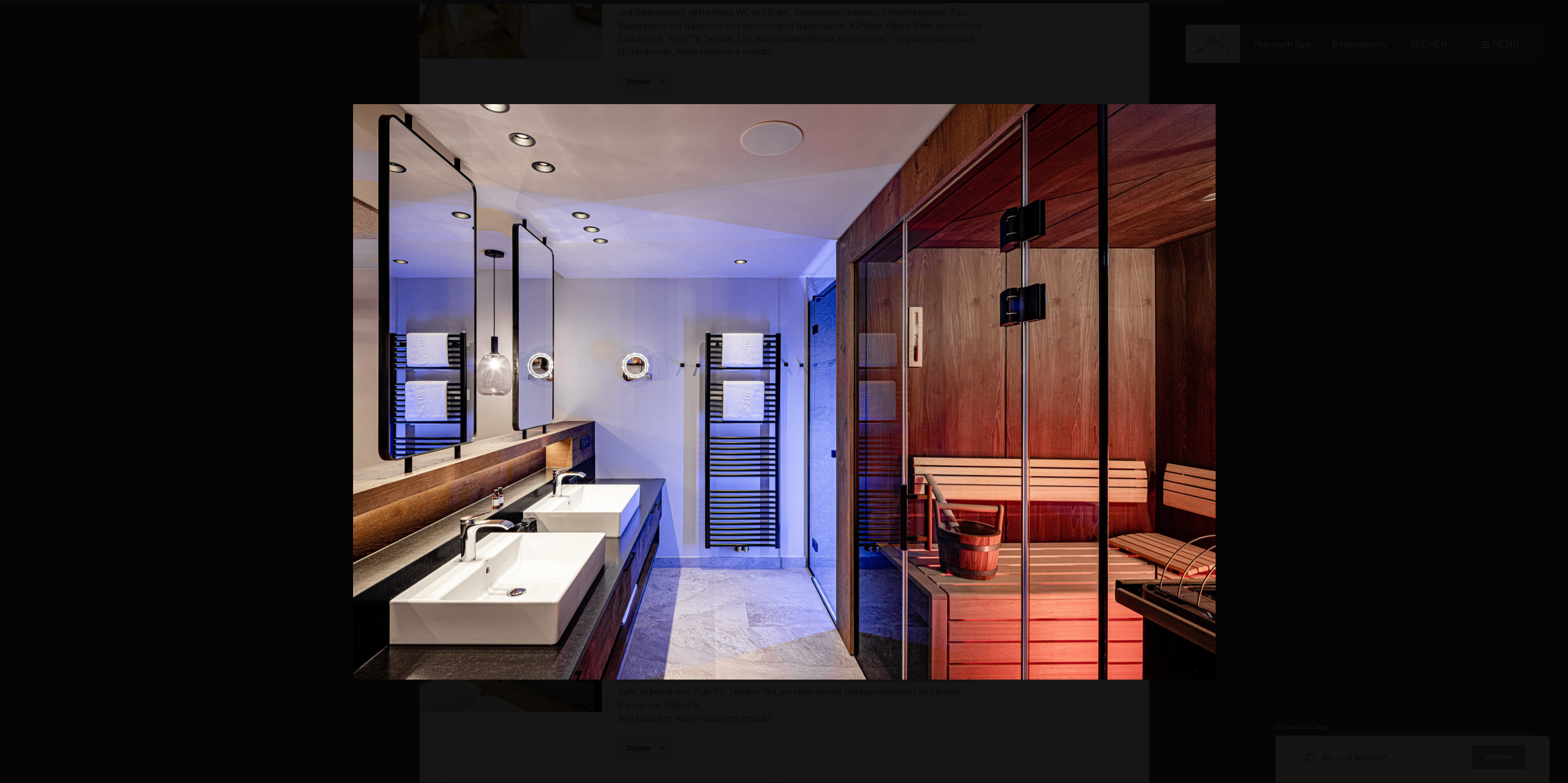
click at [1559, 389] on button "button" at bounding box center [1546, 392] width 43 height 62
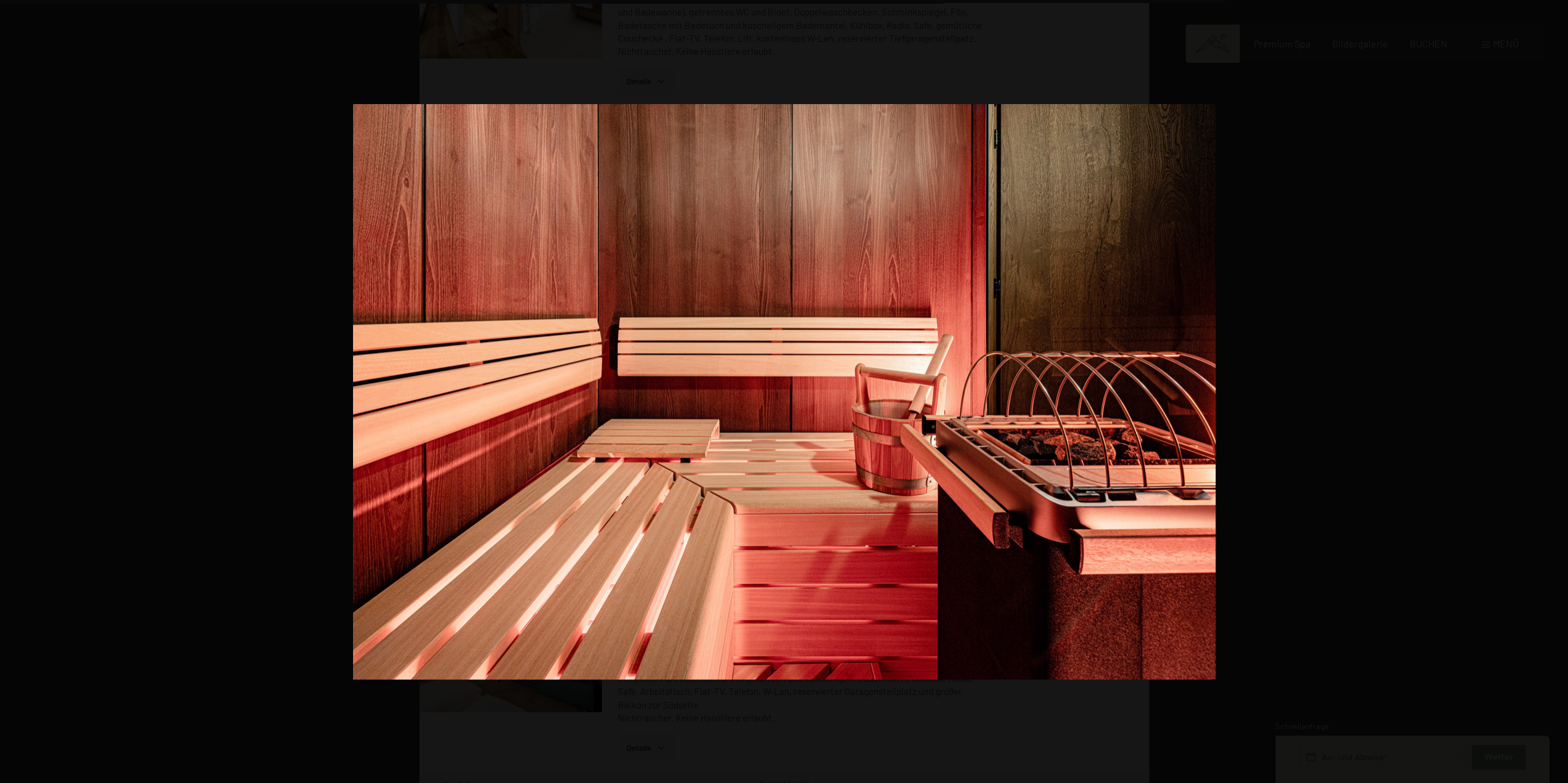
click at [1559, 389] on button "button" at bounding box center [1546, 392] width 43 height 62
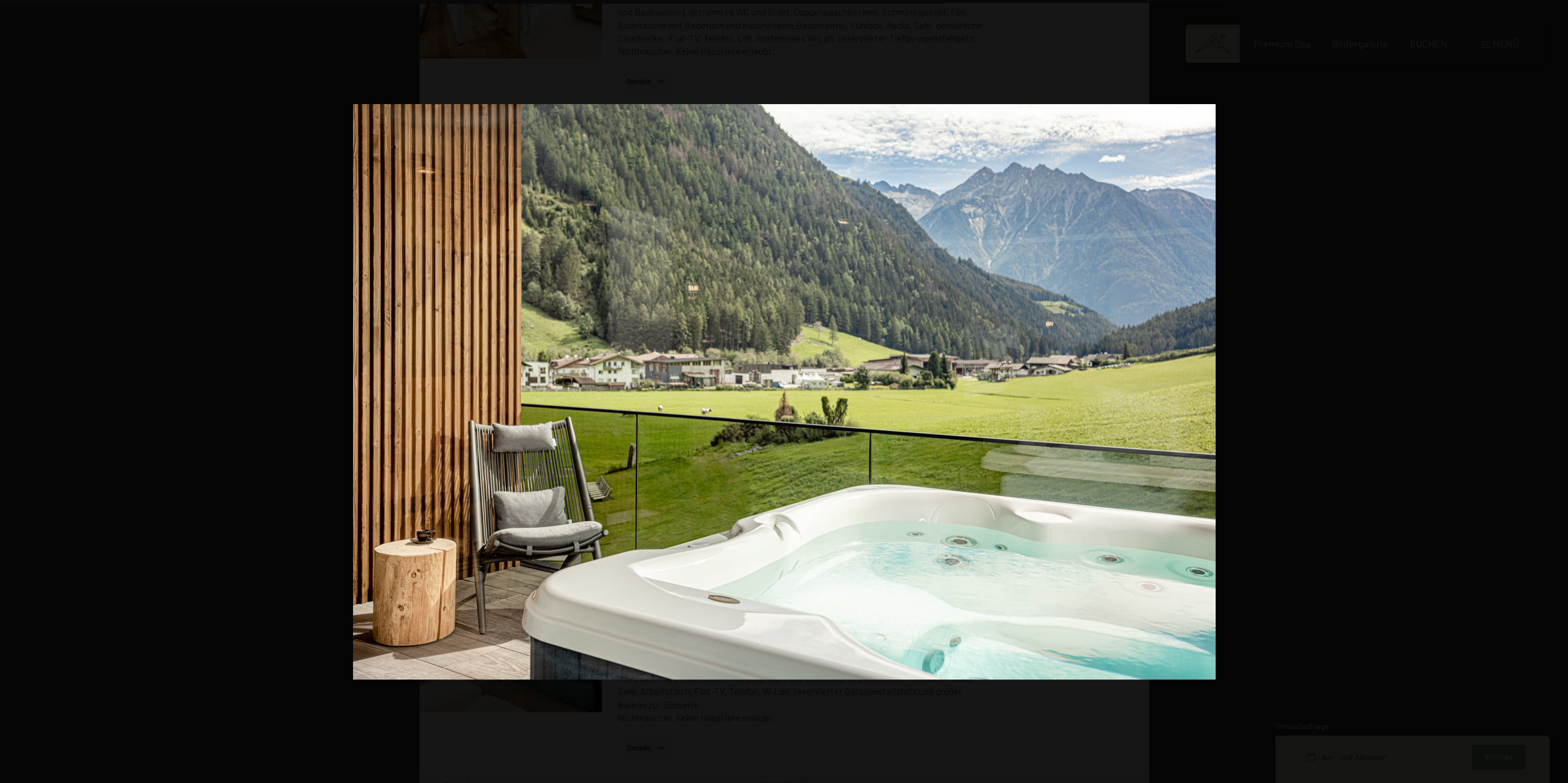
click at [1559, 389] on button "button" at bounding box center [1546, 392] width 43 height 62
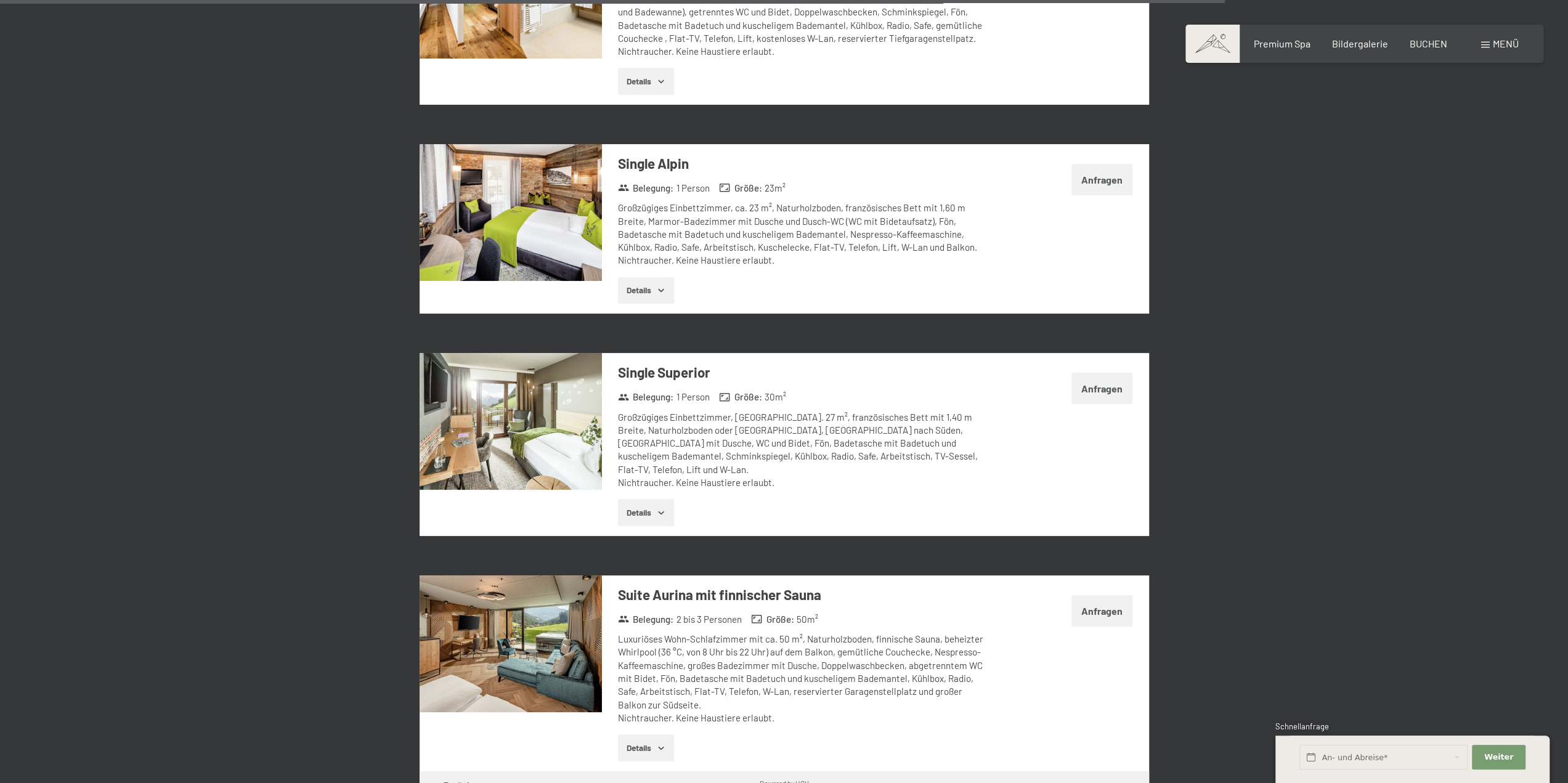
click at [0, 0] on button "button" at bounding box center [0, 0] width 0 height 0
click at [523, 658] on img at bounding box center [510, 644] width 182 height 136
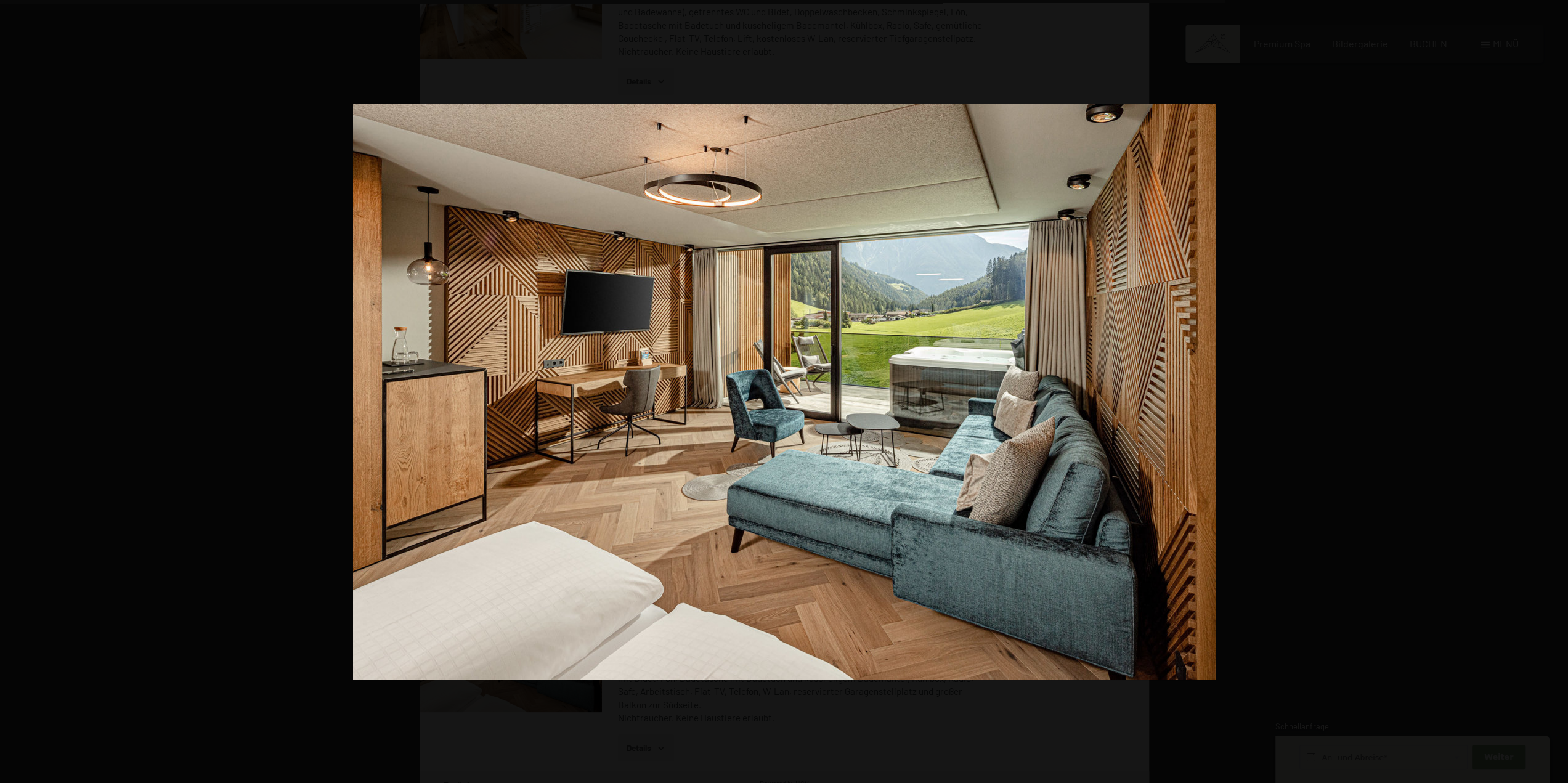
click at [1558, 386] on button "button" at bounding box center [1546, 392] width 43 height 62
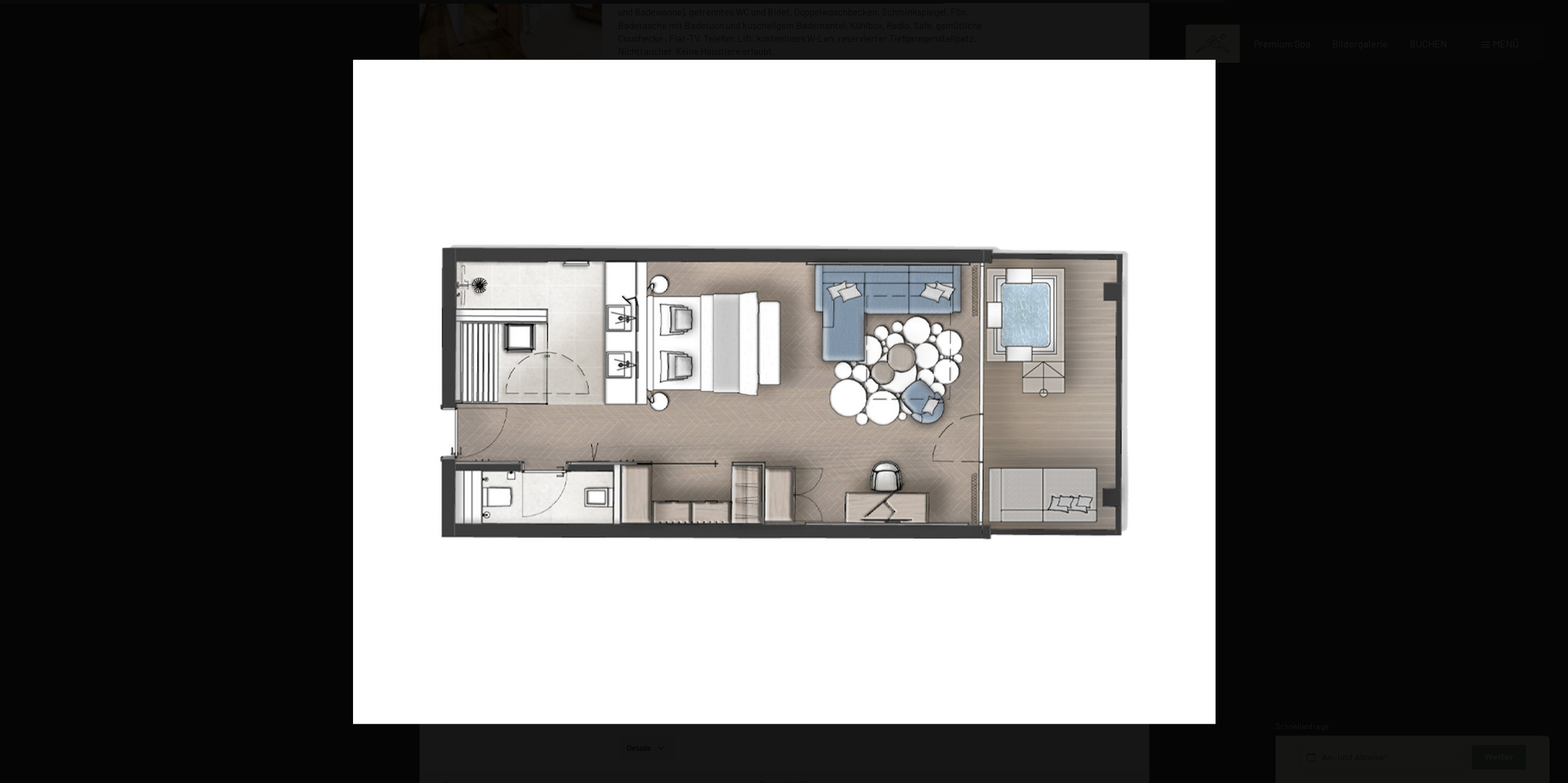
click at [1558, 386] on button "button" at bounding box center [1546, 392] width 43 height 62
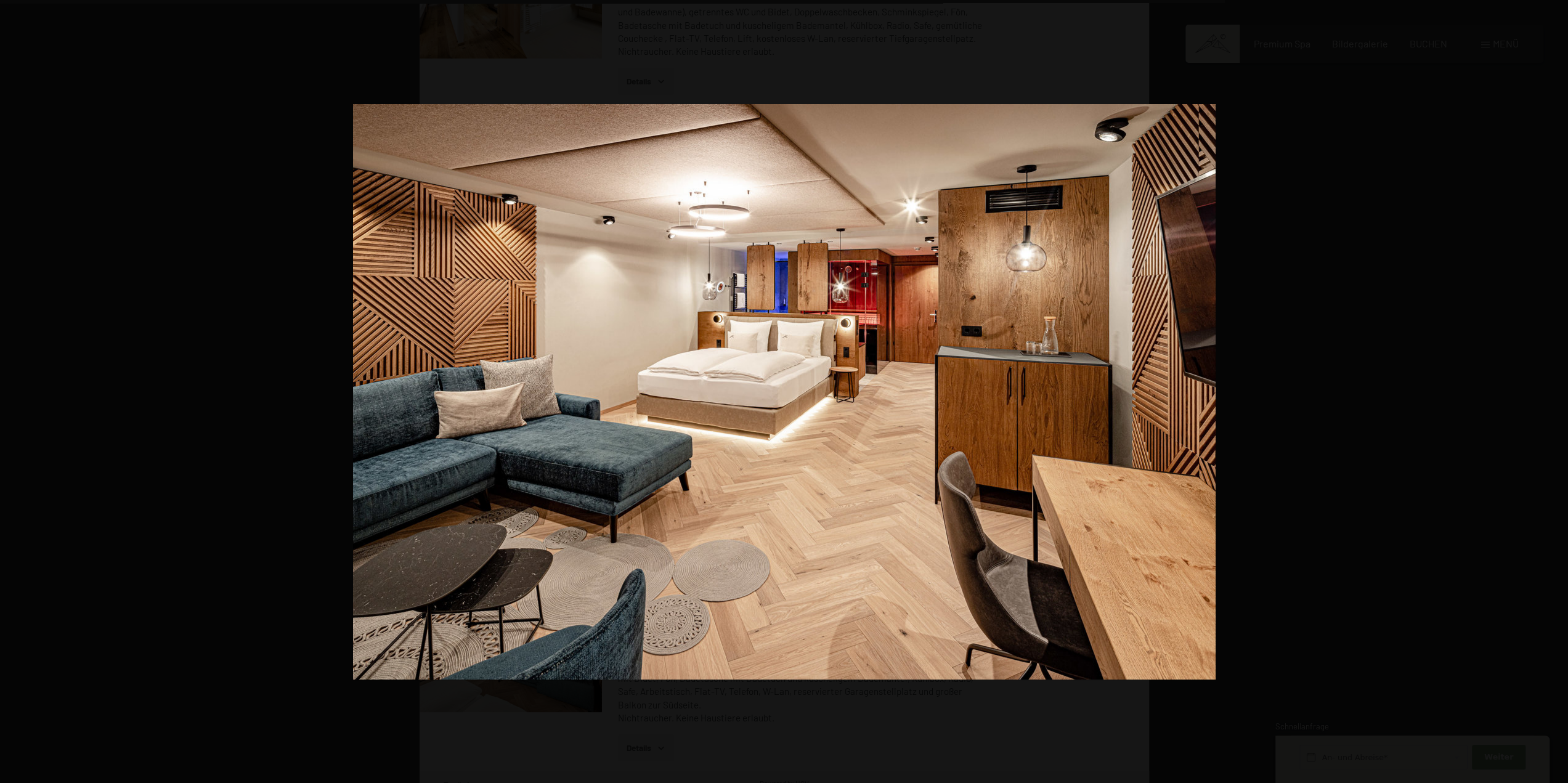
click at [1558, 386] on button "button" at bounding box center [1546, 392] width 43 height 62
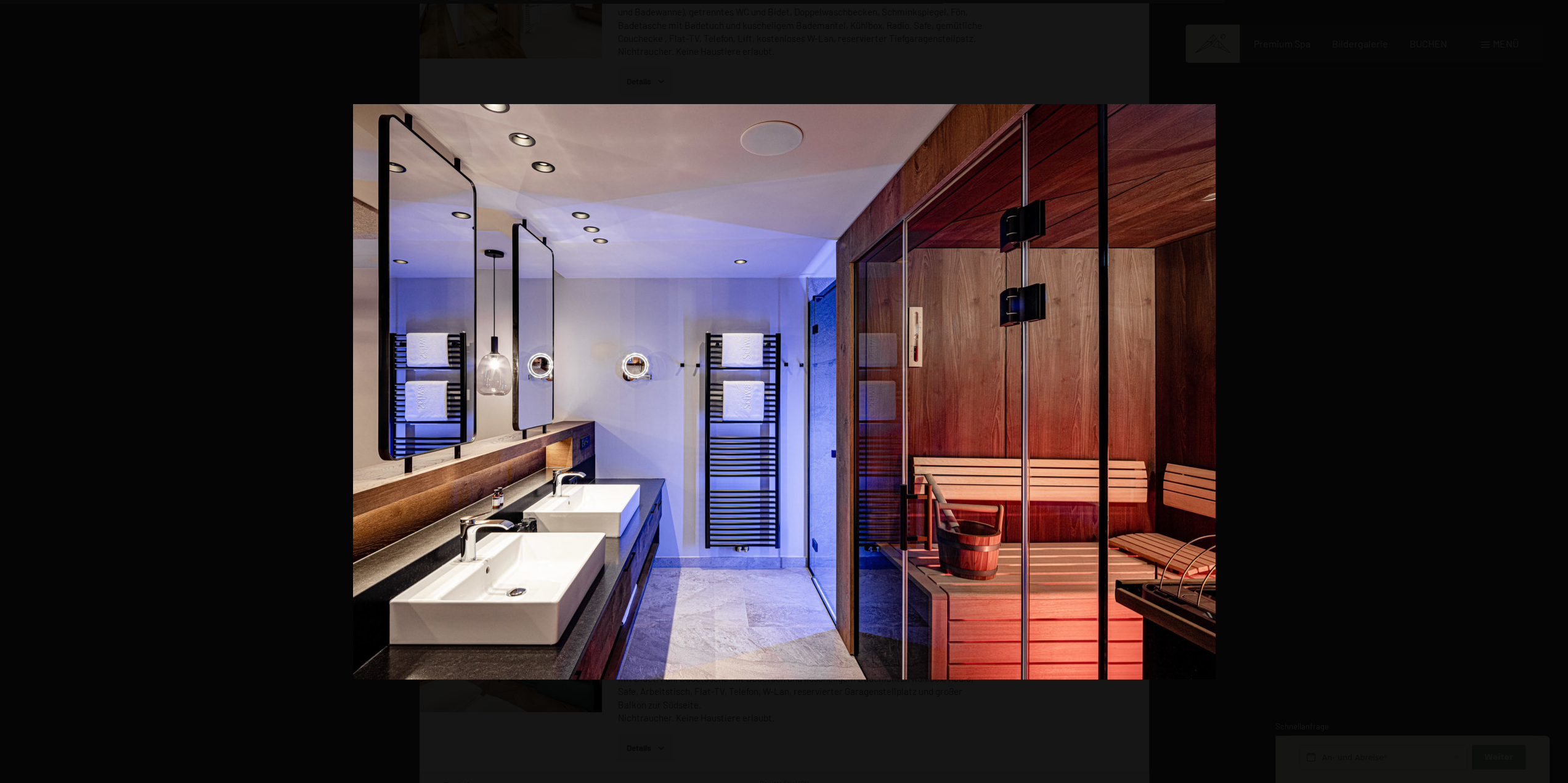
click at [1558, 386] on button "button" at bounding box center [1546, 392] width 43 height 62
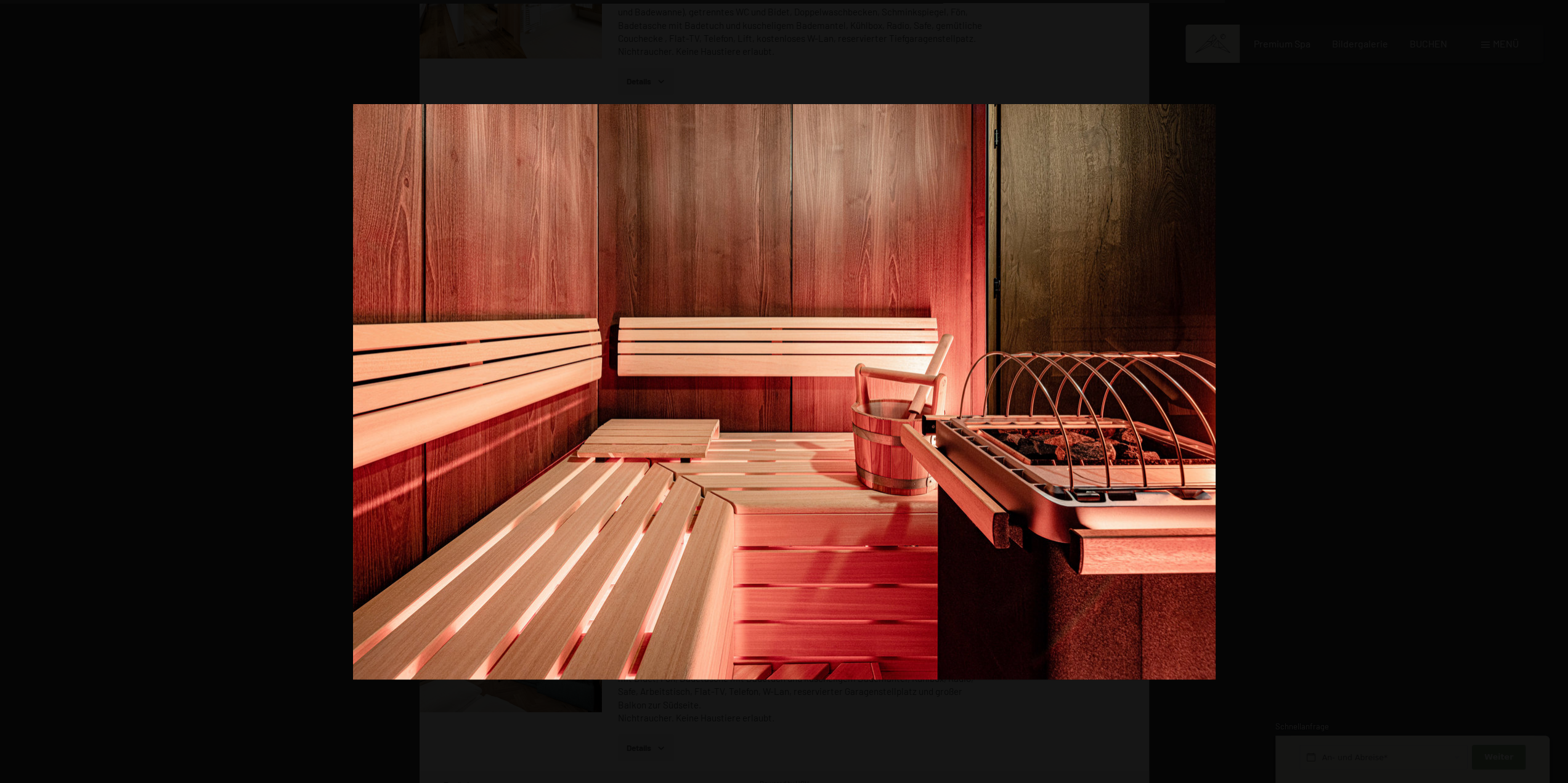
click at [1558, 386] on button "button" at bounding box center [1546, 392] width 43 height 62
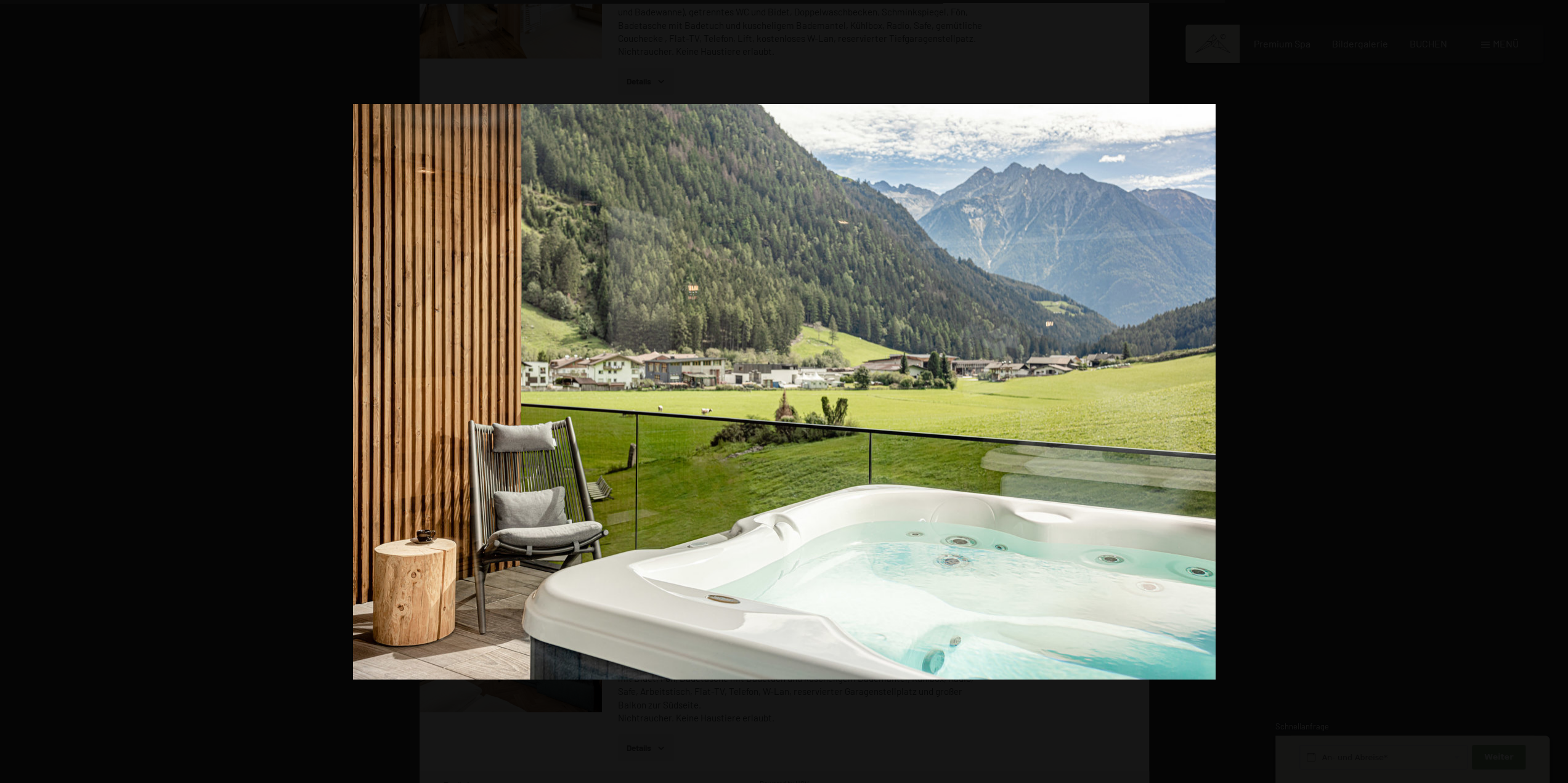
click at [1558, 386] on button "button" at bounding box center [1546, 392] width 43 height 62
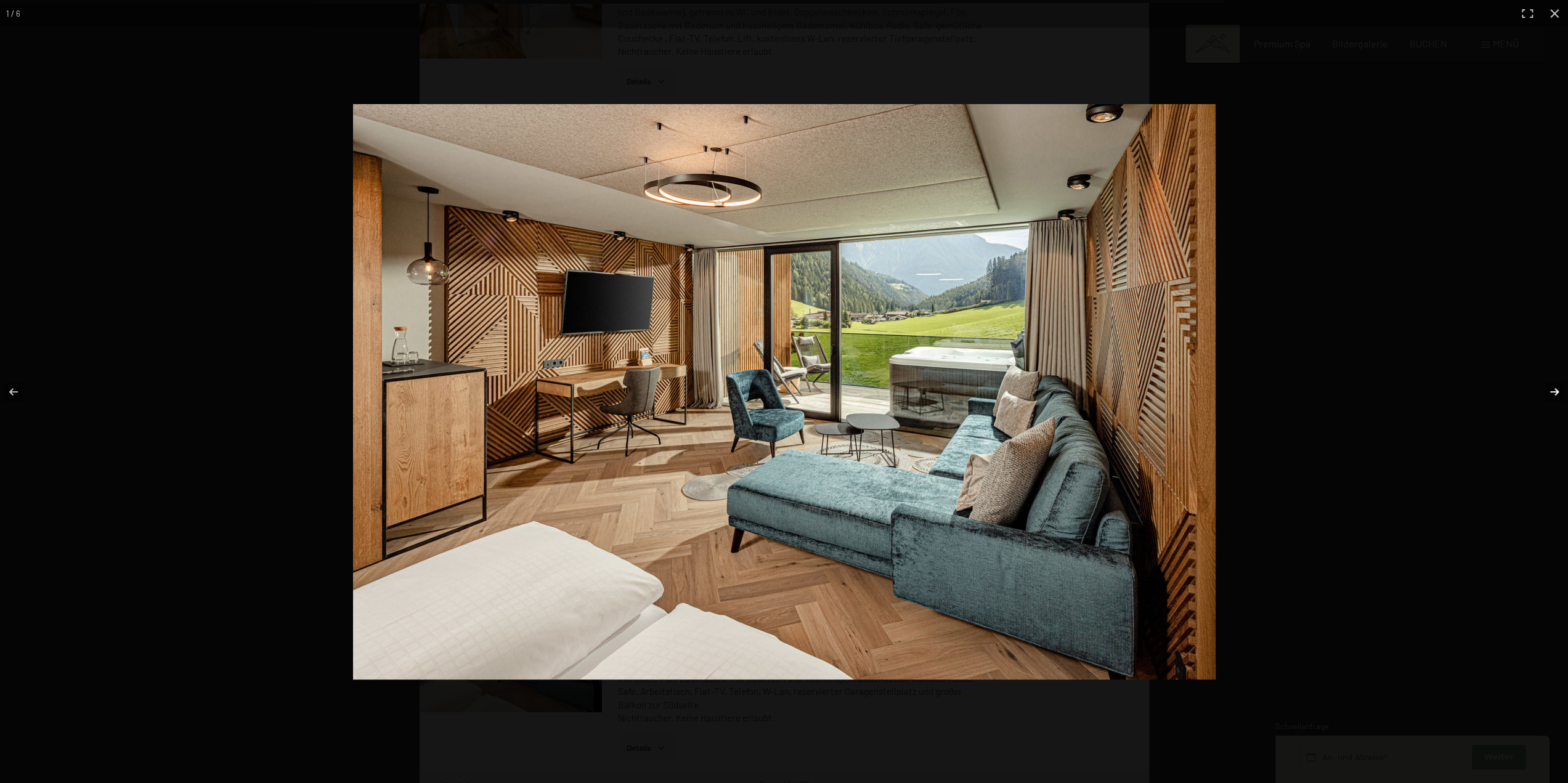
click at [1561, 386] on button "button" at bounding box center [1546, 392] width 43 height 62
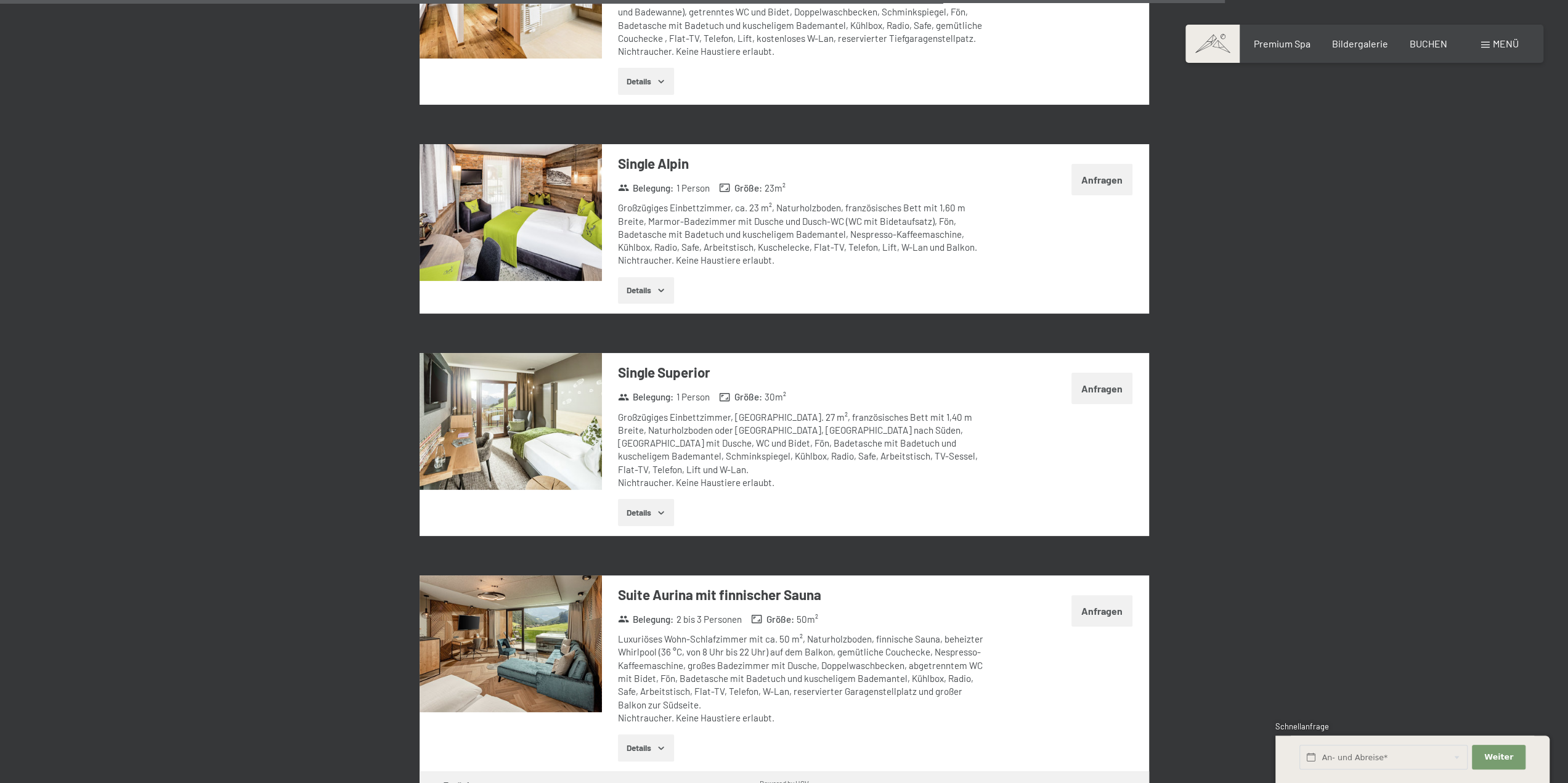
click at [0, 0] on button "button" at bounding box center [0, 0] width 0 height 0
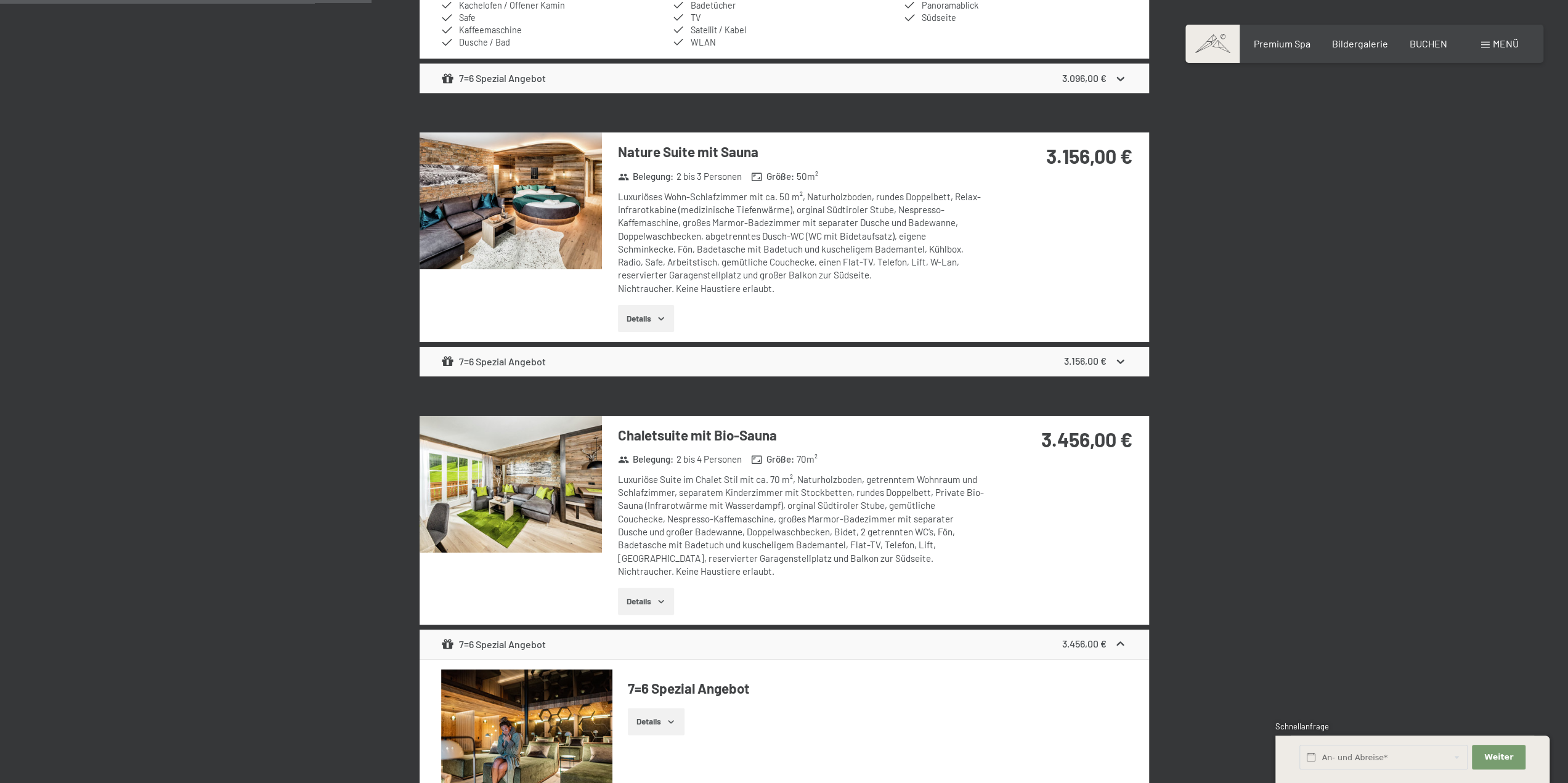
scroll to position [1034, 0]
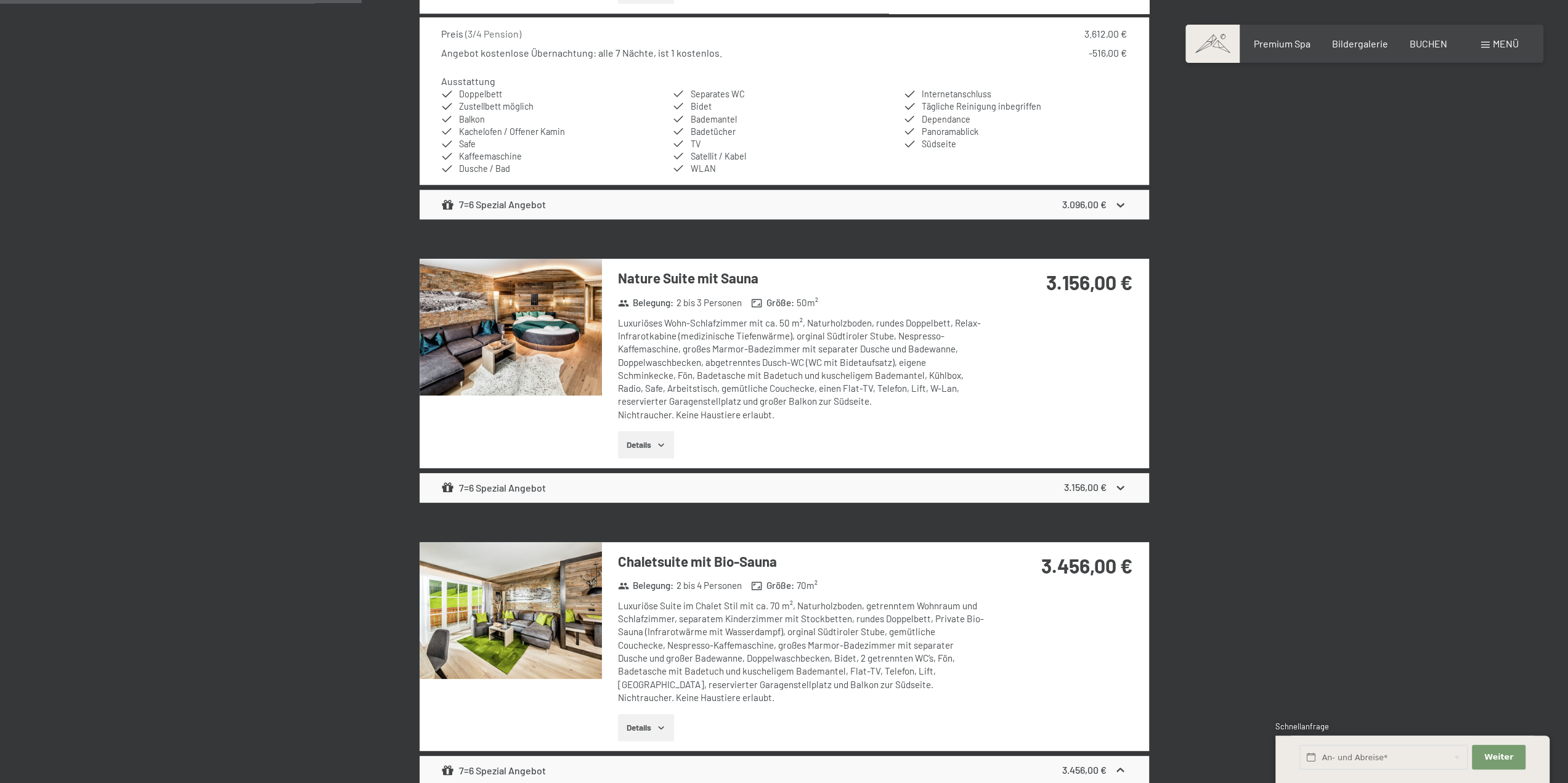
click at [513, 338] on img at bounding box center [510, 327] width 182 height 136
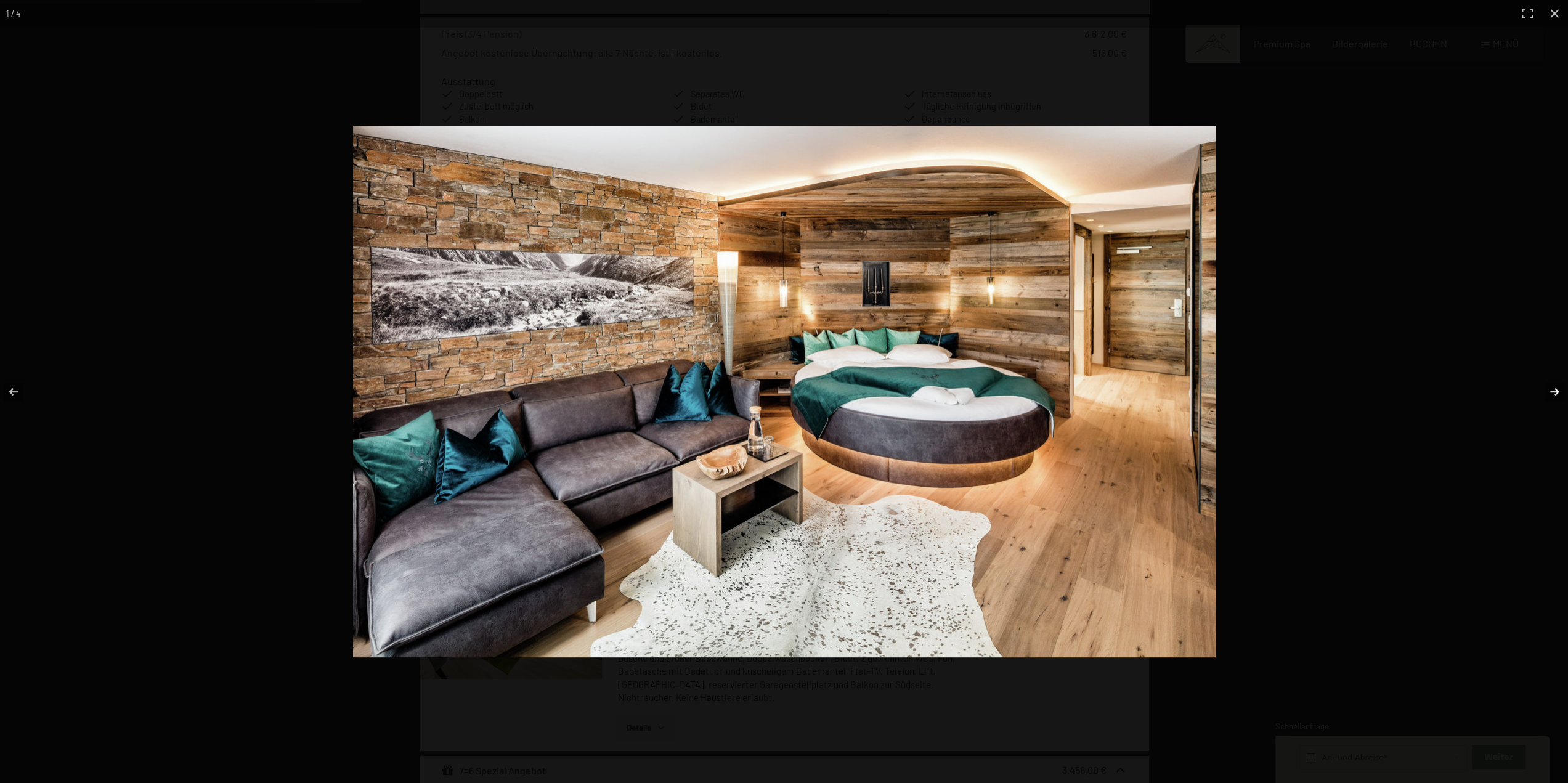
click at [1559, 388] on button "button" at bounding box center [1546, 392] width 43 height 62
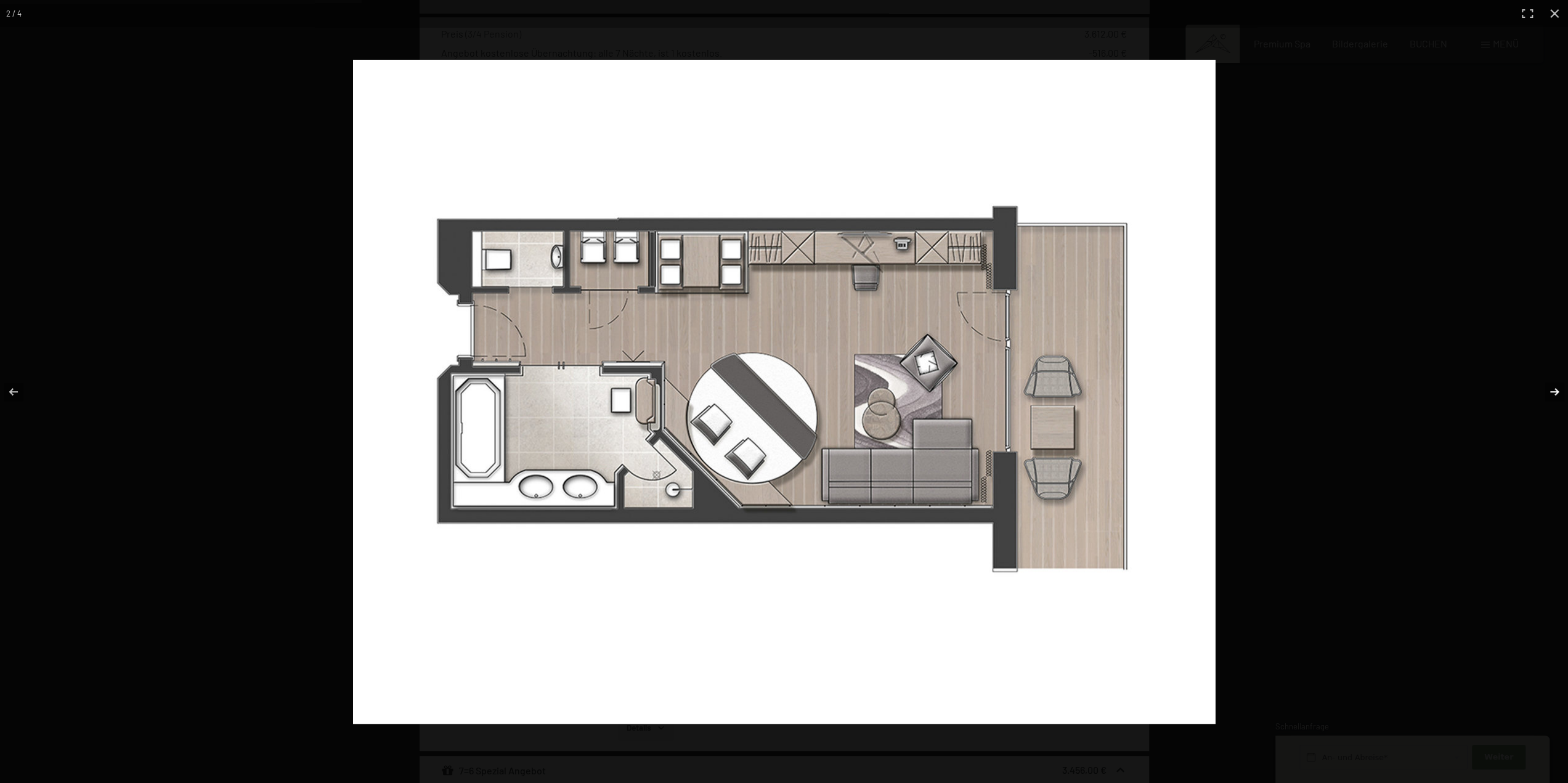
click at [1559, 388] on button "button" at bounding box center [1546, 392] width 43 height 62
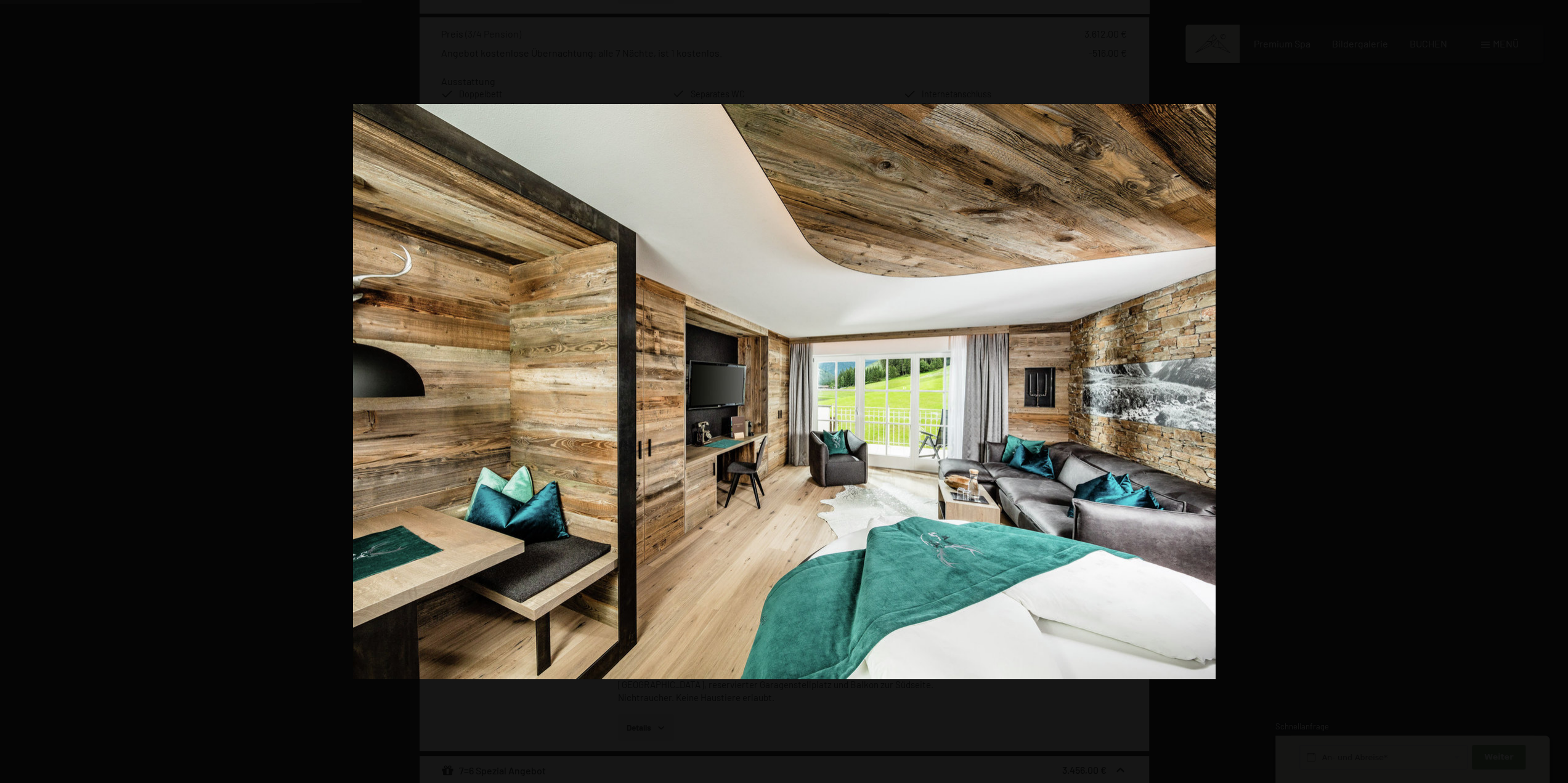
click at [1555, 394] on button "button" at bounding box center [1546, 392] width 43 height 62
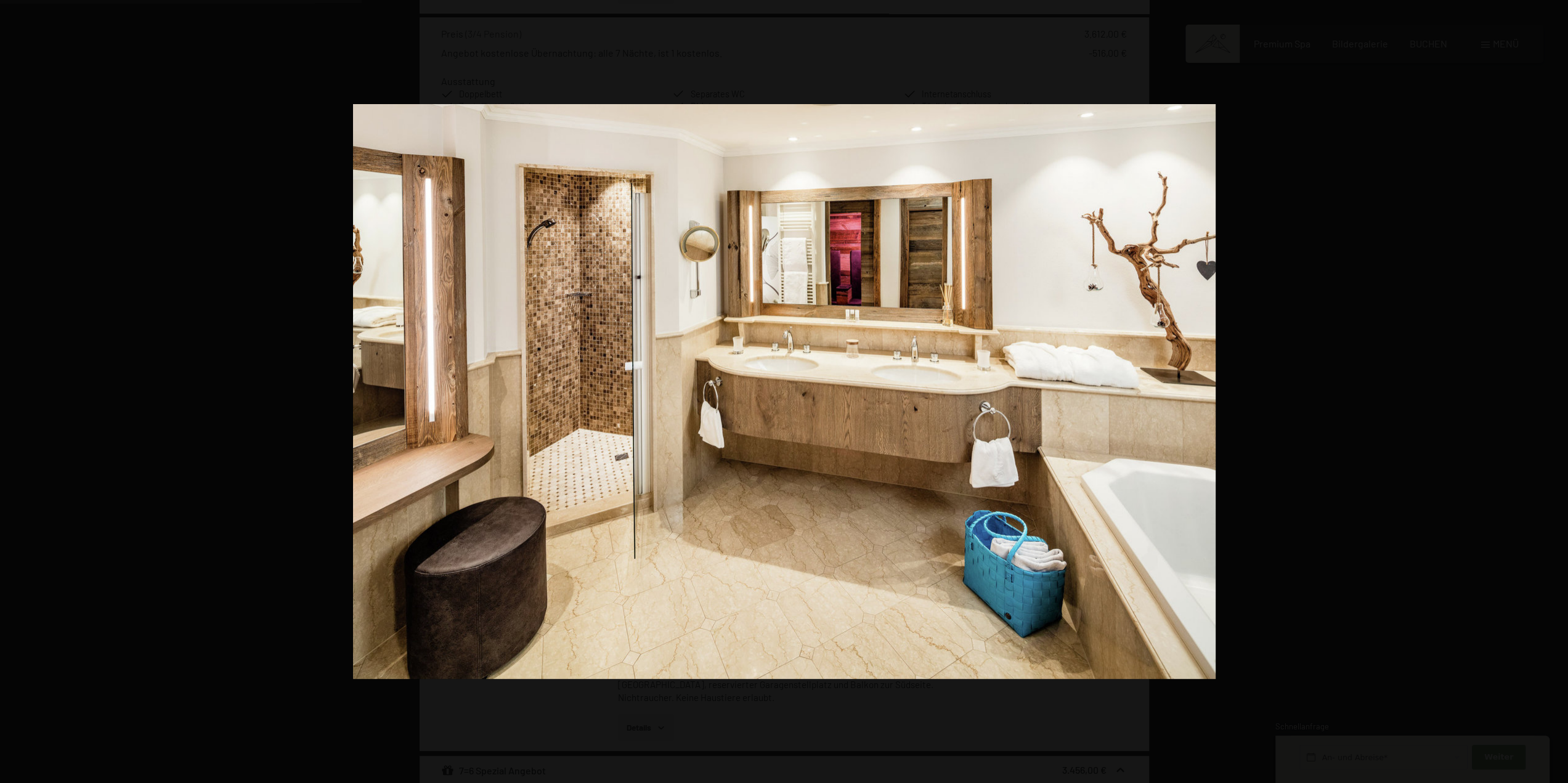
click at [1555, 394] on button "button" at bounding box center [1546, 392] width 43 height 62
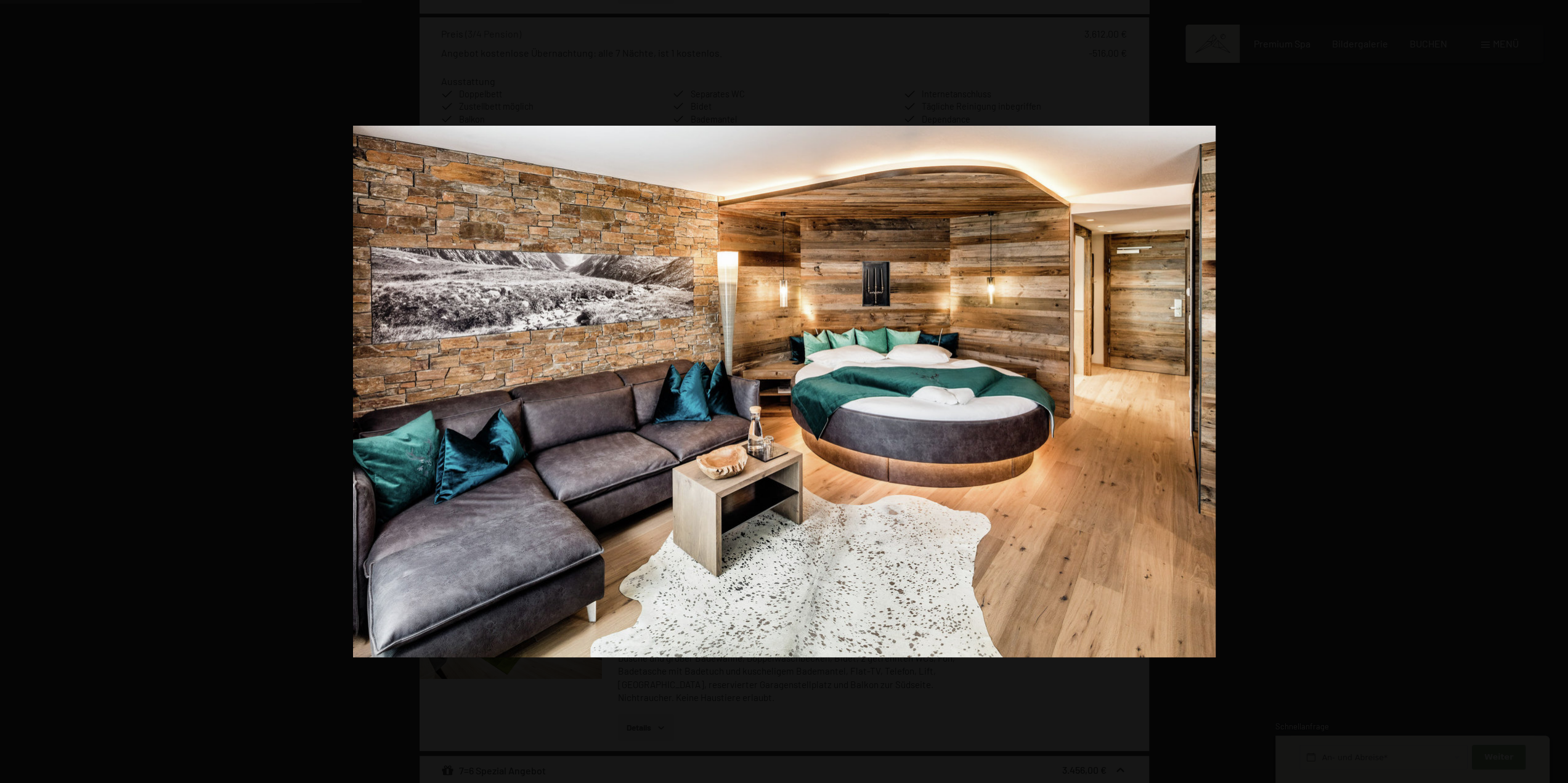
click at [1555, 394] on button "button" at bounding box center [1546, 392] width 43 height 62
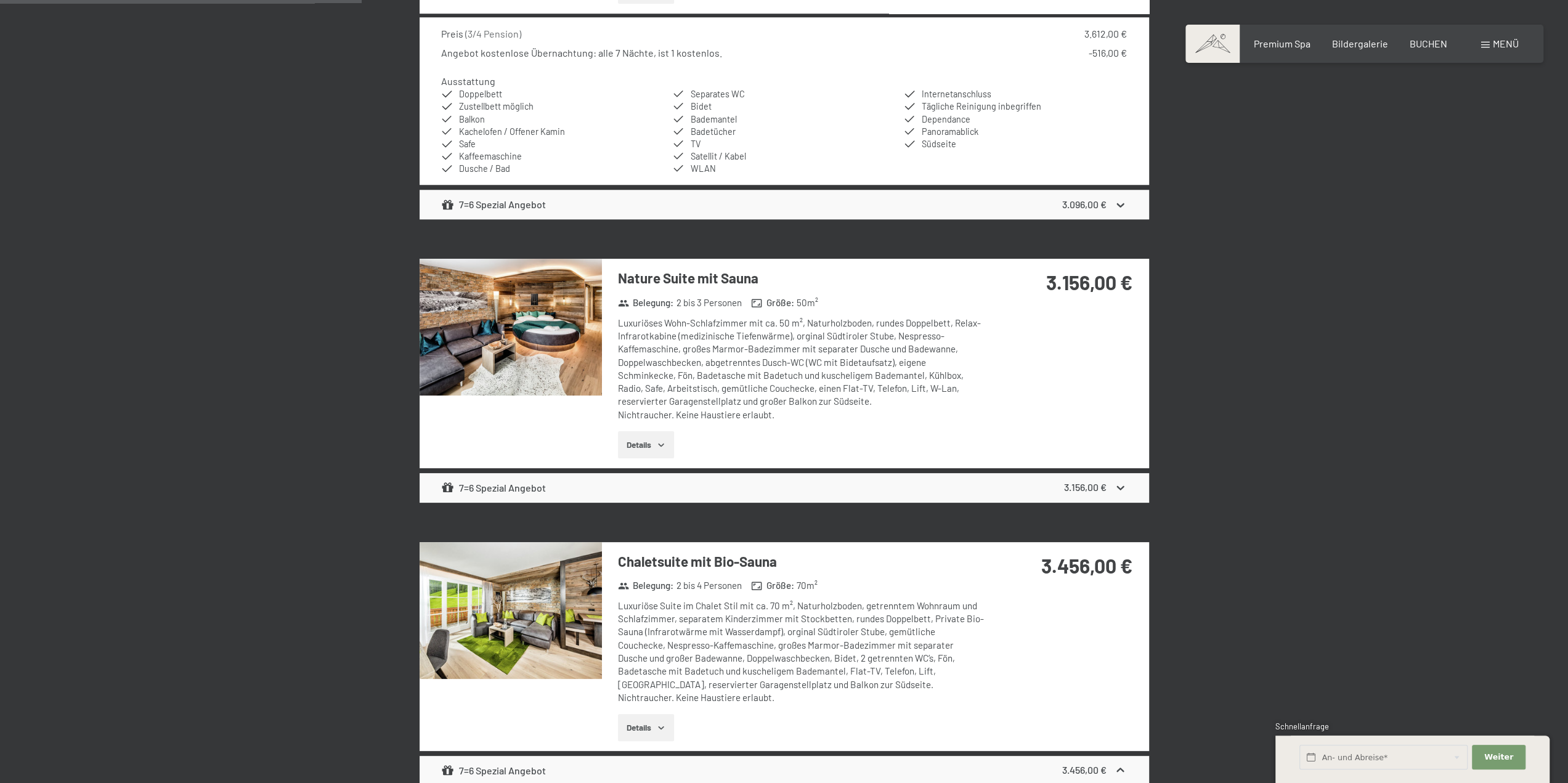
click at [0, 0] on button "button" at bounding box center [0, 0] width 0 height 0
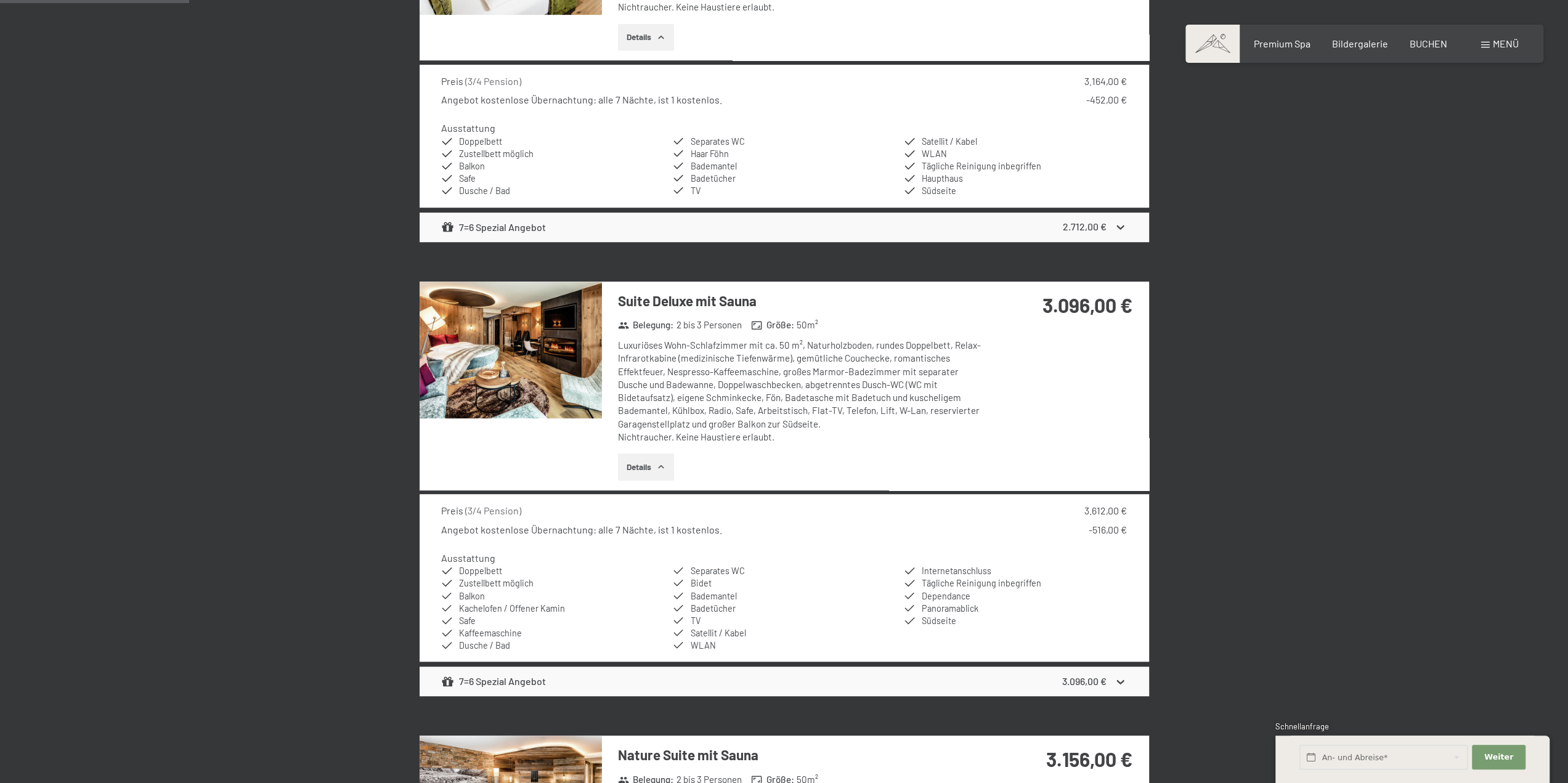
scroll to position [541, 0]
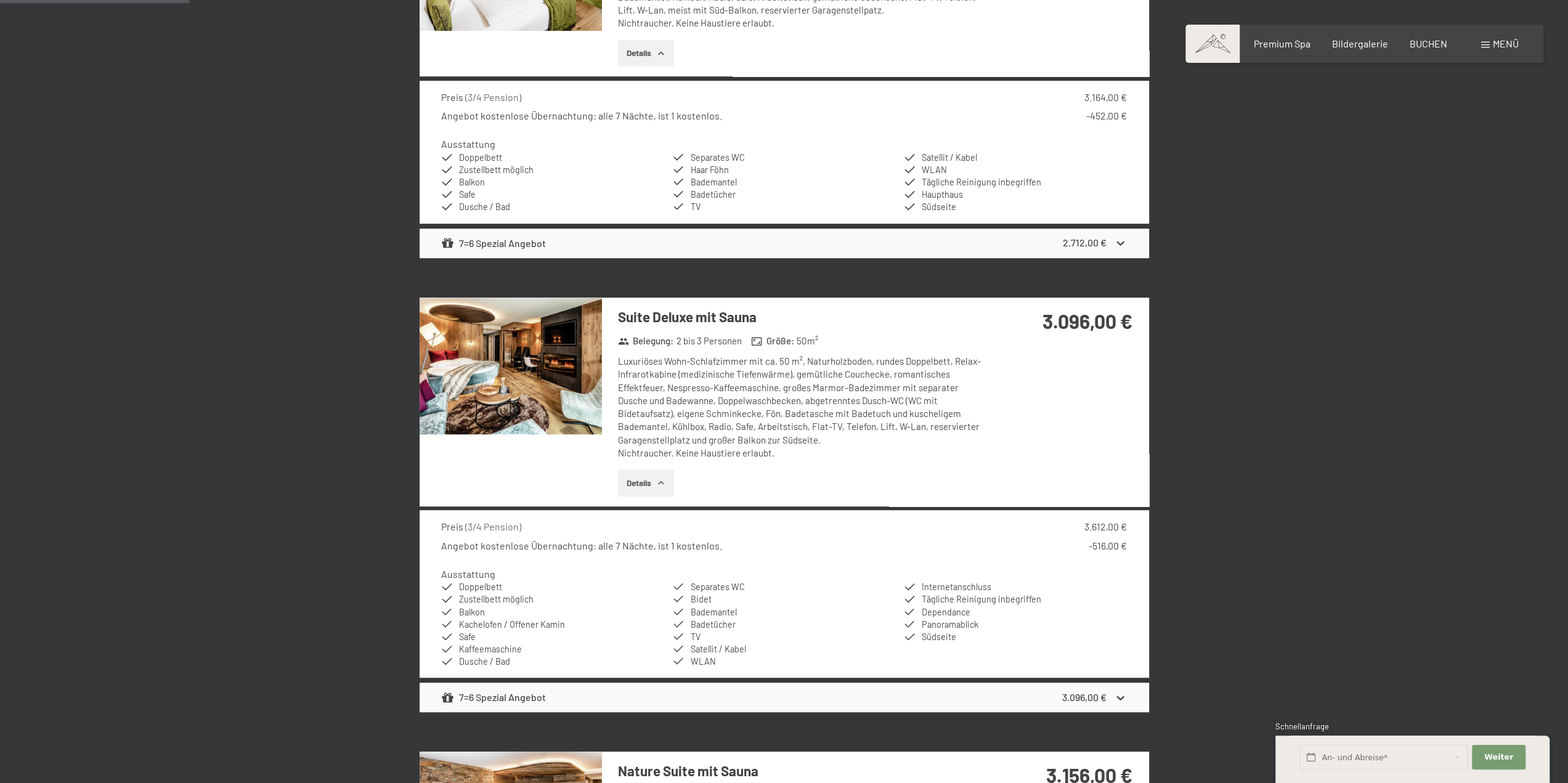
click at [549, 338] on img at bounding box center [510, 366] width 182 height 136
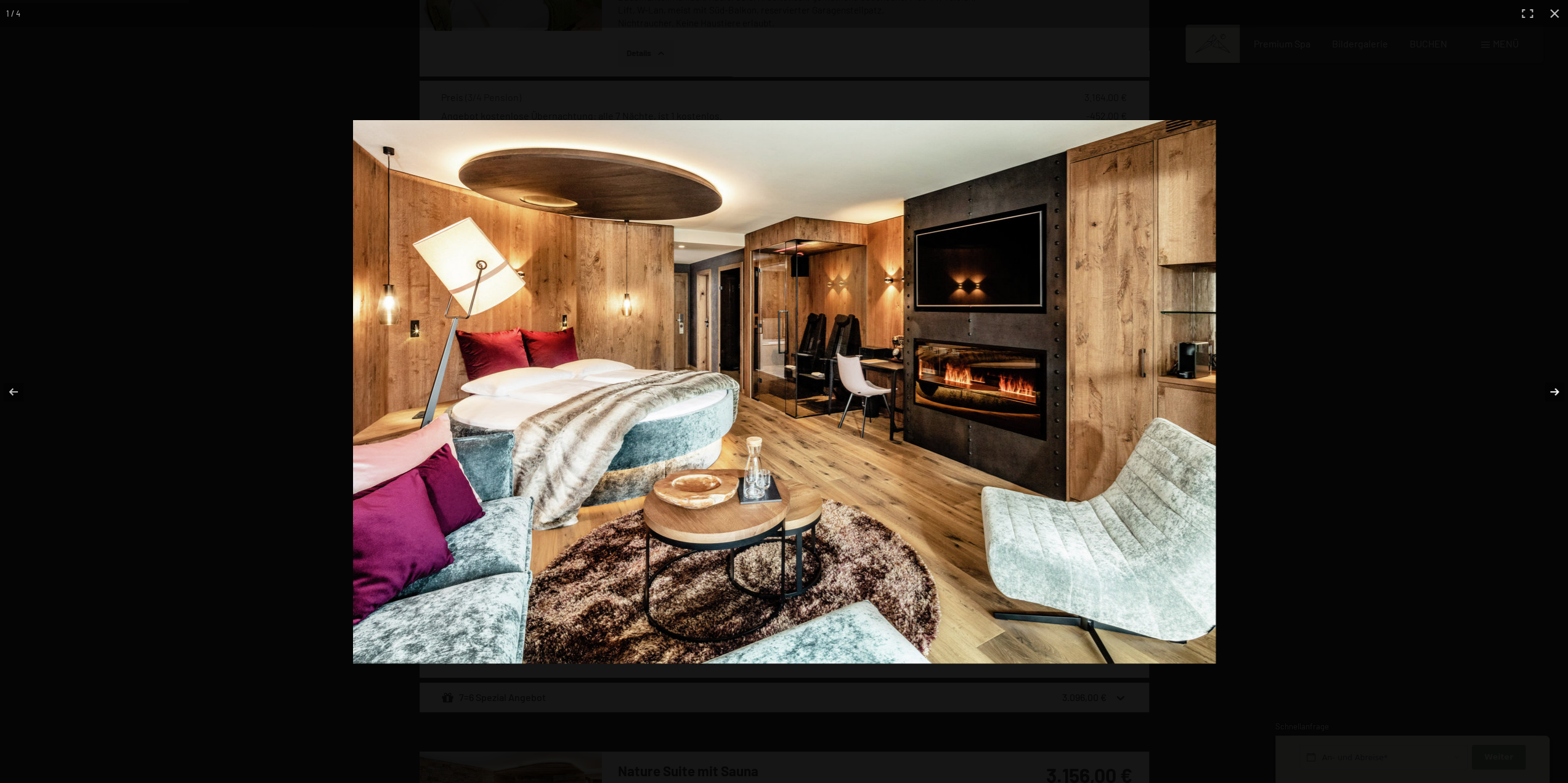
click at [1560, 390] on button "button" at bounding box center [1546, 392] width 43 height 62
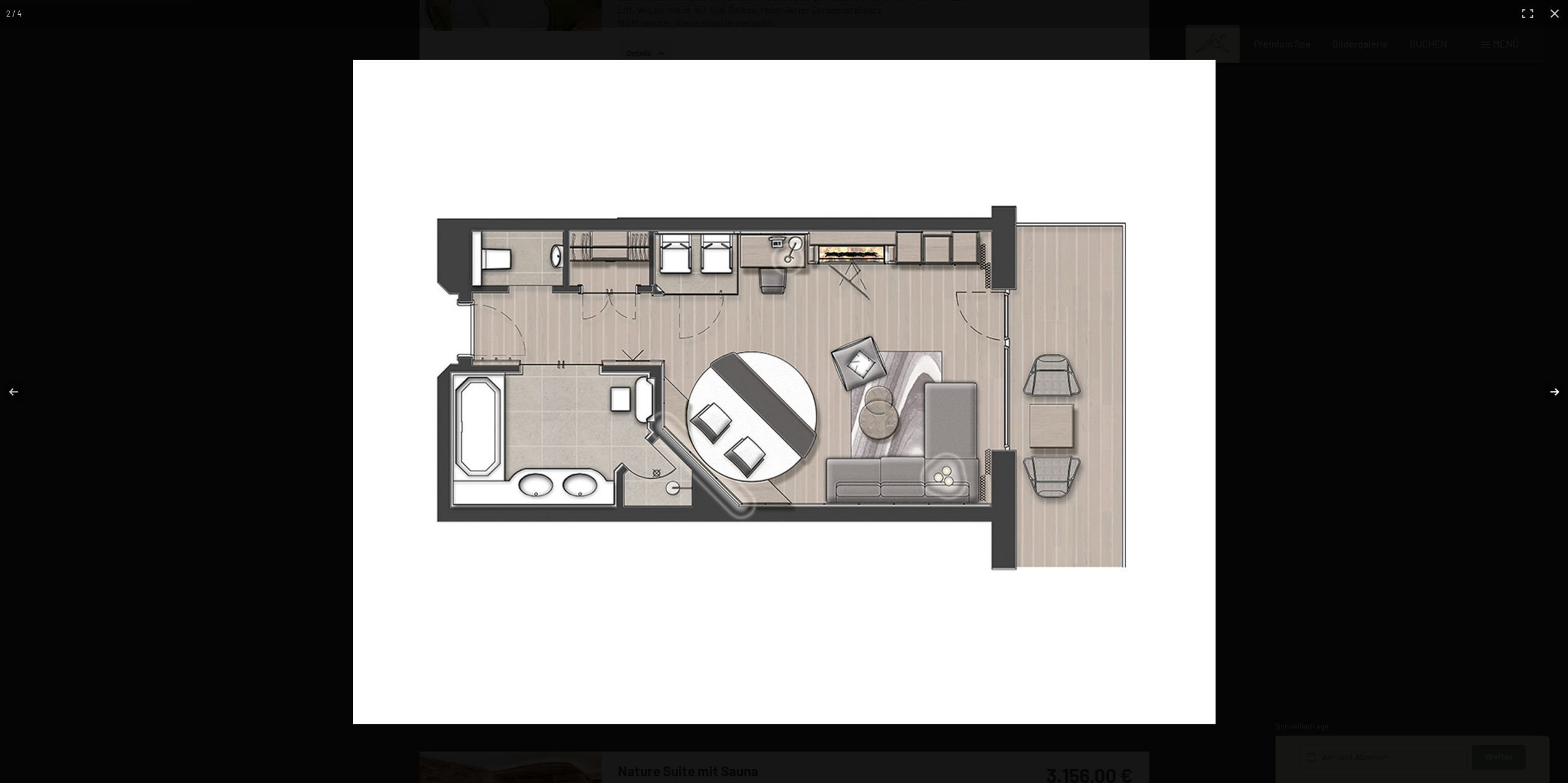
click at [1560, 390] on button "button" at bounding box center [1546, 392] width 43 height 62
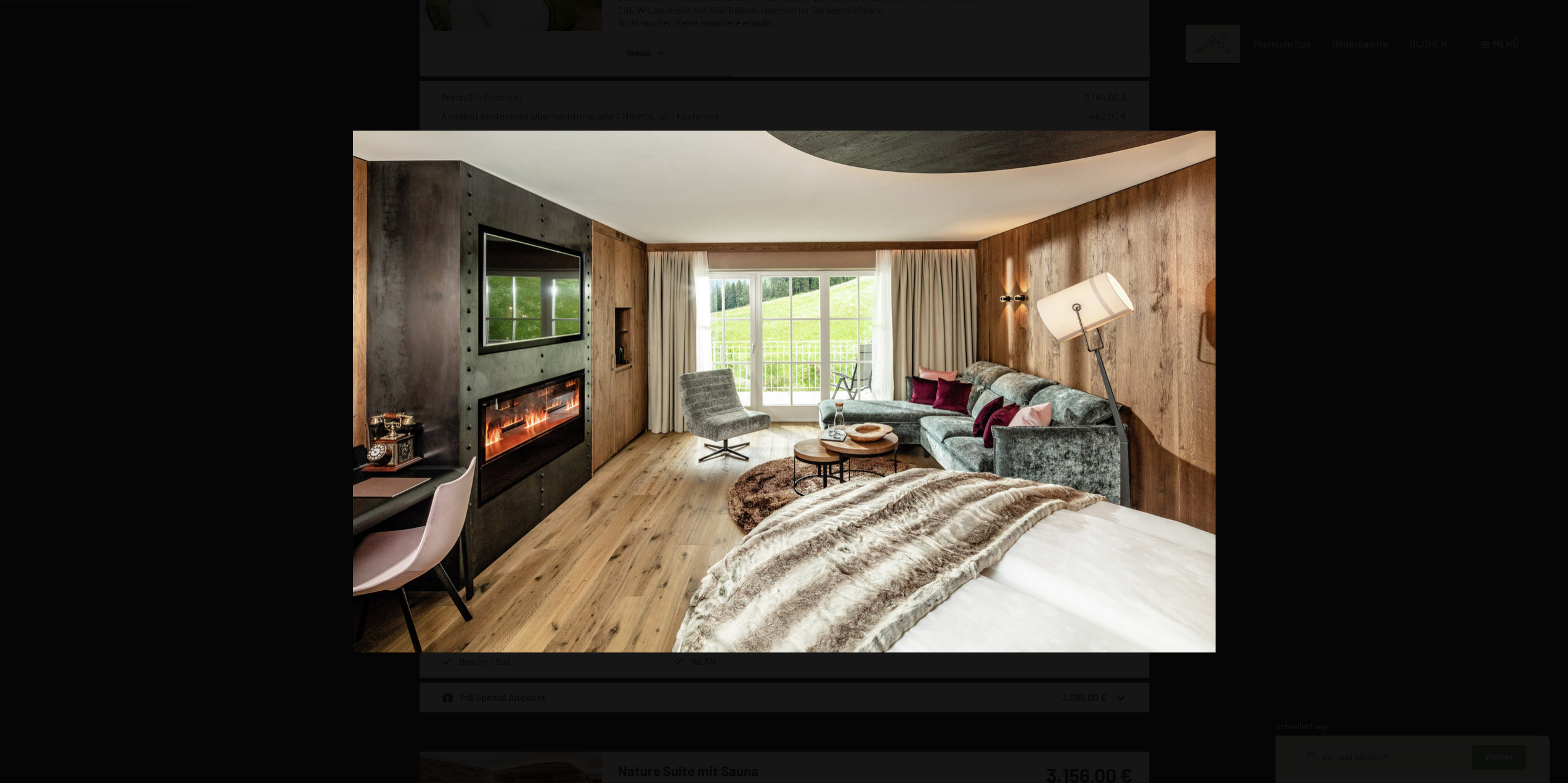
click at [1560, 390] on button "button" at bounding box center [1546, 392] width 43 height 62
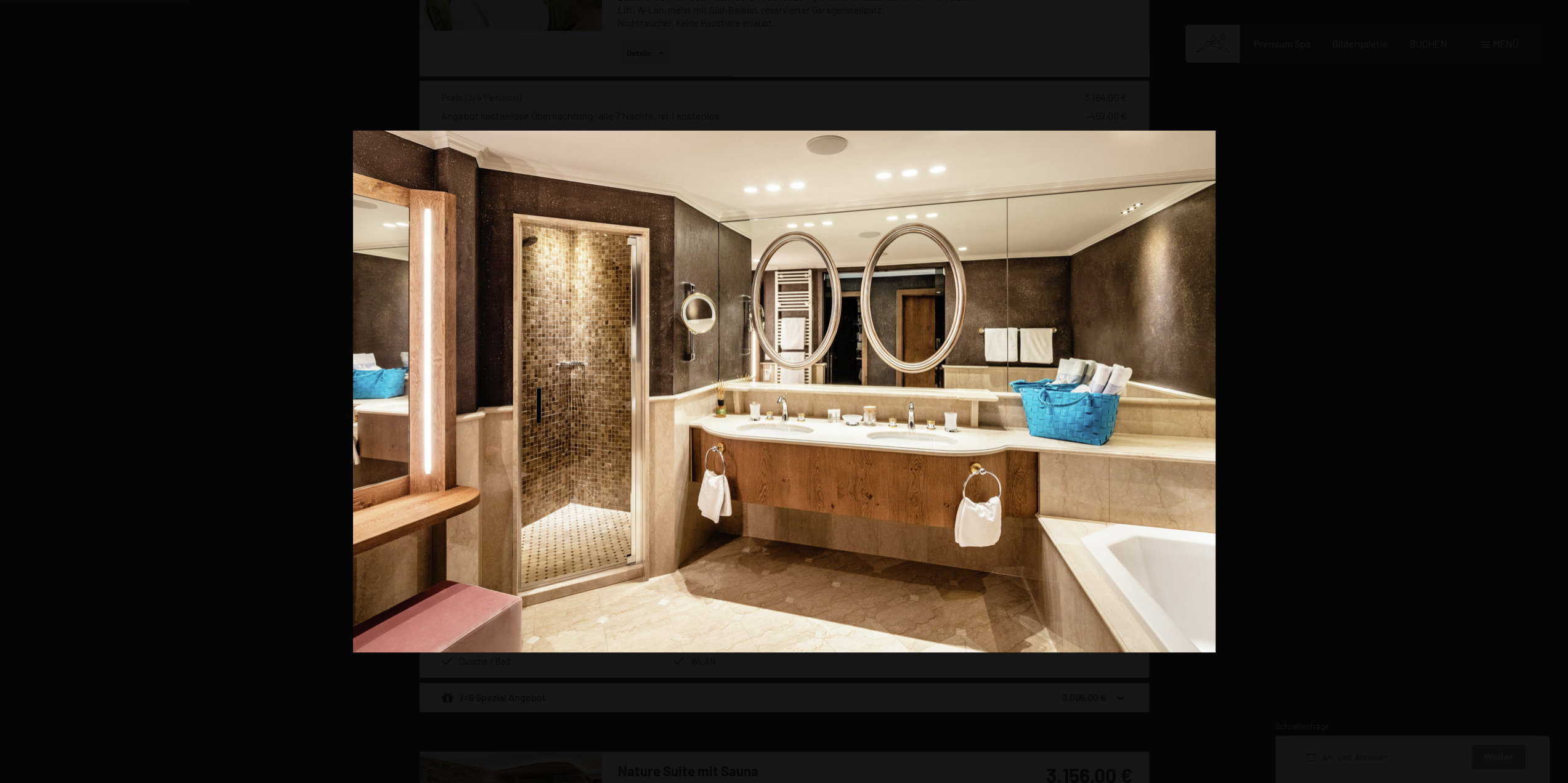
click at [1560, 390] on button "button" at bounding box center [1546, 392] width 43 height 62
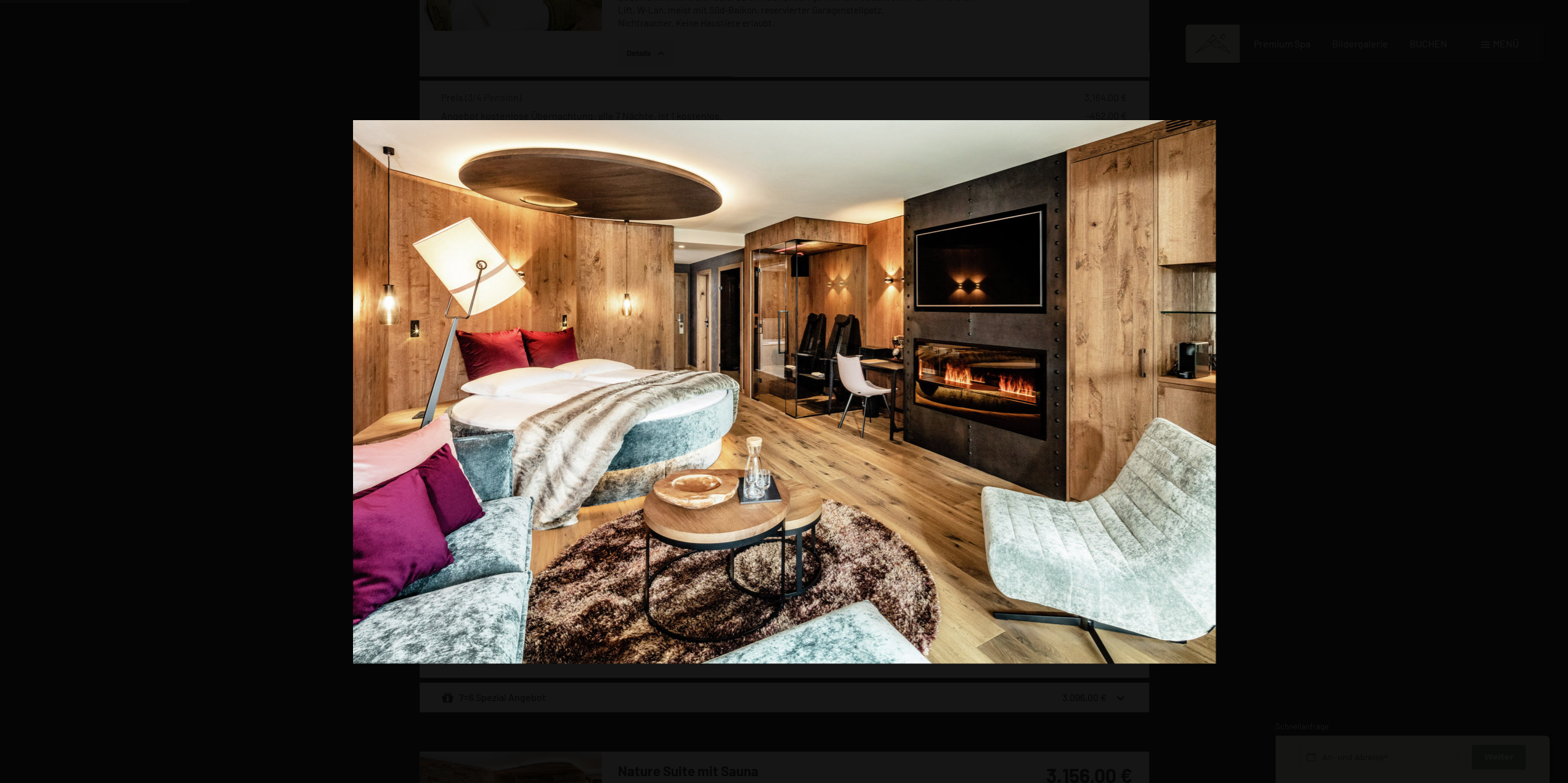
click at [1560, 390] on button "button" at bounding box center [1546, 392] width 43 height 62
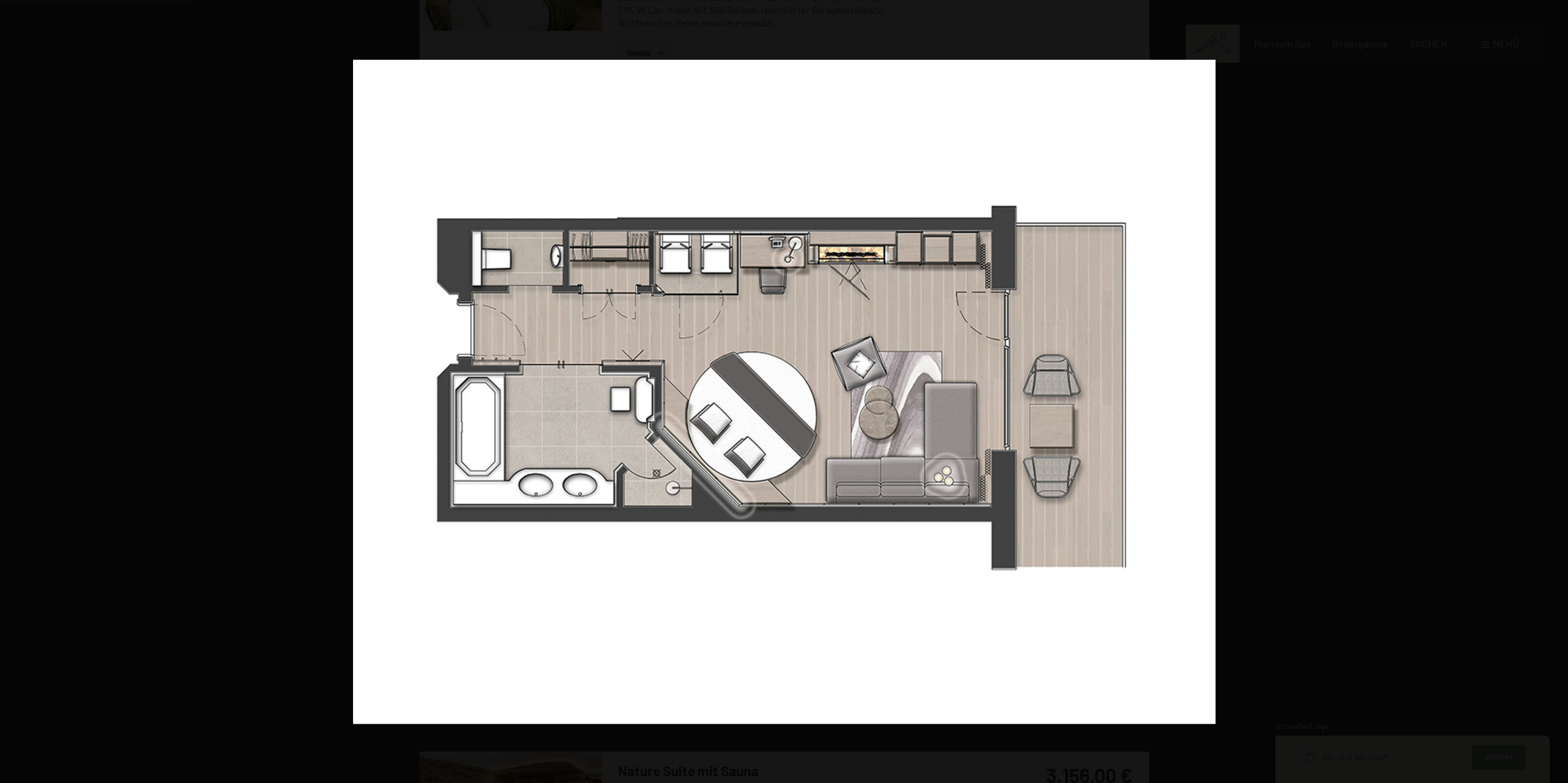
click at [1560, 390] on button "button" at bounding box center [1546, 392] width 43 height 62
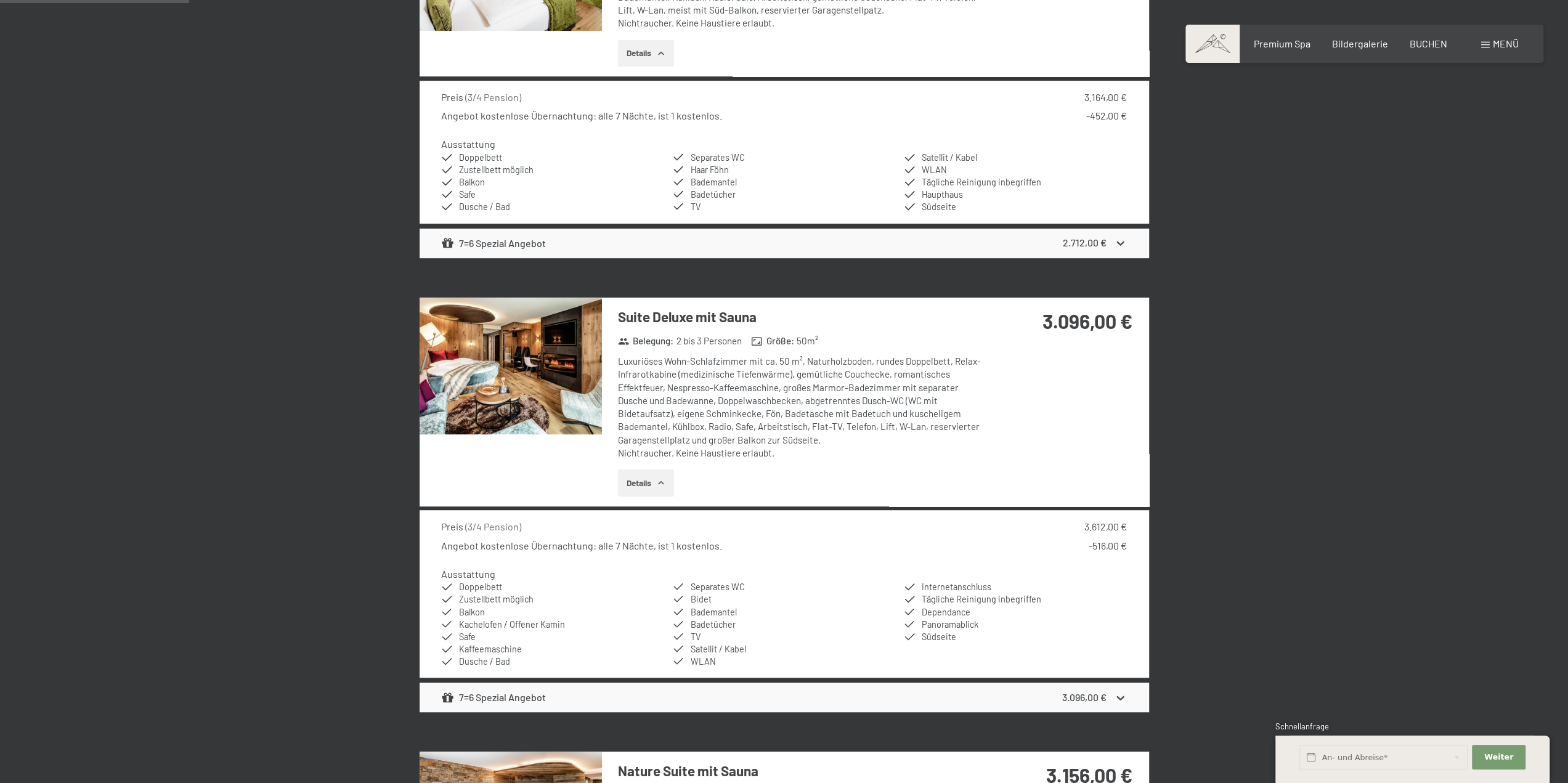
click at [0, 0] on button "button" at bounding box center [0, 0] width 0 height 0
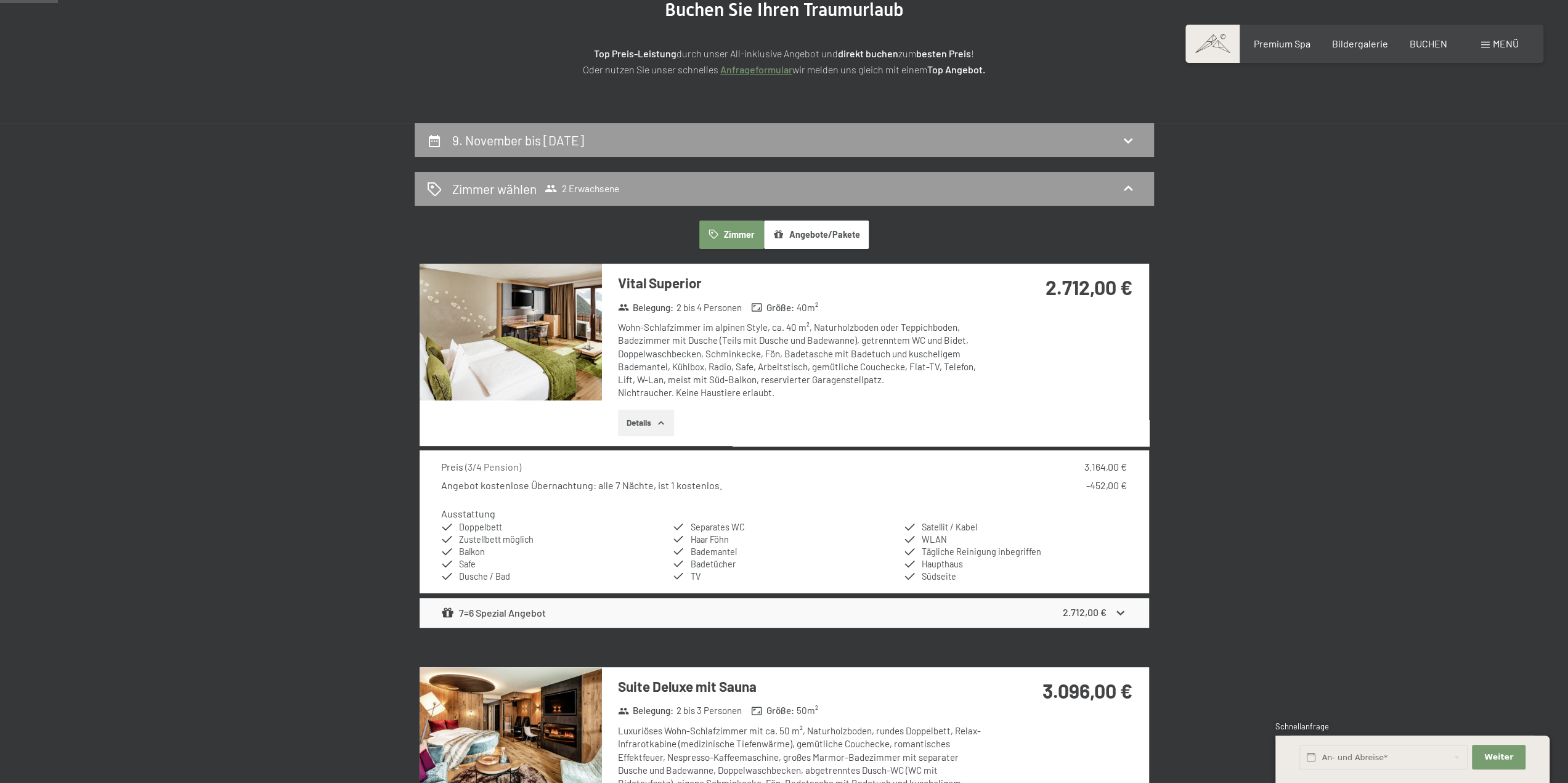
scroll to position [0, 0]
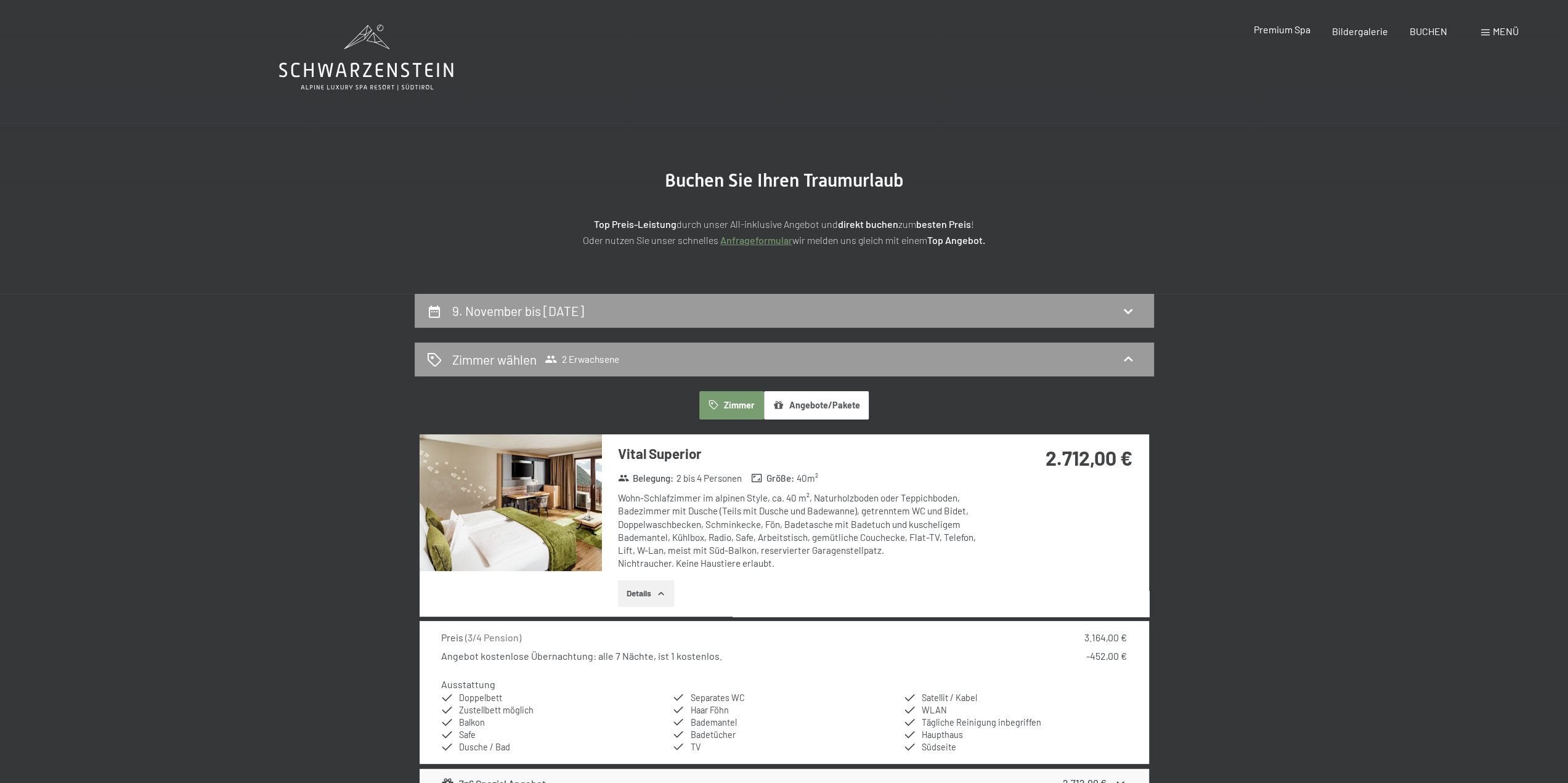
click at [1297, 32] on span "Premium Spa" at bounding box center [1282, 29] width 57 height 12
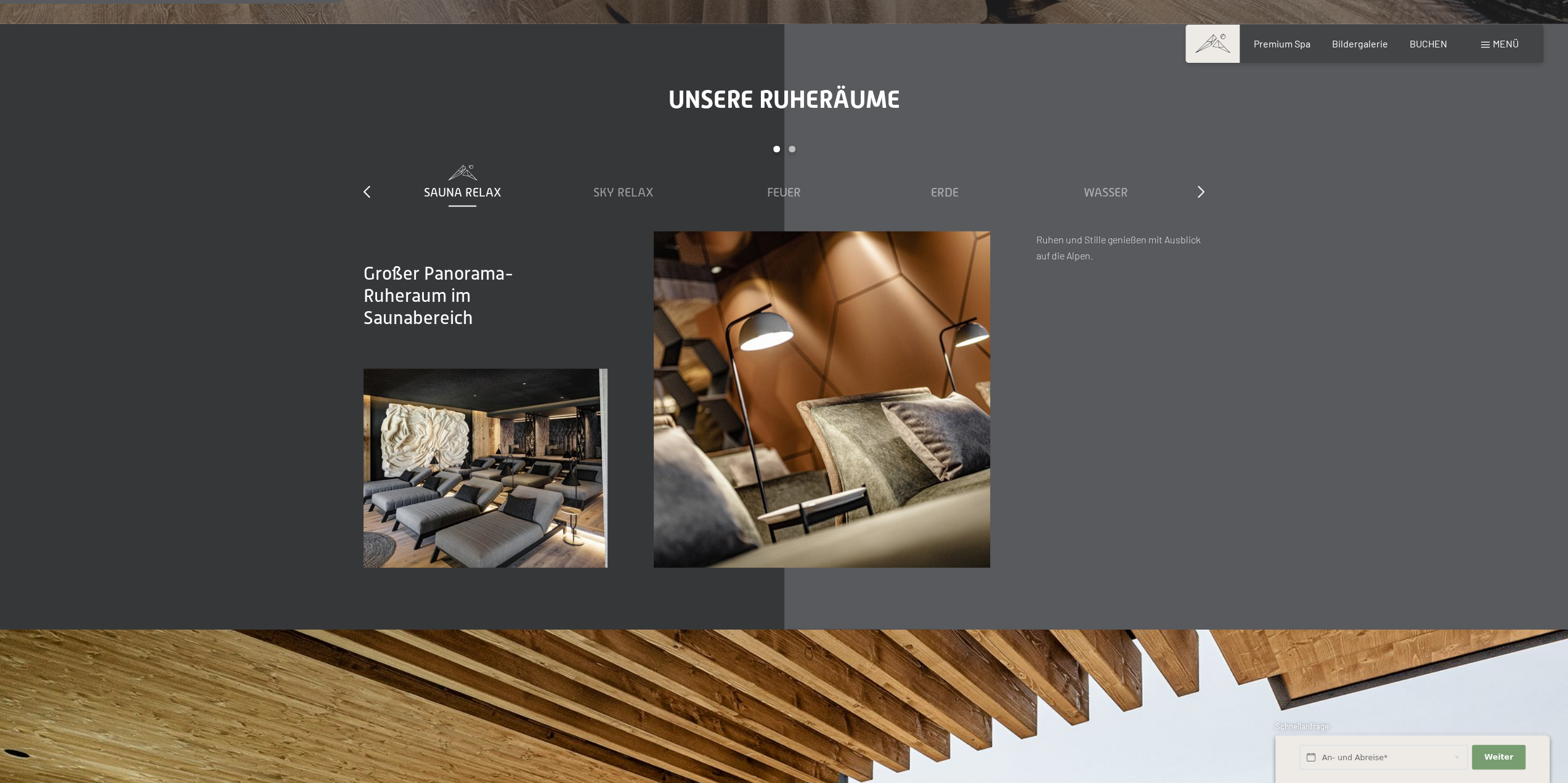
scroll to position [2218, 0]
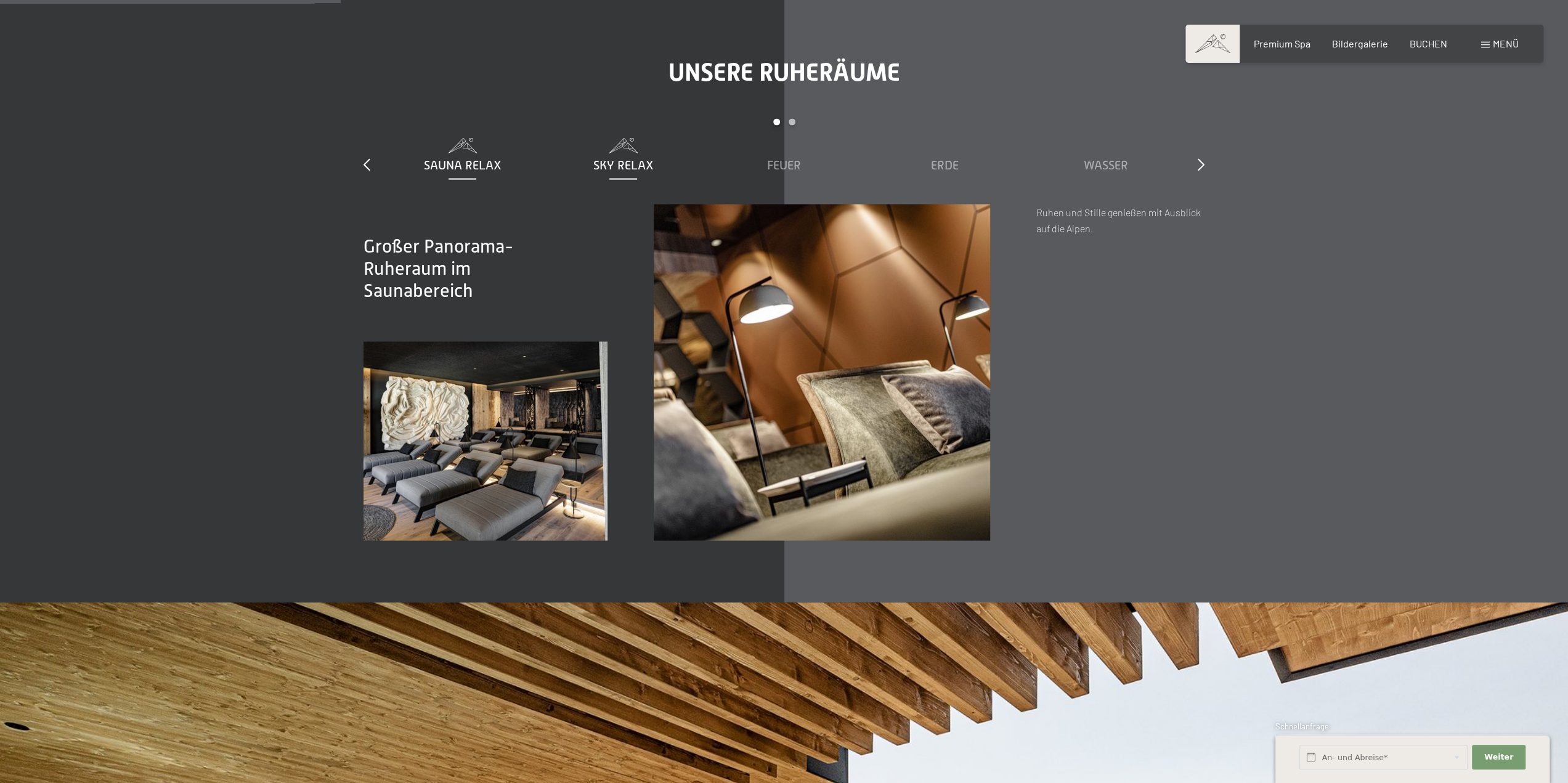
click at [621, 163] on span "Sky Relax" at bounding box center [623, 164] width 61 height 14
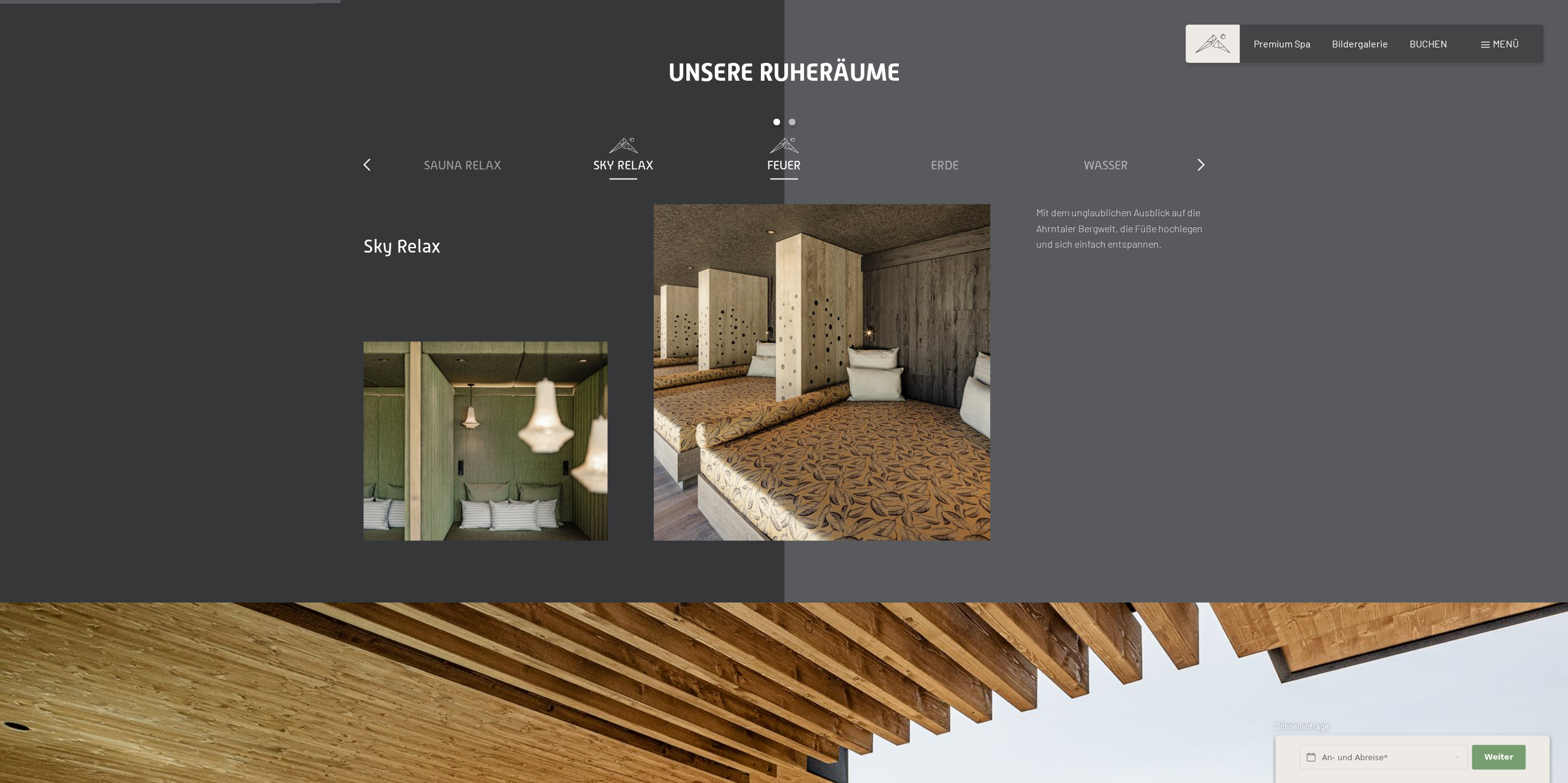
click at [781, 168] on span "Feuer" at bounding box center [784, 164] width 34 height 14
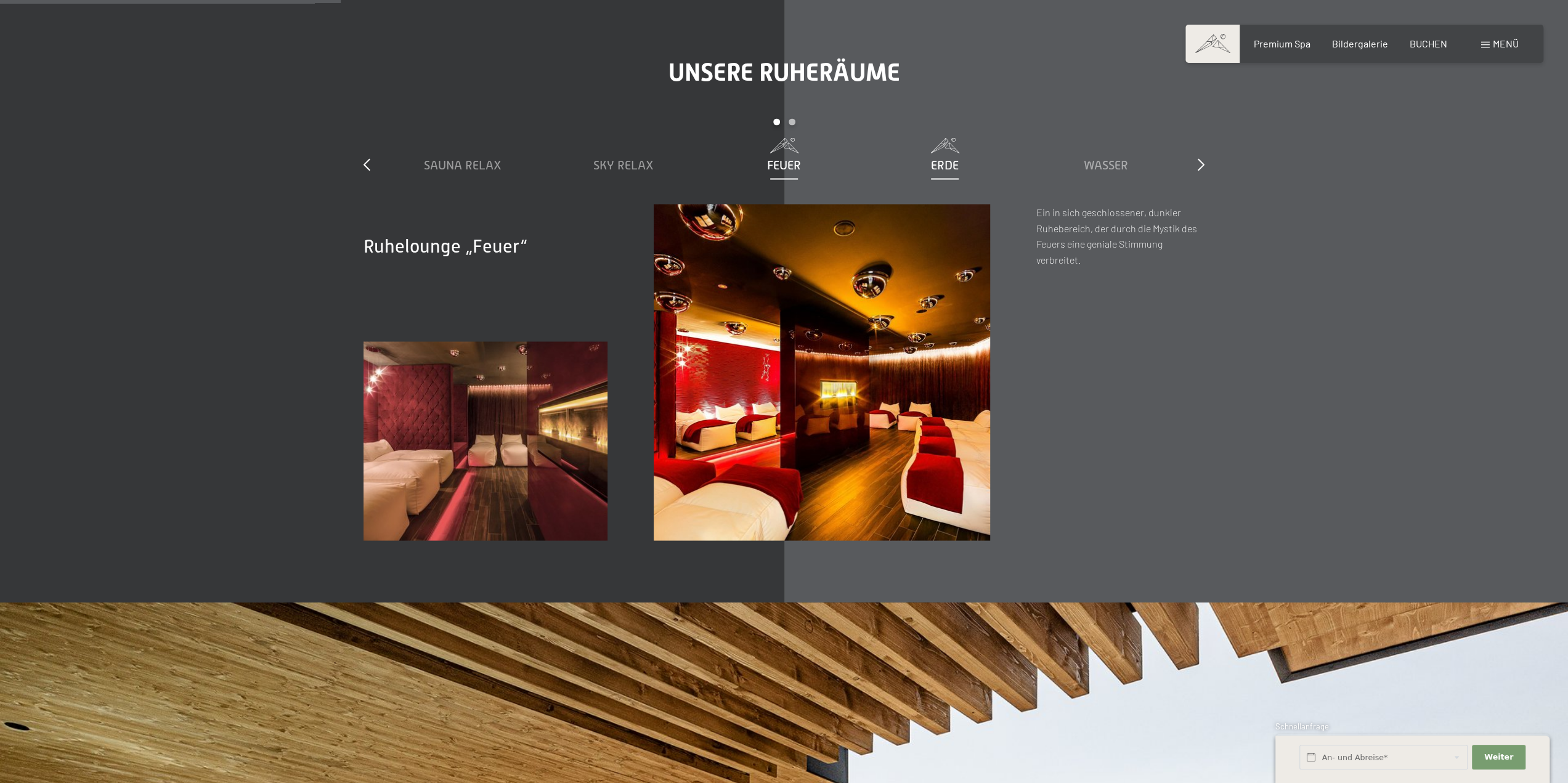
click at [941, 166] on span "Erde" at bounding box center [944, 164] width 28 height 14
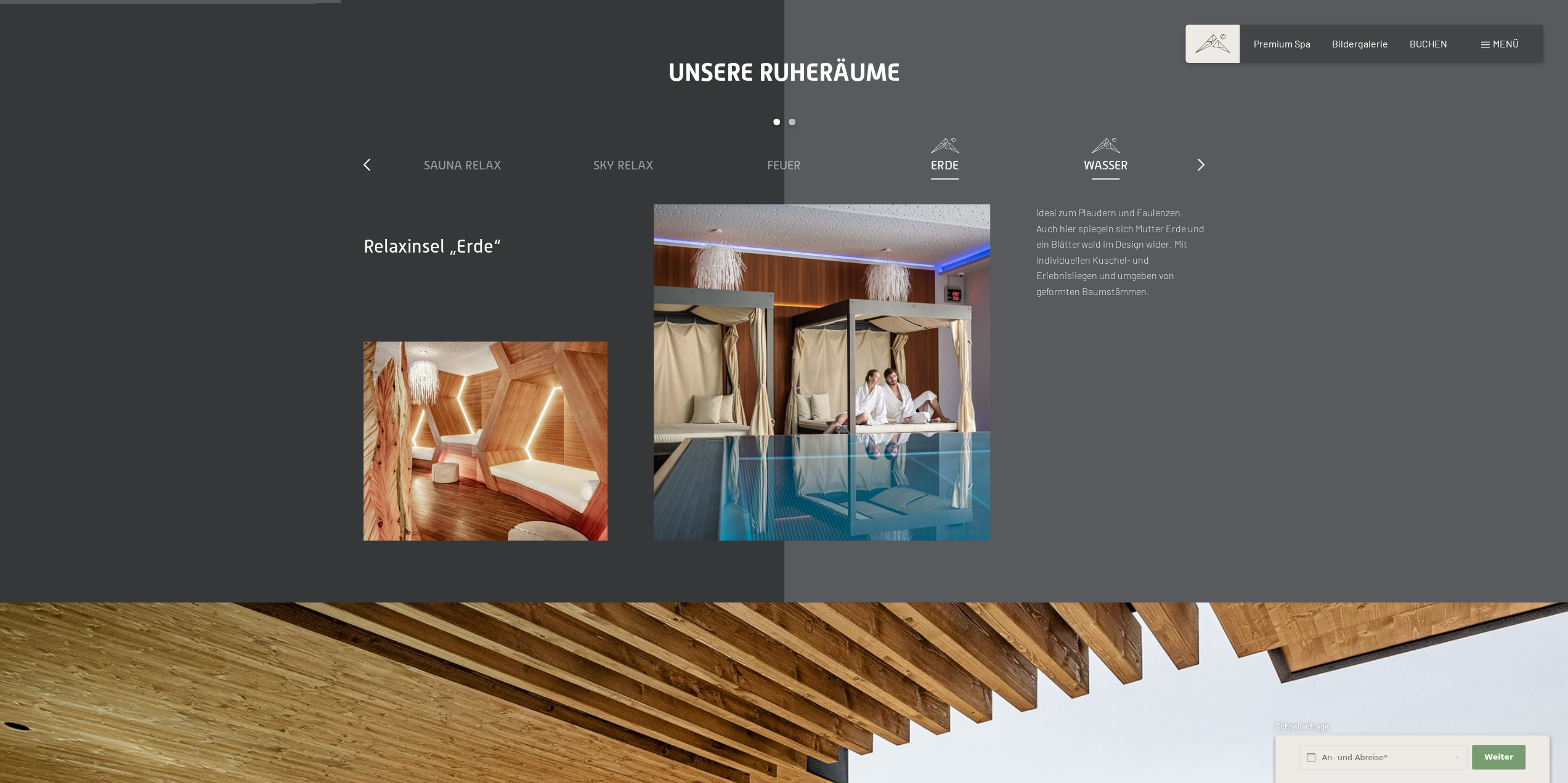
click at [1121, 168] on span "Wasser" at bounding box center [1105, 164] width 44 height 14
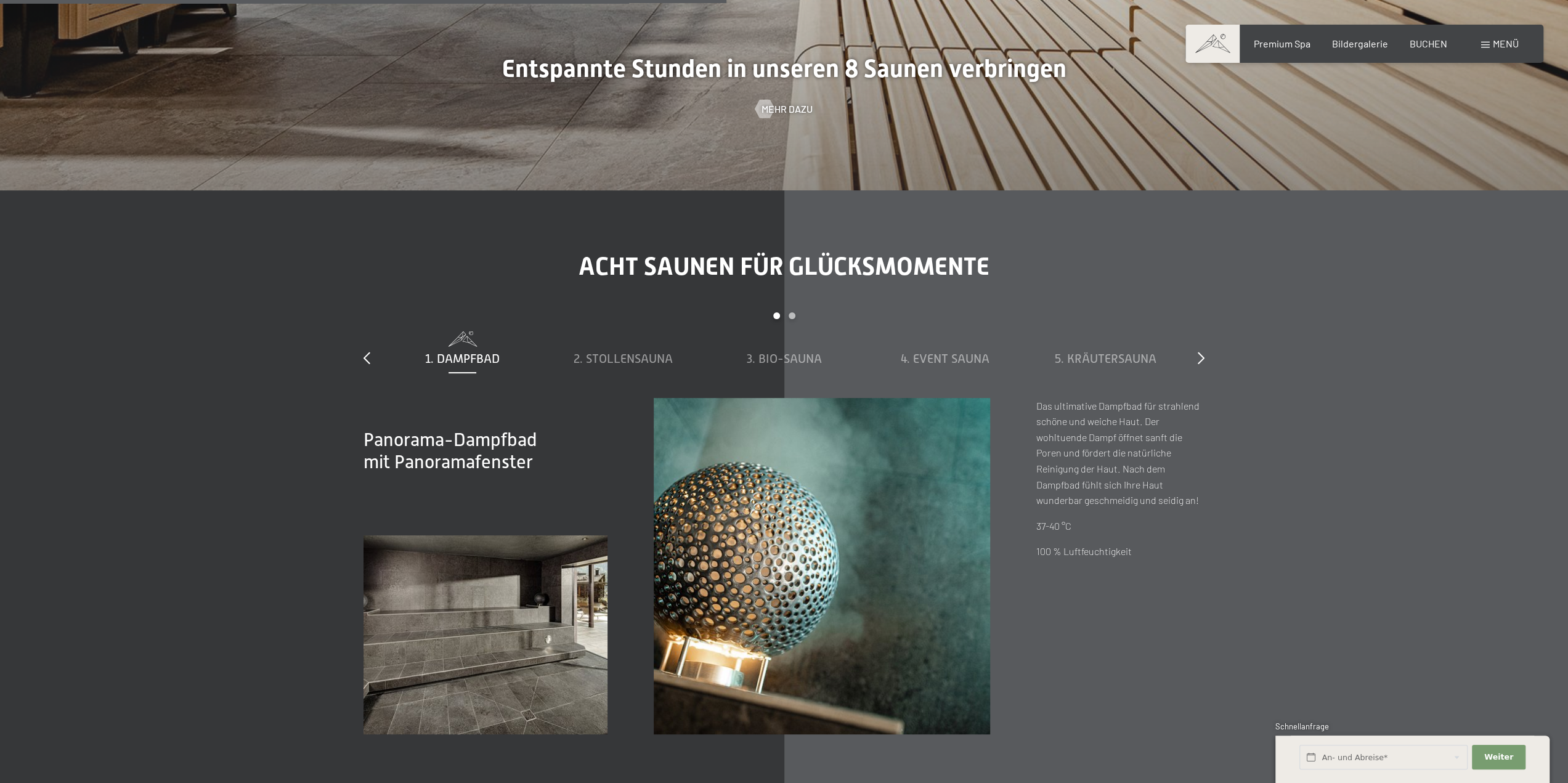
scroll to position [4868, 0]
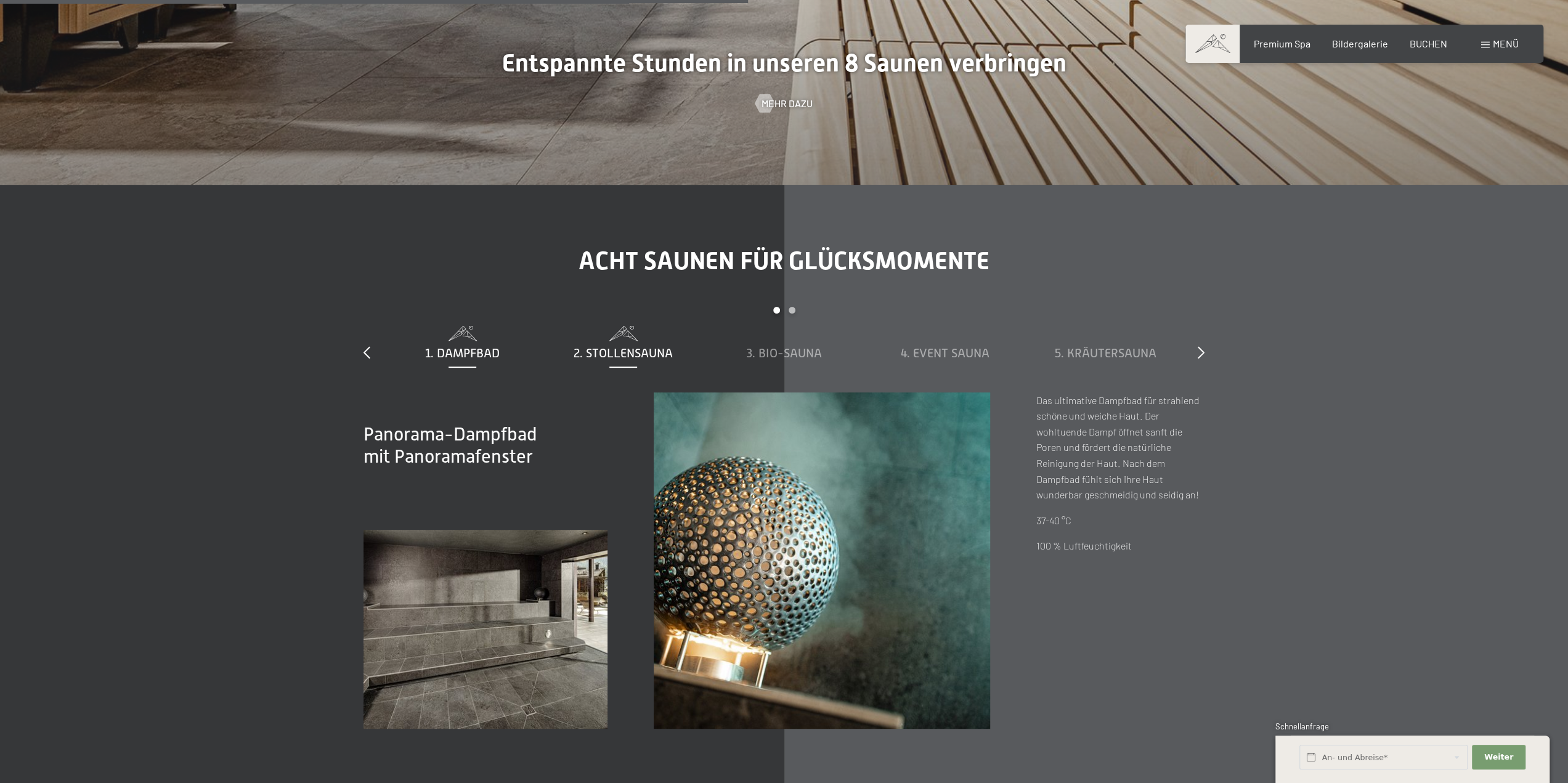
click at [657, 353] on span "2. Stollensauna" at bounding box center [623, 353] width 99 height 14
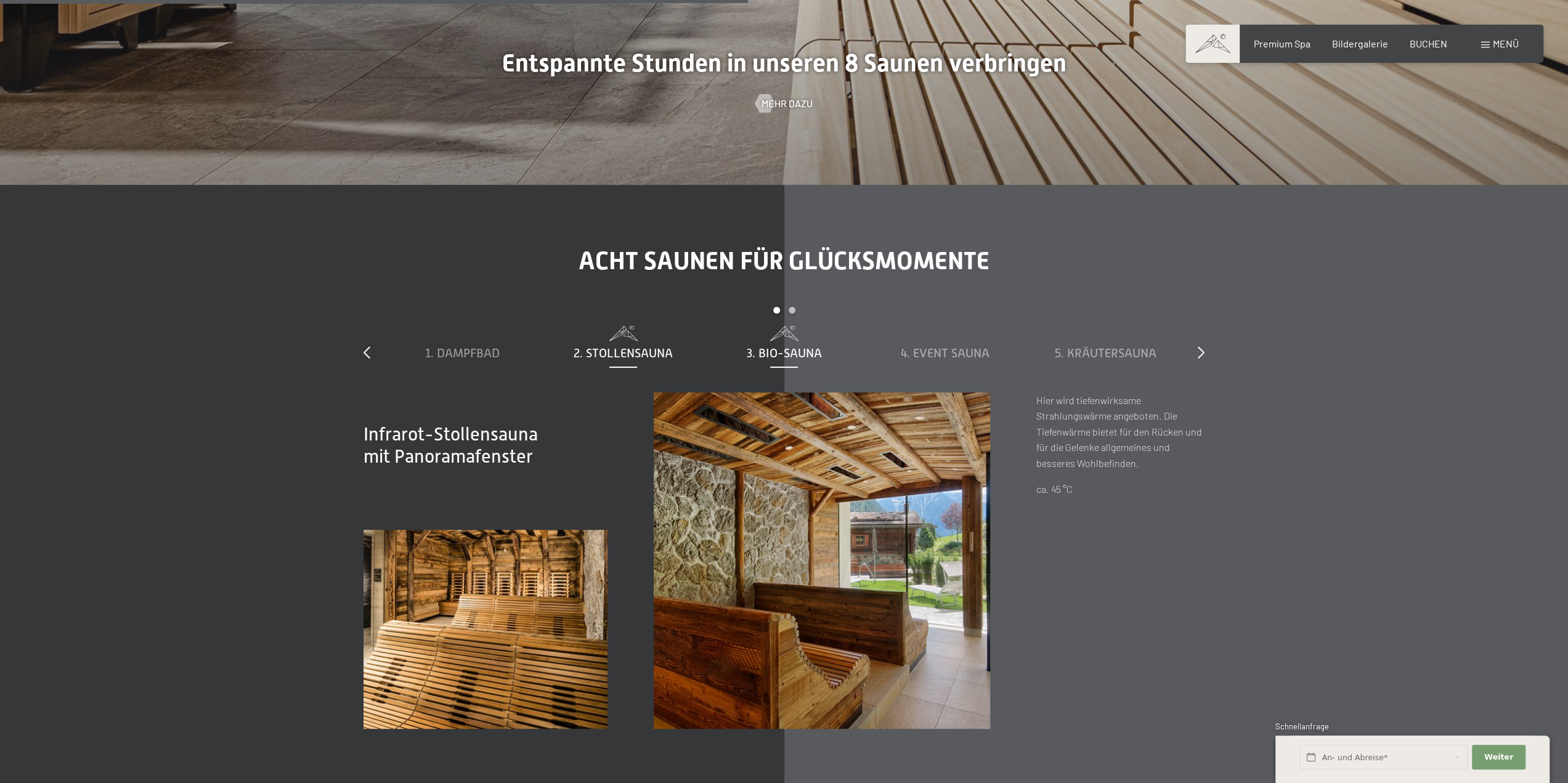
click at [765, 353] on span "3. Bio-Sauna" at bounding box center [784, 353] width 75 height 14
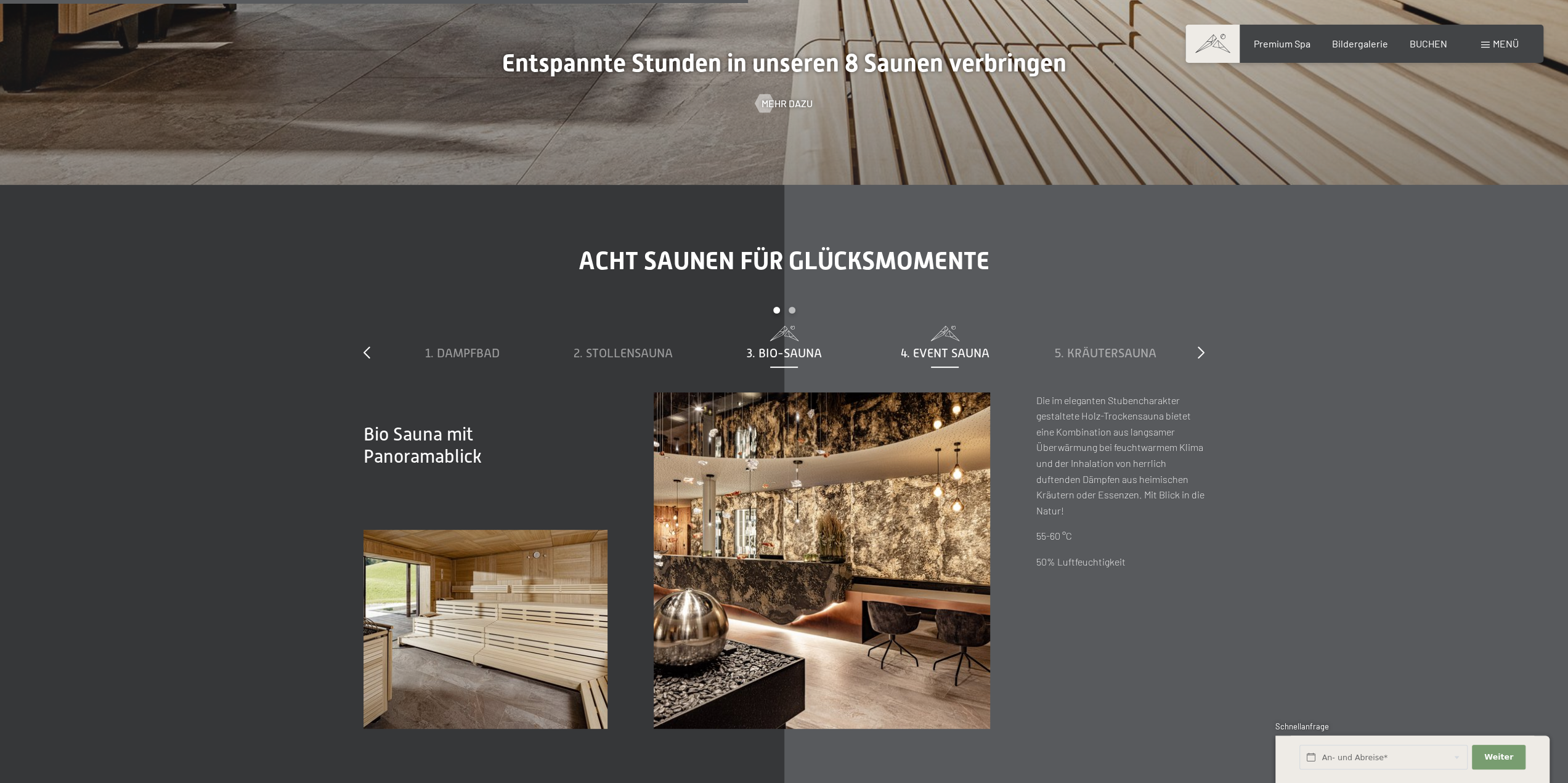
click at [907, 354] on span "4. Event Sauna" at bounding box center [945, 353] width 88 height 14
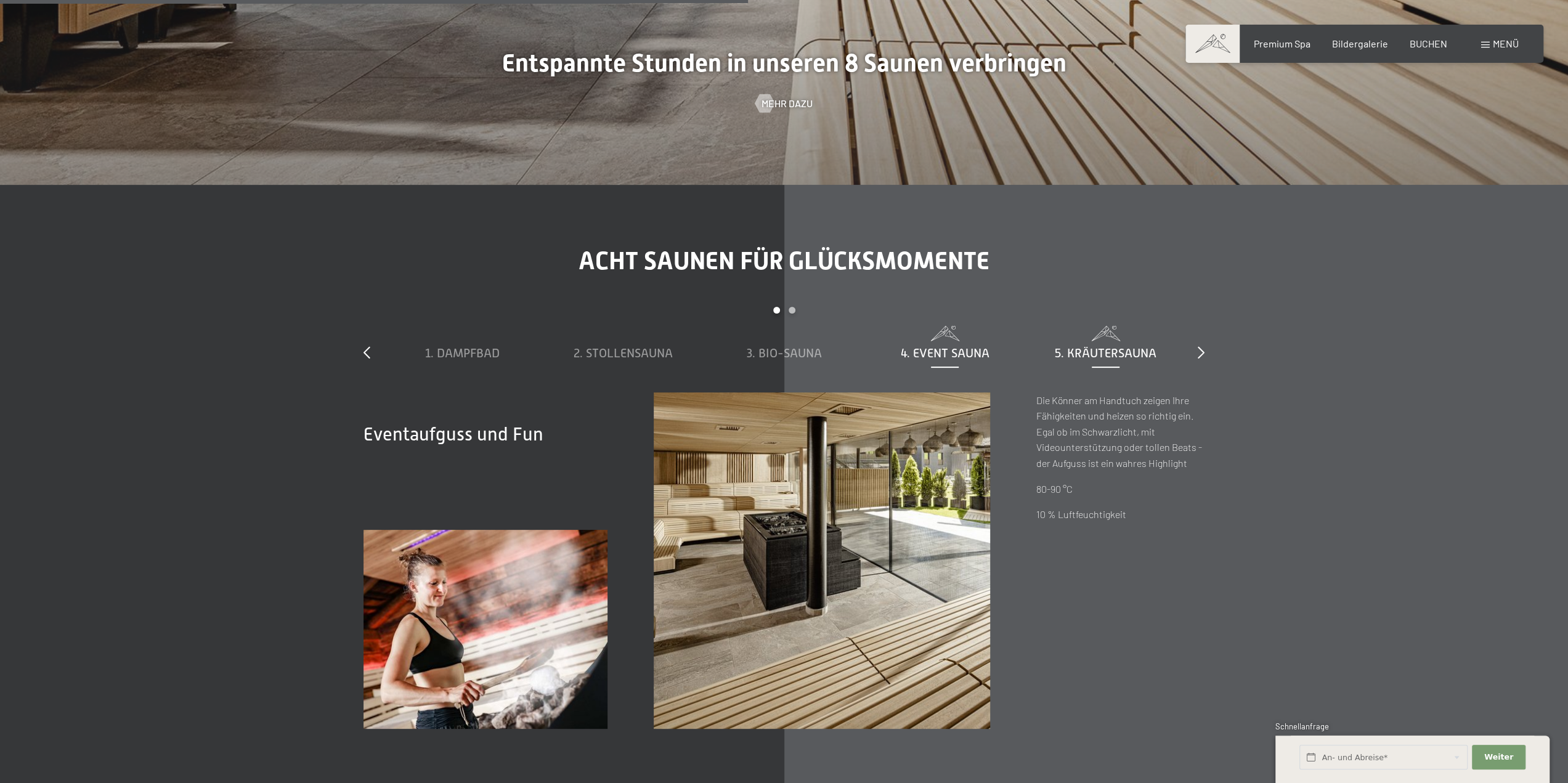
click at [1082, 354] on span "5. Kräutersauna" at bounding box center [1106, 353] width 102 height 14
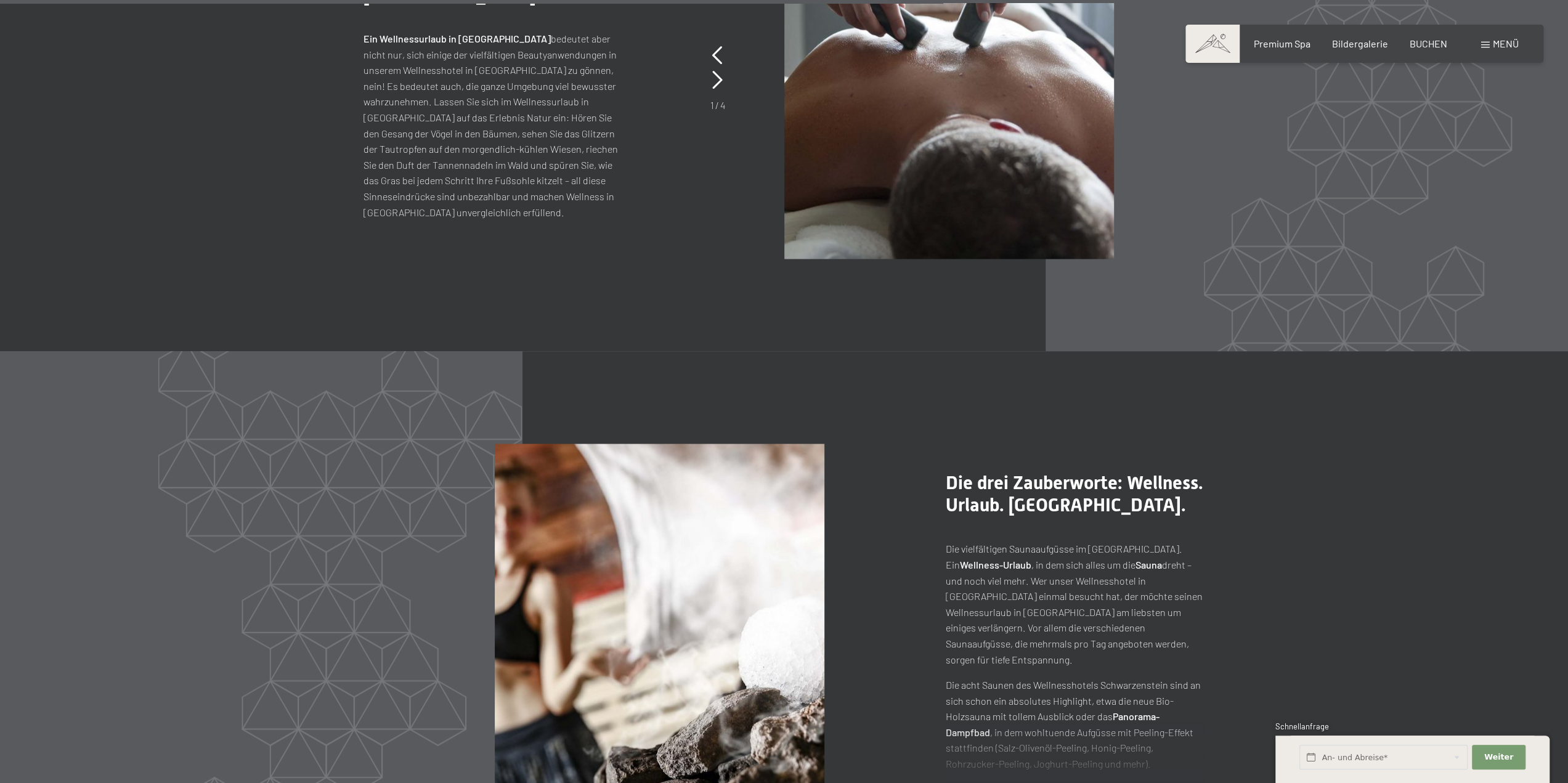
scroll to position [7024, 0]
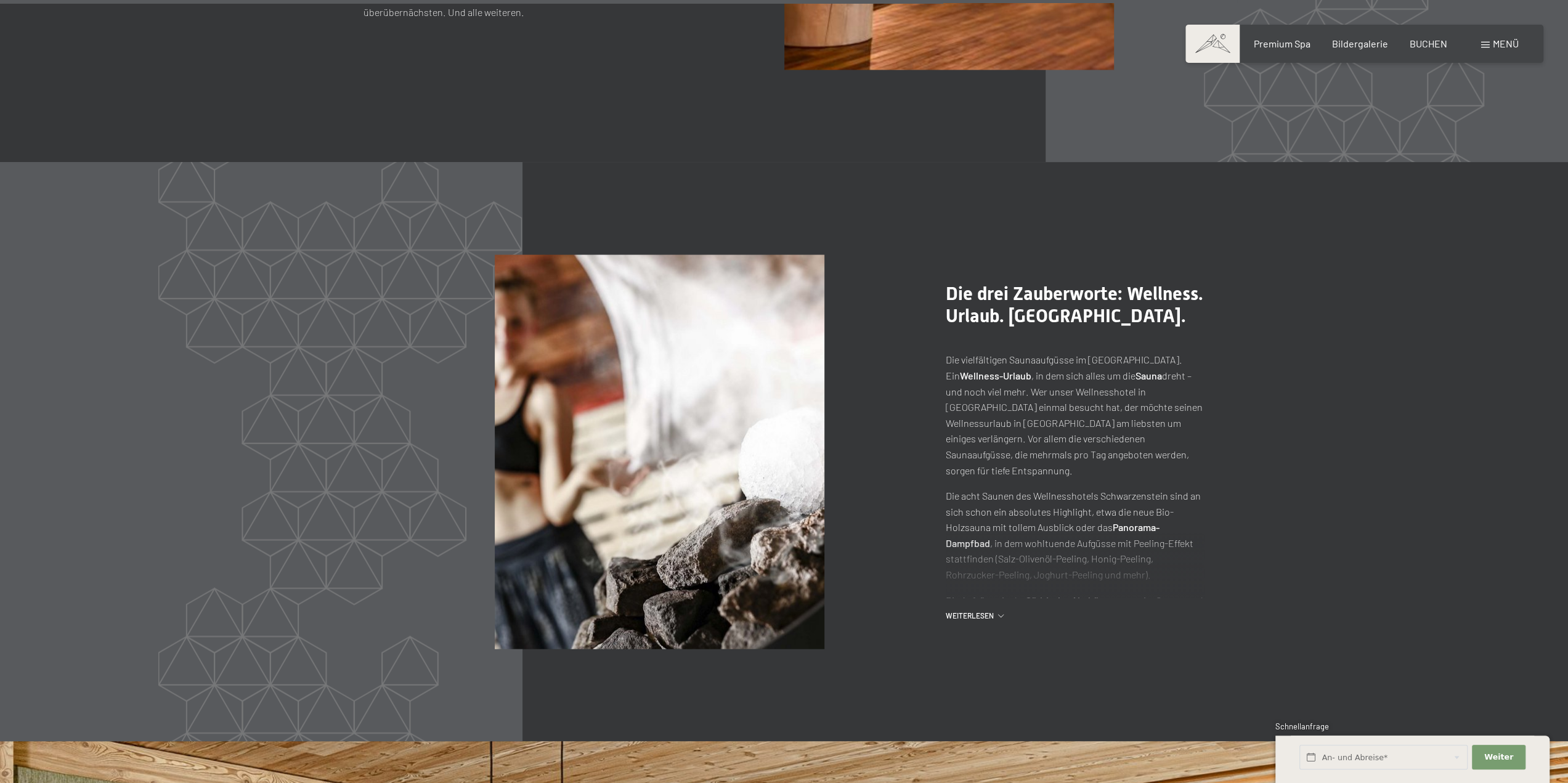
click at [1490, 44] on div "Menü" at bounding box center [1500, 44] width 37 height 14
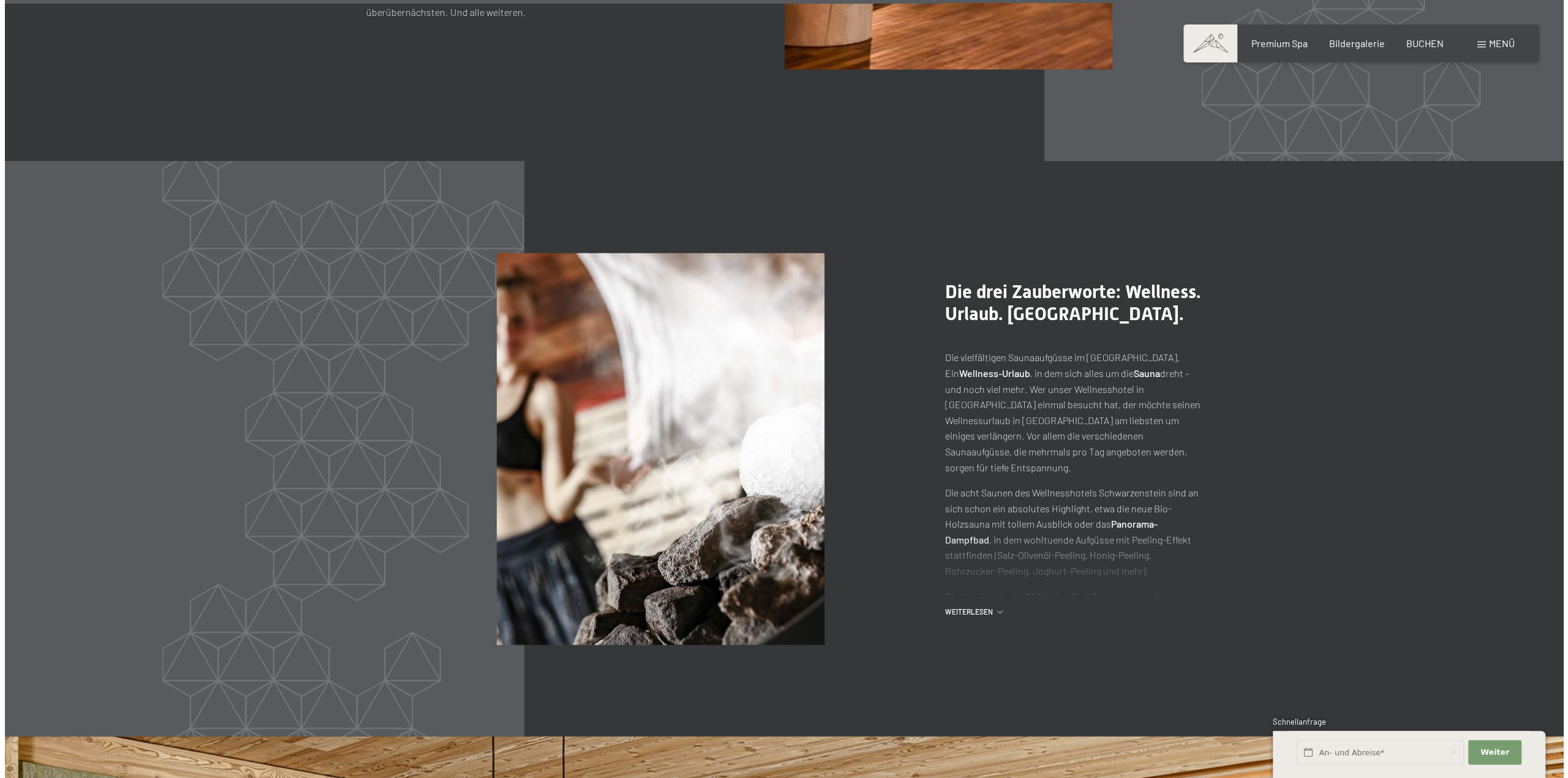
scroll to position [6989, 0]
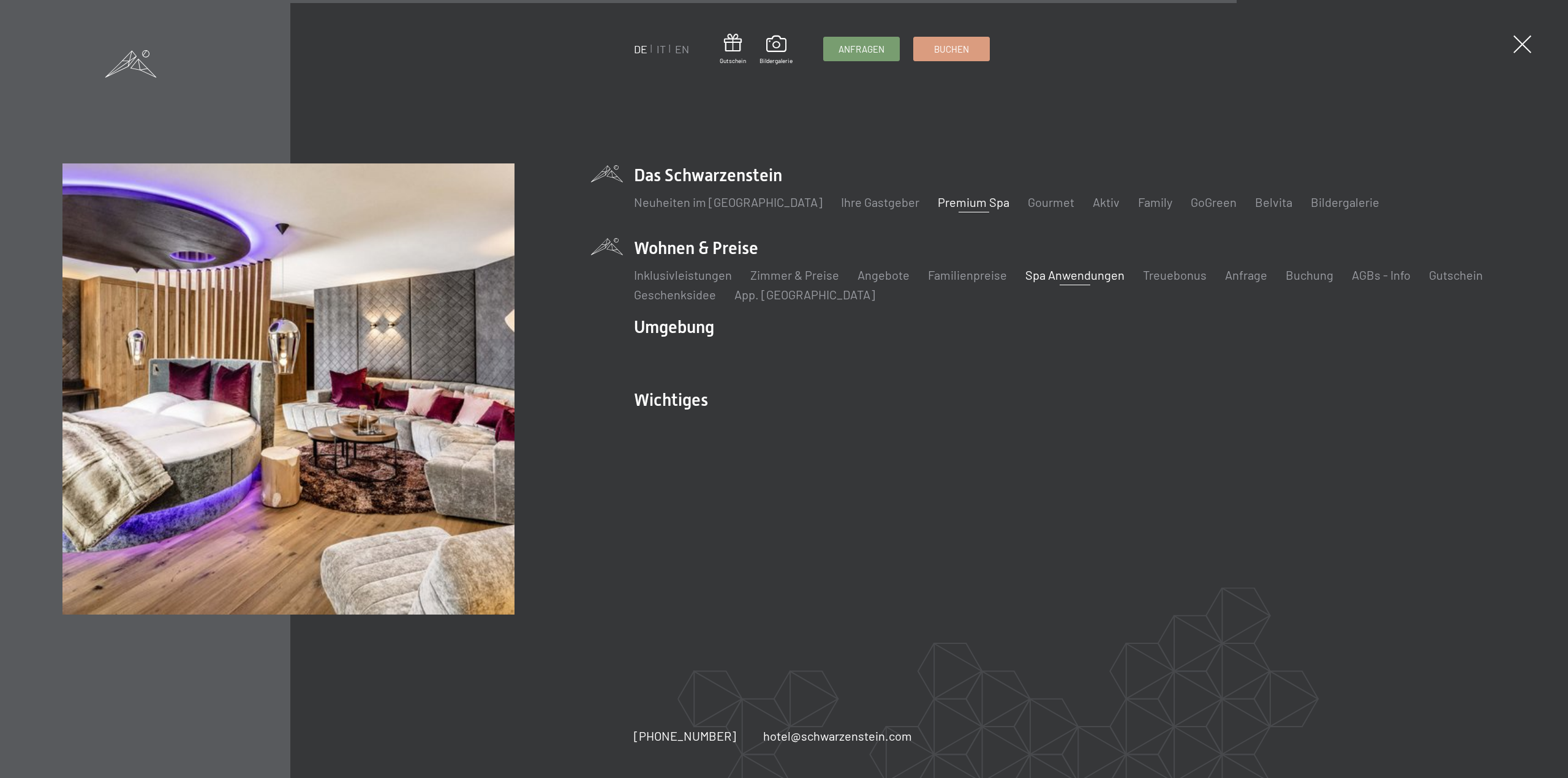
click at [1069, 276] on link "Spa Anwendungen" at bounding box center [1074, 275] width 99 height 15
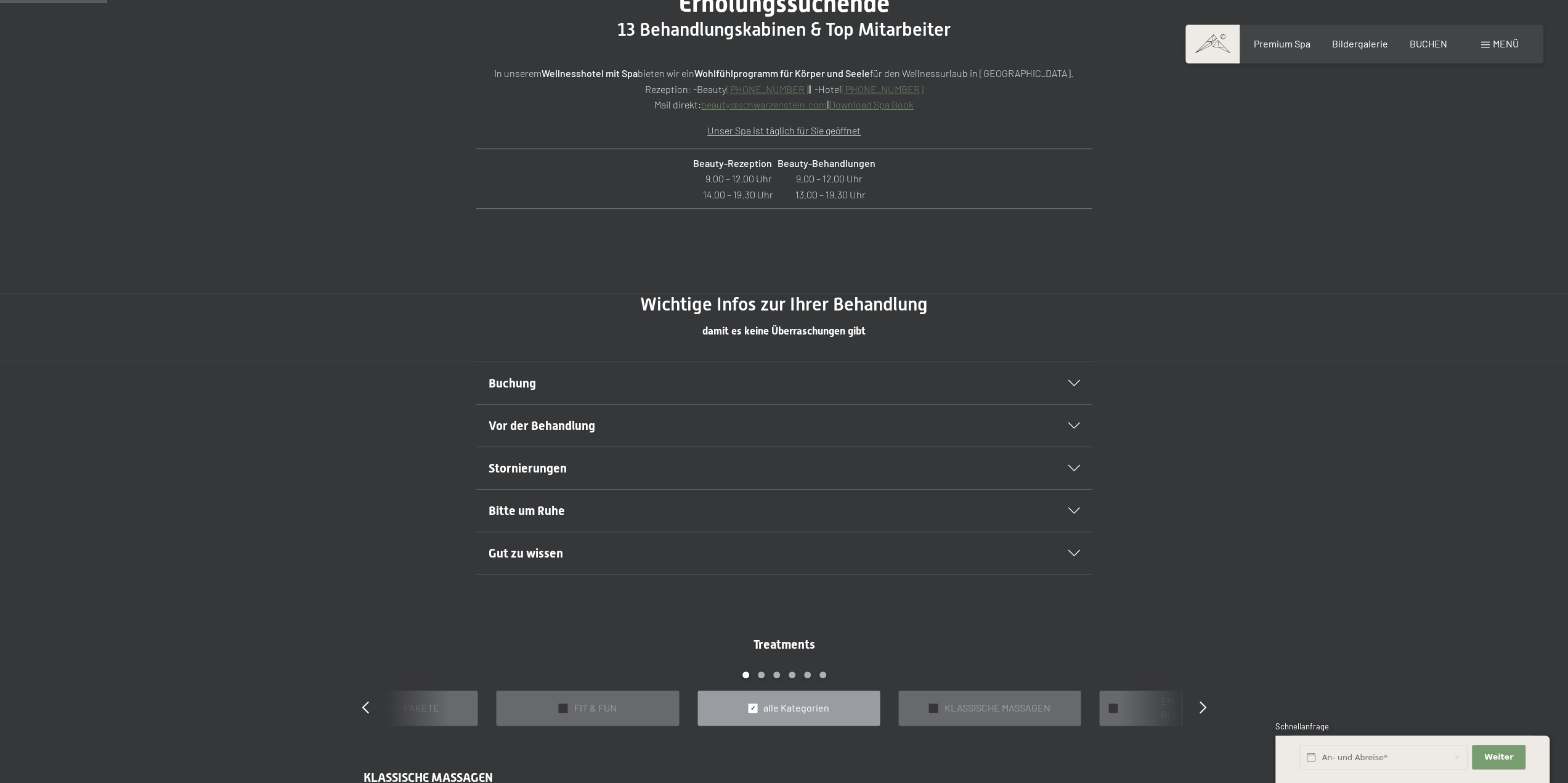
scroll to position [678, 0]
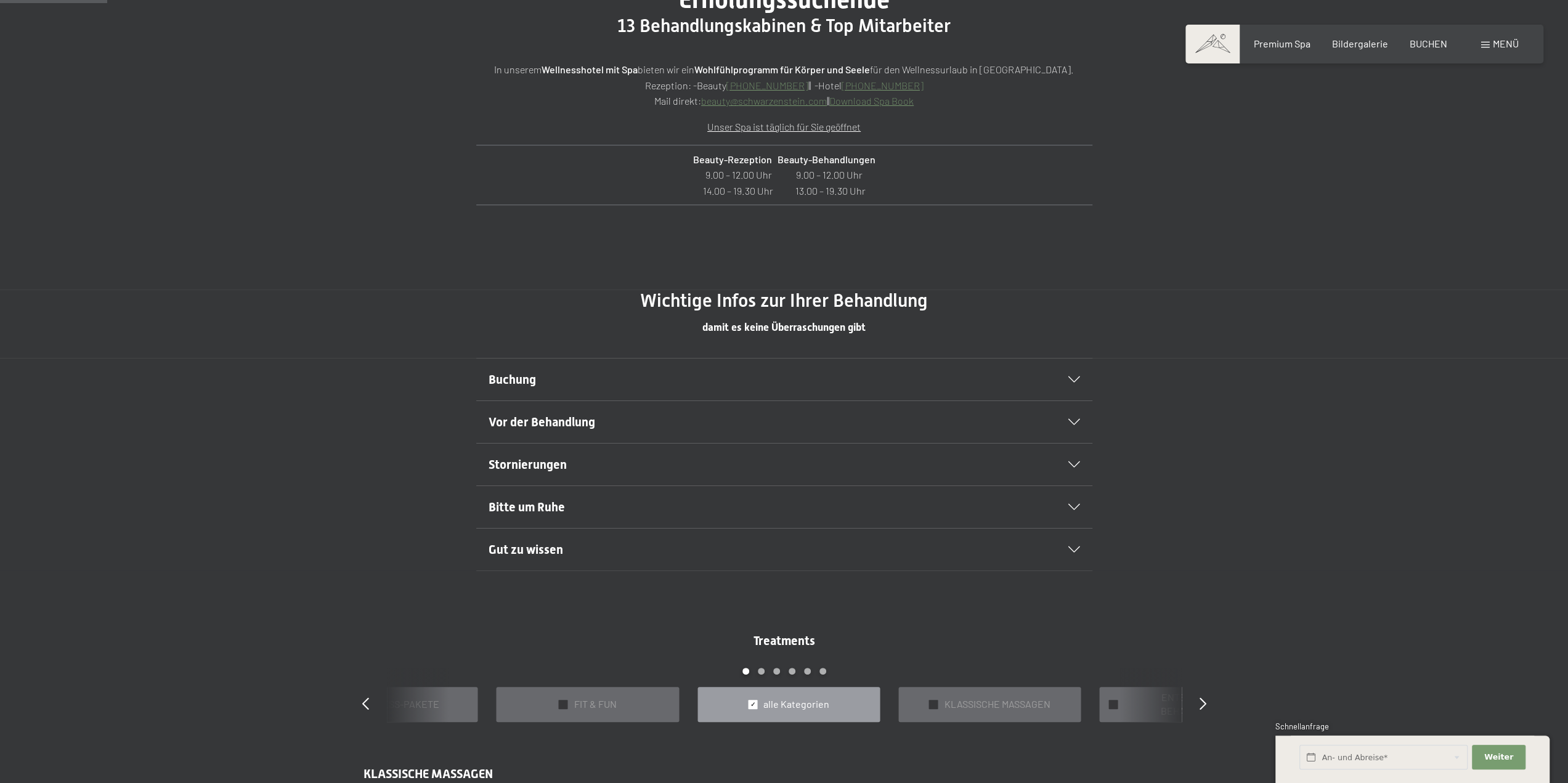
click at [525, 386] on h2 "Buchung" at bounding box center [754, 380] width 532 height 17
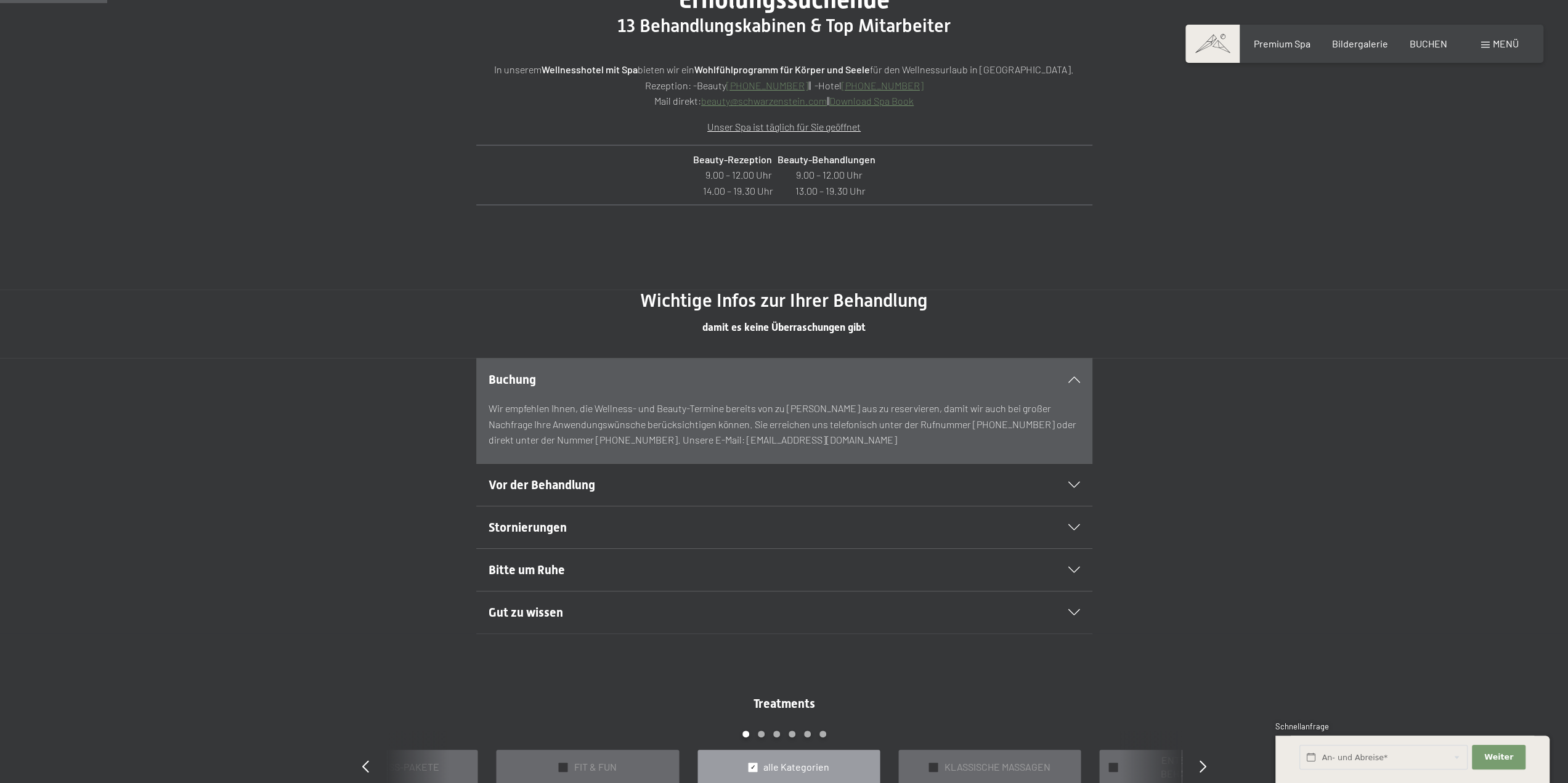
click at [525, 386] on h2 "Buchung" at bounding box center [754, 380] width 532 height 17
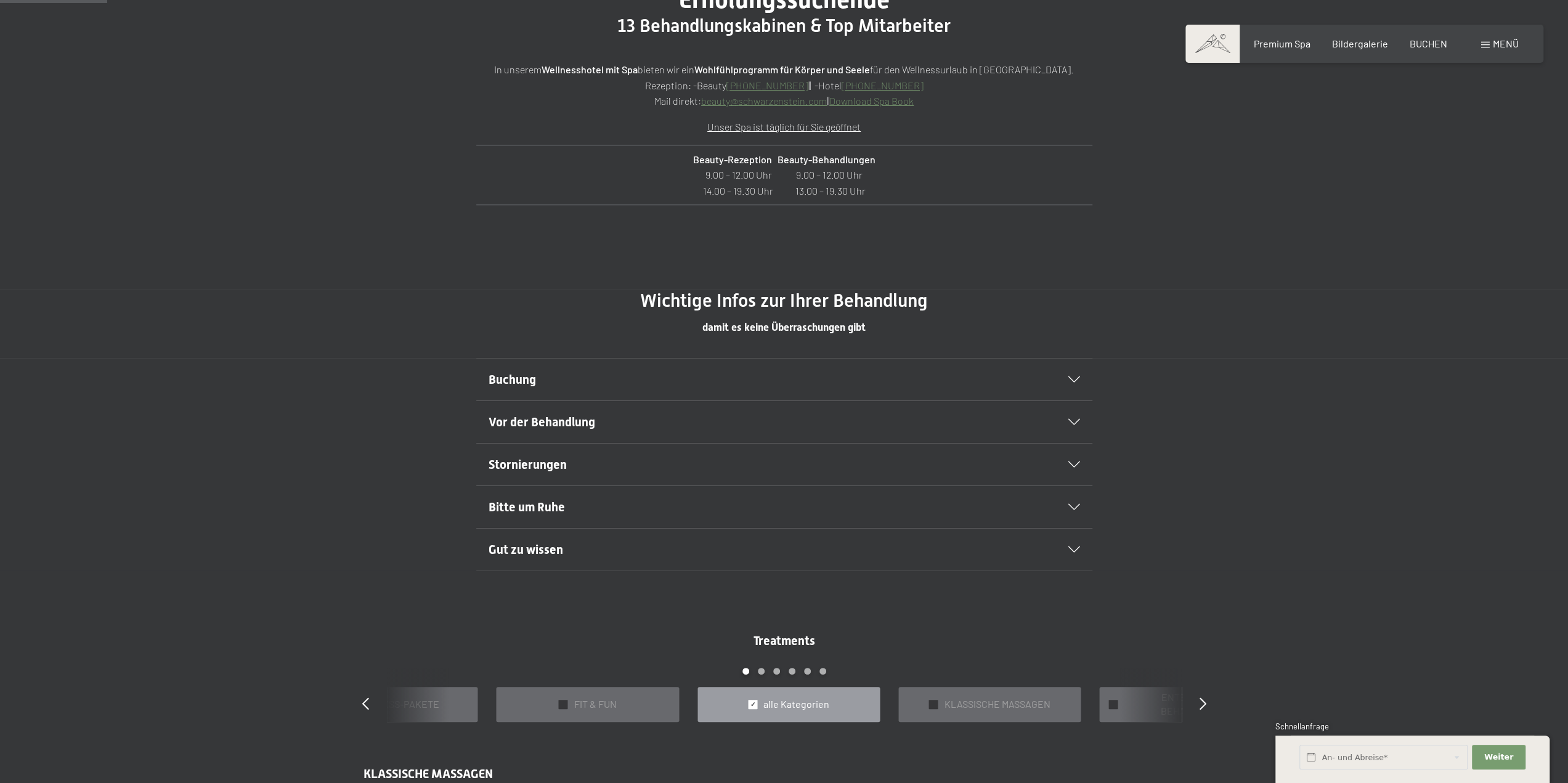
click at [533, 415] on span "Vor der Behandlung" at bounding box center [541, 422] width 106 height 15
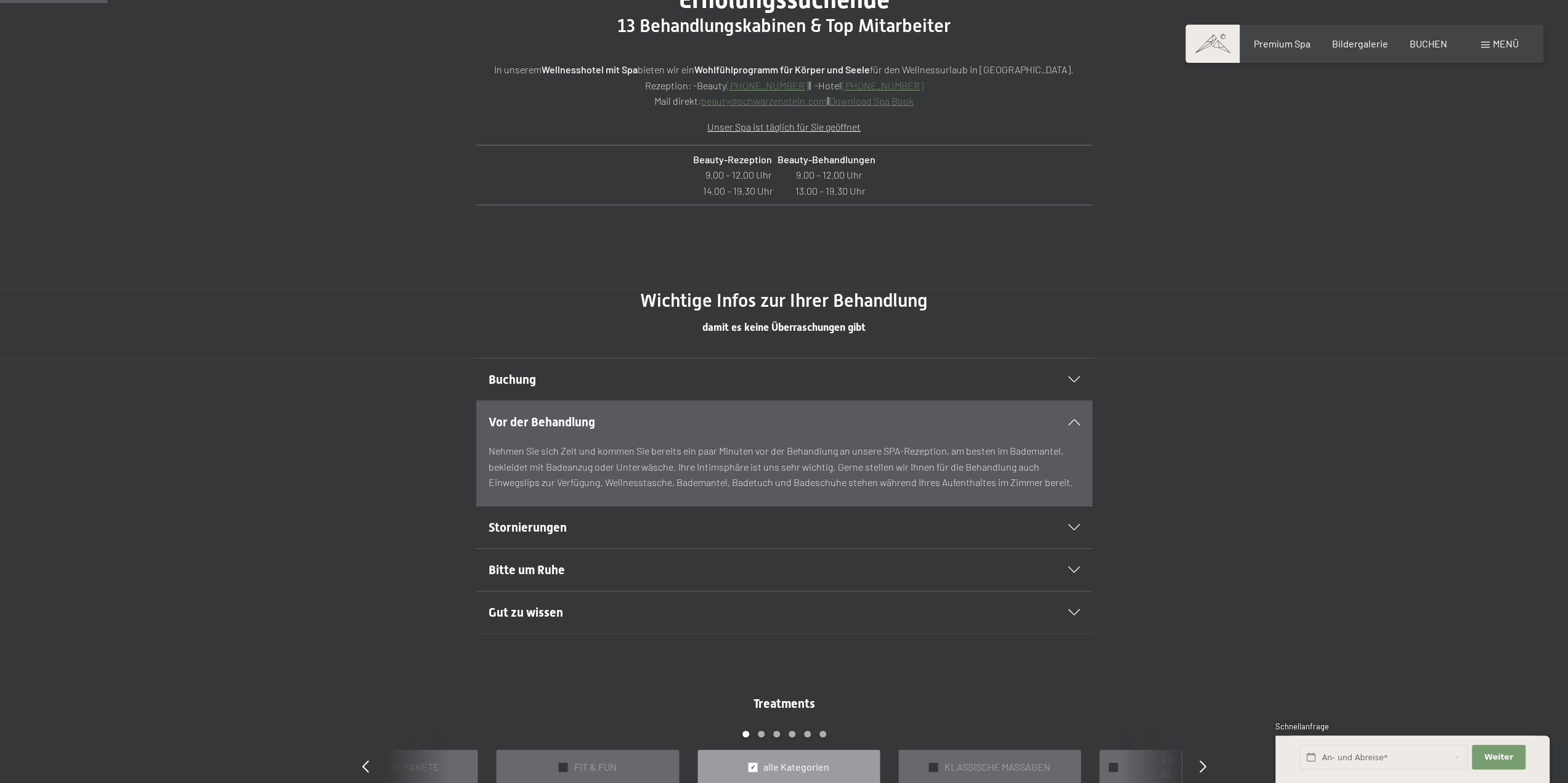
click at [533, 415] on span "Vor der Behandlung" at bounding box center [541, 422] width 106 height 15
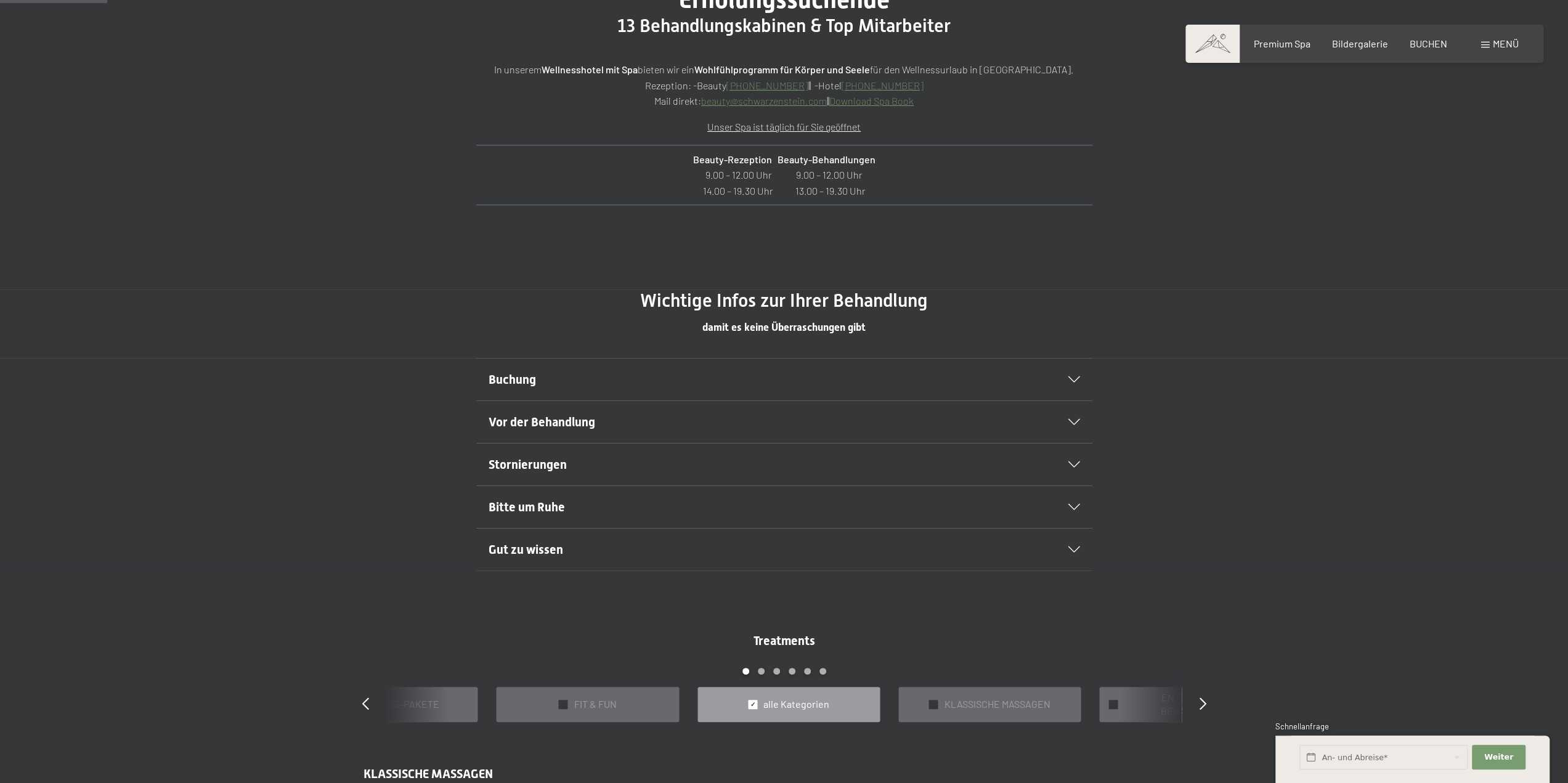
click at [517, 458] on span "Stornierungen" at bounding box center [527, 465] width 78 height 15
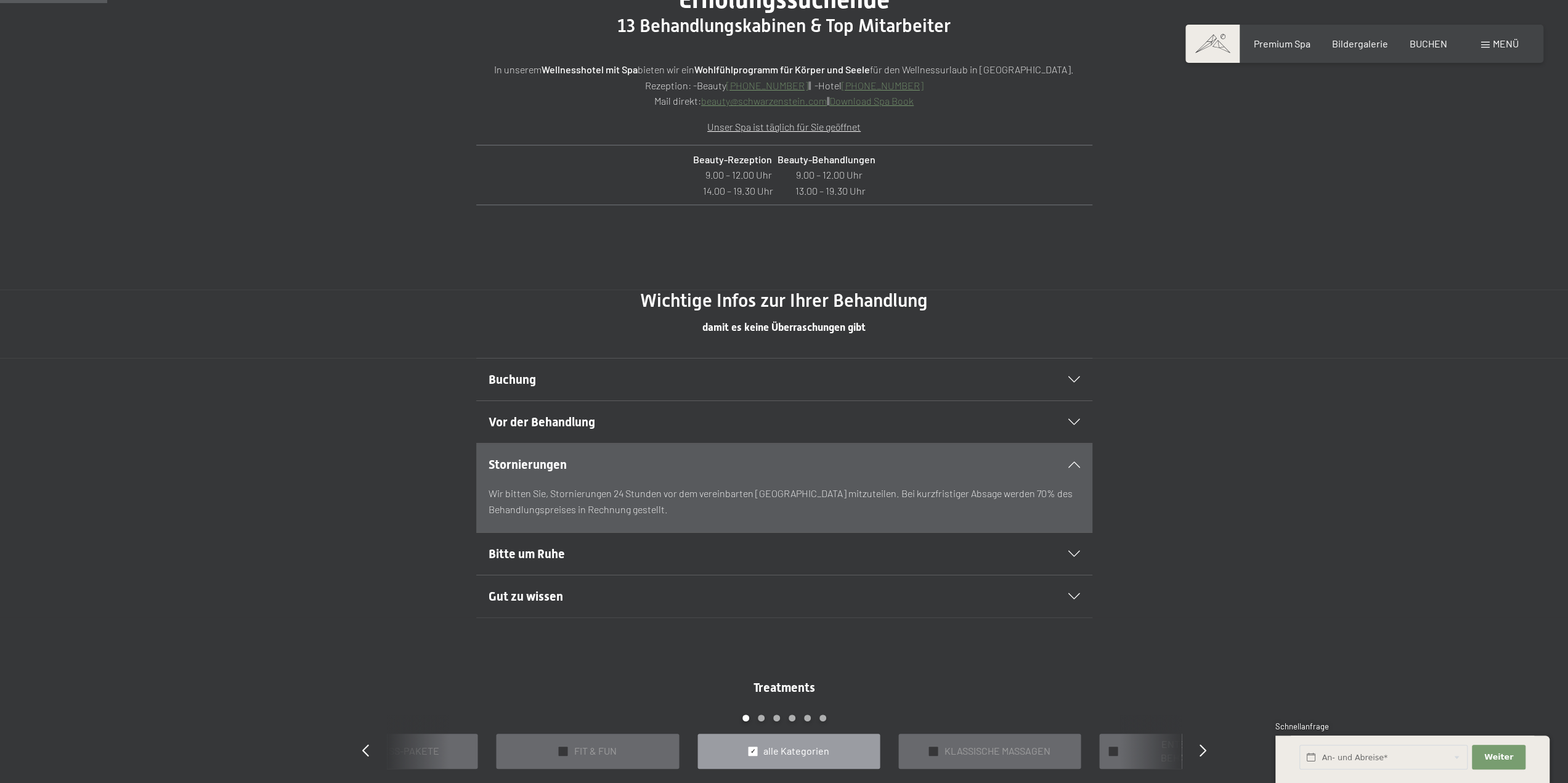
click at [517, 460] on span "Stornierungen" at bounding box center [527, 465] width 78 height 15
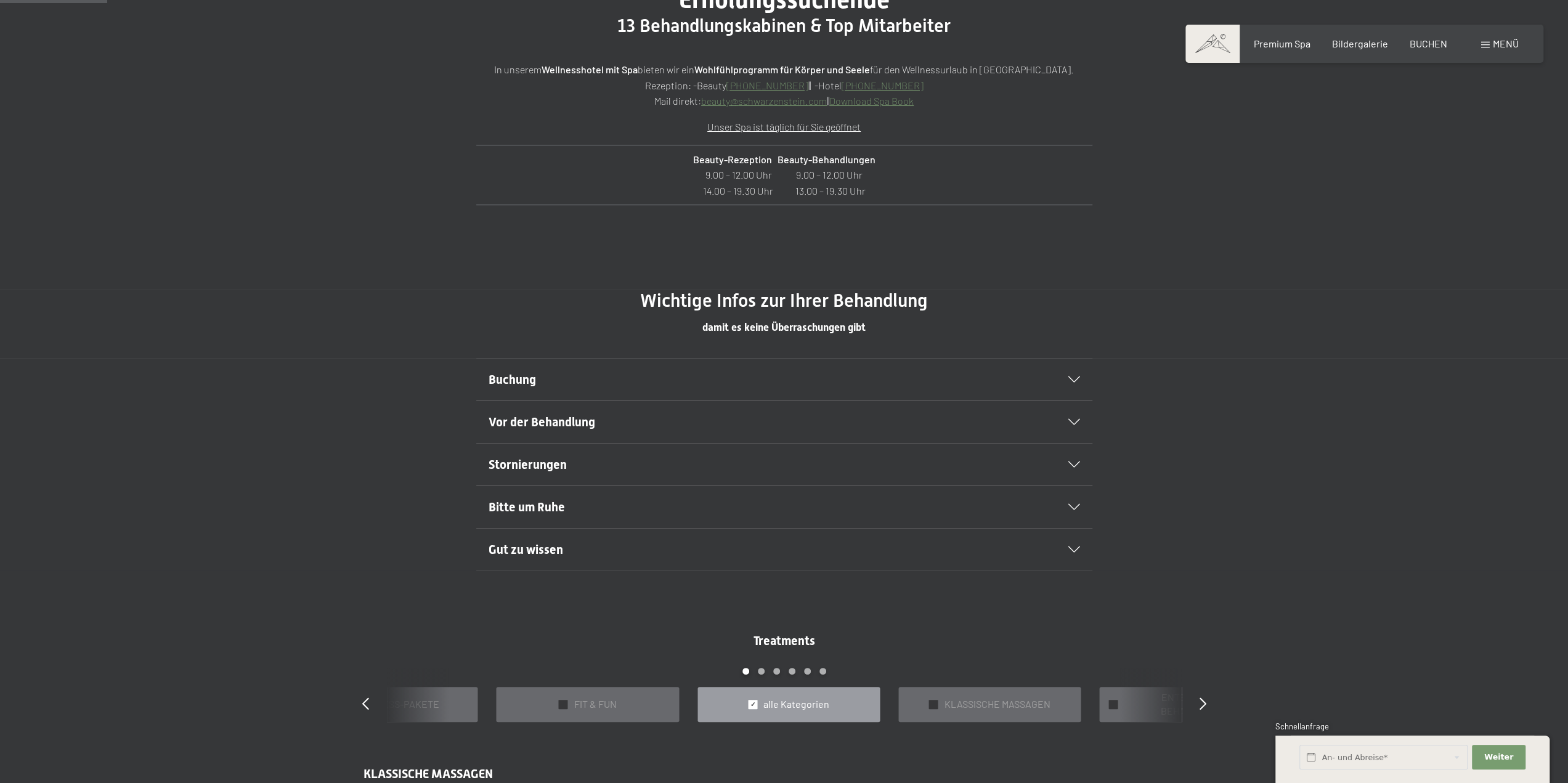
click at [517, 502] on span "Bitte um Ruhe" at bounding box center [526, 507] width 76 height 15
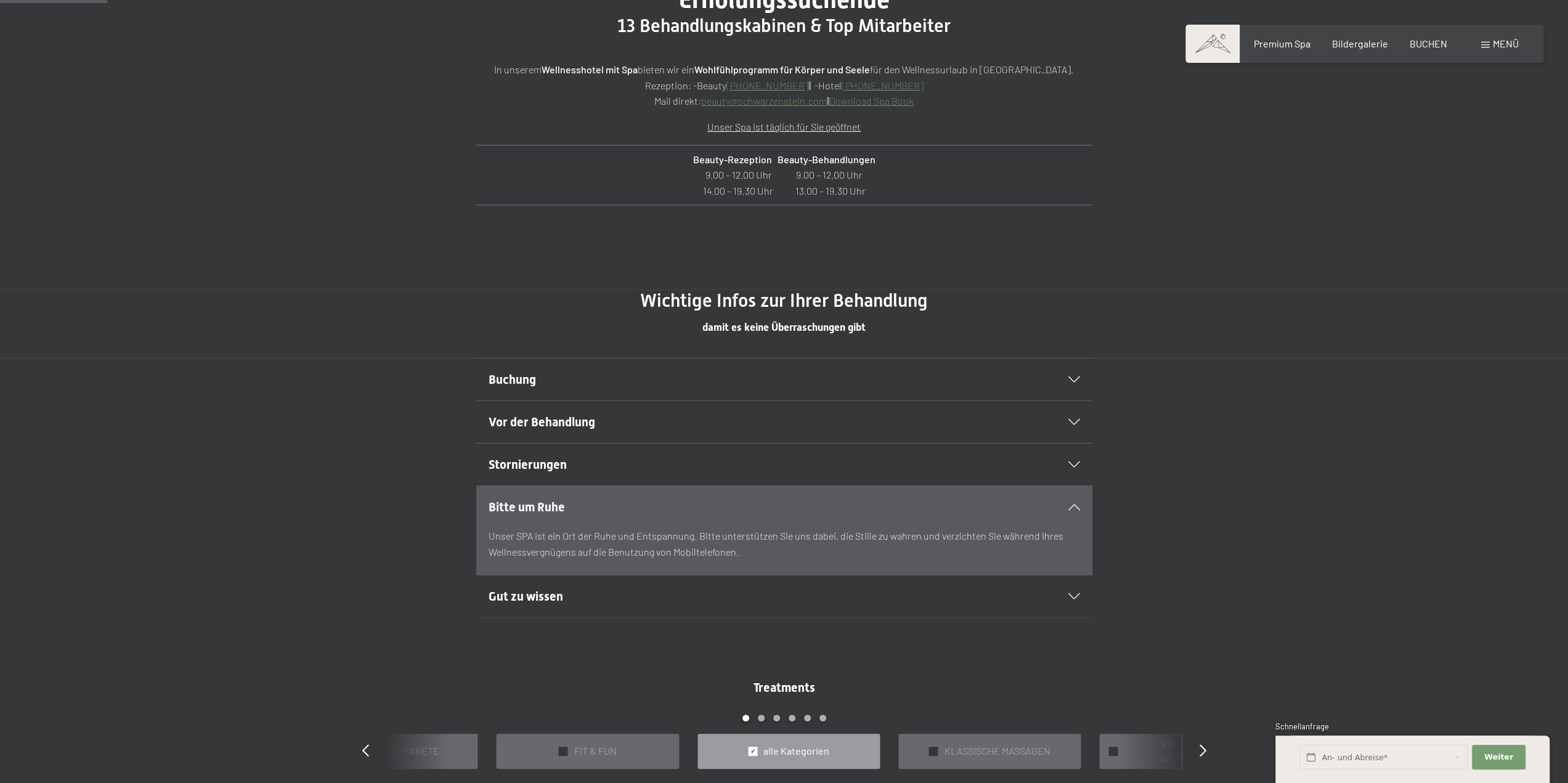
click at [517, 502] on span "Bitte um Ruhe" at bounding box center [526, 507] width 76 height 15
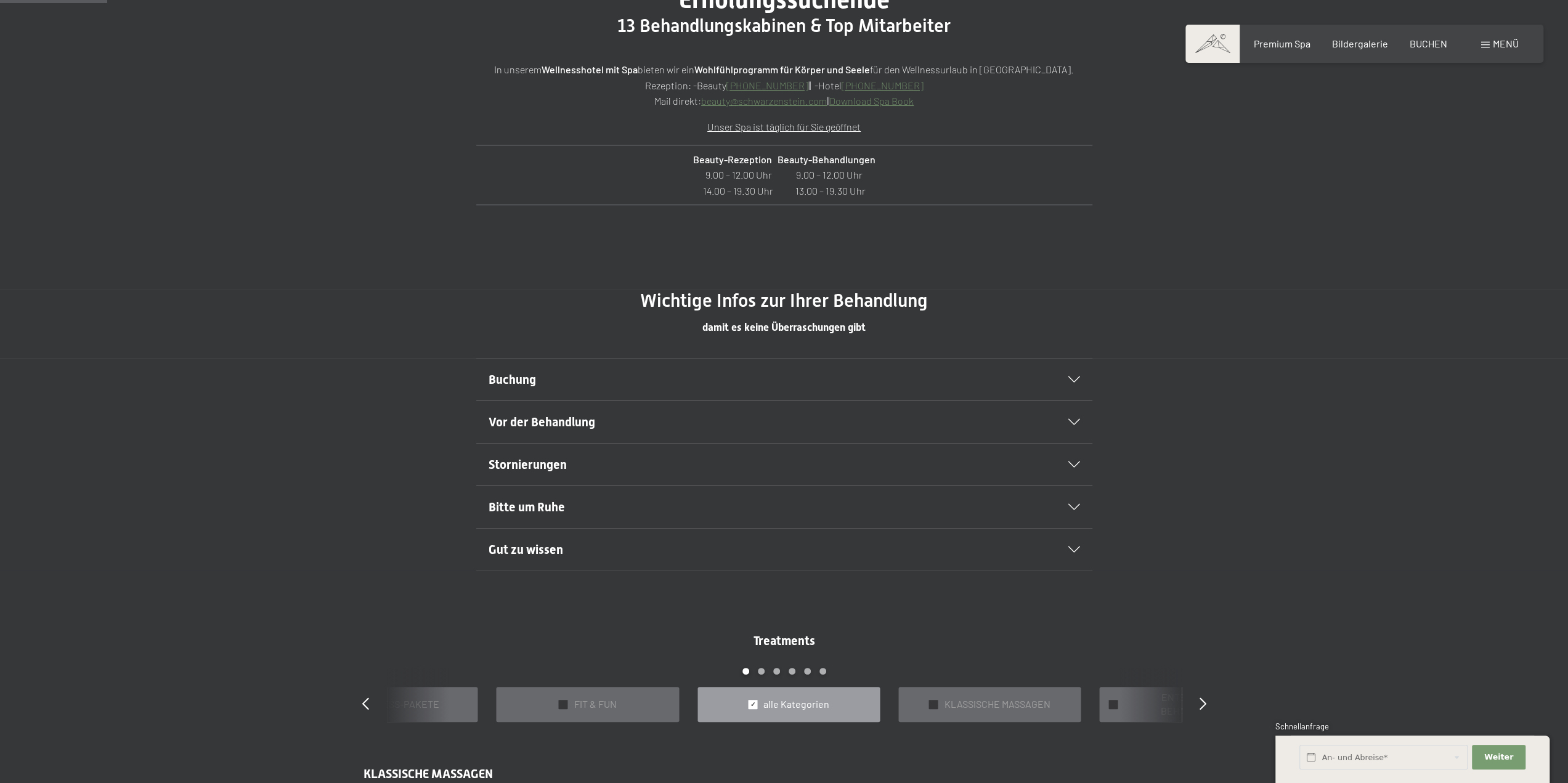
click at [520, 548] on span "Gut zu wissen" at bounding box center [525, 550] width 74 height 15
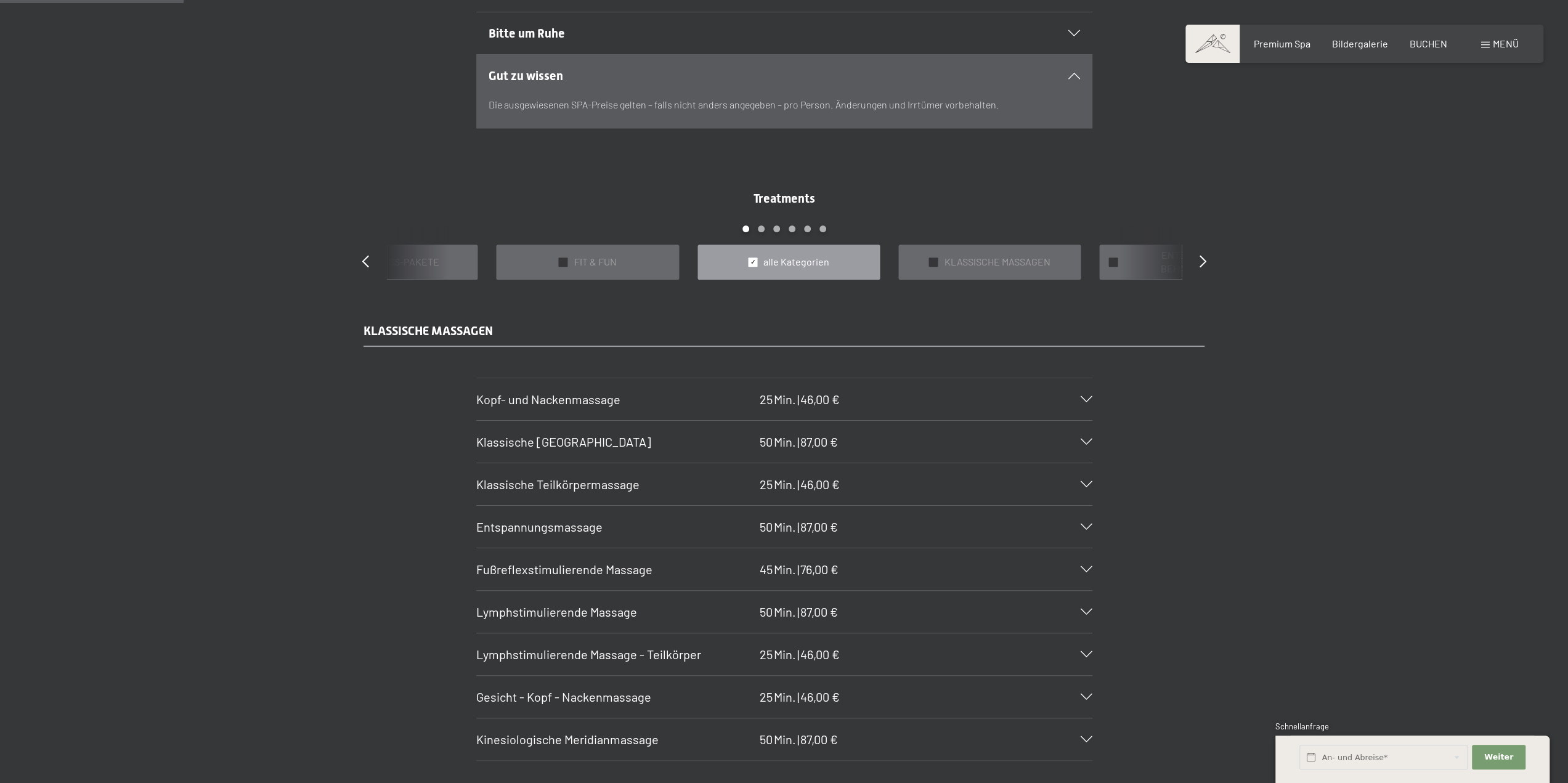
scroll to position [1171, 0]
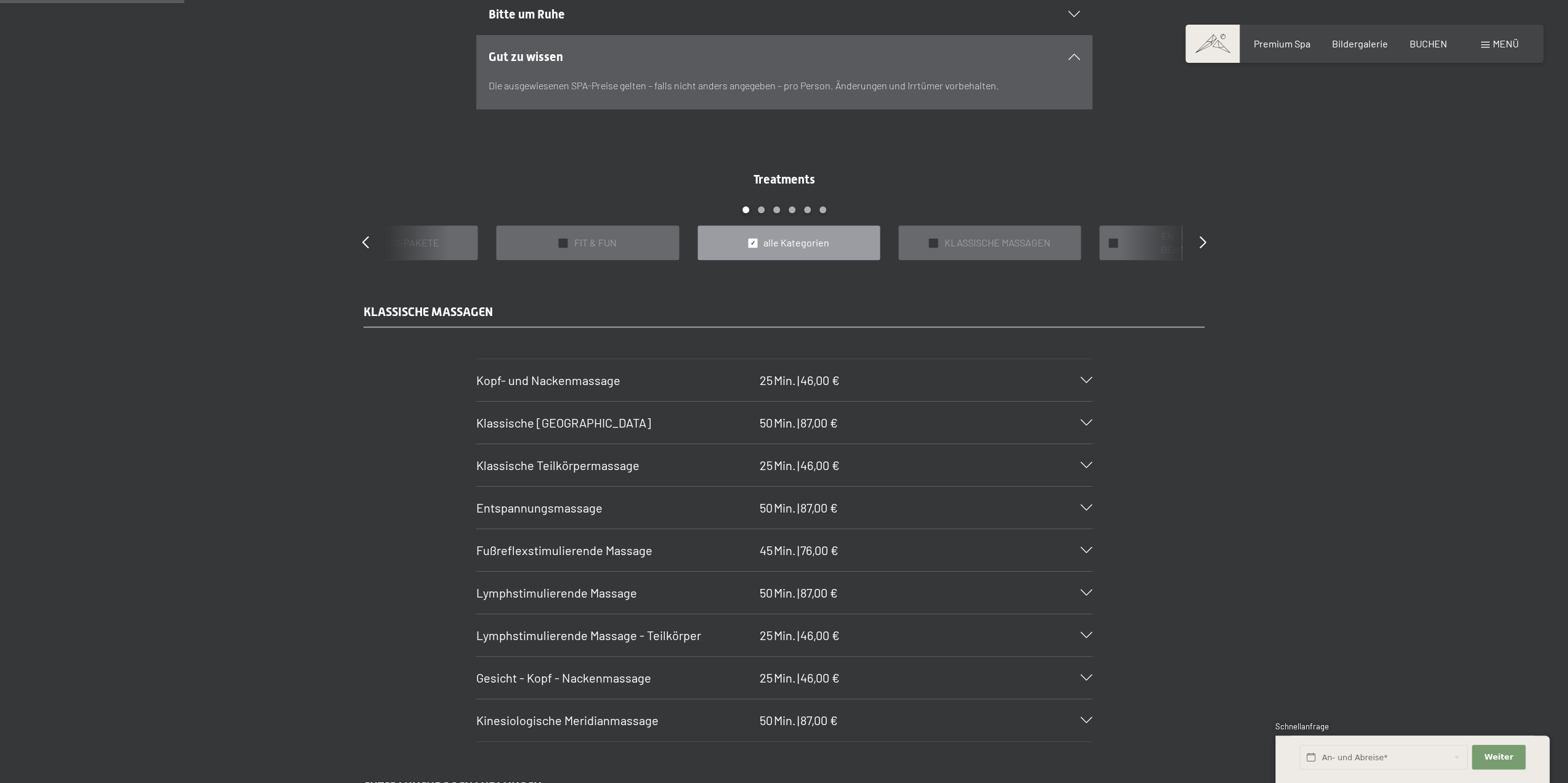
click at [544, 423] on span "Klassische [GEOGRAPHIC_DATA]" at bounding box center [563, 423] width 175 height 15
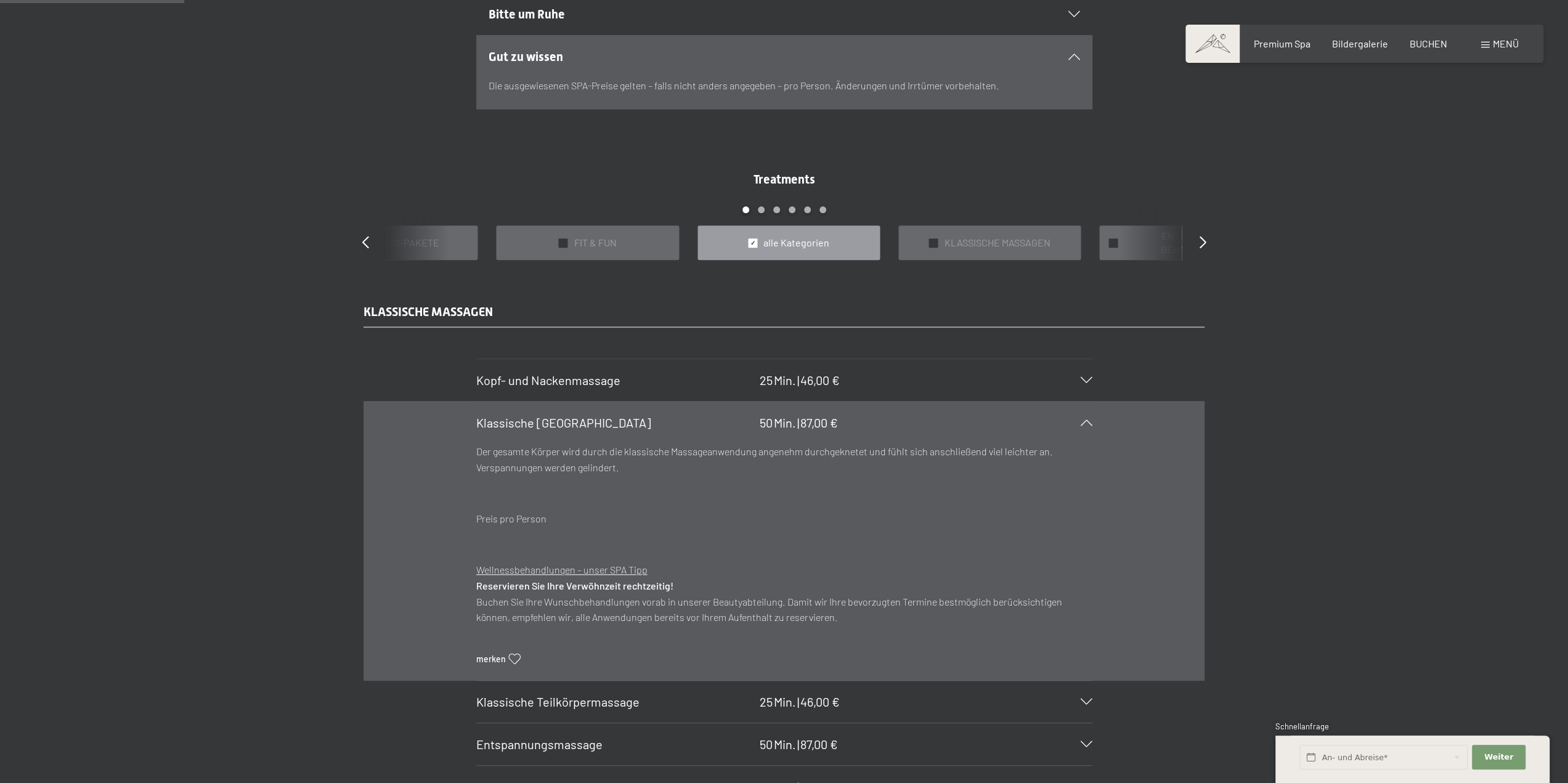
click at [544, 423] on span "Klassische [GEOGRAPHIC_DATA]" at bounding box center [563, 423] width 175 height 15
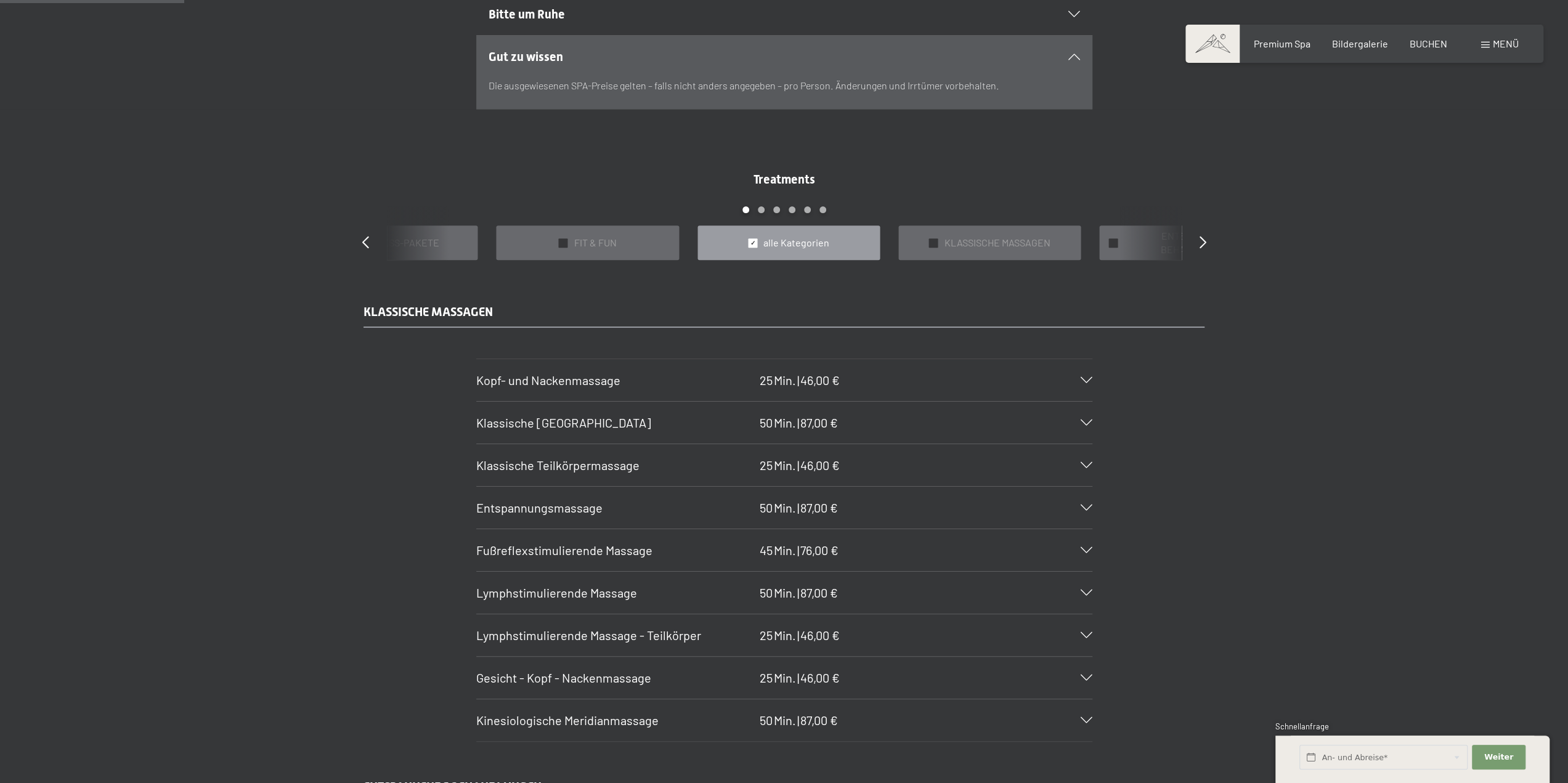
click at [544, 502] on span "Entspannungsmassage" at bounding box center [539, 508] width 126 height 15
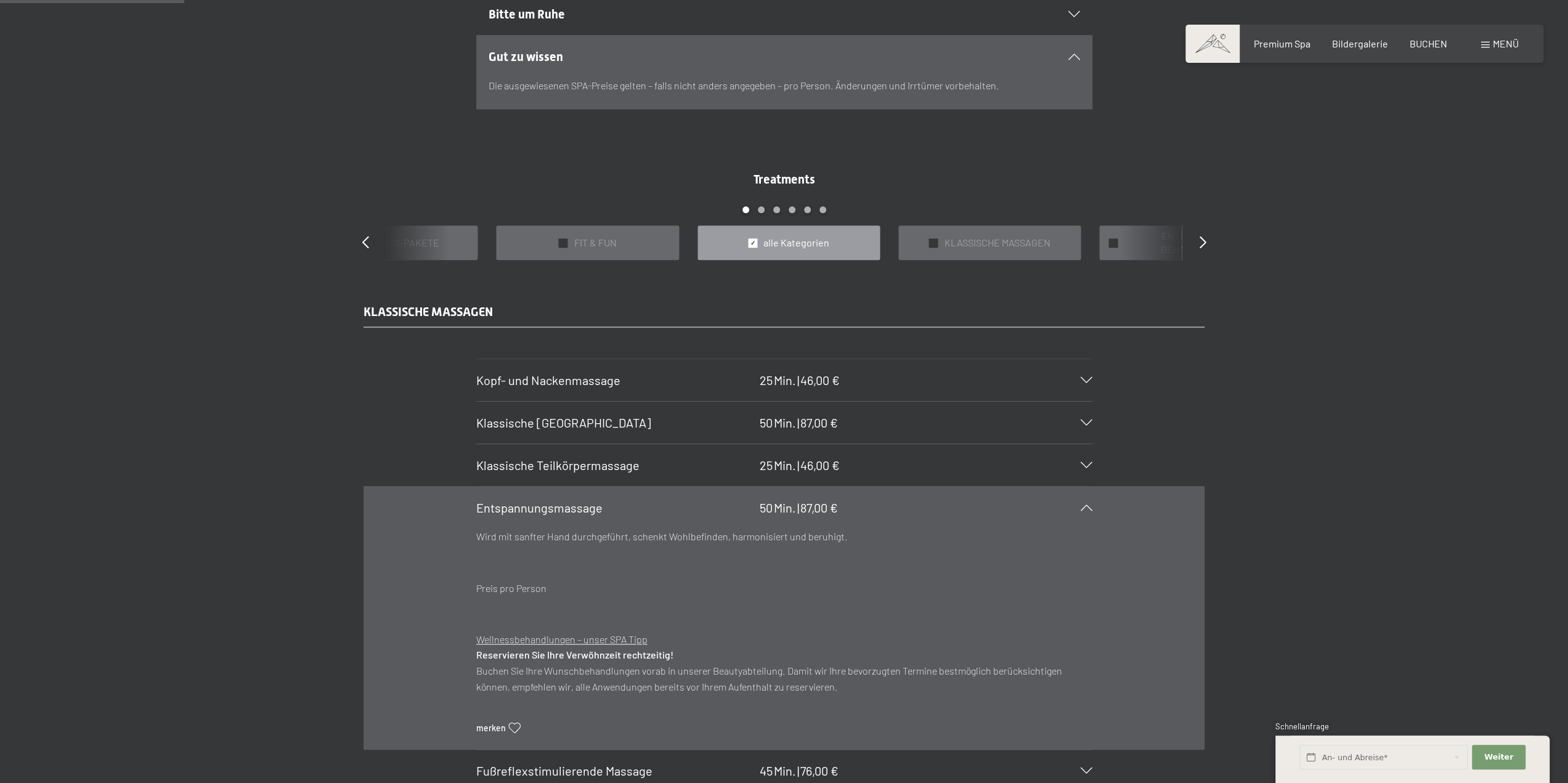
click at [544, 502] on span "Entspannungsmassage" at bounding box center [539, 508] width 126 height 15
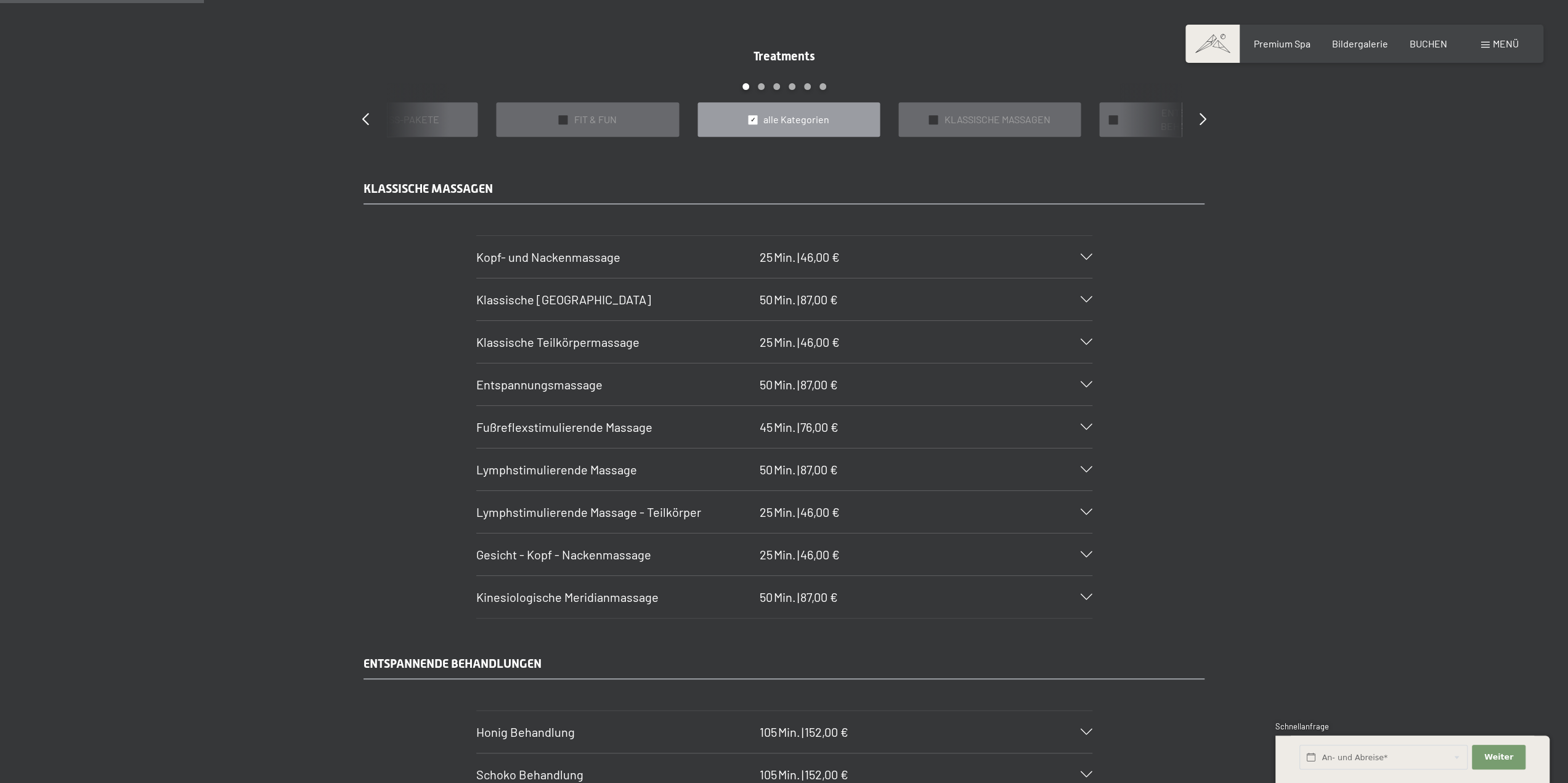
scroll to position [1355, 0]
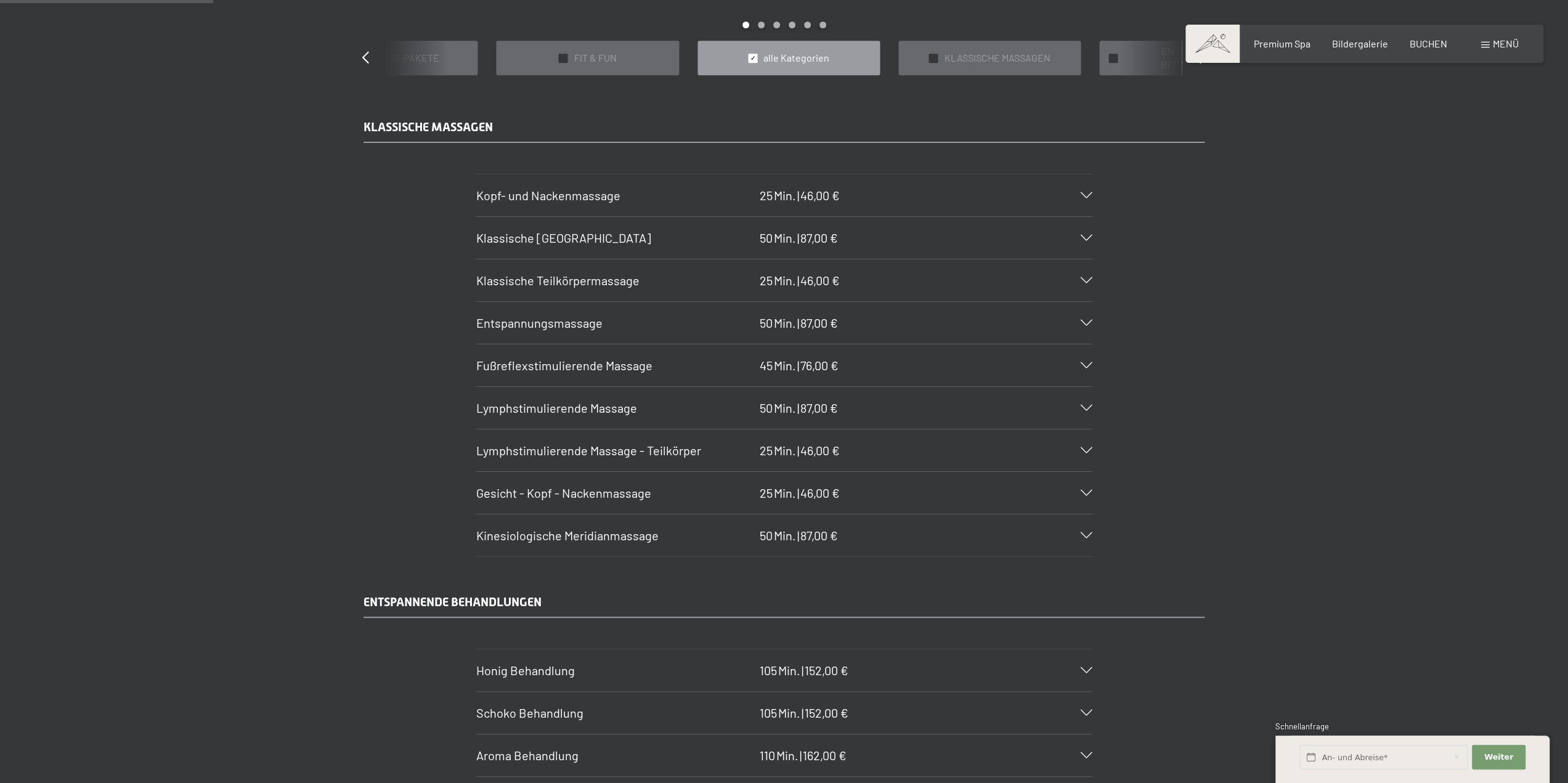
click at [568, 533] on span "Kinesiologische Meridianmassage" at bounding box center [567, 536] width 182 height 15
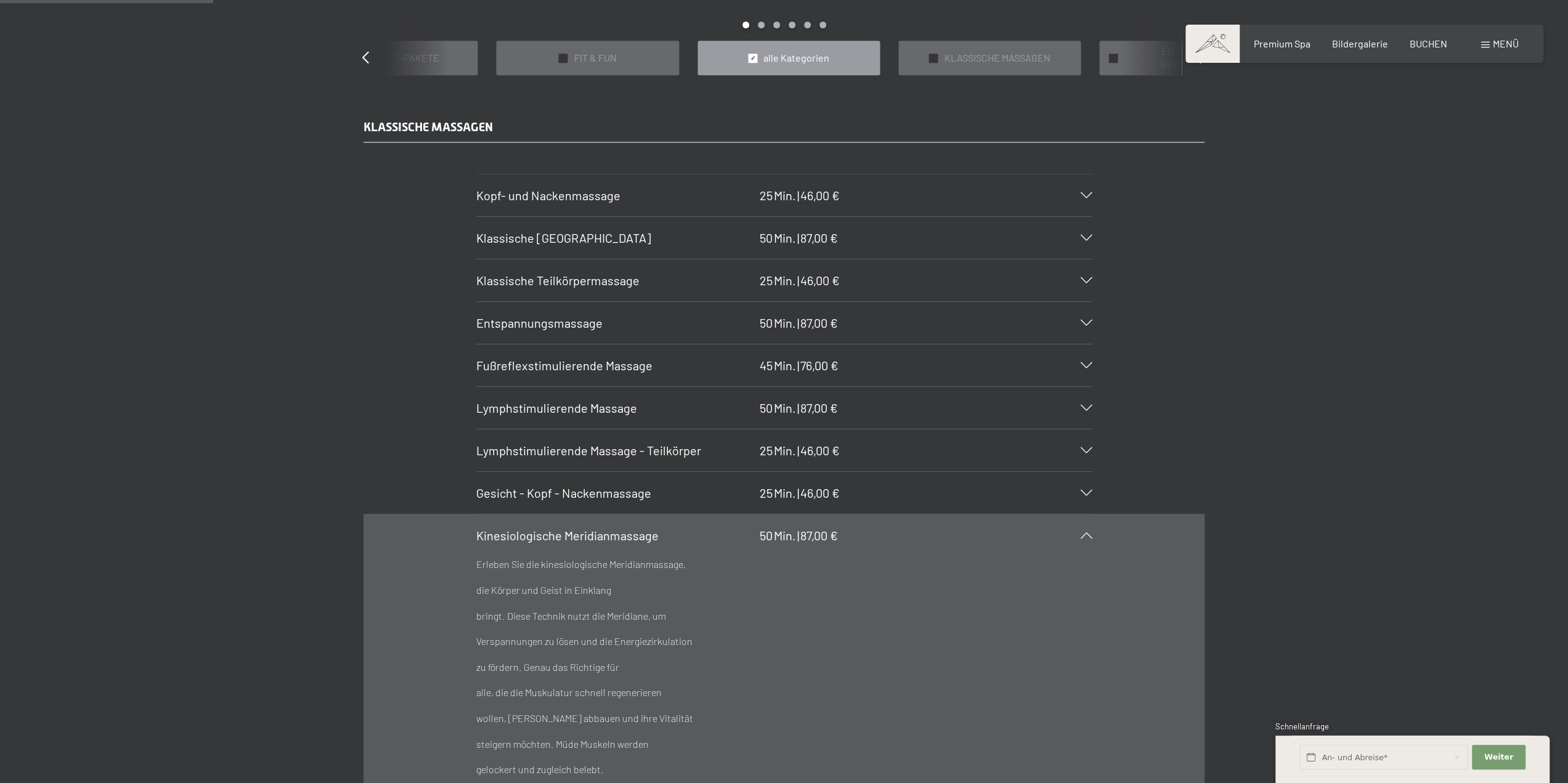
click at [568, 533] on span "Kinesiologische Meridianmassage" at bounding box center [567, 536] width 182 height 15
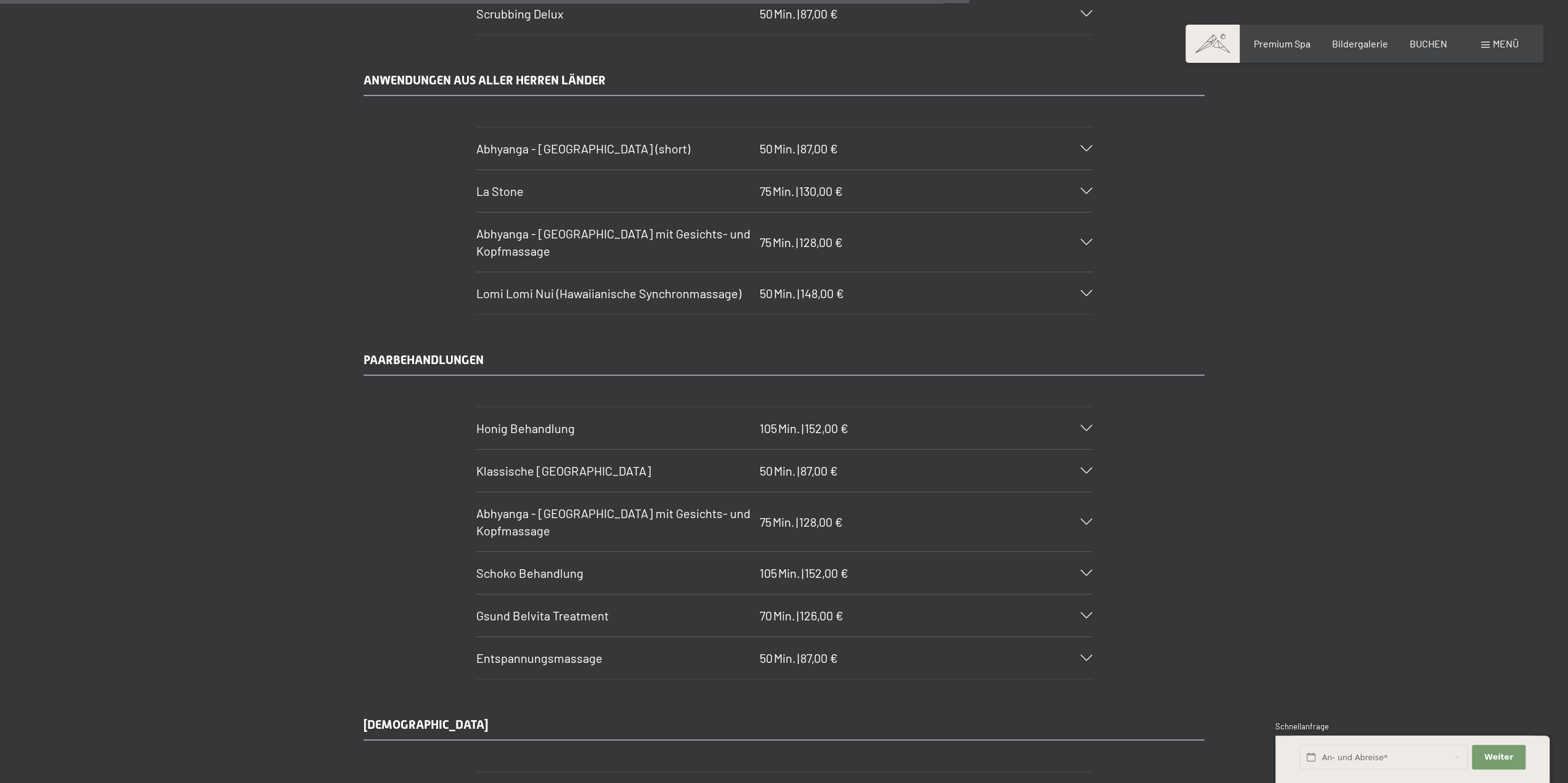
scroll to position [6162, 0]
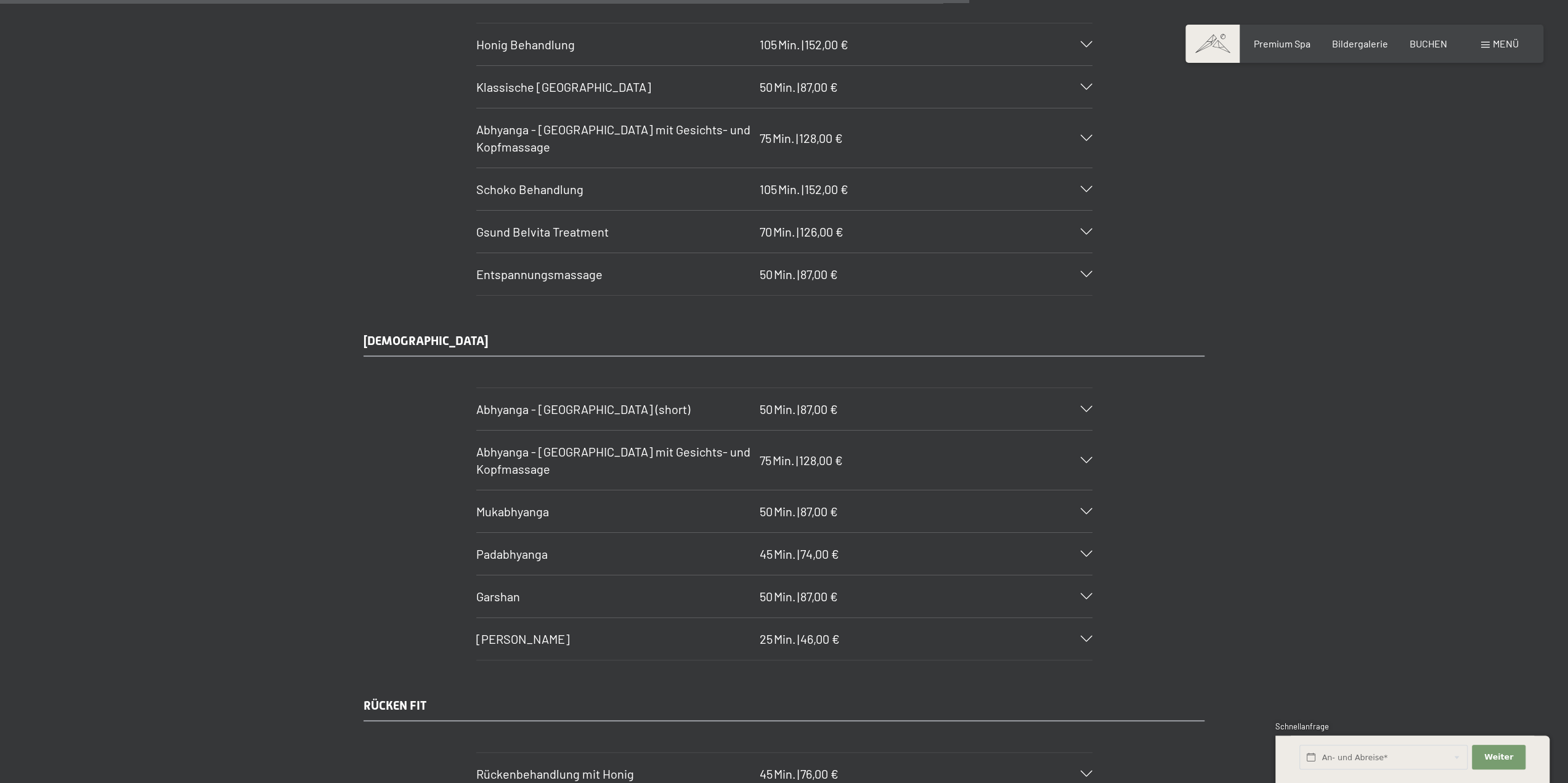
click at [499, 504] on span "Mukabhyanga" at bounding box center [512, 512] width 73 height 15
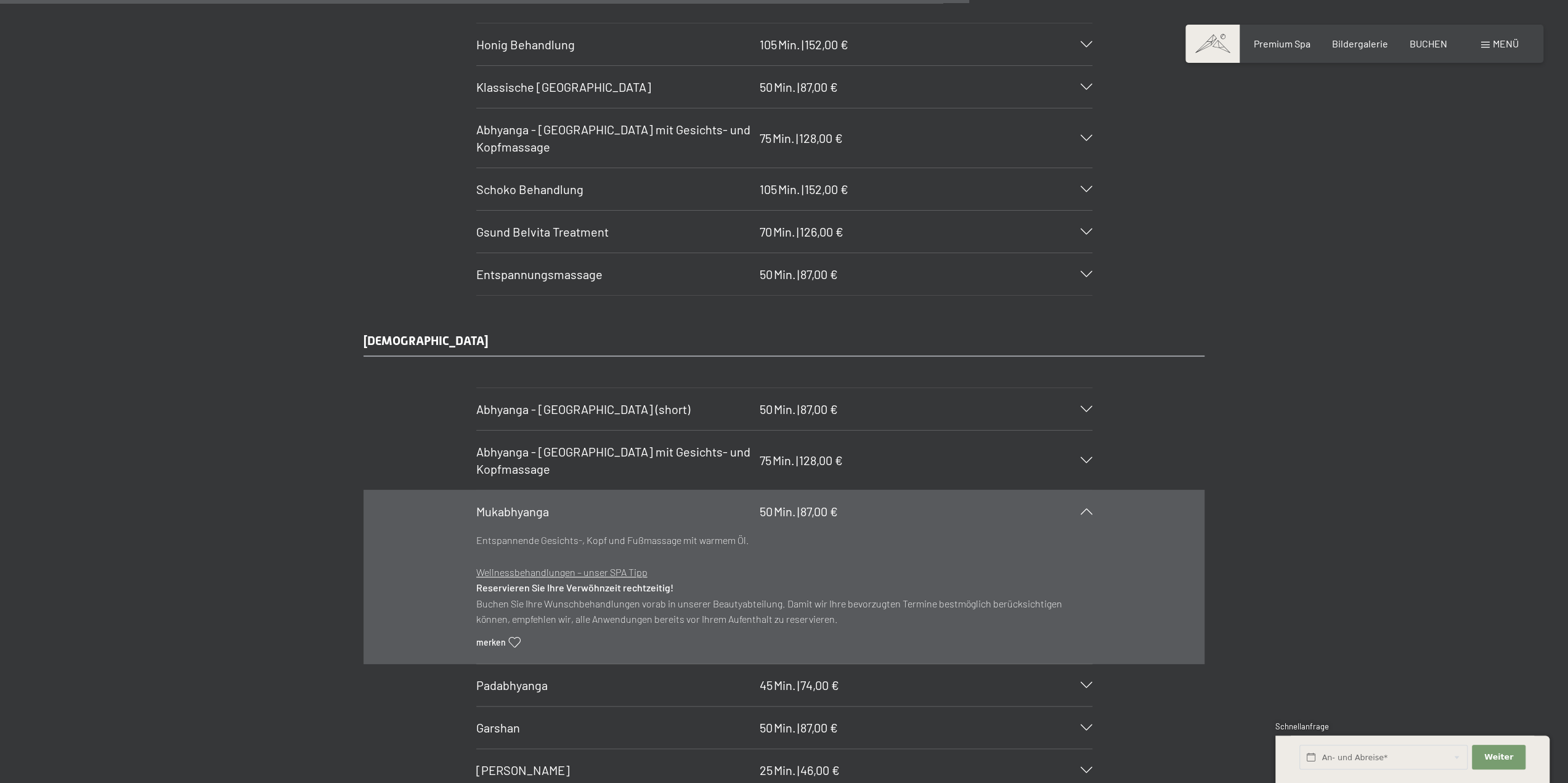
click at [499, 504] on span "Mukabhyanga" at bounding box center [512, 512] width 73 height 15
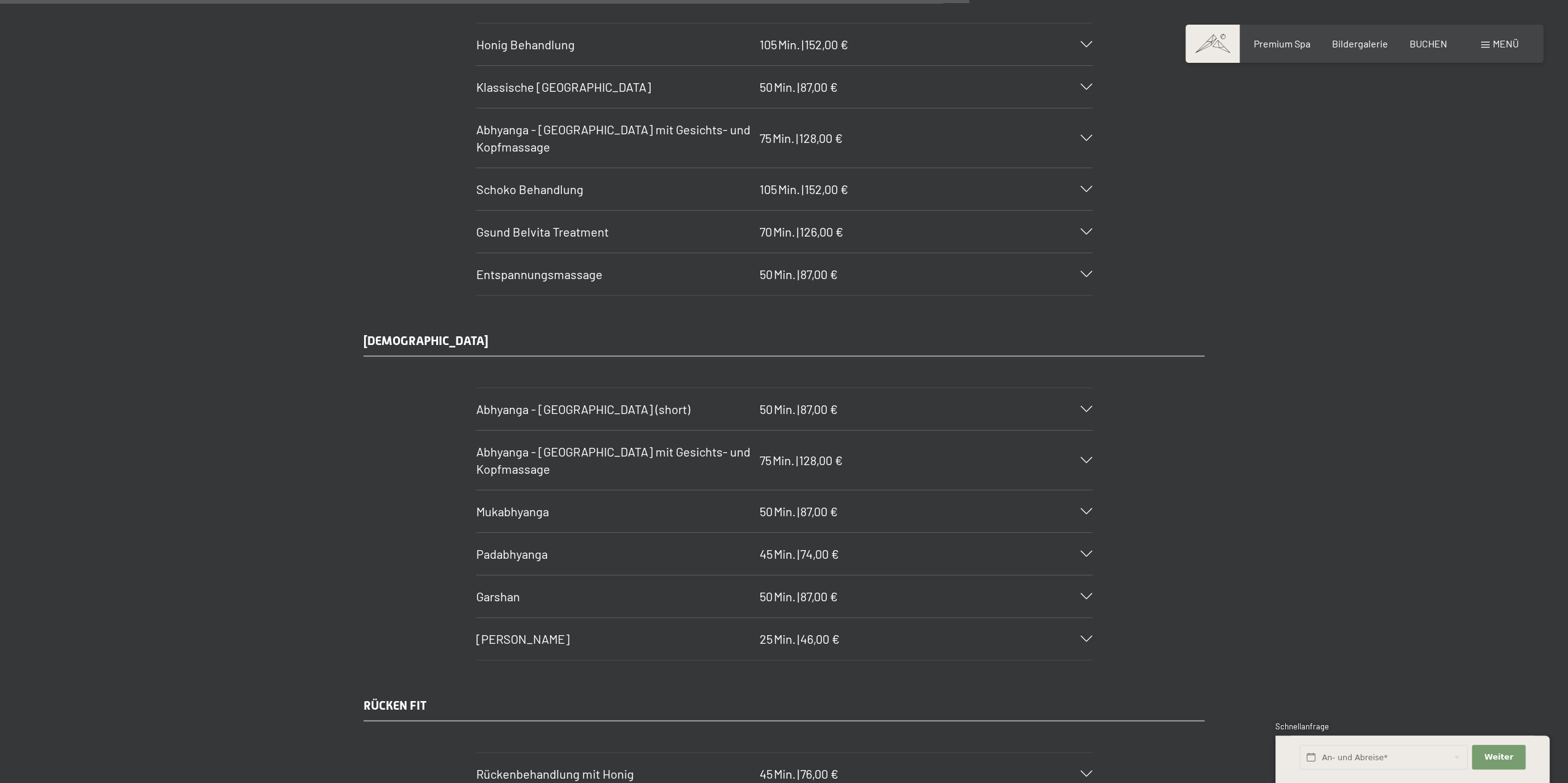
click at [496, 547] on span "Padabhyanga" at bounding box center [511, 554] width 71 height 15
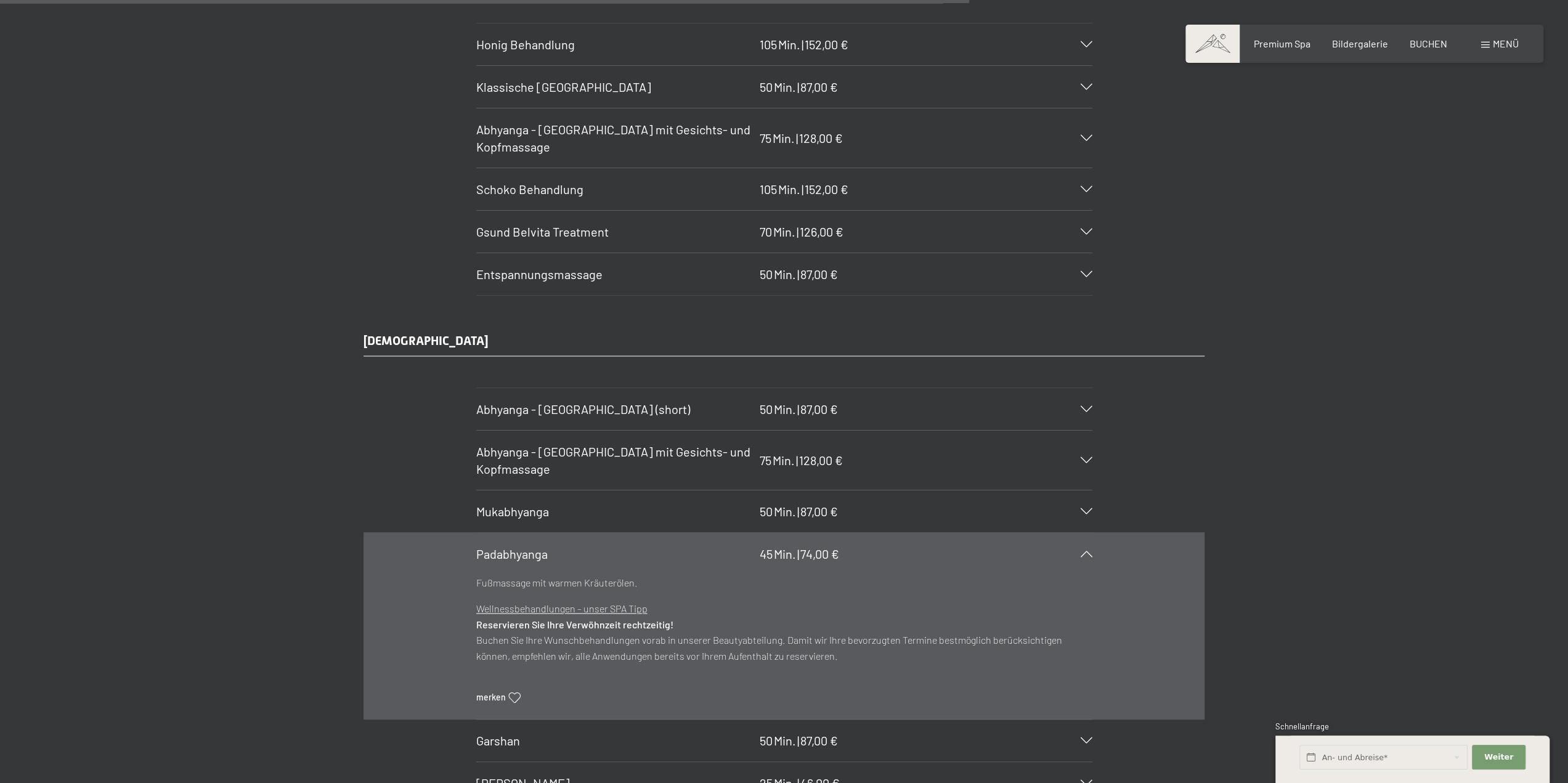
click at [496, 547] on span "Padabhyanga" at bounding box center [511, 554] width 71 height 15
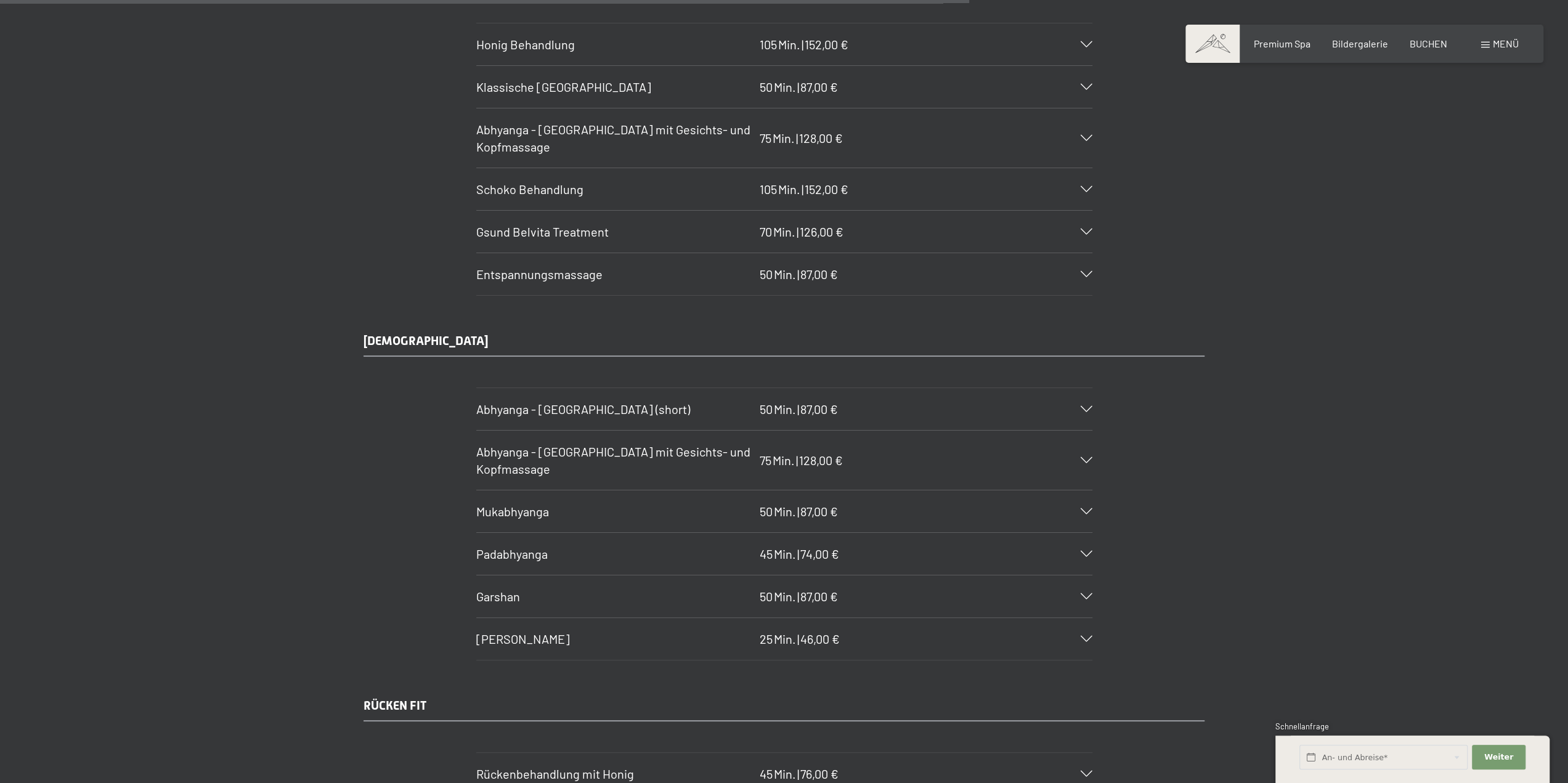
click at [502, 589] on span "Garshan" at bounding box center [498, 596] width 43 height 15
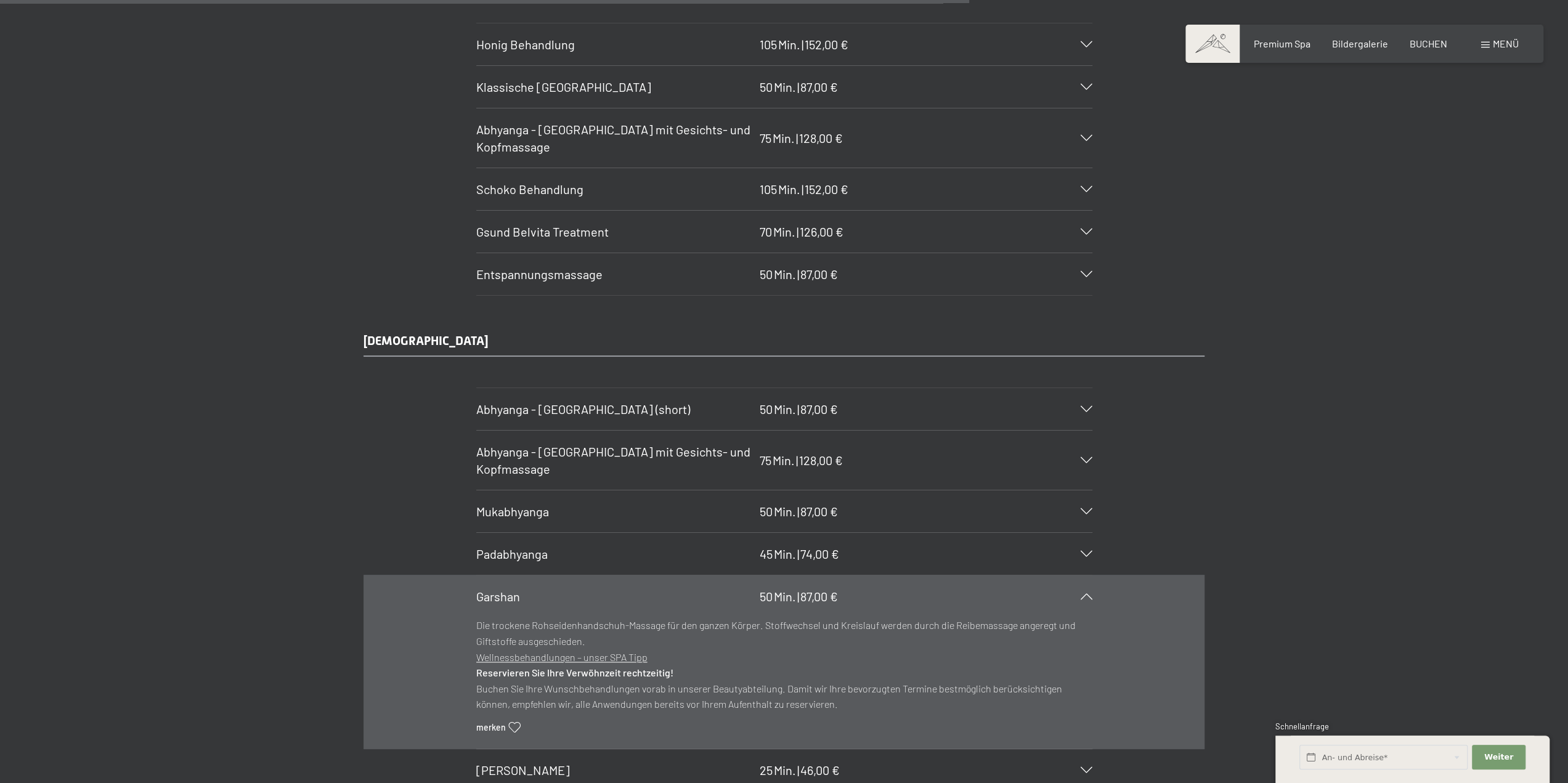
click at [502, 589] on span "Garshan" at bounding box center [498, 596] width 43 height 15
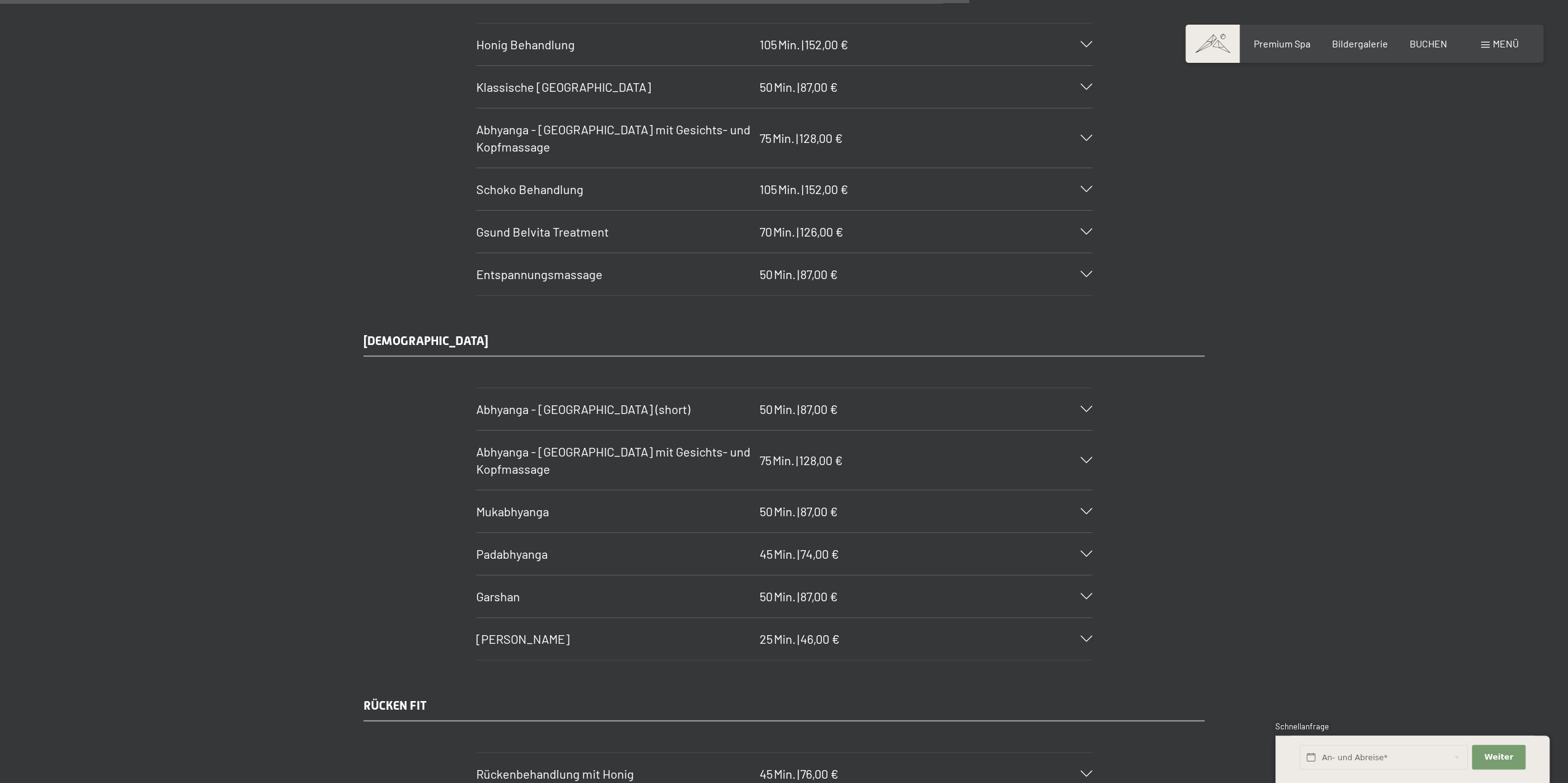
click at [505, 632] on span "[PERSON_NAME]" at bounding box center [523, 639] width 94 height 15
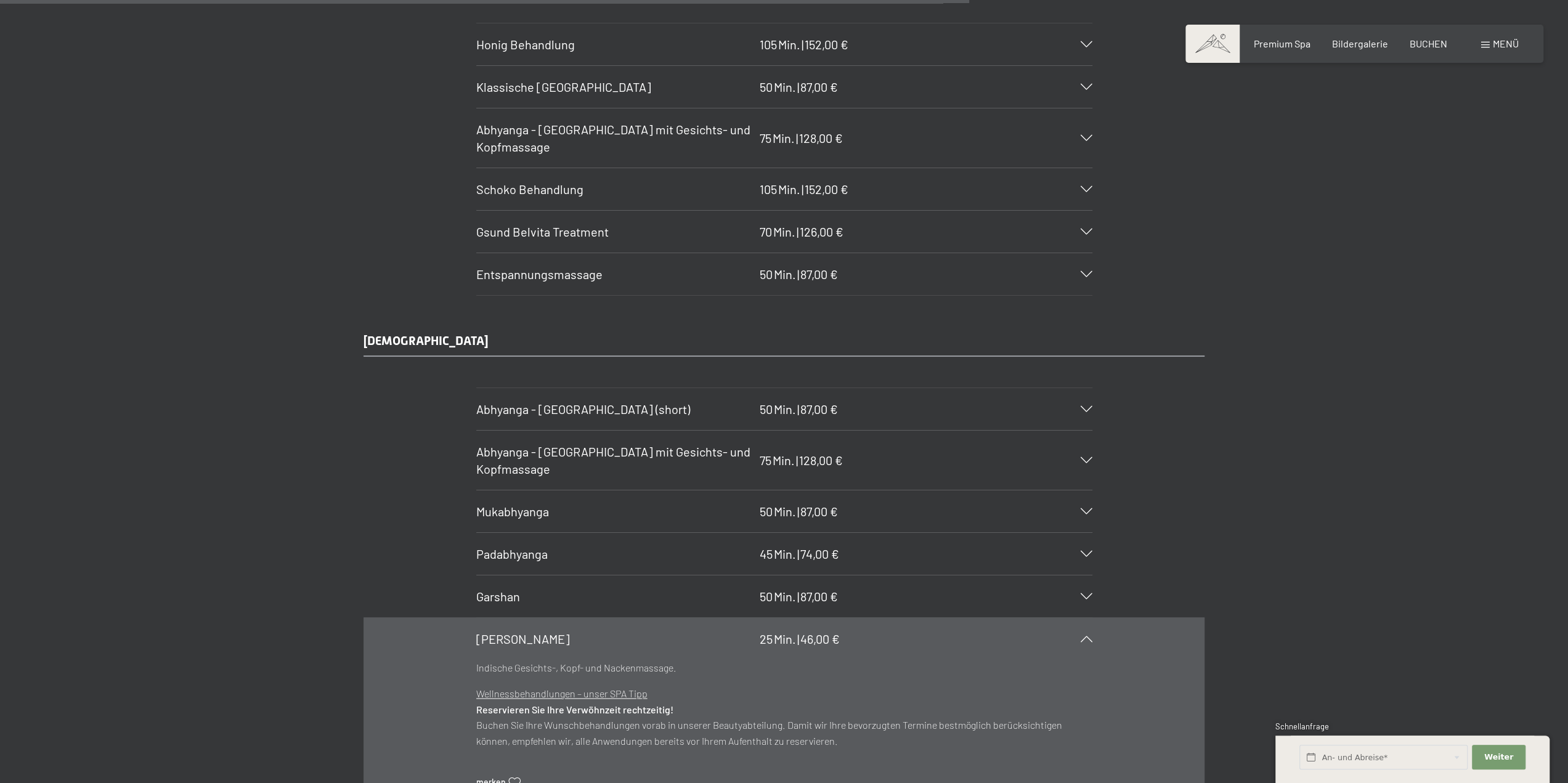
click at [505, 632] on span "[PERSON_NAME]" at bounding box center [523, 639] width 94 height 15
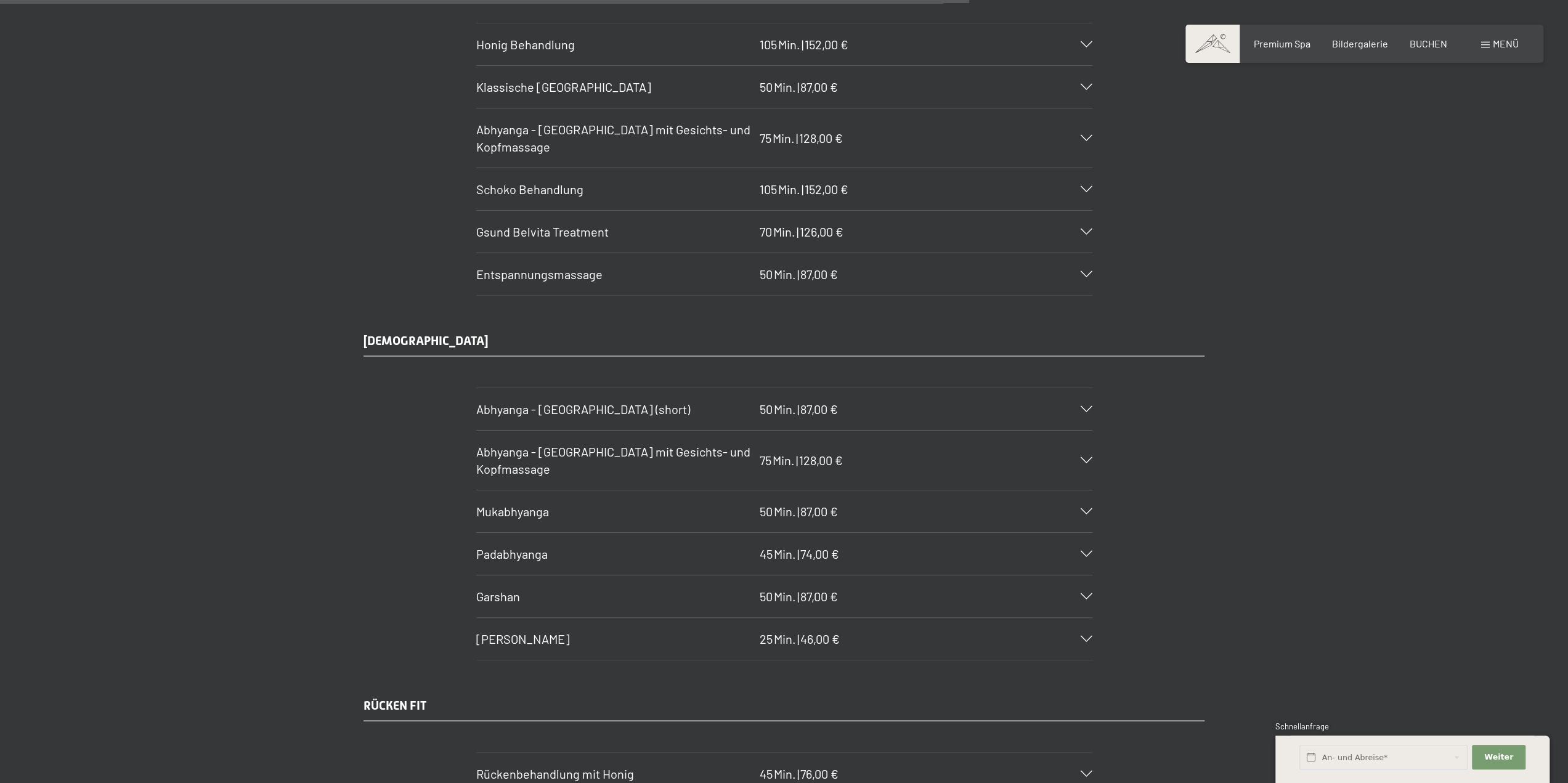
click at [536, 444] on span "Abhyanga - [GEOGRAPHIC_DATA] mit Gesichts- und Kopfmassage" at bounding box center [613, 460] width 274 height 32
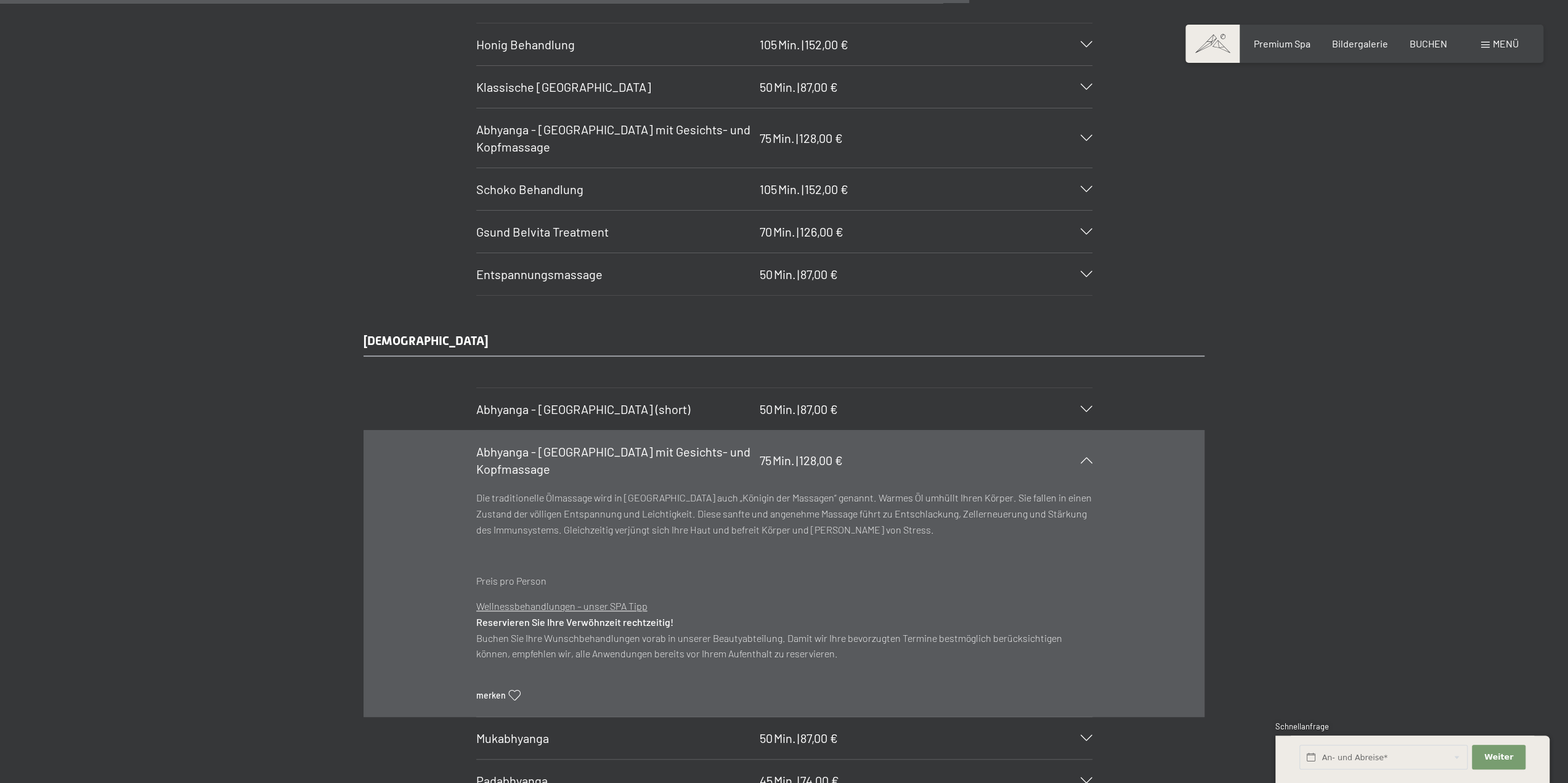
click at [536, 444] on span "Abhyanga - [GEOGRAPHIC_DATA] mit Gesichts- und Kopfmassage" at bounding box center [613, 460] width 274 height 32
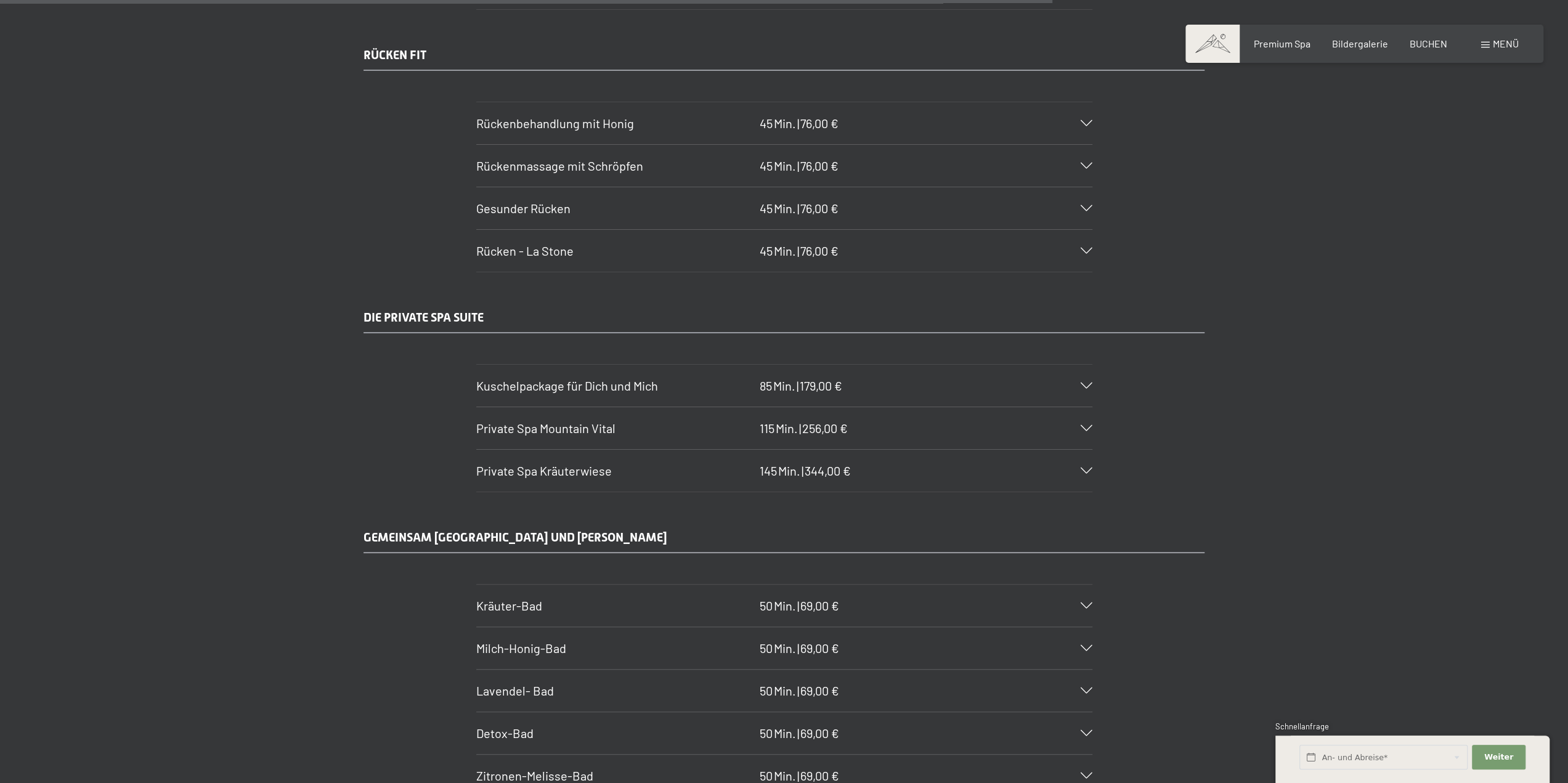
scroll to position [6839, 0]
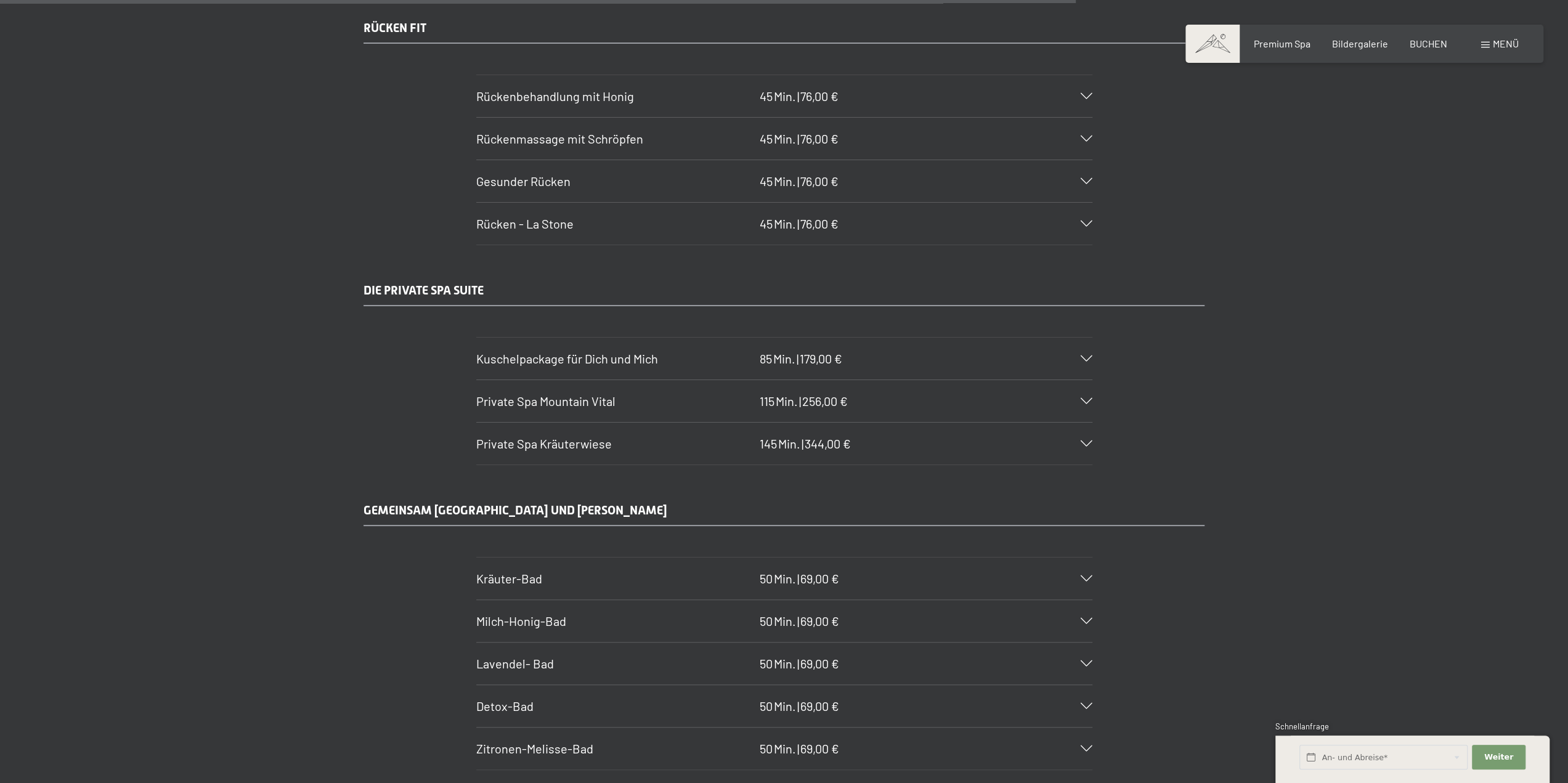
click at [565, 436] on span "Private Spa Kräuterwiese" at bounding box center [544, 444] width 136 height 15
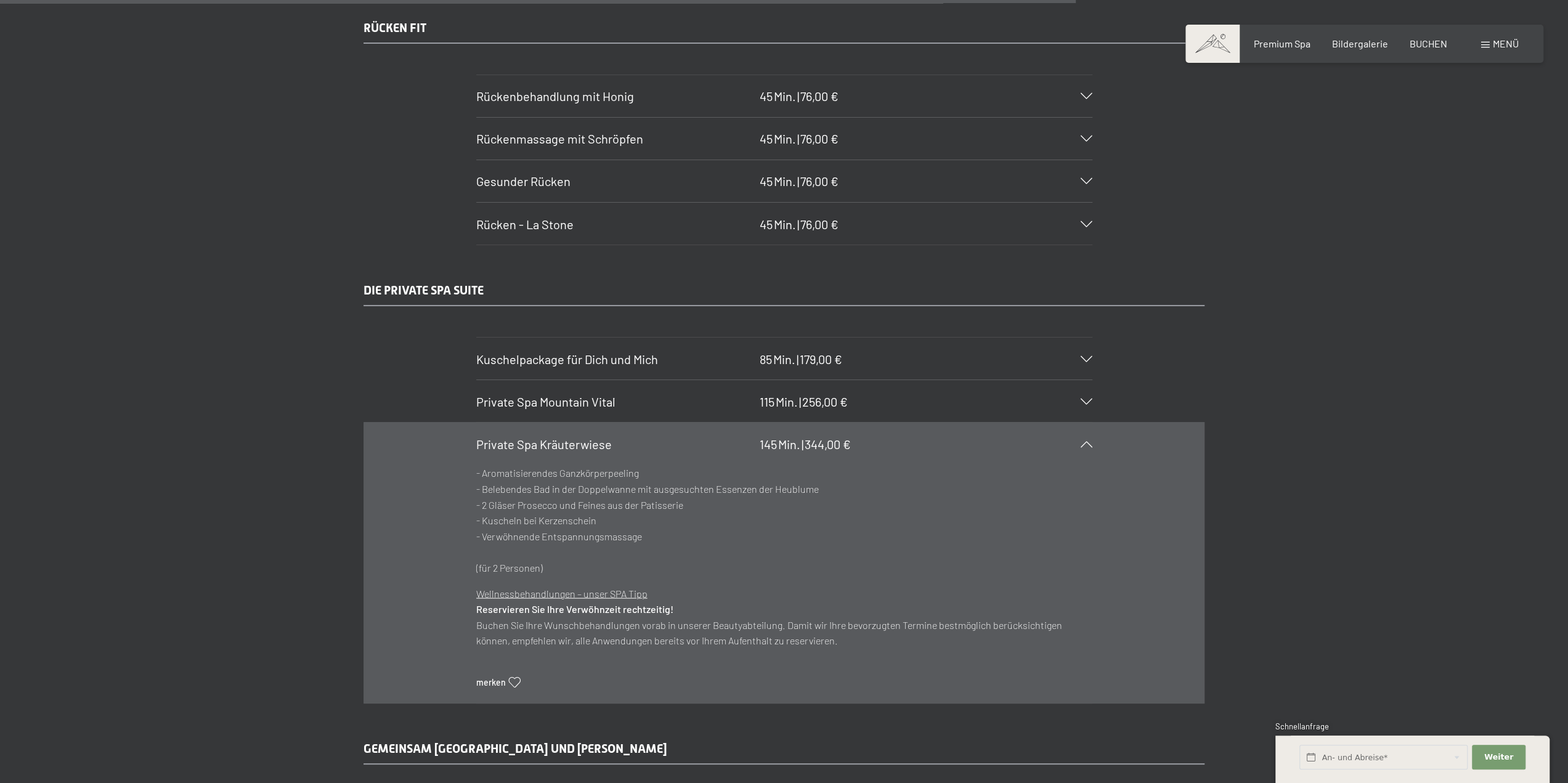
click at [565, 436] on span "Private Spa Kräuterwiese" at bounding box center [544, 444] width 136 height 15
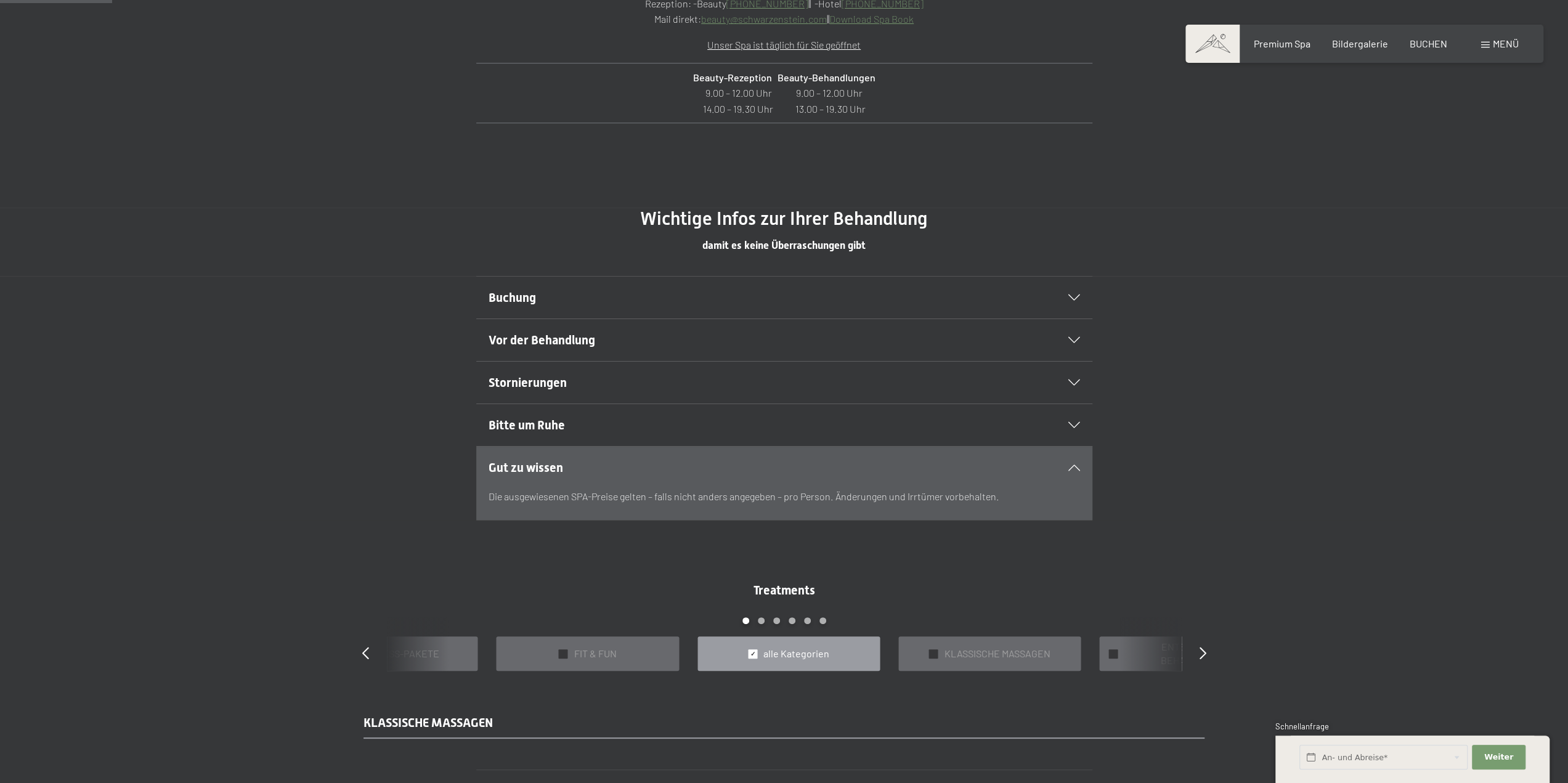
scroll to position [678, 0]
